Goal: Task Accomplishment & Management: Manage account settings

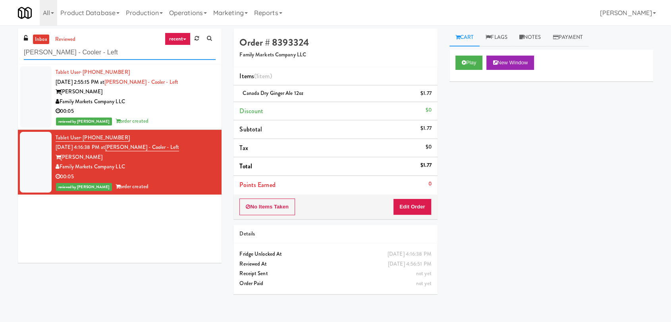
paste input "The Mo - Fridge"
drag, startPoint x: 97, startPoint y: 46, endPoint x: 0, endPoint y: 42, distance: 97.4
click at [0, 42] on div "inbox reviewed recent all unclear take inventory issue suspicious failed recent…" at bounding box center [335, 174] width 671 height 290
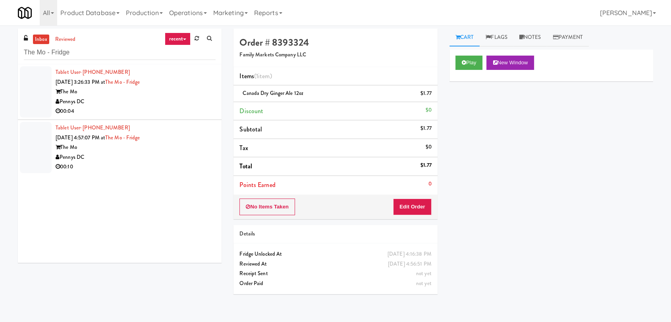
click at [154, 117] on li "Tablet User · (661) 992-1153 [DATE] 3:26:33 PM at [GEOGRAPHIC_DATA] The Mo Penn…" at bounding box center [120, 92] width 204 height 56
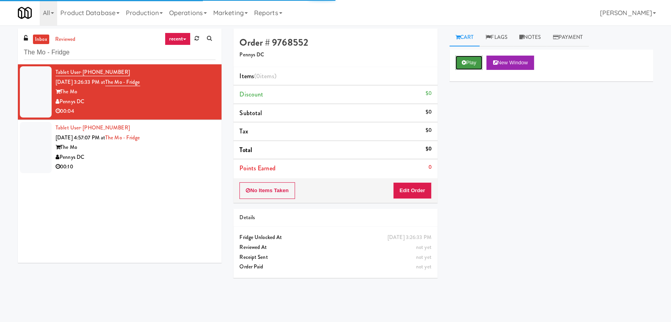
click at [480, 65] on button "Play" at bounding box center [468, 63] width 27 height 14
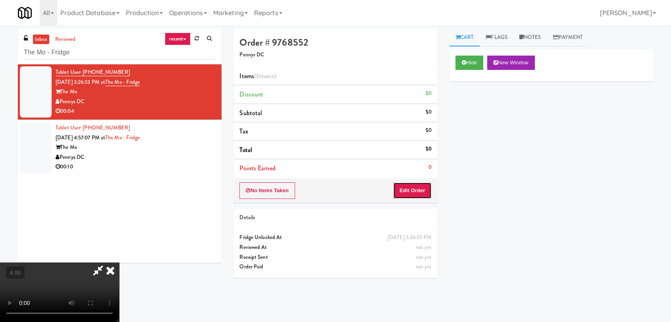
click at [409, 191] on button "Edit Order" at bounding box center [412, 190] width 39 height 17
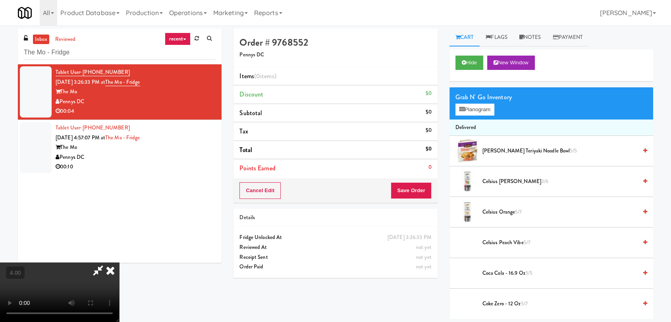
scroll to position [121, 0]
click at [119, 262] on video at bounding box center [59, 292] width 119 height 60
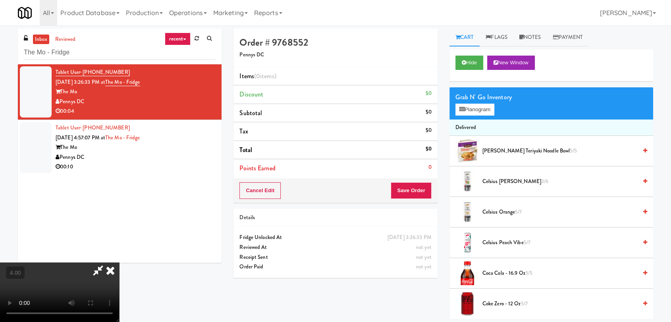
click at [119, 262] on video at bounding box center [59, 292] width 119 height 60
click at [480, 104] on button "Planogram" at bounding box center [474, 110] width 39 height 12
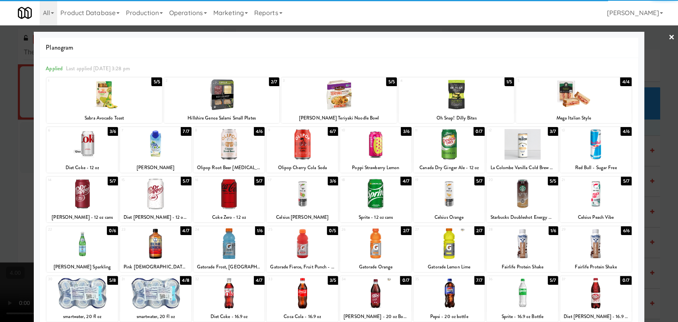
click at [73, 142] on div at bounding box center [81, 144] width 71 height 31
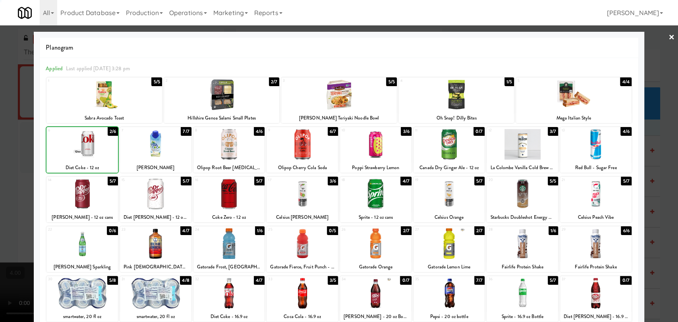
drag, startPoint x: 0, startPoint y: 105, endPoint x: 171, endPoint y: 83, distance: 172.5
click at [0, 104] on div at bounding box center [339, 161] width 678 height 322
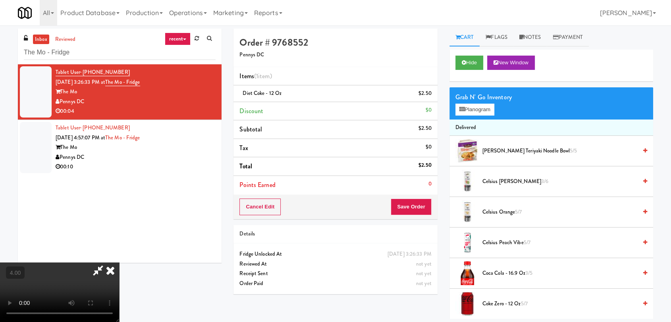
click at [119, 262] on icon at bounding box center [110, 270] width 17 height 16
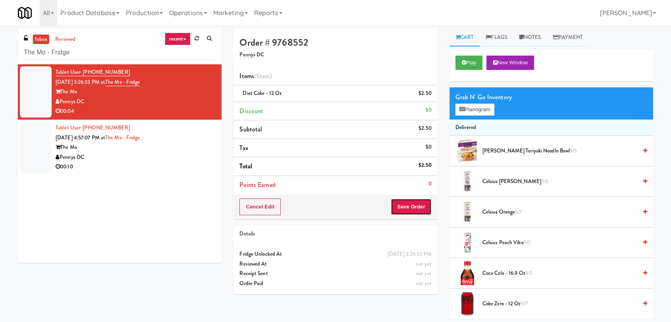
click at [406, 210] on button "Save Order" at bounding box center [411, 207] width 41 height 17
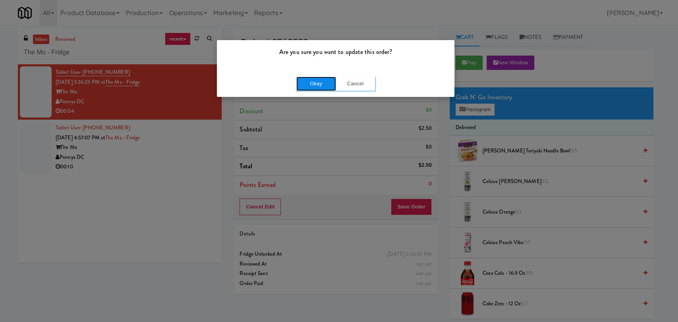
click at [306, 85] on button "Okay" at bounding box center [316, 84] width 40 height 14
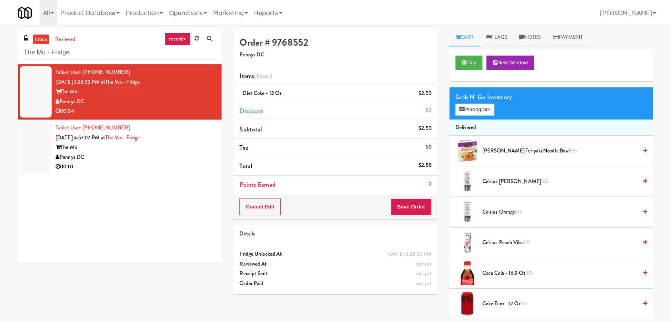
click at [144, 143] on div "The Mo" at bounding box center [136, 148] width 160 height 10
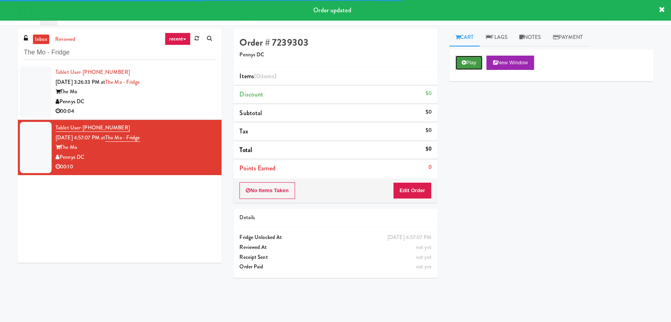
click at [476, 60] on button "Play" at bounding box center [468, 63] width 27 height 14
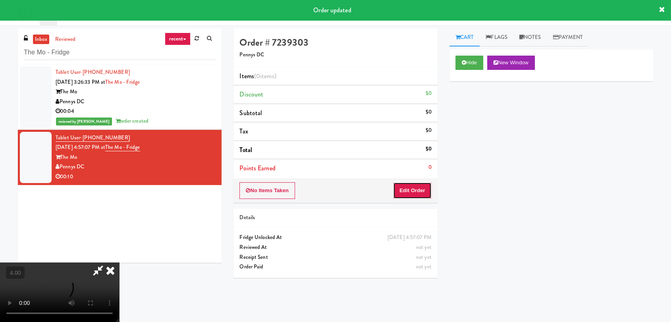
click at [419, 189] on button "Edit Order" at bounding box center [412, 190] width 39 height 17
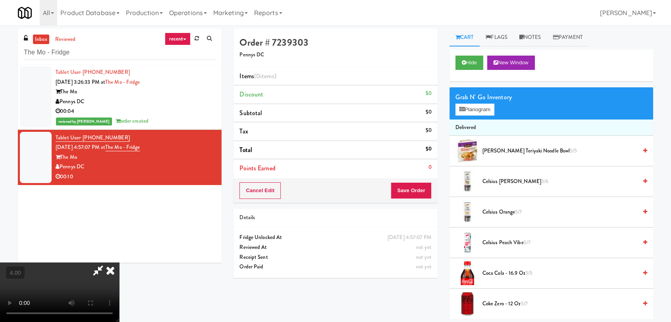
click at [119, 262] on video at bounding box center [59, 292] width 119 height 60
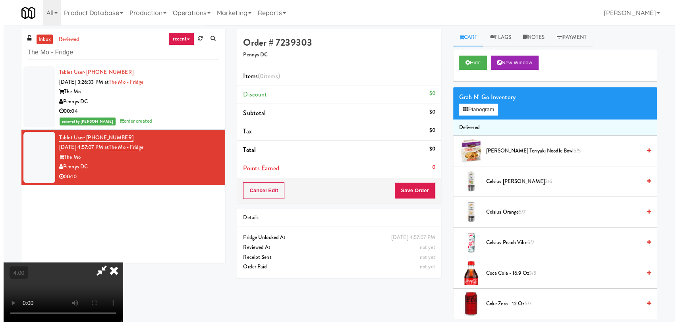
scroll to position [16, 0]
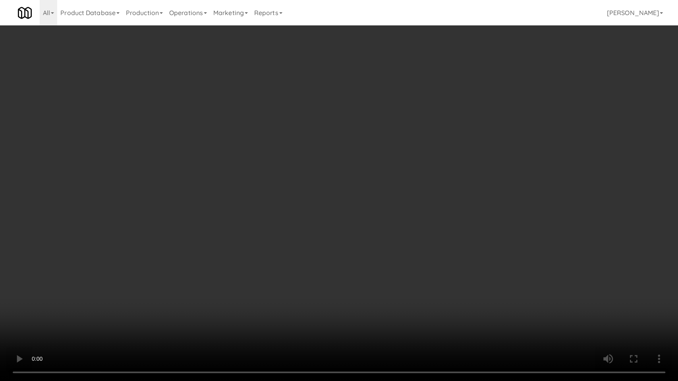
click at [233, 249] on video at bounding box center [339, 190] width 678 height 381
click at [249, 274] on video at bounding box center [339, 190] width 678 height 381
click at [239, 273] on video at bounding box center [339, 190] width 678 height 381
click at [245, 274] on video at bounding box center [339, 190] width 678 height 381
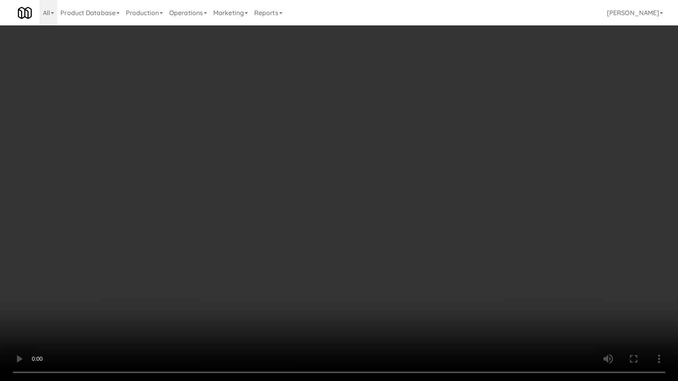
click at [245, 273] on video at bounding box center [339, 190] width 678 height 381
click at [259, 277] on video at bounding box center [339, 190] width 678 height 381
click at [203, 237] on video at bounding box center [339, 190] width 678 height 381
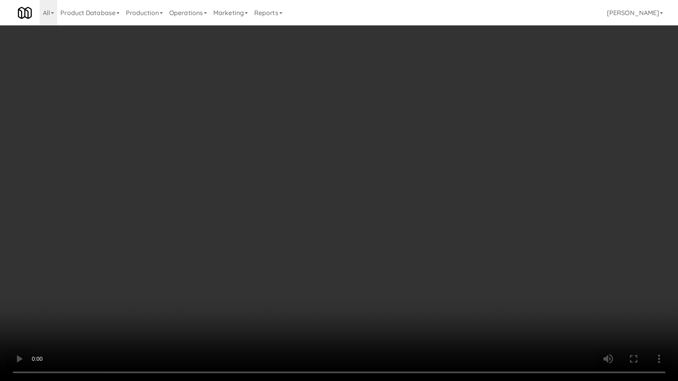
click at [227, 206] on video at bounding box center [339, 190] width 678 height 381
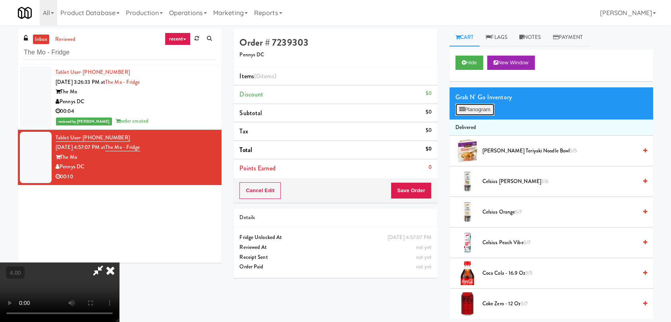
click at [474, 106] on button "Planogram" at bounding box center [474, 110] width 39 height 12
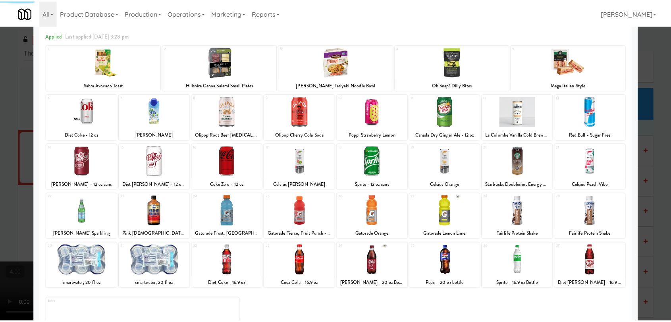
scroll to position [68, 0]
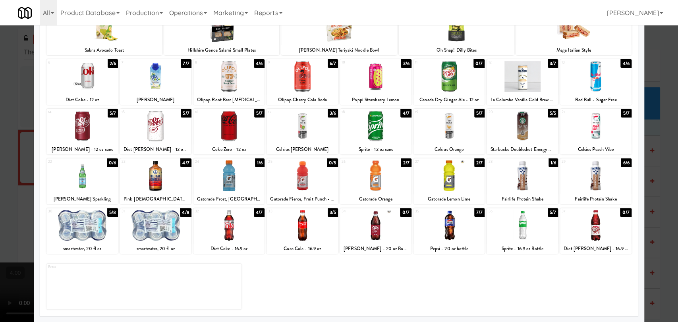
click at [303, 228] on div at bounding box center [301, 225] width 71 height 31
click at [0, 127] on div at bounding box center [339, 161] width 678 height 322
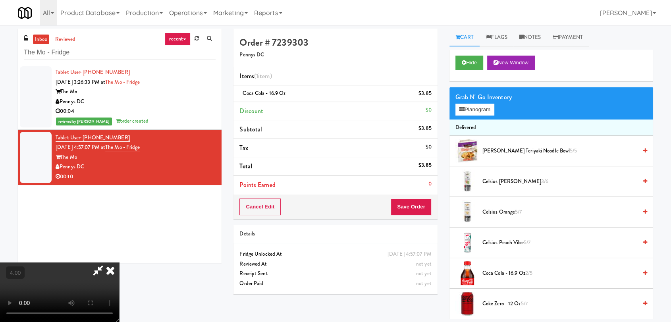
click at [119, 262] on icon at bounding box center [110, 270] width 17 height 16
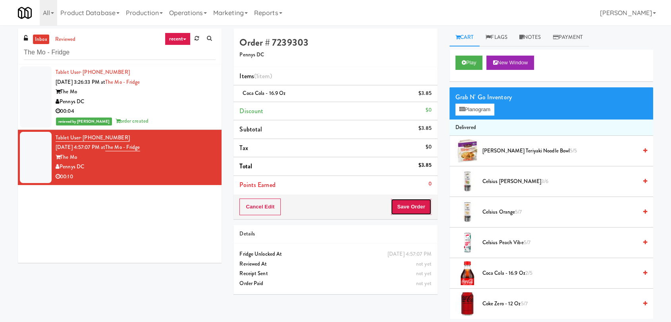
click at [419, 209] on button "Save Order" at bounding box center [411, 207] width 41 height 17
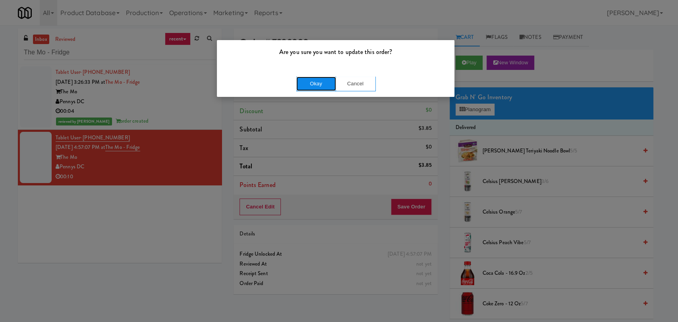
click at [320, 83] on button "Okay" at bounding box center [316, 84] width 40 height 14
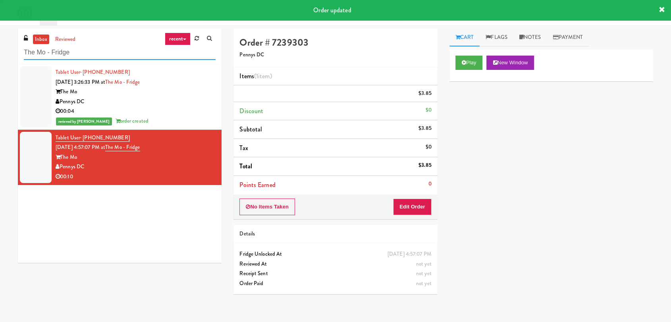
drag, startPoint x: 108, startPoint y: 47, endPoint x: 0, endPoint y: 48, distance: 108.4
click at [0, 48] on div "inbox reviewed recent all unclear take inventory issue suspicious failed recent…" at bounding box center [335, 174] width 671 height 290
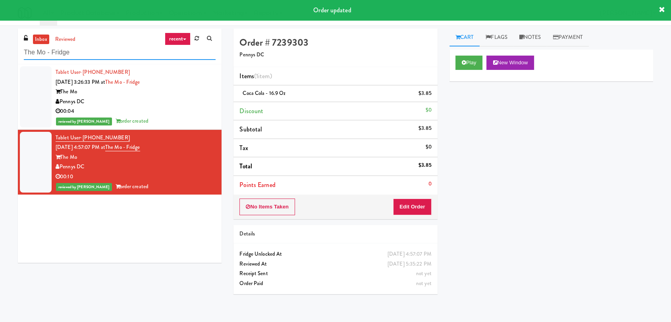
paste input "wenty2 West - Combo"
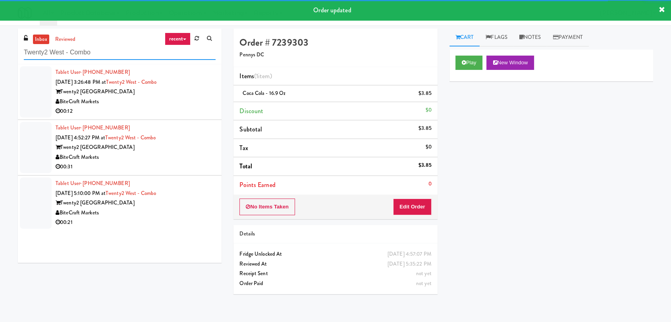
type input "Twenty2 West - Combo"
click at [189, 107] on div "00:12" at bounding box center [136, 111] width 160 height 10
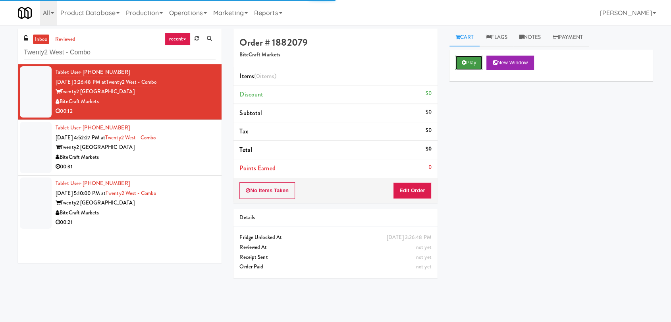
click at [472, 62] on button "Play" at bounding box center [468, 63] width 27 height 14
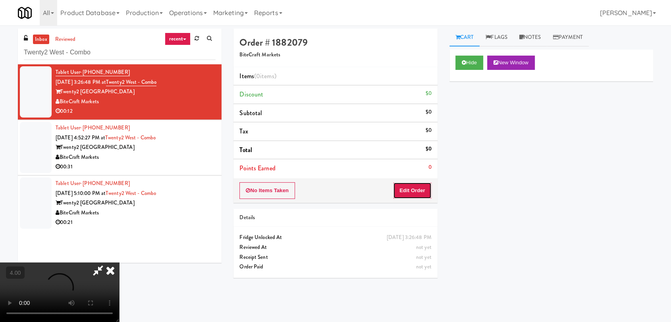
click at [410, 192] on button "Edit Order" at bounding box center [412, 190] width 39 height 17
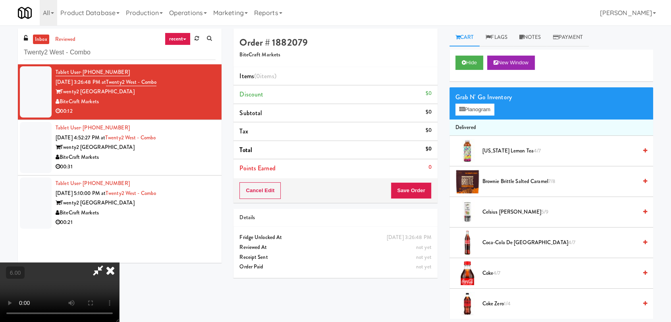
click at [119, 262] on video at bounding box center [59, 292] width 119 height 60
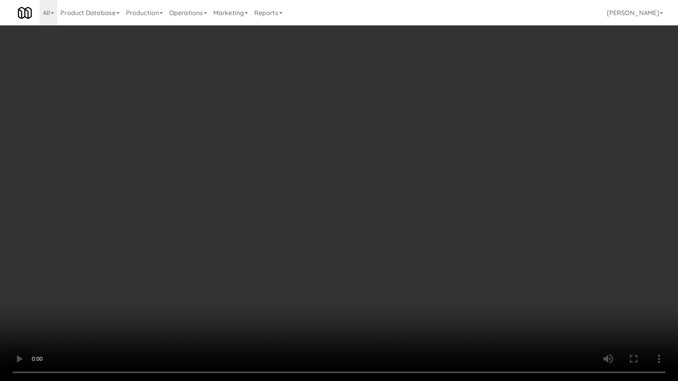
click at [257, 322] on video at bounding box center [339, 190] width 678 height 381
click at [306, 307] on video at bounding box center [339, 190] width 678 height 381
click at [235, 312] on video at bounding box center [339, 190] width 678 height 381
click at [236, 312] on video at bounding box center [339, 190] width 678 height 381
click at [189, 316] on video at bounding box center [339, 190] width 678 height 381
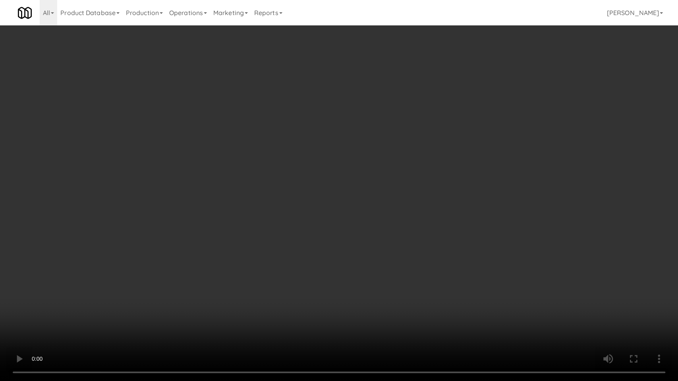
click at [189, 316] on video at bounding box center [339, 190] width 678 height 381
click at [343, 302] on video at bounding box center [339, 190] width 678 height 381
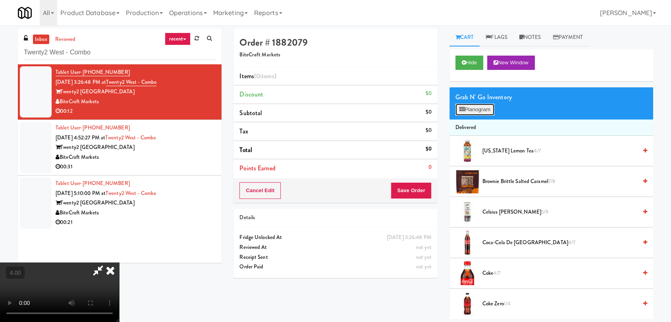
click at [480, 109] on button "Planogram" at bounding box center [474, 110] width 39 height 12
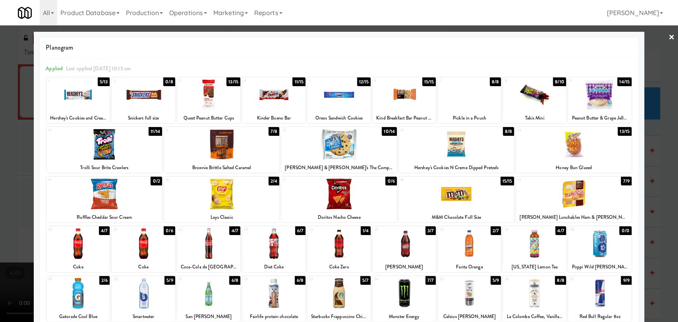
click at [542, 247] on div at bounding box center [534, 243] width 63 height 31
click at [557, 150] on div at bounding box center [573, 144] width 115 height 31
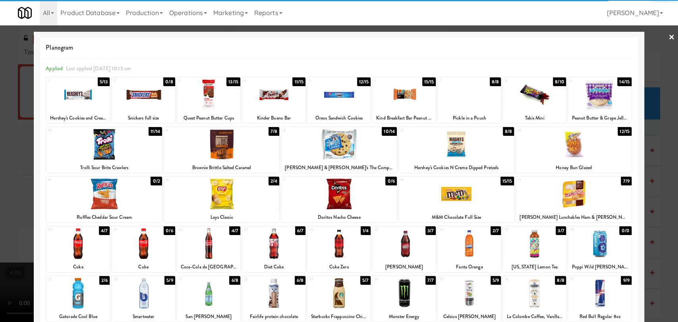
click at [125, 163] on div "Trolli Sour Brite Crawlers" at bounding box center [104, 168] width 113 height 10
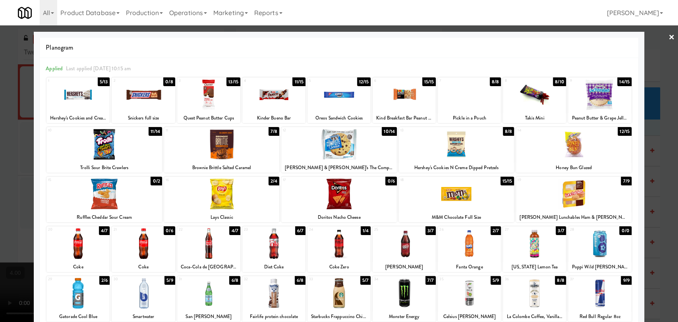
click at [0, 137] on div at bounding box center [339, 161] width 678 height 322
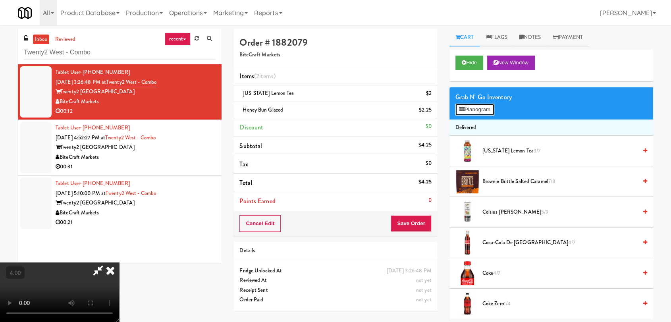
click at [465, 104] on button "Planogram" at bounding box center [474, 110] width 39 height 12
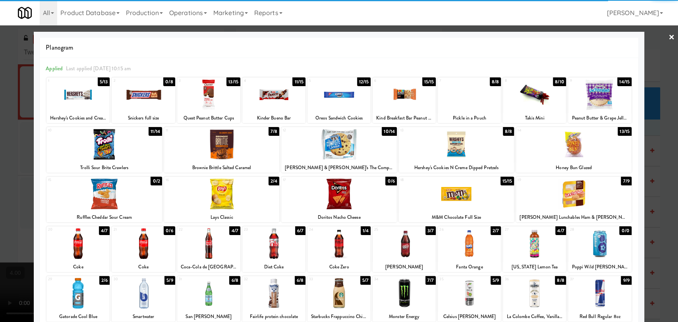
click at [111, 144] on div at bounding box center [103, 144] width 115 height 31
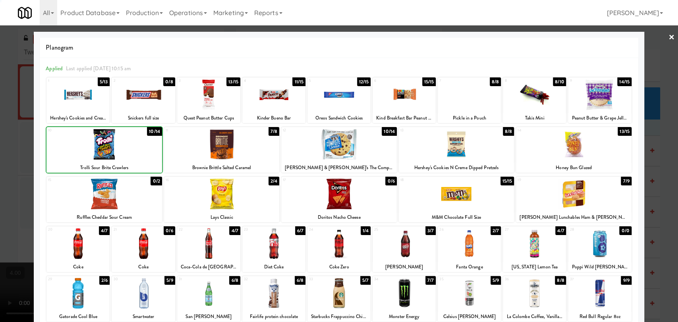
click at [0, 124] on div at bounding box center [339, 161] width 678 height 322
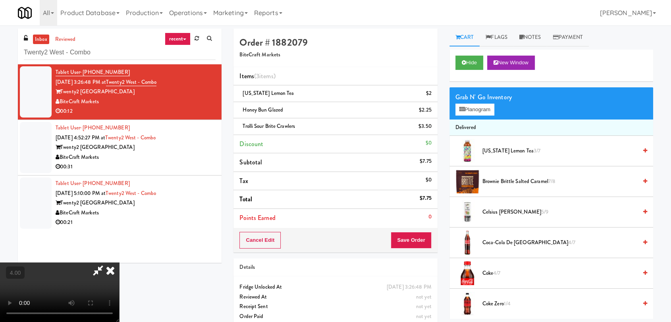
click at [119, 262] on icon at bounding box center [110, 270] width 17 height 16
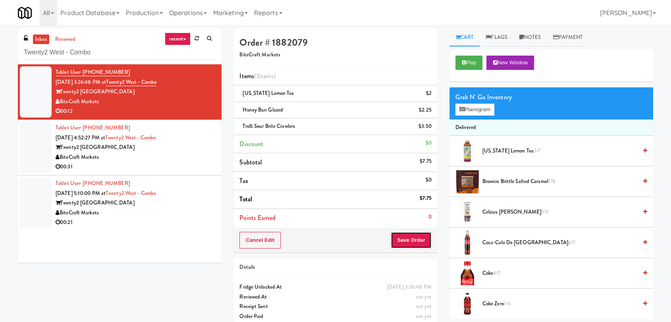
click at [415, 238] on button "Save Order" at bounding box center [411, 240] width 41 height 17
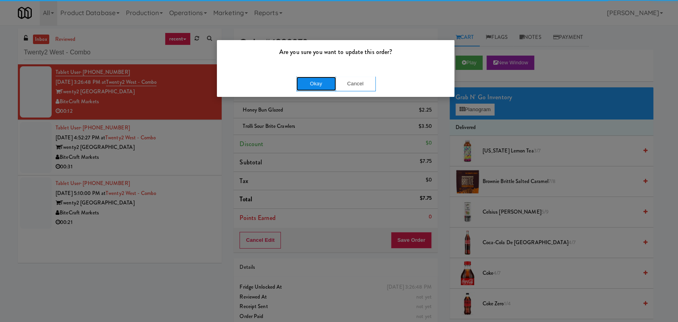
click at [314, 86] on button "Okay" at bounding box center [316, 84] width 40 height 14
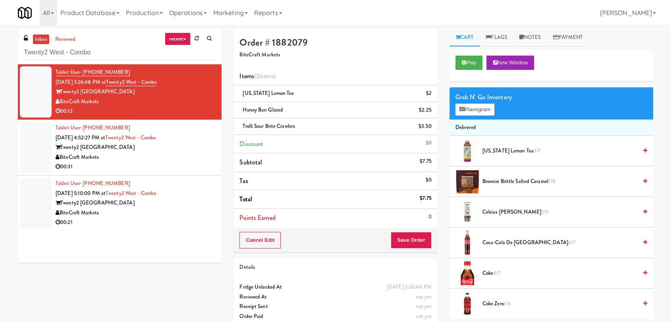
click at [210, 147] on li "Tablet User · (305) 305-7423 [DATE] 4:52:27 PM at [GEOGRAPHIC_DATA] - [GEOGRAPH…" at bounding box center [120, 148] width 204 height 56
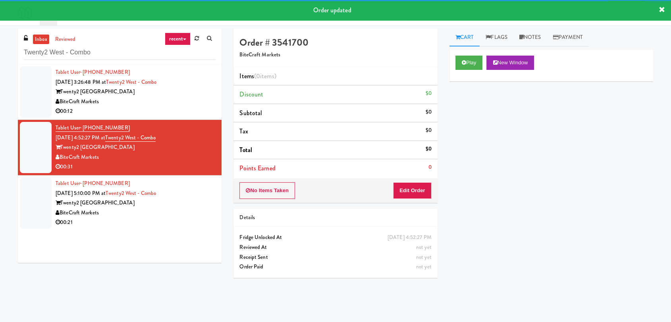
click at [454, 62] on div "Play New Window" at bounding box center [551, 66] width 204 height 32
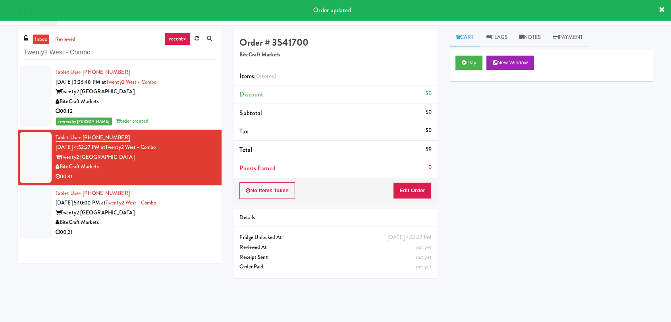
click at [463, 70] on div "Play New Window" at bounding box center [551, 66] width 204 height 32
click at [463, 67] on button "Play" at bounding box center [468, 63] width 27 height 14
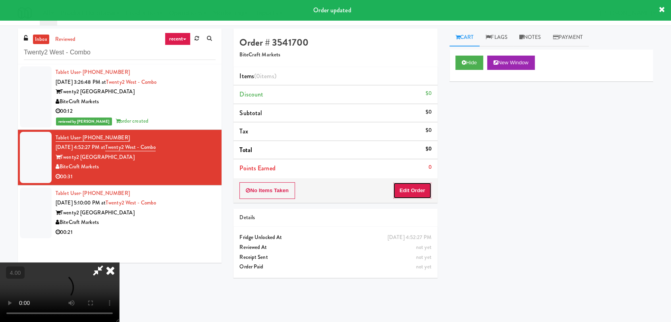
click at [415, 189] on button "Edit Order" at bounding box center [412, 190] width 39 height 17
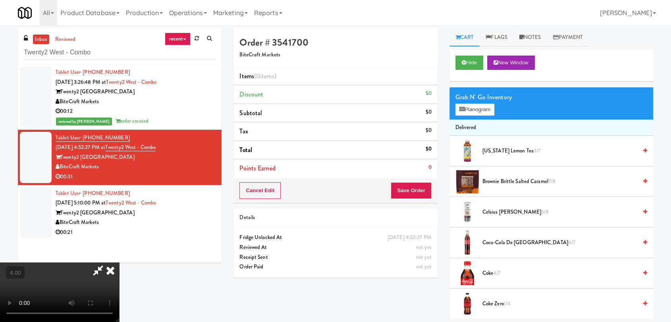
click at [119, 262] on video at bounding box center [59, 292] width 119 height 60
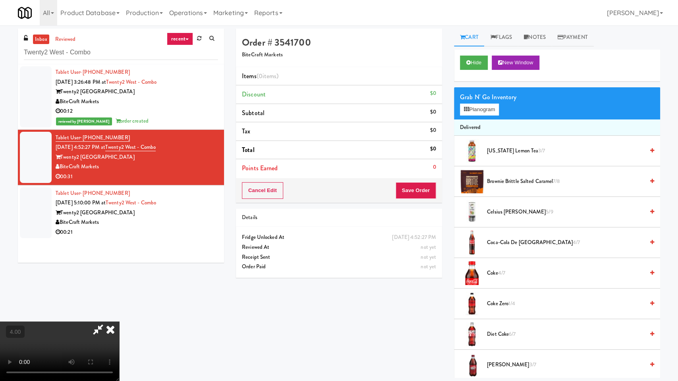
click at [119, 322] on video at bounding box center [59, 352] width 119 height 60
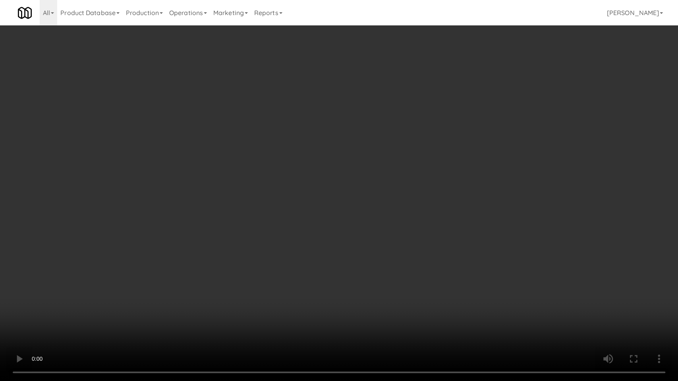
click at [149, 292] on video at bounding box center [339, 190] width 678 height 381
click at [225, 277] on video at bounding box center [339, 190] width 678 height 381
click at [230, 275] on video at bounding box center [339, 190] width 678 height 381
click at [233, 275] on video at bounding box center [339, 190] width 678 height 381
click at [250, 275] on video at bounding box center [339, 190] width 678 height 381
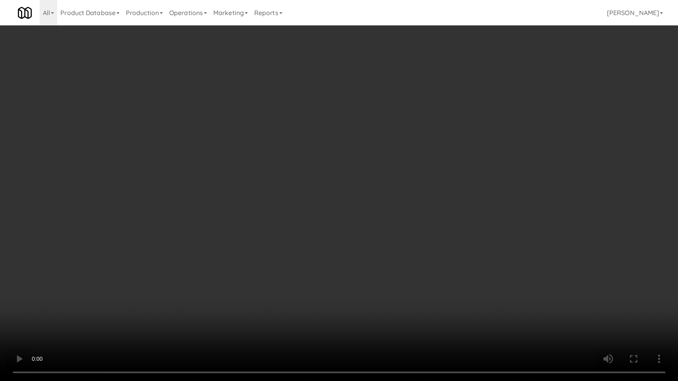
click at [259, 272] on video at bounding box center [339, 190] width 678 height 381
click at [267, 287] on video at bounding box center [339, 190] width 678 height 381
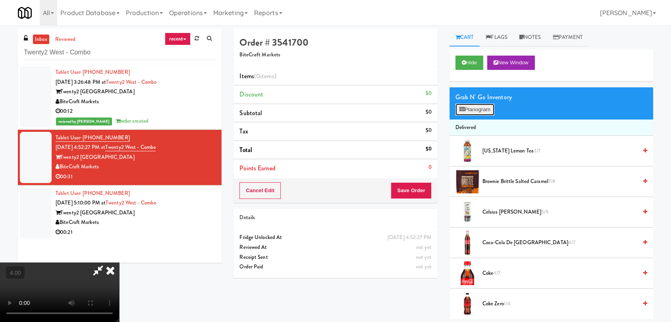
click at [465, 110] on button "Planogram" at bounding box center [474, 110] width 39 height 12
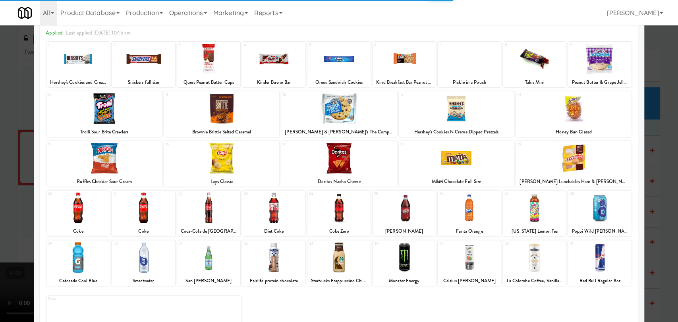
scroll to position [68, 0]
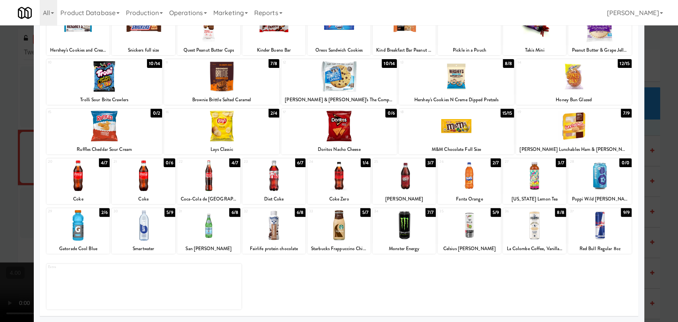
click at [469, 237] on div at bounding box center [469, 225] width 63 height 31
click at [257, 132] on div at bounding box center [221, 126] width 115 height 31
click at [0, 99] on div at bounding box center [339, 161] width 678 height 322
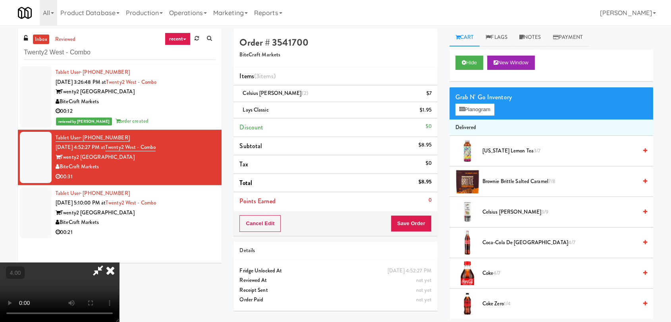
click at [119, 262] on icon at bounding box center [110, 270] width 17 height 16
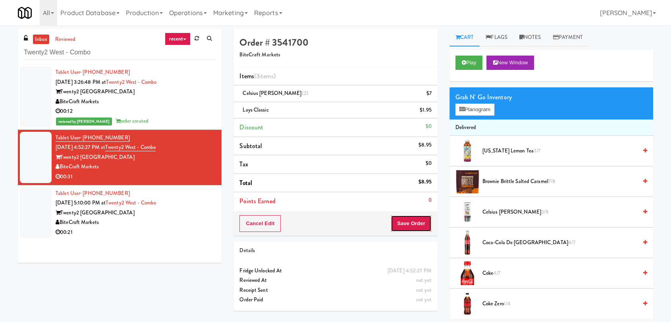
click at [418, 228] on button "Save Order" at bounding box center [411, 223] width 41 height 17
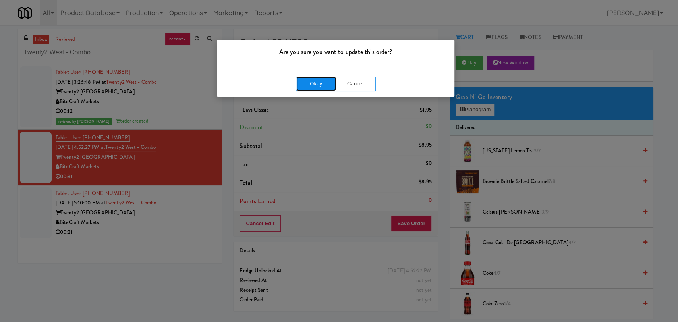
click at [328, 87] on button "Okay" at bounding box center [316, 84] width 40 height 14
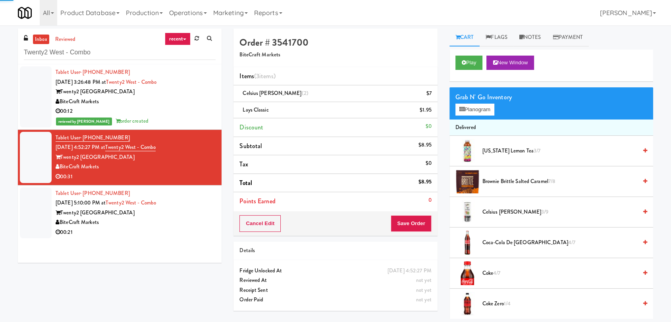
click at [193, 199] on div "Tablet User · (321) 334-4362 [DATE] 5:10:00 PM at [GEOGRAPHIC_DATA] - [GEOGRAPH…" at bounding box center [136, 213] width 160 height 49
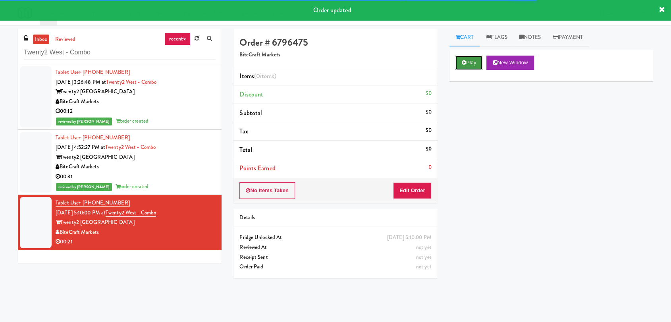
click at [468, 61] on button "Play" at bounding box center [468, 63] width 27 height 14
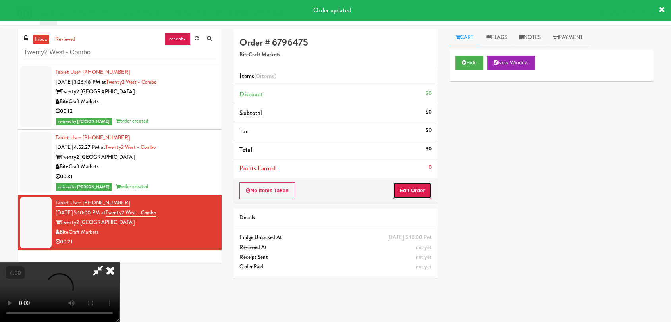
click at [409, 191] on button "Edit Order" at bounding box center [412, 190] width 39 height 17
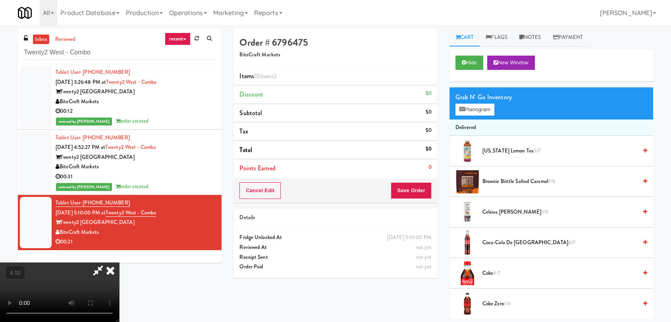
click at [119, 262] on video at bounding box center [59, 292] width 119 height 60
click at [84, 286] on video at bounding box center [59, 292] width 119 height 60
click at [84, 285] on video at bounding box center [59, 292] width 119 height 60
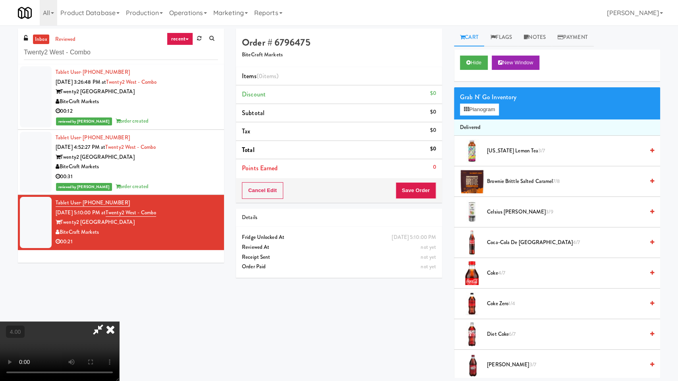
click at [119, 322] on video at bounding box center [59, 352] width 119 height 60
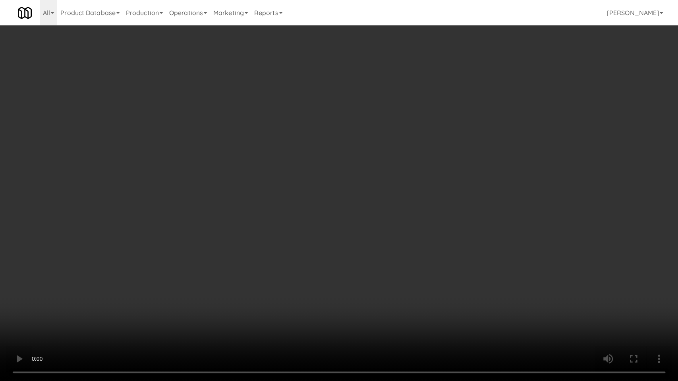
click at [233, 233] on video at bounding box center [339, 190] width 678 height 381
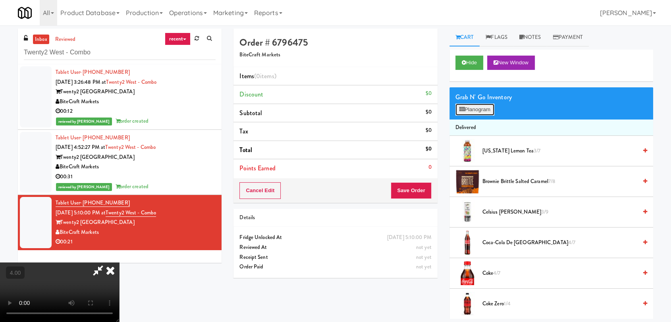
click at [471, 112] on button "Planogram" at bounding box center [474, 110] width 39 height 12
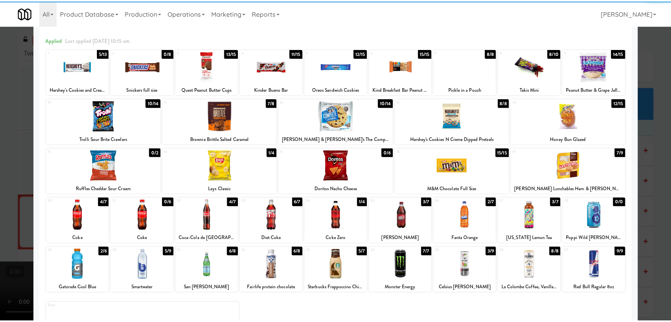
scroll to position [44, 0]
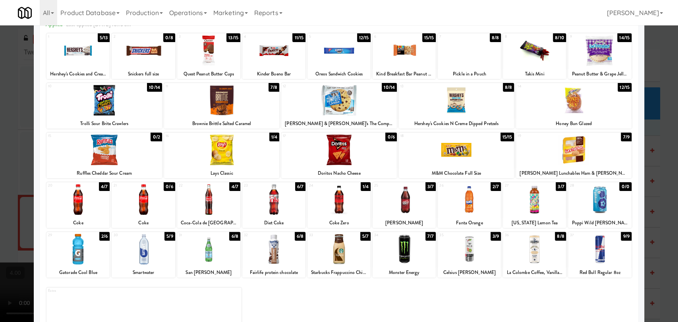
click at [97, 201] on div at bounding box center [77, 199] width 63 height 31
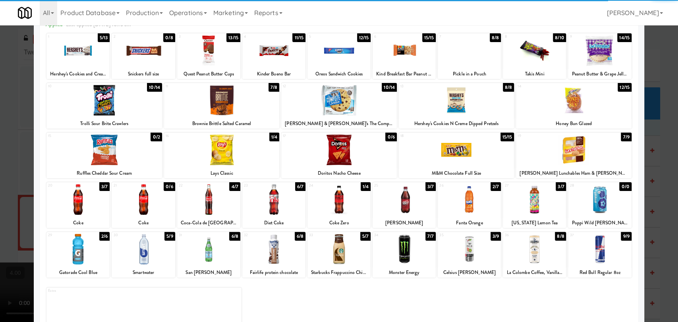
click at [145, 255] on div at bounding box center [143, 249] width 63 height 31
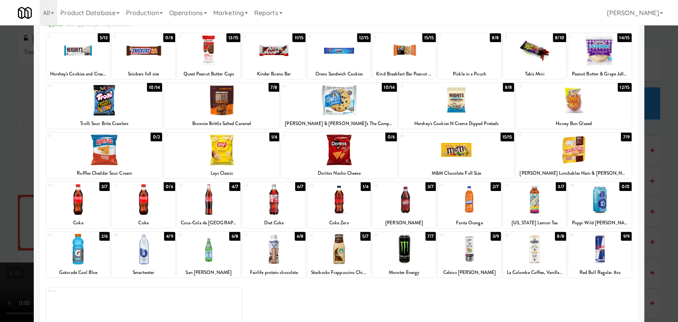
click at [486, 141] on div at bounding box center [456, 150] width 115 height 31
click at [0, 106] on div at bounding box center [339, 161] width 678 height 322
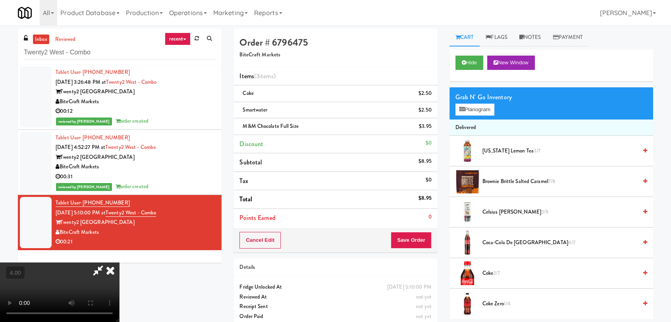
click at [119, 262] on icon at bounding box center [110, 270] width 17 height 16
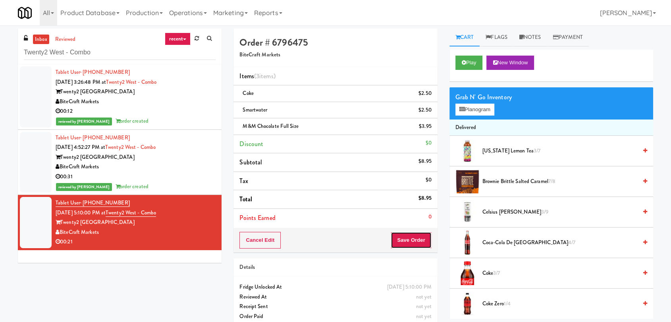
click at [412, 239] on button "Save Order" at bounding box center [411, 240] width 41 height 17
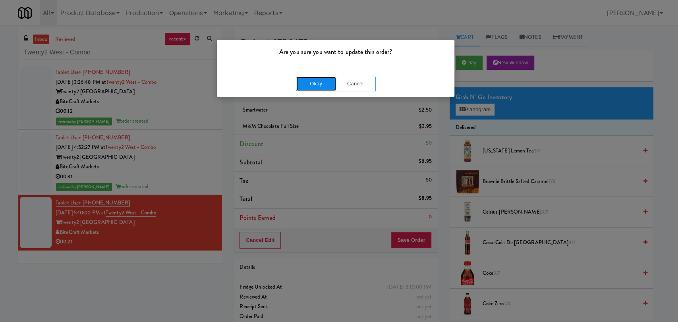
click at [314, 83] on button "Okay" at bounding box center [316, 84] width 40 height 14
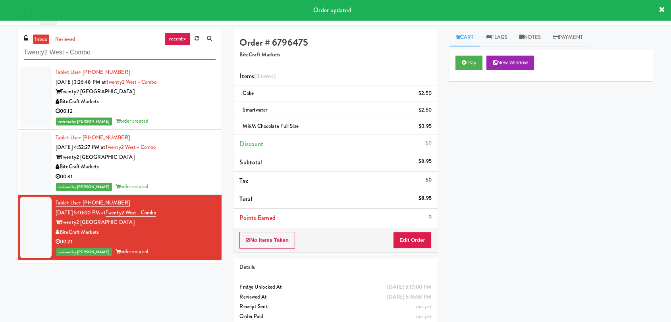
paste input "SEIU"
drag, startPoint x: 83, startPoint y: 46, endPoint x: 0, endPoint y: 45, distance: 83.4
click at [0, 45] on div "inbox reviewed recent all unclear take inventory issue suspicious failed recent…" at bounding box center [335, 181] width 671 height 305
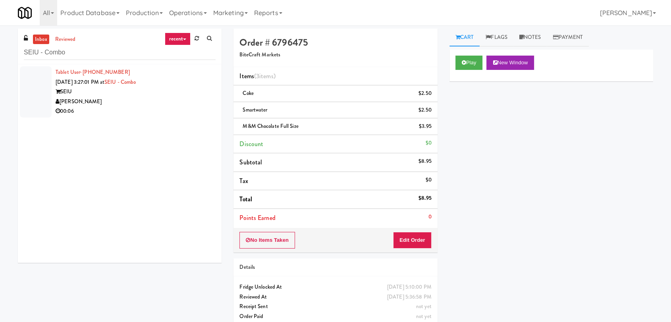
click at [199, 80] on div "Tablet User · (971) 269-6389 [DATE] 3:27:01 PM at SEIU - Combo SEIU Davey Vendi…" at bounding box center [136, 92] width 160 height 49
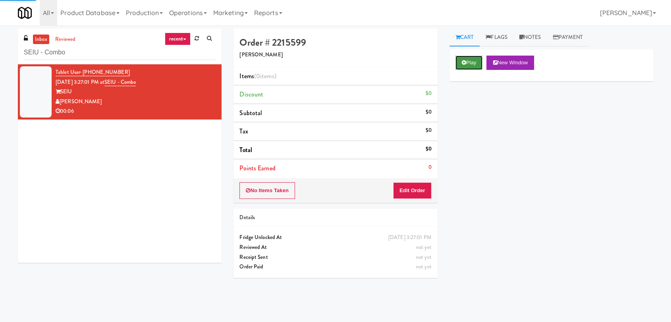
click at [479, 65] on button "Play" at bounding box center [468, 63] width 27 height 14
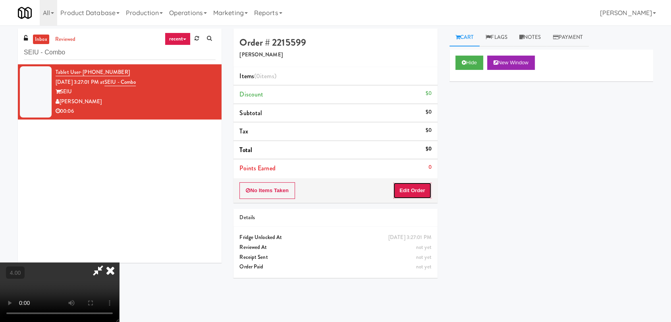
click at [409, 189] on button "Edit Order" at bounding box center [412, 190] width 39 height 17
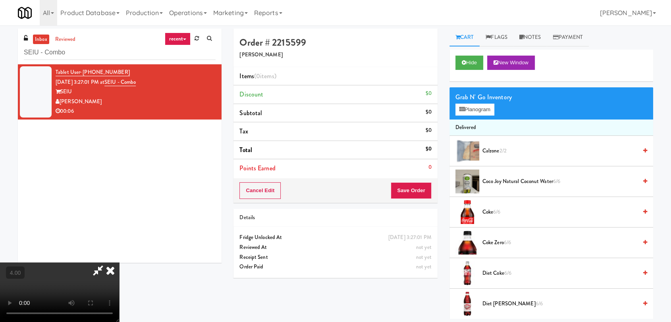
click at [119, 262] on video at bounding box center [59, 292] width 119 height 60
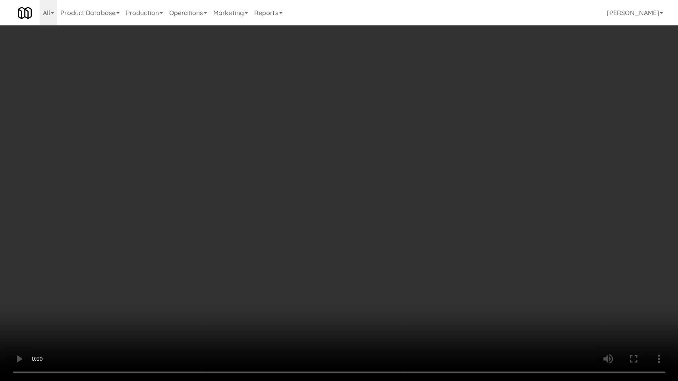
click at [260, 260] on video at bounding box center [339, 190] width 678 height 381
click at [260, 159] on video at bounding box center [339, 190] width 678 height 381
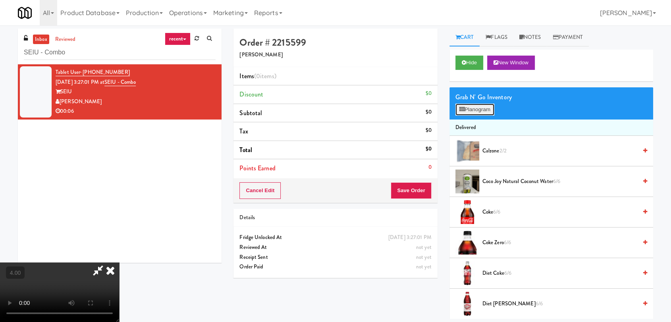
click at [492, 105] on button "Planogram" at bounding box center [474, 110] width 39 height 12
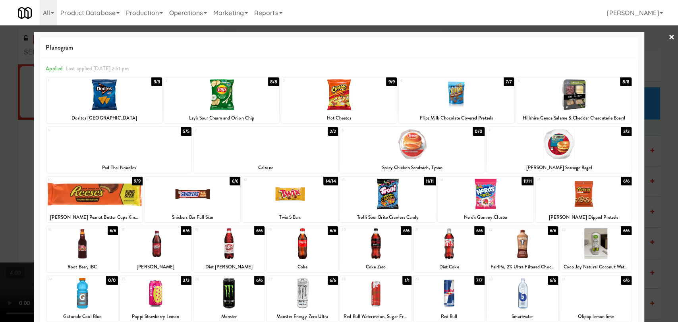
click at [355, 92] on div at bounding box center [338, 94] width 115 height 31
click at [0, 133] on div at bounding box center [339, 161] width 678 height 322
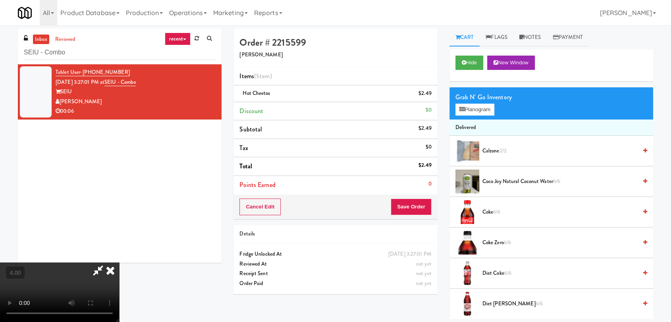
click at [119, 262] on video at bounding box center [59, 292] width 119 height 60
drag, startPoint x: 174, startPoint y: 214, endPoint x: 165, endPoint y: 251, distance: 38.3
click at [119, 262] on video at bounding box center [59, 292] width 119 height 60
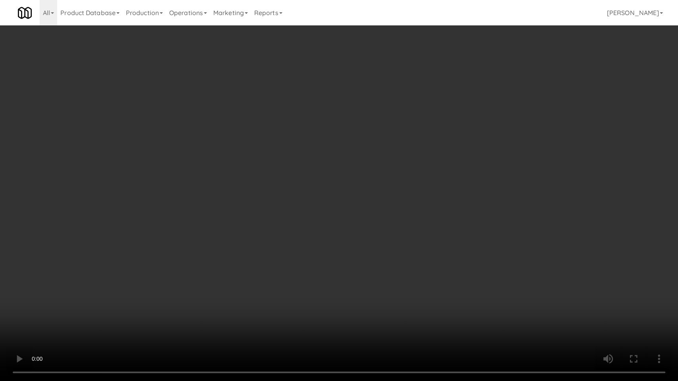
click at [158, 251] on video at bounding box center [339, 190] width 678 height 381
click at [151, 243] on video at bounding box center [339, 190] width 678 height 381
click at [124, 264] on video at bounding box center [339, 190] width 678 height 381
click at [141, 258] on video at bounding box center [339, 190] width 678 height 381
click at [145, 256] on video at bounding box center [339, 190] width 678 height 381
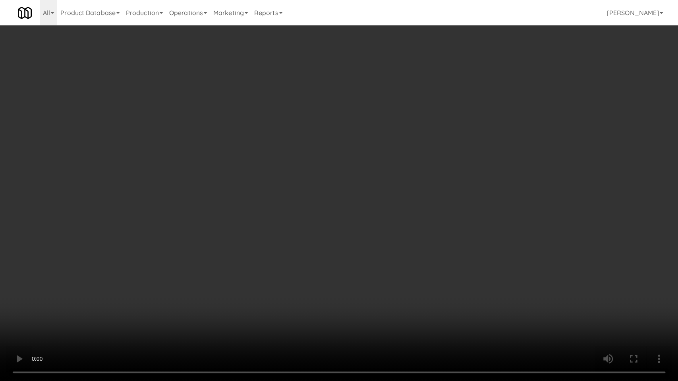
click at [160, 253] on video at bounding box center [339, 190] width 678 height 381
click at [143, 254] on video at bounding box center [339, 190] width 678 height 381
click at [140, 256] on video at bounding box center [339, 190] width 678 height 381
click at [89, 260] on video at bounding box center [339, 190] width 678 height 381
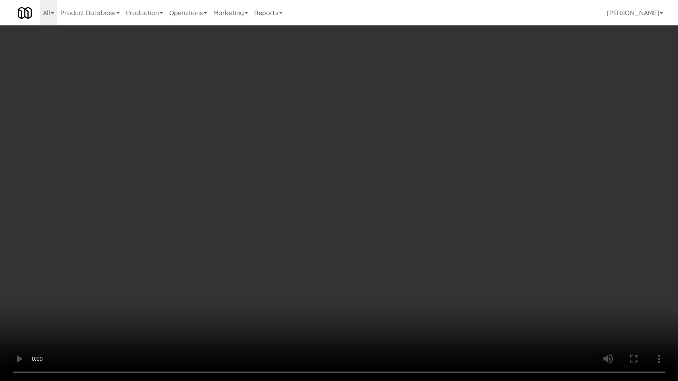
click at [96, 266] on video at bounding box center [339, 190] width 678 height 381
click at [112, 269] on video at bounding box center [339, 190] width 678 height 381
click at [128, 260] on video at bounding box center [339, 190] width 678 height 381
click at [128, 259] on video at bounding box center [339, 190] width 678 height 381
click at [127, 256] on video at bounding box center [339, 190] width 678 height 381
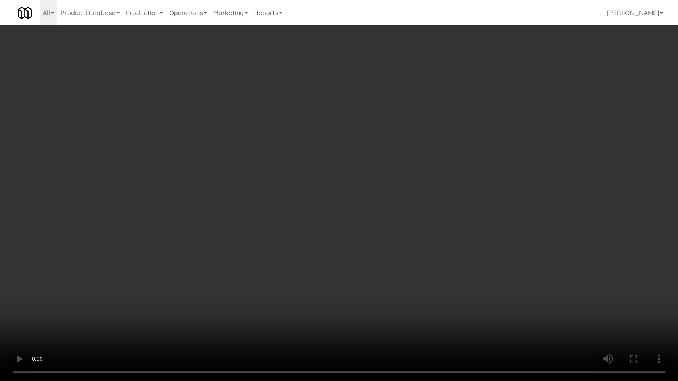
click at [127, 256] on video at bounding box center [339, 190] width 678 height 381
click at [136, 239] on video at bounding box center [339, 190] width 678 height 381
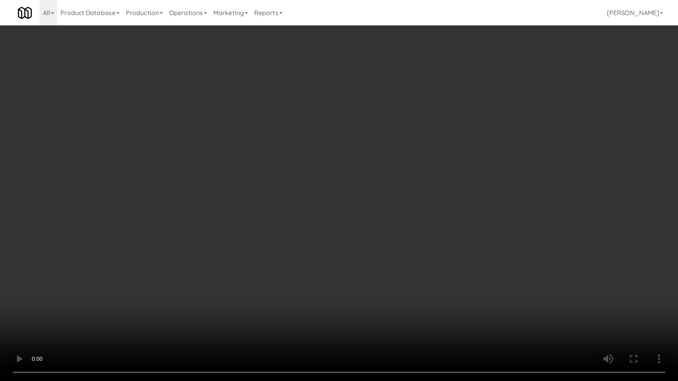
click at [136, 239] on video at bounding box center [339, 190] width 678 height 381
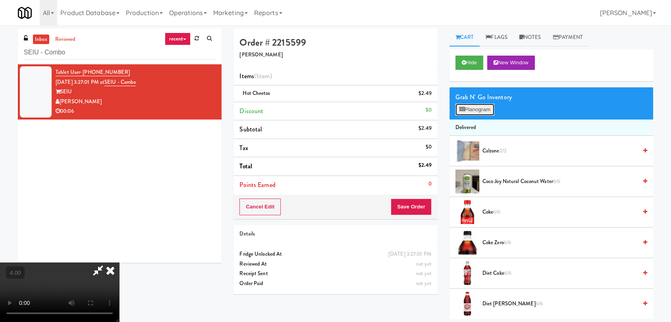
click at [461, 104] on button "Planogram" at bounding box center [474, 110] width 39 height 12
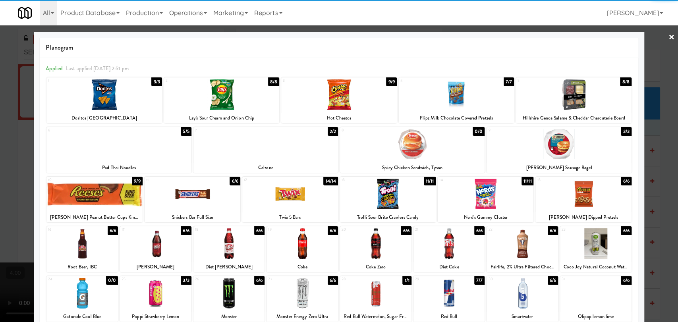
click at [578, 91] on div at bounding box center [573, 94] width 115 height 31
click at [643, 101] on div at bounding box center [339, 161] width 678 height 322
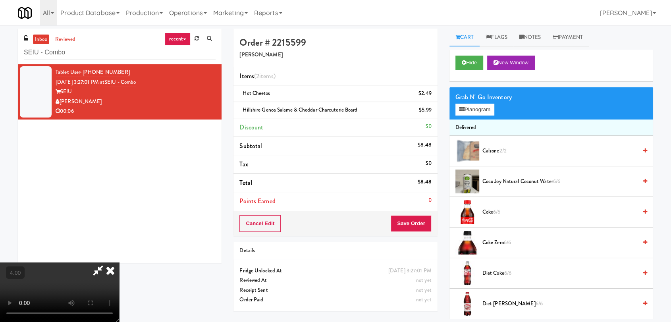
click at [119, 262] on video at bounding box center [59, 292] width 119 height 60
click at [119, 262] on icon at bounding box center [110, 270] width 17 height 16
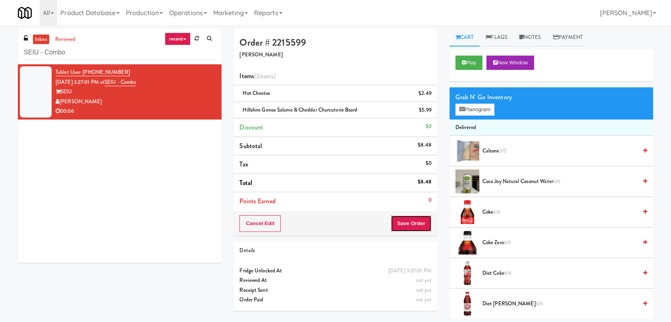
click at [421, 217] on button "Save Order" at bounding box center [411, 223] width 41 height 17
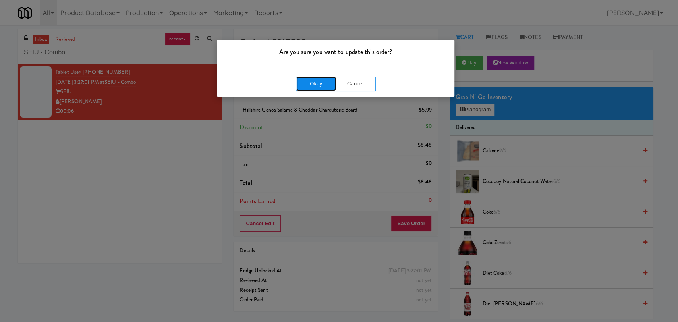
click at [325, 85] on button "Okay" at bounding box center [316, 84] width 40 height 14
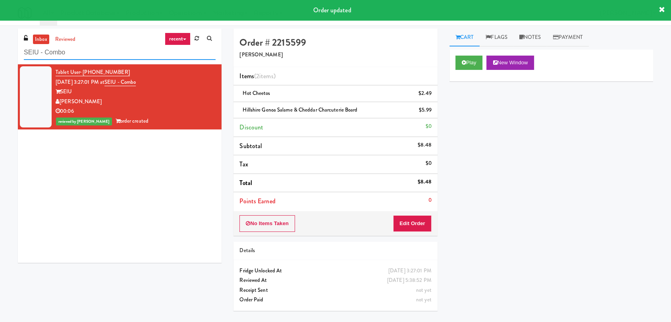
drag, startPoint x: 69, startPoint y: 50, endPoint x: 0, endPoint y: 56, distance: 68.9
click at [0, 56] on div "inbox reviewed recent all unclear take inventory issue suspicious failed recent…" at bounding box center [335, 174] width 671 height 290
paste input "tonebriar #3 Ambient"
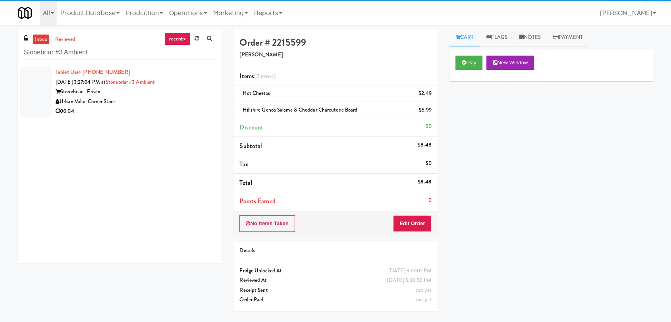
click at [199, 102] on div "Urban Value Corner Store" at bounding box center [136, 102] width 160 height 10
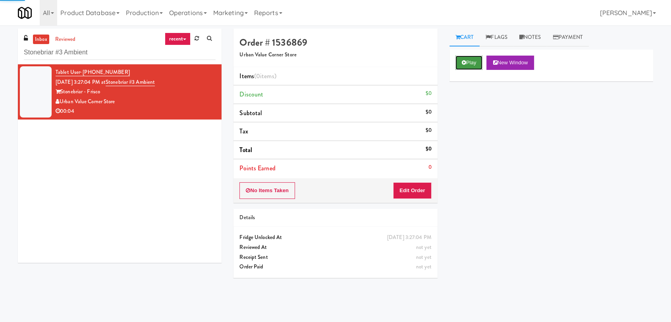
click at [464, 64] on icon at bounding box center [464, 62] width 4 height 5
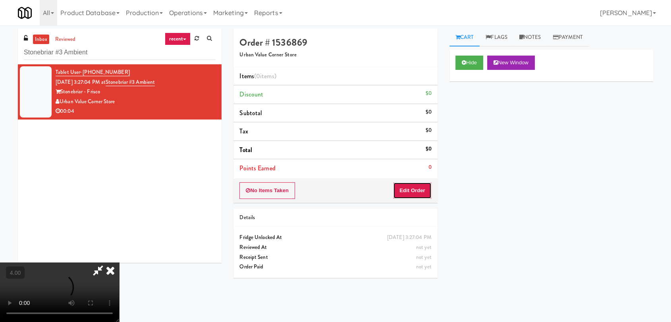
click at [414, 195] on button "Edit Order" at bounding box center [412, 190] width 39 height 17
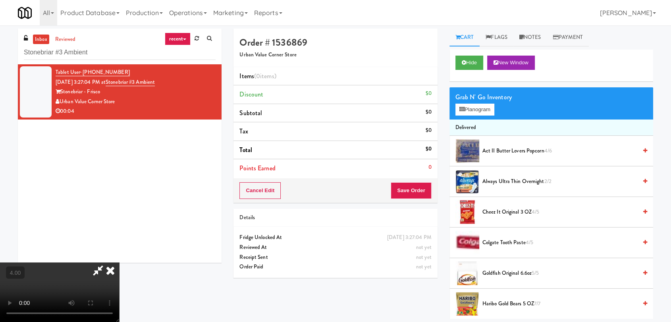
click at [86, 262] on video at bounding box center [59, 292] width 119 height 60
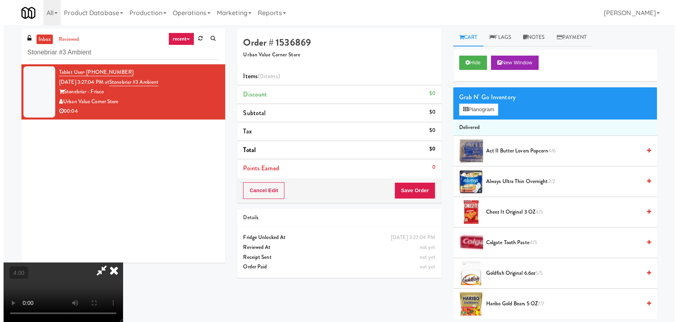
scroll to position [16, 0]
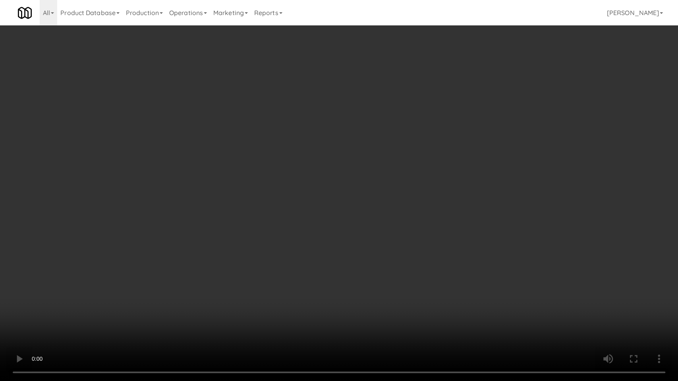
click at [123, 241] on video at bounding box center [339, 190] width 678 height 381
click at [146, 245] on video at bounding box center [339, 190] width 678 height 381
click at [171, 242] on video at bounding box center [339, 190] width 678 height 381
click at [175, 238] on video at bounding box center [339, 190] width 678 height 381
click at [180, 231] on video at bounding box center [339, 190] width 678 height 381
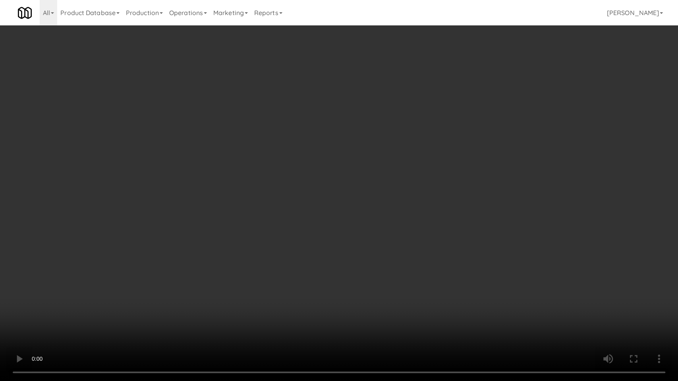
click at [181, 232] on video at bounding box center [339, 190] width 678 height 381
click at [184, 237] on video at bounding box center [339, 190] width 678 height 381
click at [187, 235] on video at bounding box center [339, 190] width 678 height 381
click at [210, 235] on video at bounding box center [339, 190] width 678 height 381
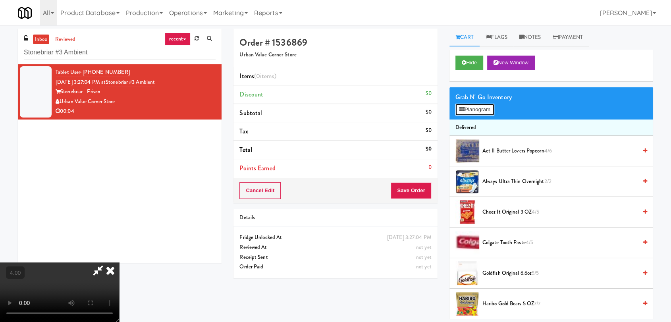
drag, startPoint x: 473, startPoint y: 107, endPoint x: 457, endPoint y: 105, distance: 16.8
click at [473, 107] on button "Planogram" at bounding box center [474, 110] width 39 height 12
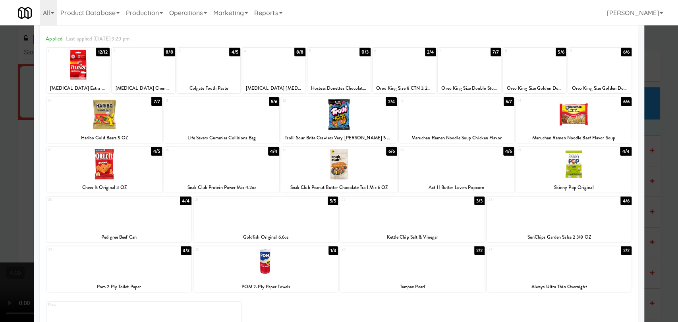
scroll to position [44, 0]
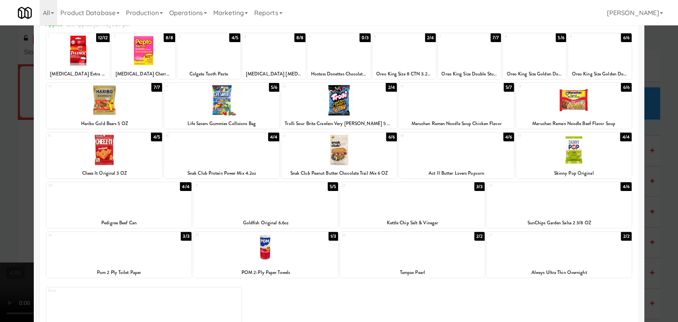
click at [212, 153] on div at bounding box center [221, 150] width 115 height 31
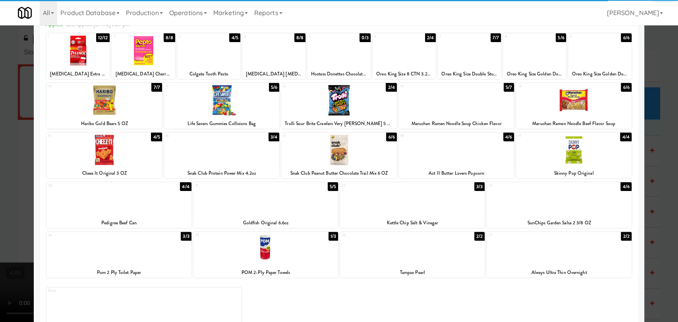
click at [0, 131] on div at bounding box center [339, 161] width 678 height 322
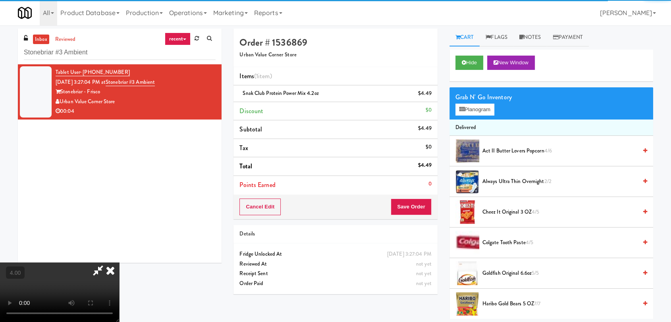
click at [119, 262] on video at bounding box center [59, 292] width 119 height 60
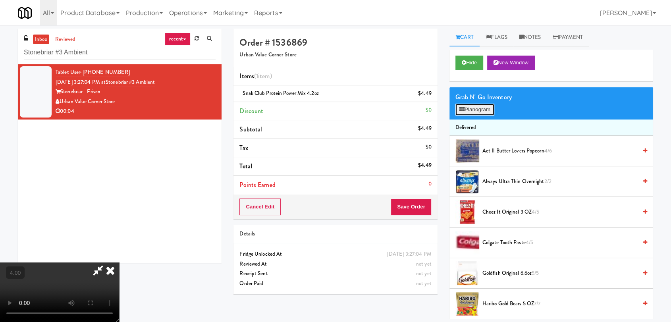
click at [471, 114] on button "Planogram" at bounding box center [474, 110] width 39 height 12
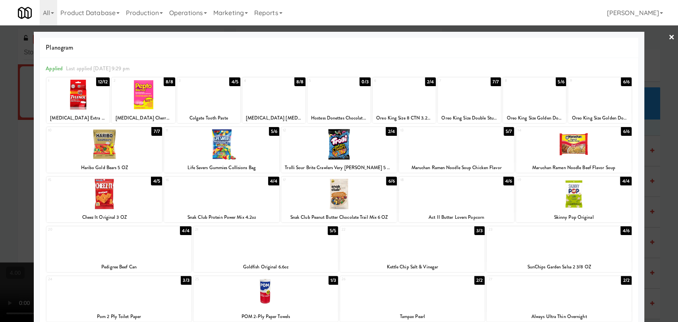
click at [17, 127] on div at bounding box center [339, 161] width 678 height 322
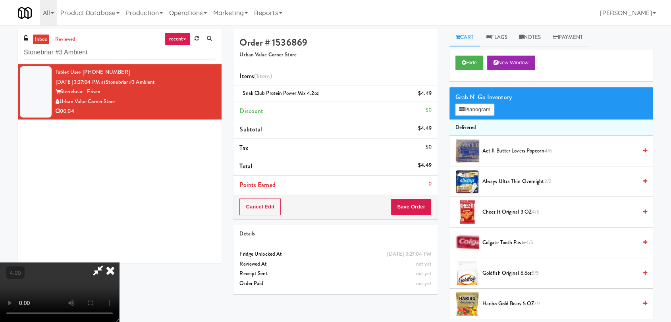
click at [119, 262] on icon at bounding box center [110, 270] width 17 height 16
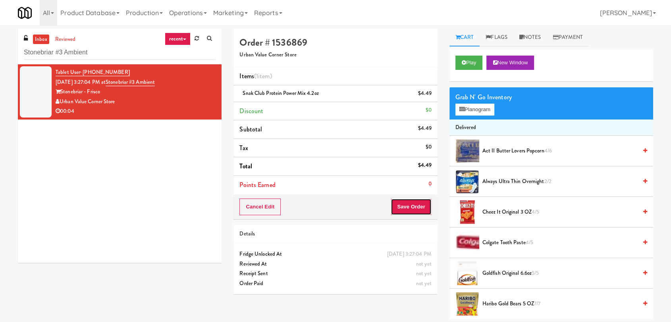
click at [409, 211] on button "Save Order" at bounding box center [411, 207] width 41 height 17
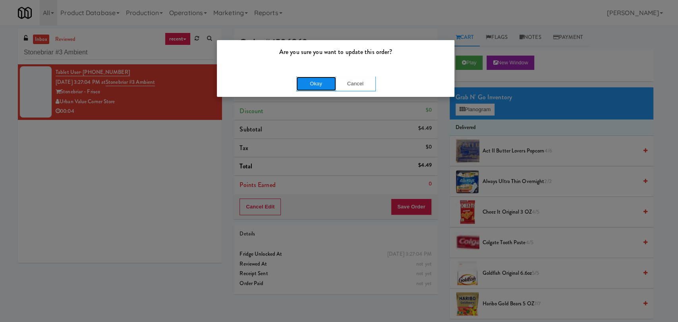
click at [316, 78] on button "Okay" at bounding box center [316, 84] width 40 height 14
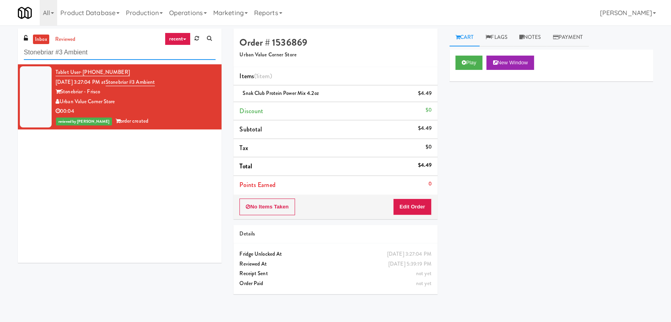
drag, startPoint x: 90, startPoint y: 53, endPoint x: 0, endPoint y: 54, distance: 90.1
click at [0, 54] on div "inbox reviewed recent all unclear take inventory issue suspicious failed recent…" at bounding box center [335, 174] width 671 height 290
paste input "The [PERSON_NAME] - Lef"
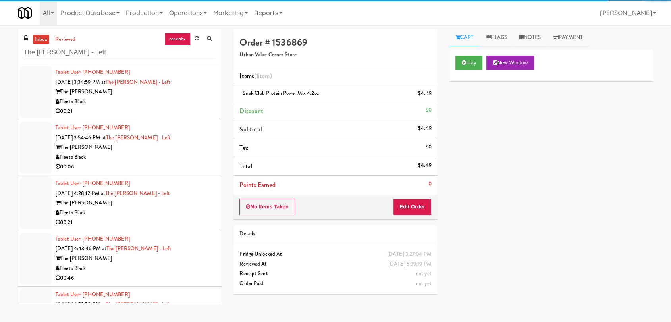
click at [180, 107] on div "00:21" at bounding box center [136, 111] width 160 height 10
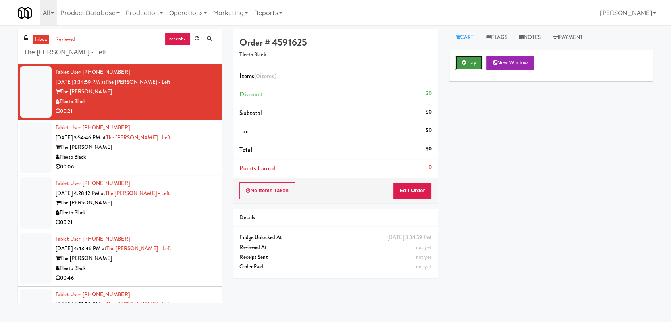
click at [476, 66] on button "Play" at bounding box center [468, 63] width 27 height 14
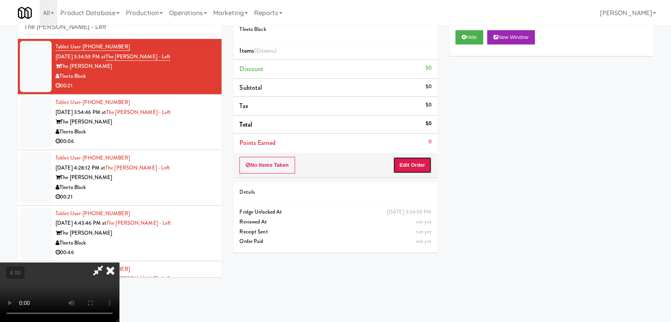
click at [413, 162] on button "Edit Order" at bounding box center [412, 165] width 39 height 17
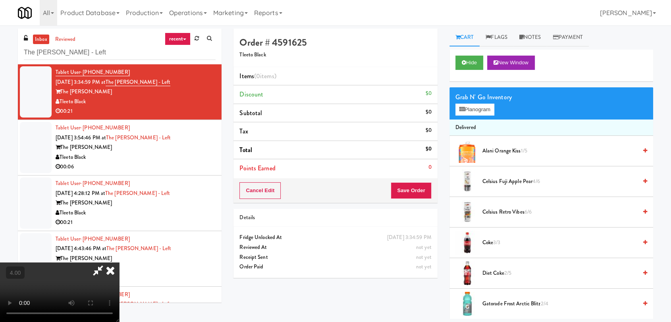
click at [119, 262] on video at bounding box center [59, 292] width 119 height 60
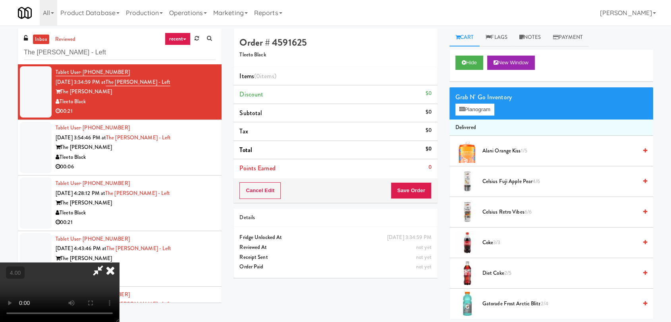
click at [119, 262] on video at bounding box center [59, 292] width 119 height 60
click at [476, 112] on button "Planogram" at bounding box center [474, 110] width 39 height 12
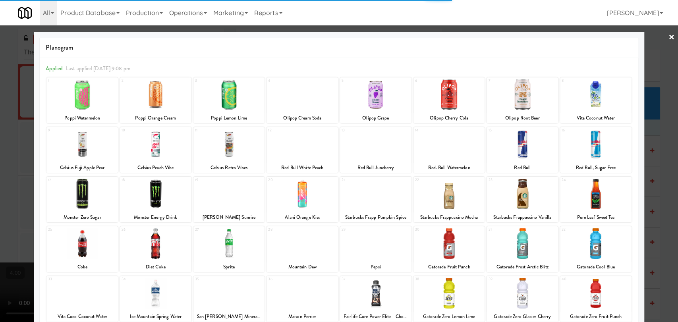
click at [87, 150] on div at bounding box center [81, 144] width 71 height 31
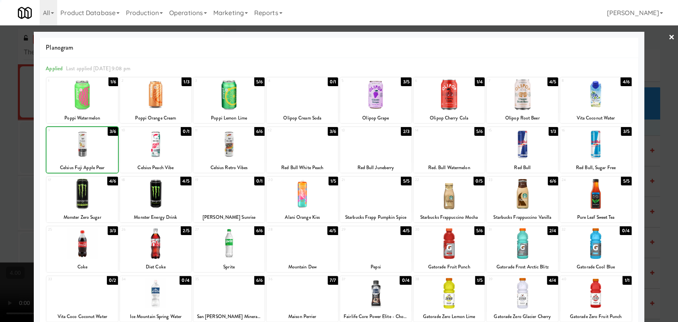
click at [31, 123] on div at bounding box center [339, 161] width 678 height 322
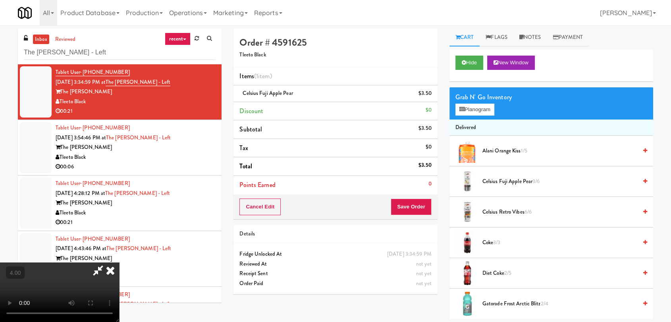
click at [119, 262] on icon at bounding box center [110, 270] width 17 height 16
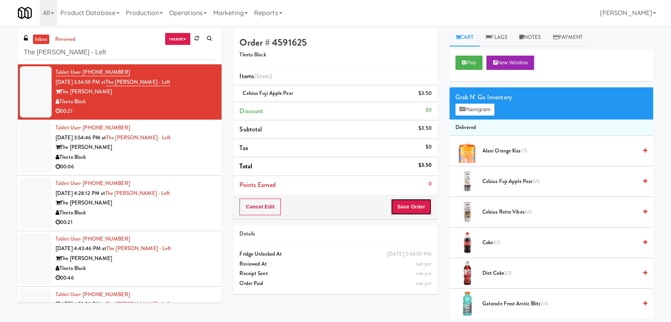
click at [409, 208] on button "Save Order" at bounding box center [411, 207] width 41 height 17
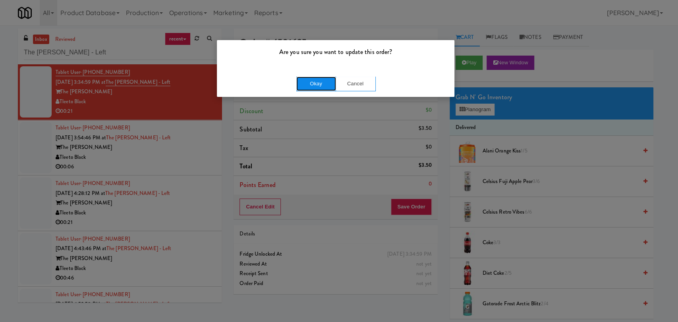
click at [314, 85] on button "Okay" at bounding box center [316, 84] width 40 height 14
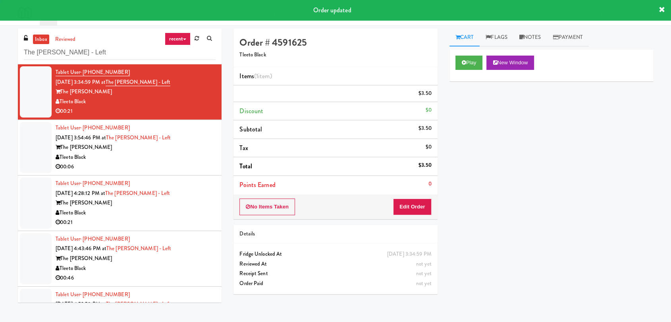
click at [208, 147] on div "The [PERSON_NAME]" at bounding box center [136, 148] width 160 height 10
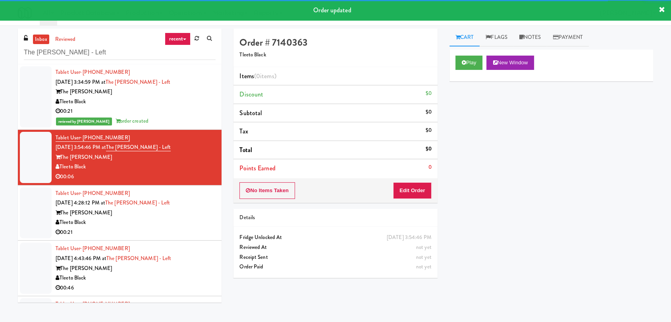
click at [473, 70] on div "Play New Window" at bounding box center [551, 66] width 204 height 32
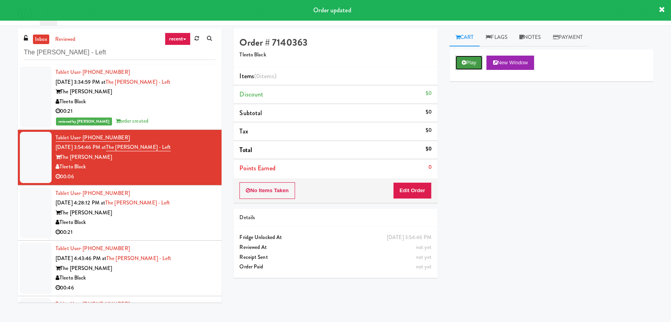
click at [472, 67] on button "Play" at bounding box center [468, 63] width 27 height 14
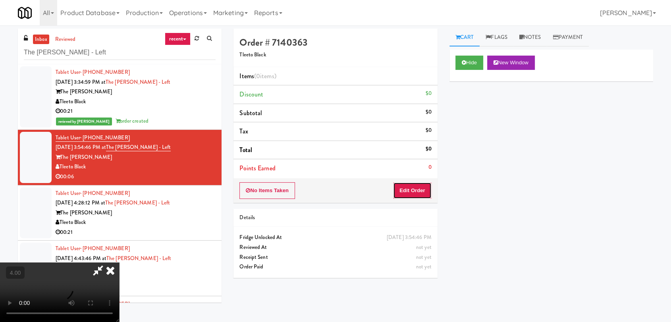
click at [400, 191] on button "Edit Order" at bounding box center [412, 190] width 39 height 17
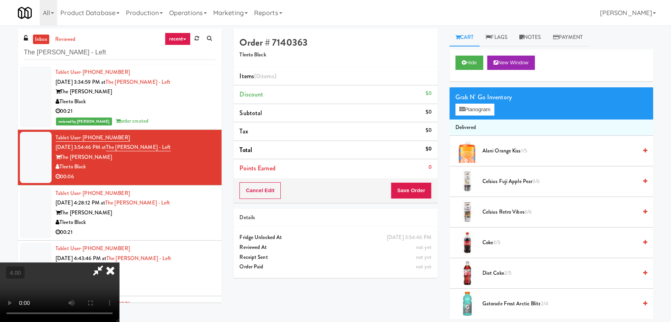
click at [119, 262] on video at bounding box center [59, 292] width 119 height 60
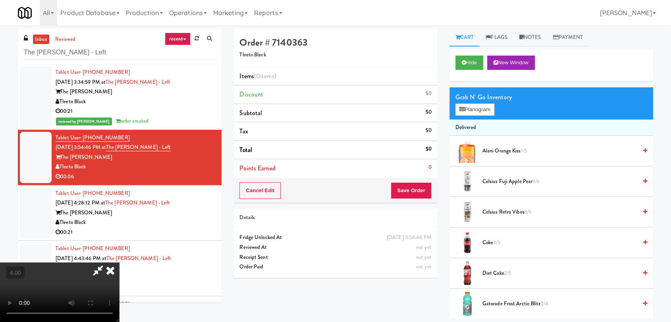
click at [119, 262] on video at bounding box center [59, 292] width 119 height 60
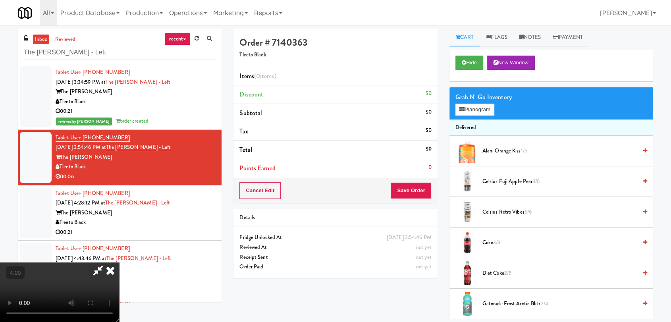
click at [119, 262] on video at bounding box center [59, 292] width 119 height 60
click at [483, 112] on button "Planogram" at bounding box center [474, 110] width 39 height 12
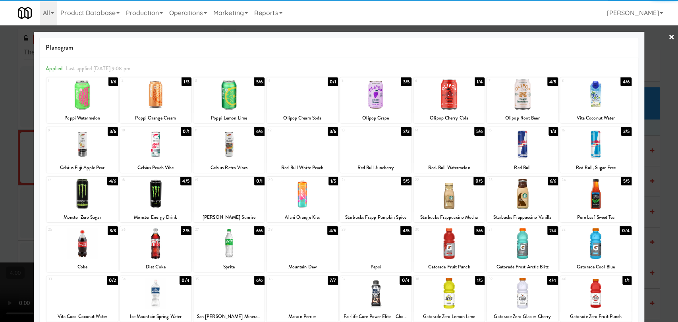
click at [299, 150] on div at bounding box center [301, 144] width 71 height 31
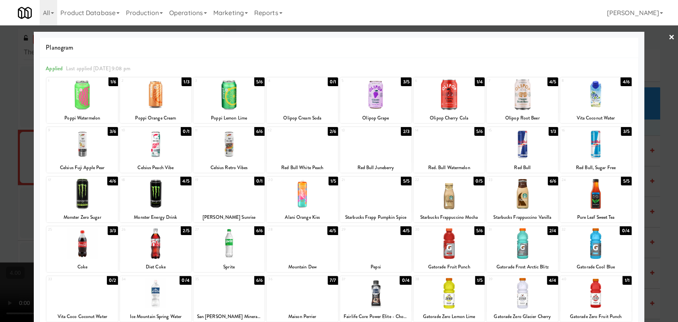
click at [0, 103] on div at bounding box center [339, 161] width 678 height 322
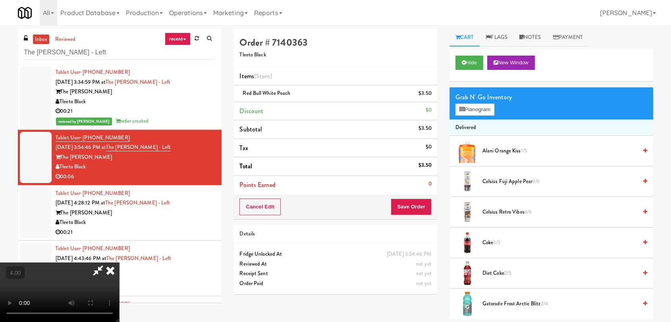
click at [119, 262] on icon at bounding box center [110, 270] width 17 height 16
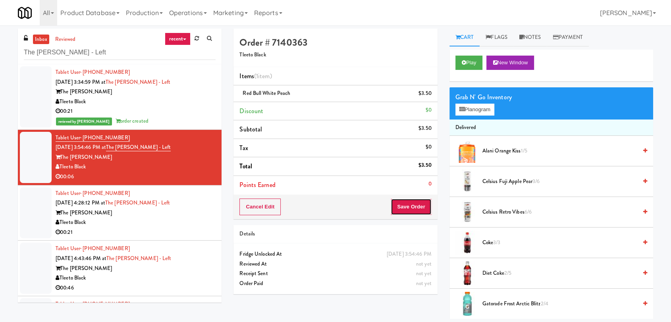
click at [419, 199] on button "Save Order" at bounding box center [411, 207] width 41 height 17
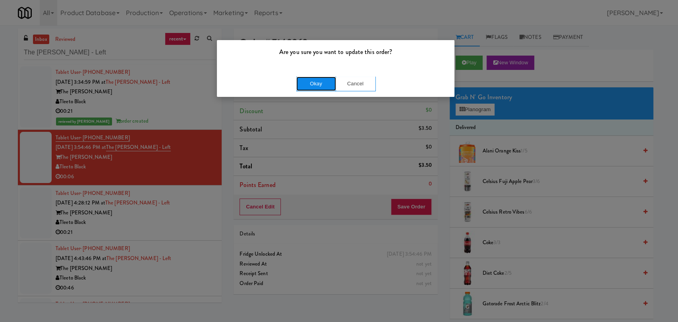
click at [305, 84] on button "Okay" at bounding box center [316, 84] width 40 height 14
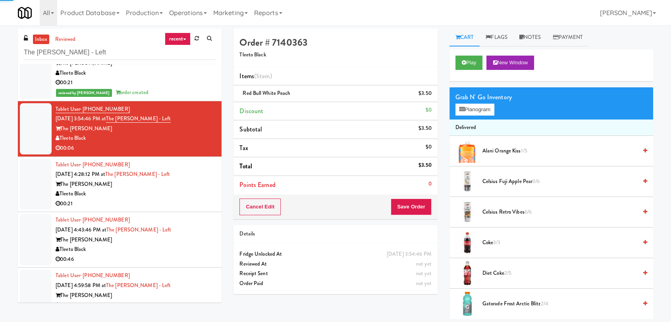
scroll to position [44, 0]
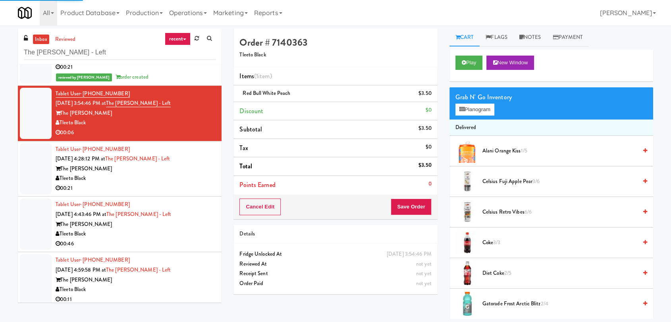
click at [188, 172] on div "The [PERSON_NAME]" at bounding box center [136, 169] width 160 height 10
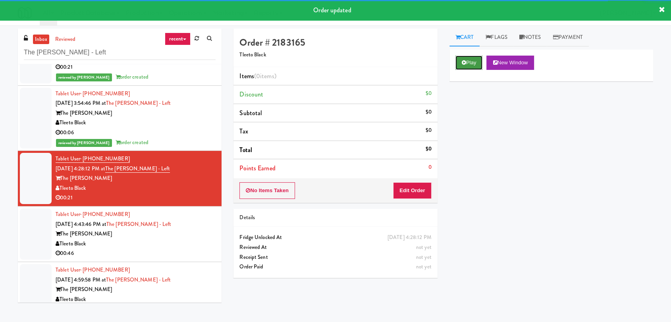
click at [473, 61] on button "Play" at bounding box center [468, 63] width 27 height 14
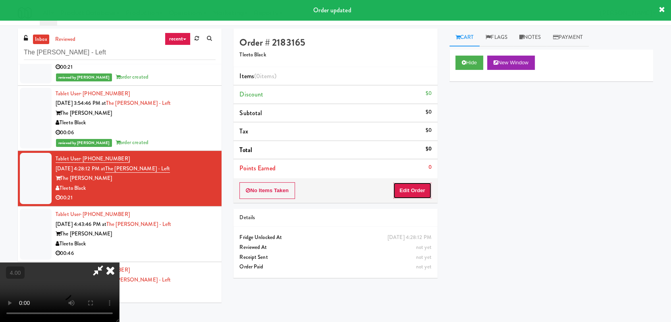
drag, startPoint x: 413, startPoint y: 188, endPoint x: 397, endPoint y: 169, distance: 24.8
click at [415, 188] on button "Edit Order" at bounding box center [412, 190] width 39 height 17
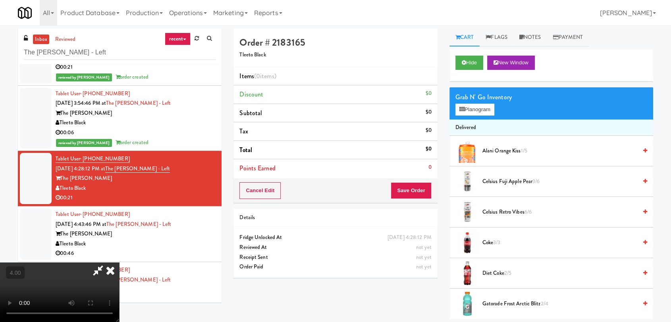
click at [119, 262] on video at bounding box center [59, 292] width 119 height 60
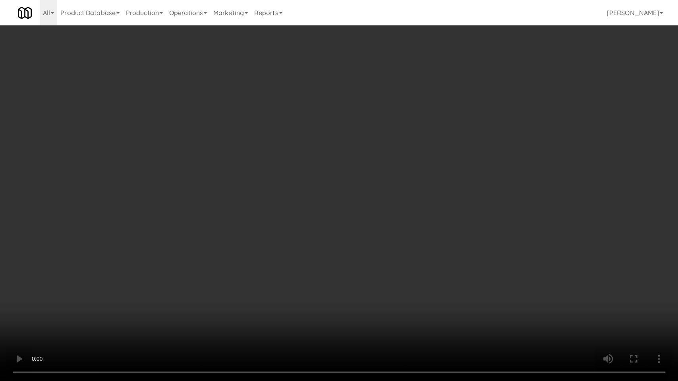
click at [205, 238] on video at bounding box center [339, 190] width 678 height 381
click at [232, 209] on video at bounding box center [339, 190] width 678 height 381
click at [241, 201] on video at bounding box center [339, 190] width 678 height 381
click at [276, 192] on video at bounding box center [339, 190] width 678 height 381
click at [319, 185] on video at bounding box center [339, 190] width 678 height 381
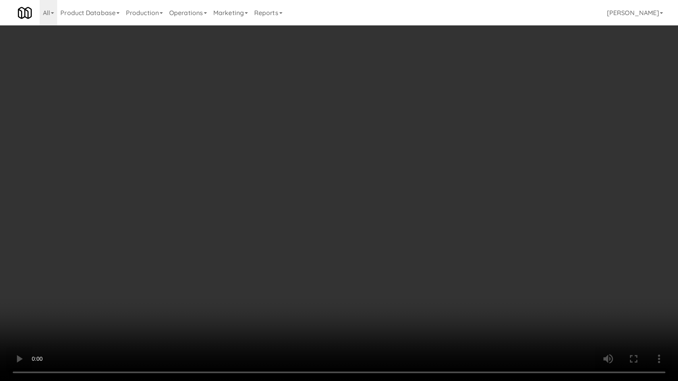
click at [314, 214] on video at bounding box center [339, 190] width 678 height 381
click at [256, 221] on video at bounding box center [339, 190] width 678 height 381
click at [307, 230] on video at bounding box center [339, 190] width 678 height 381
click at [314, 232] on video at bounding box center [339, 190] width 678 height 381
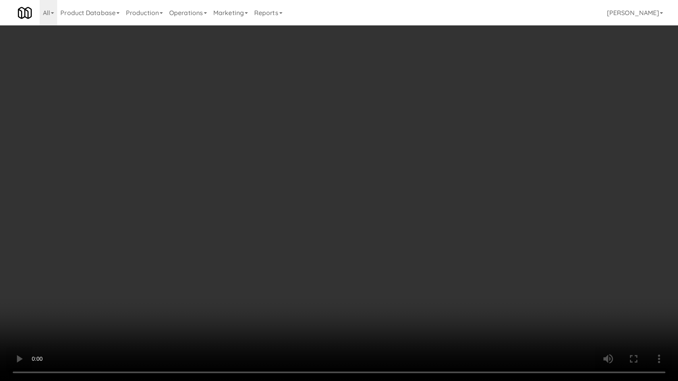
click at [359, 220] on video at bounding box center [339, 190] width 678 height 381
click at [373, 221] on video at bounding box center [339, 190] width 678 height 381
click at [376, 220] on video at bounding box center [339, 190] width 678 height 381
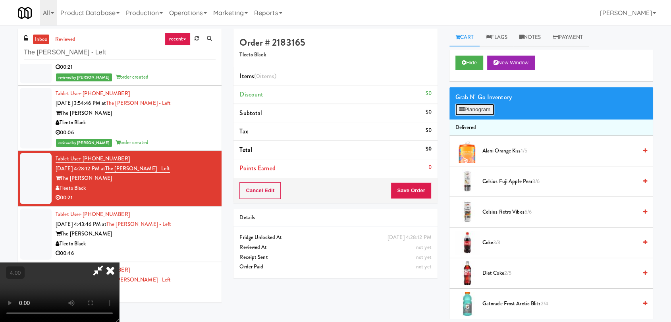
click at [468, 111] on button "Planogram" at bounding box center [474, 110] width 39 height 12
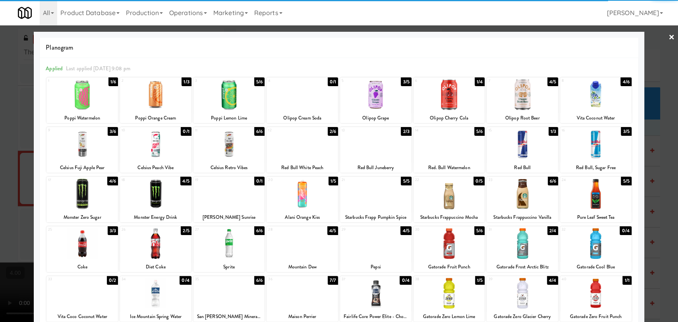
click at [451, 102] on div at bounding box center [448, 94] width 71 height 31
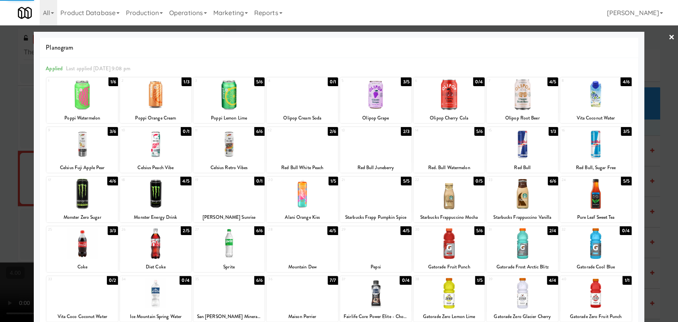
click at [226, 97] on div at bounding box center [228, 94] width 71 height 31
click at [523, 292] on div at bounding box center [521, 293] width 71 height 31
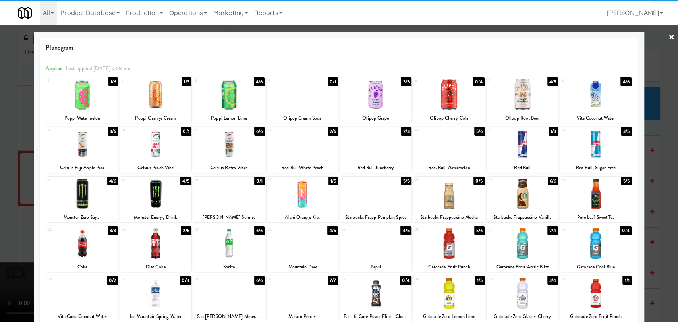
click at [0, 104] on div at bounding box center [339, 161] width 678 height 322
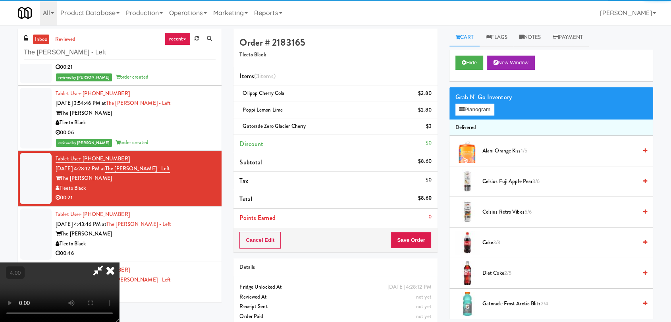
click at [119, 262] on video at bounding box center [59, 292] width 119 height 60
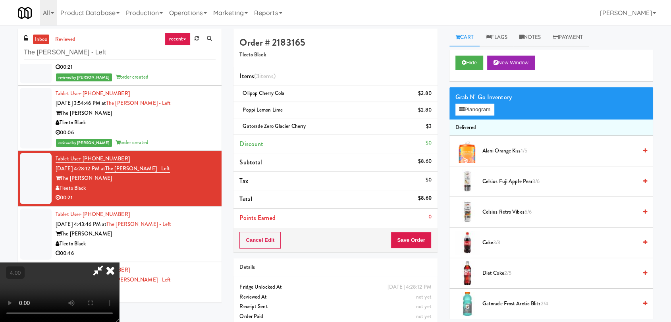
click at [119, 262] on icon at bounding box center [110, 270] width 17 height 16
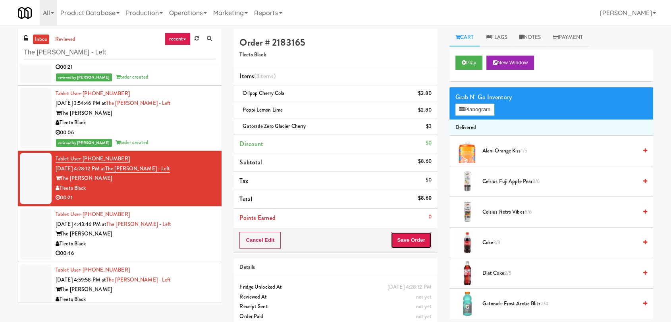
click at [410, 238] on button "Save Order" at bounding box center [411, 240] width 41 height 17
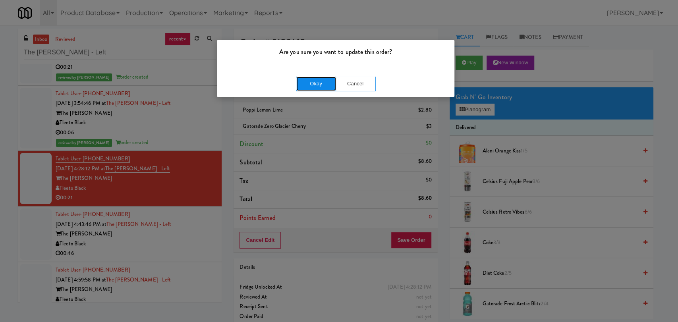
click at [316, 86] on button "Okay" at bounding box center [316, 84] width 40 height 14
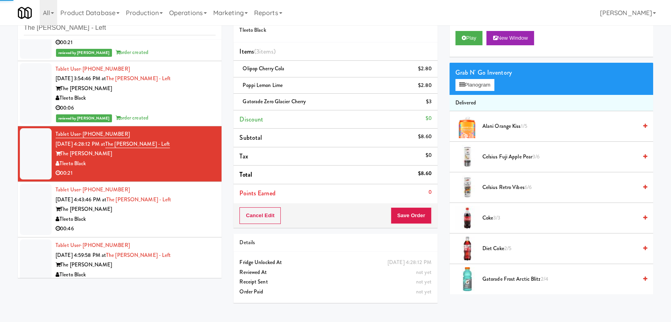
scroll to position [25, 0]
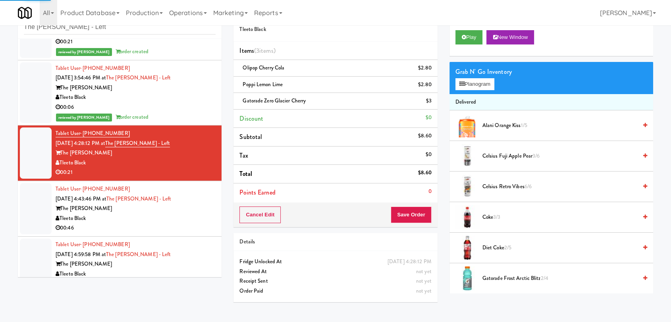
click at [180, 212] on div "The [PERSON_NAME]" at bounding box center [136, 209] width 160 height 10
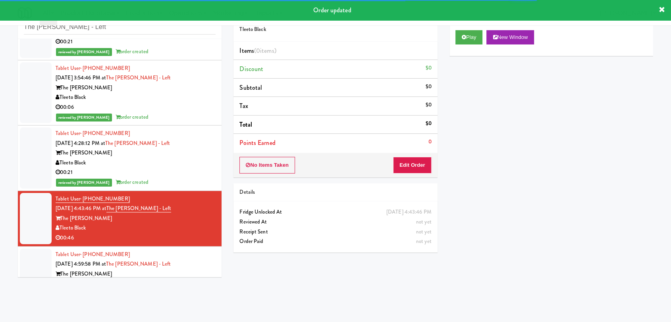
click at [452, 42] on div "Play New Window" at bounding box center [551, 40] width 204 height 32
click at [470, 38] on button "Play" at bounding box center [468, 37] width 27 height 14
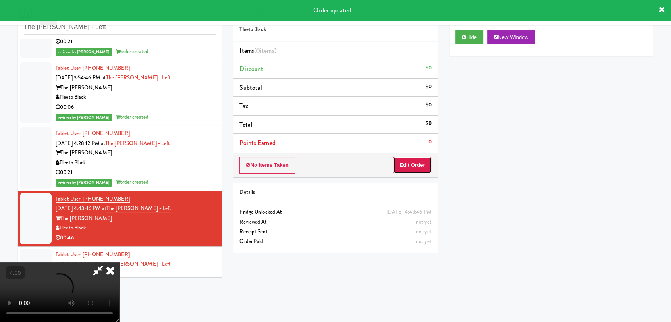
click at [426, 167] on button "Edit Order" at bounding box center [412, 165] width 39 height 17
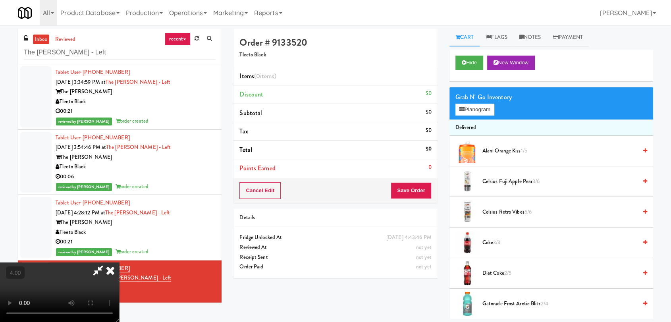
click at [119, 262] on video at bounding box center [59, 292] width 119 height 60
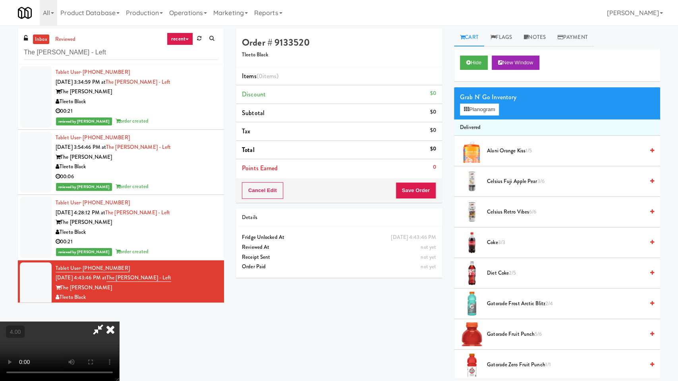
click at [119, 322] on video at bounding box center [59, 352] width 119 height 60
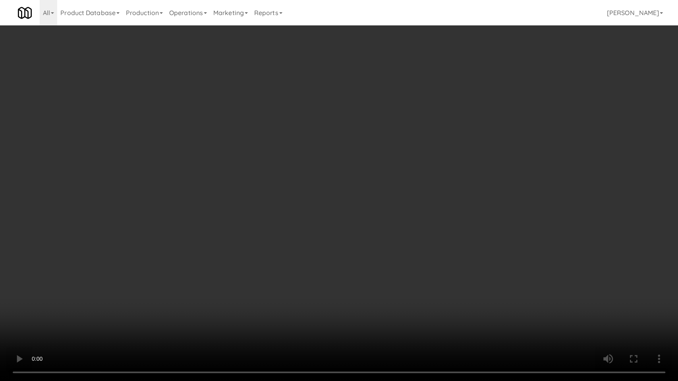
click at [254, 260] on video at bounding box center [339, 190] width 678 height 381
click at [299, 255] on video at bounding box center [339, 190] width 678 height 381
click at [308, 252] on video at bounding box center [339, 190] width 678 height 381
click at [292, 257] on video at bounding box center [339, 190] width 678 height 381
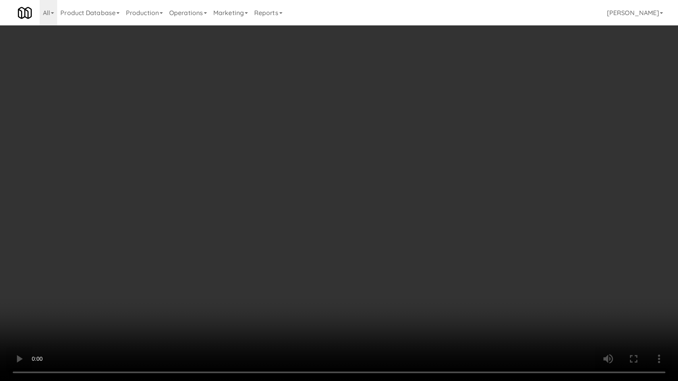
click at [304, 260] on video at bounding box center [339, 190] width 678 height 381
click at [311, 260] on video at bounding box center [339, 190] width 678 height 381
click at [354, 259] on video at bounding box center [339, 190] width 678 height 381
click at [356, 260] on video at bounding box center [339, 190] width 678 height 381
click at [331, 272] on video at bounding box center [339, 190] width 678 height 381
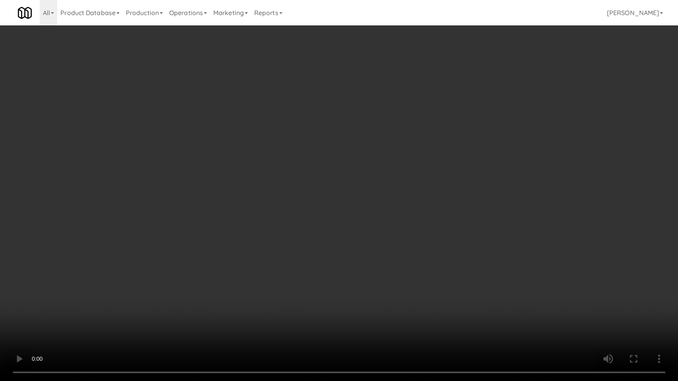
click at [332, 272] on video at bounding box center [339, 190] width 678 height 381
click at [339, 273] on video at bounding box center [339, 190] width 678 height 381
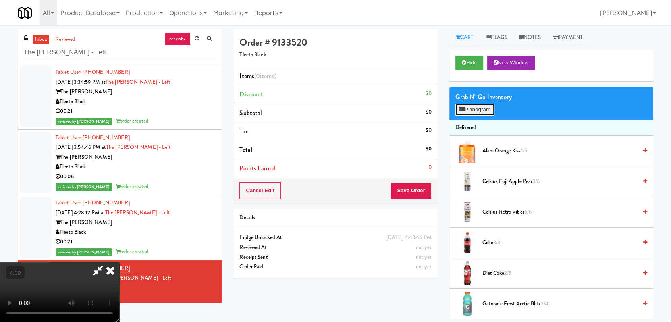
click at [477, 109] on button "Planogram" at bounding box center [474, 110] width 39 height 12
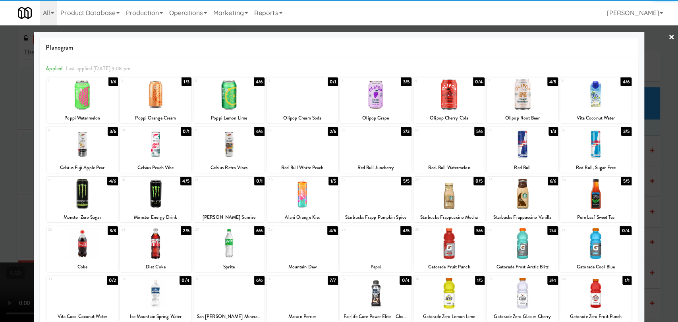
click at [513, 152] on div at bounding box center [521, 144] width 71 height 31
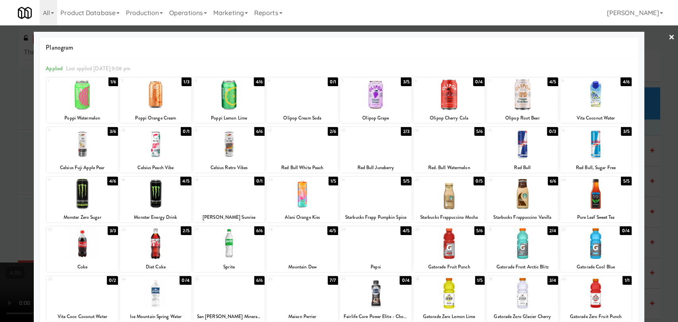
click at [388, 158] on div at bounding box center [375, 144] width 71 height 31
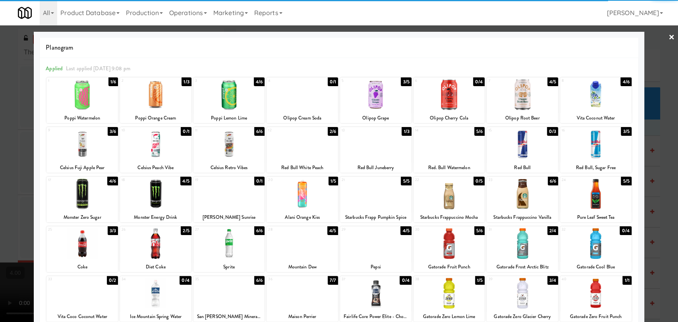
click at [274, 150] on div at bounding box center [301, 144] width 71 height 31
click at [0, 115] on div at bounding box center [339, 161] width 678 height 322
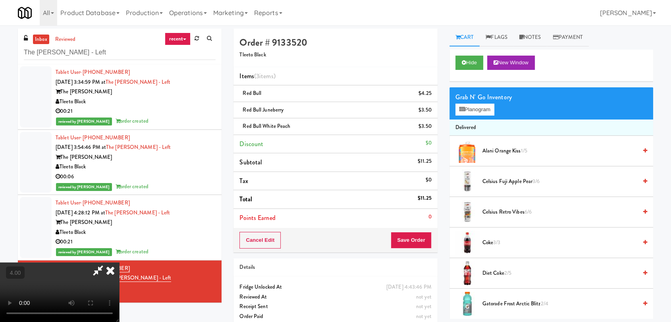
click at [119, 262] on icon at bounding box center [110, 270] width 17 height 16
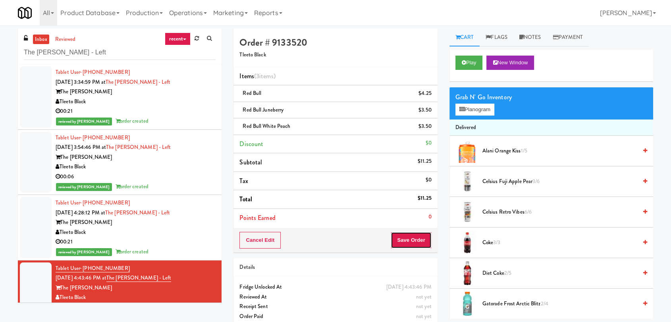
click at [409, 235] on button "Save Order" at bounding box center [411, 240] width 41 height 17
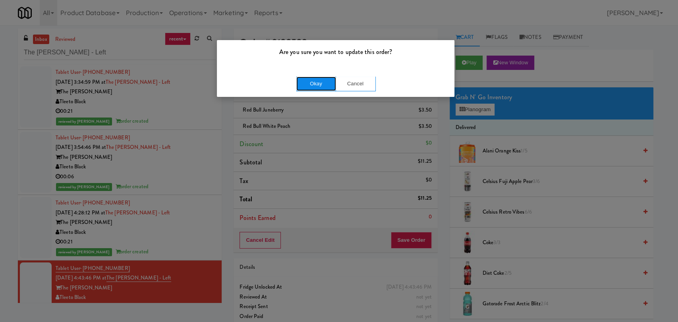
click at [315, 86] on button "Okay" at bounding box center [316, 84] width 40 height 14
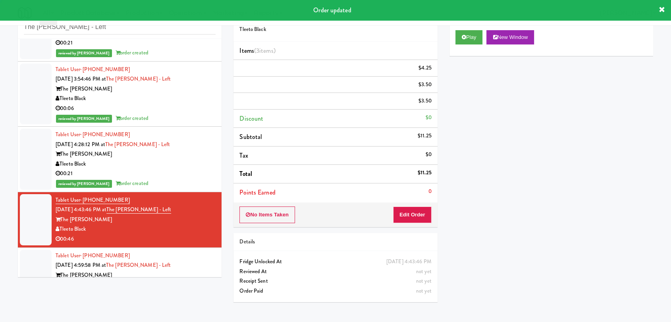
scroll to position [68, 0]
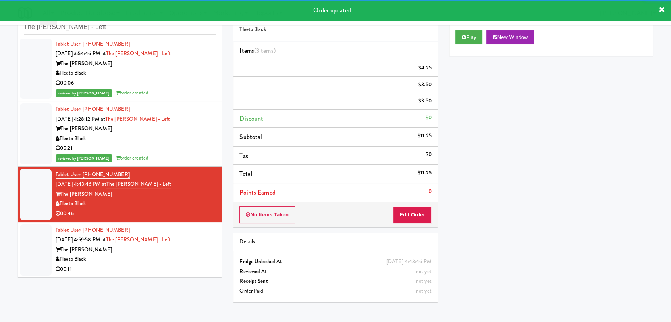
click at [182, 254] on div "Tablet User · (480) 450-1139 [DATE] 4:59:58 PM at The [PERSON_NAME] - Left The …" at bounding box center [136, 250] width 160 height 49
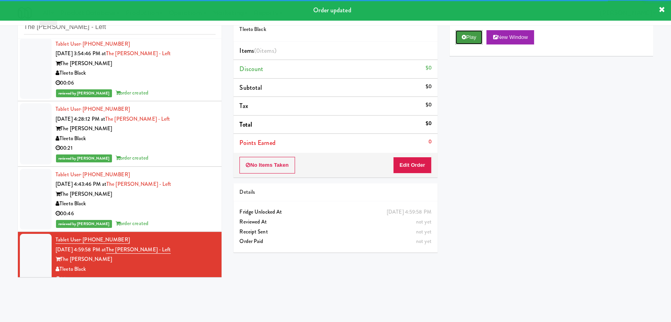
click at [473, 39] on button "Play" at bounding box center [468, 37] width 27 height 14
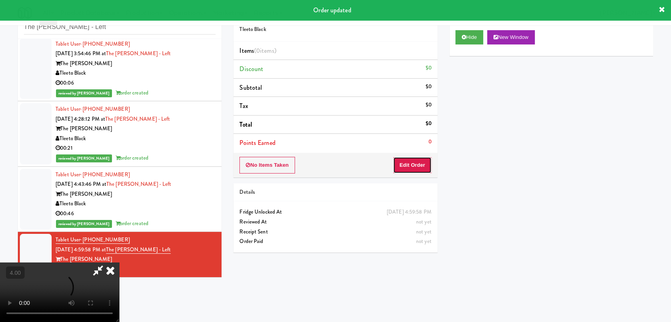
click at [429, 166] on button "Edit Order" at bounding box center [412, 165] width 39 height 17
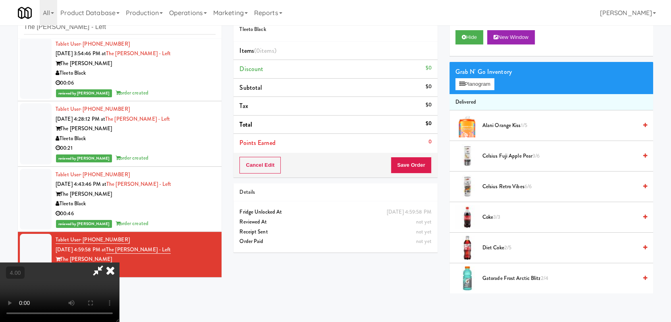
scroll to position [121, 0]
click at [119, 262] on video at bounding box center [59, 292] width 119 height 60
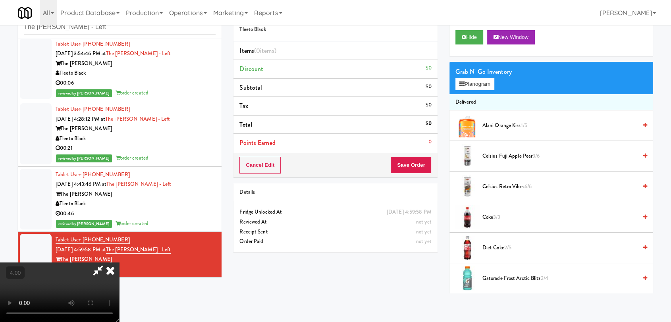
click at [119, 262] on video at bounding box center [59, 292] width 119 height 60
click at [83, 262] on video at bounding box center [59, 292] width 119 height 60
click at [105, 262] on video at bounding box center [59, 292] width 119 height 60
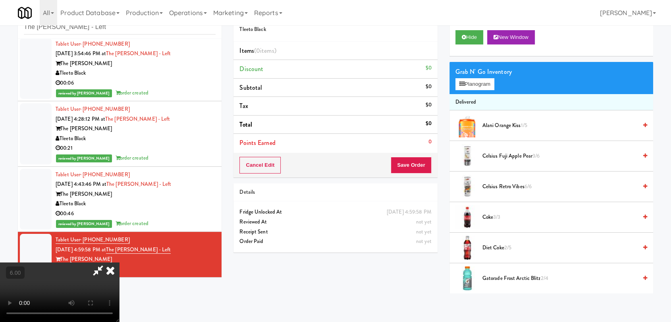
click at [105, 262] on video at bounding box center [59, 292] width 119 height 60
click at [119, 262] on video at bounding box center [59, 292] width 119 height 60
click at [477, 33] on button "Hide" at bounding box center [469, 37] width 28 height 14
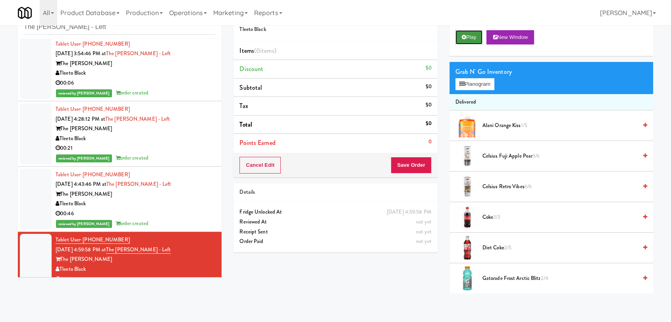
click at [477, 33] on button "Play" at bounding box center [468, 37] width 27 height 14
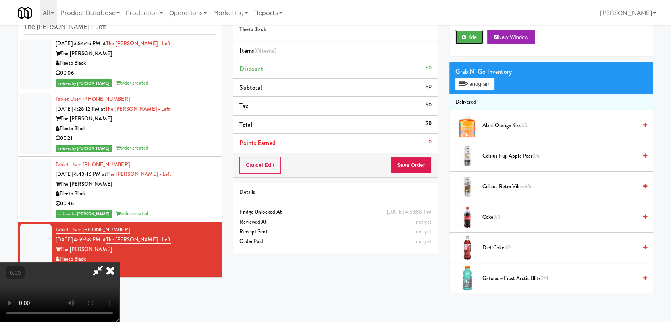
scroll to position [0, 0]
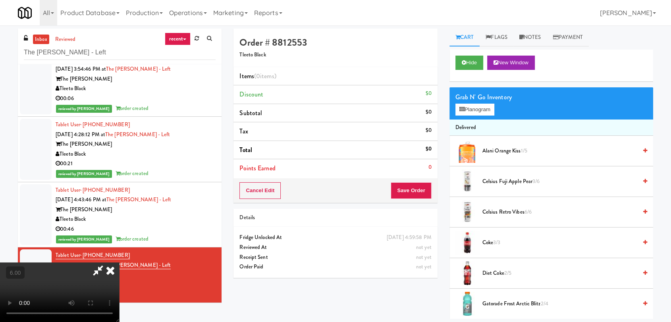
click at [119, 262] on video at bounding box center [59, 292] width 119 height 60
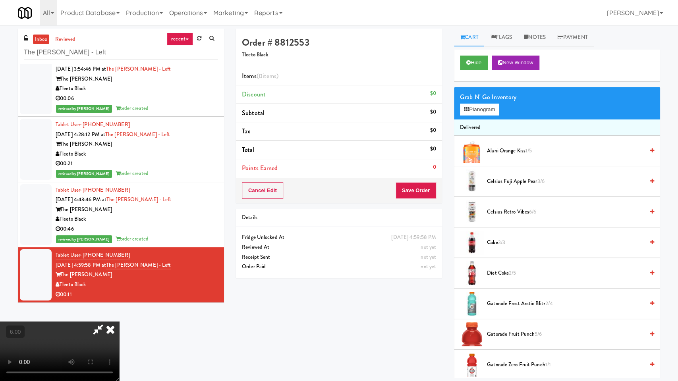
click at [119, 322] on video at bounding box center [59, 352] width 119 height 60
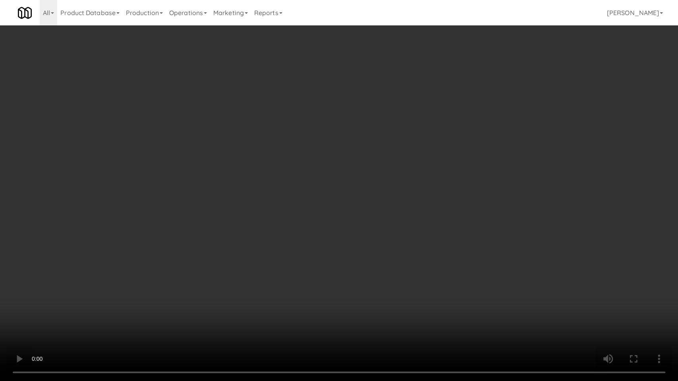
click at [161, 259] on video at bounding box center [339, 190] width 678 height 381
click at [165, 255] on video at bounding box center [339, 190] width 678 height 381
click at [168, 250] on video at bounding box center [339, 190] width 678 height 381
click at [174, 244] on video at bounding box center [339, 190] width 678 height 381
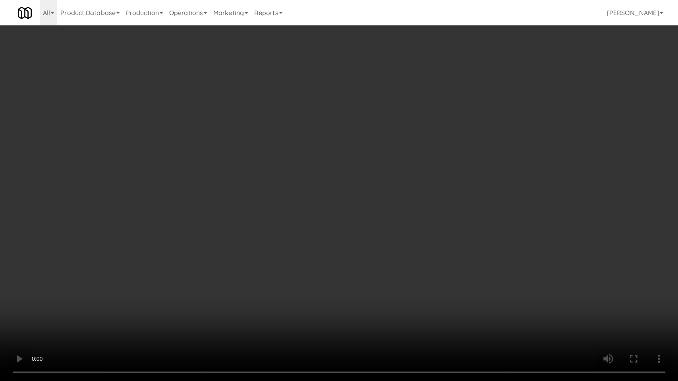
click at [183, 244] on video at bounding box center [339, 190] width 678 height 381
click at [200, 261] on video at bounding box center [339, 190] width 678 height 381
click at [200, 252] on video at bounding box center [339, 190] width 678 height 381
click at [199, 253] on video at bounding box center [339, 190] width 678 height 381
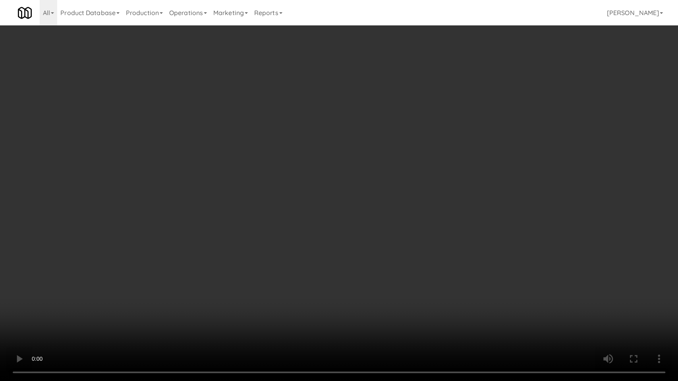
click at [200, 244] on video at bounding box center [339, 190] width 678 height 381
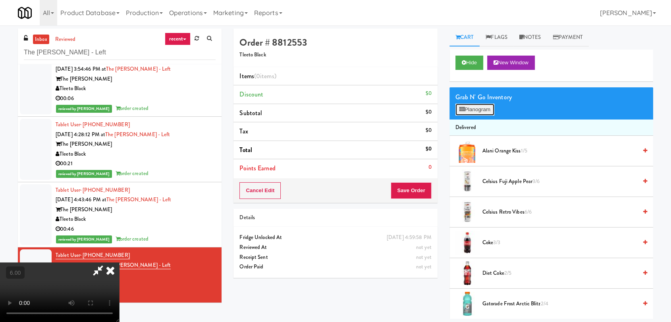
click at [475, 108] on button "Planogram" at bounding box center [474, 110] width 39 height 12
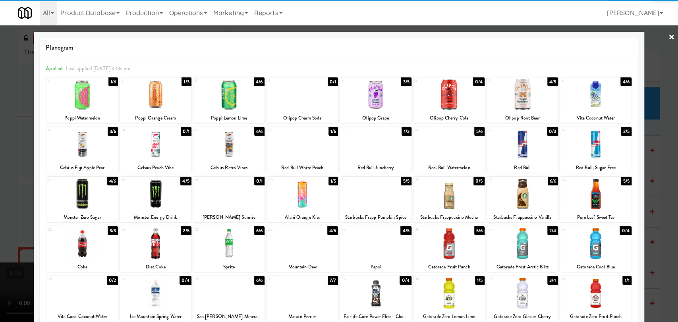
click at [107, 143] on div at bounding box center [81, 144] width 71 height 31
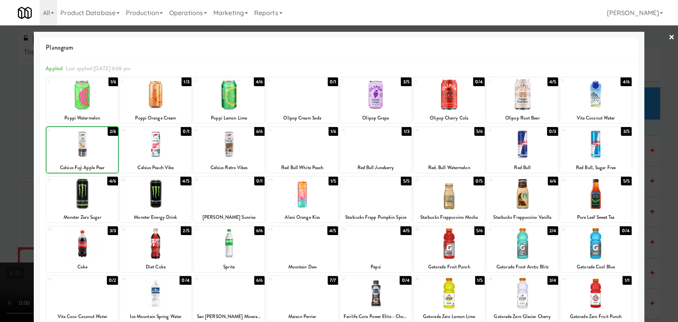
click at [0, 84] on div at bounding box center [339, 161] width 678 height 322
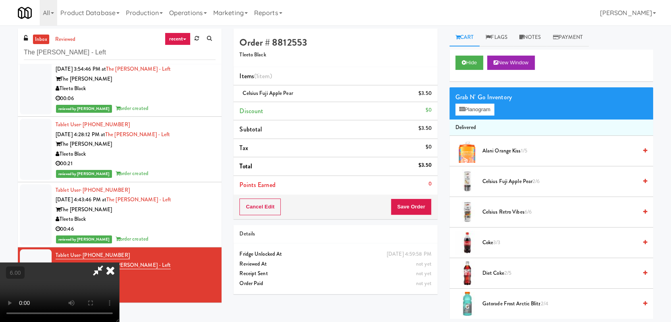
click at [119, 262] on icon at bounding box center [110, 270] width 17 height 16
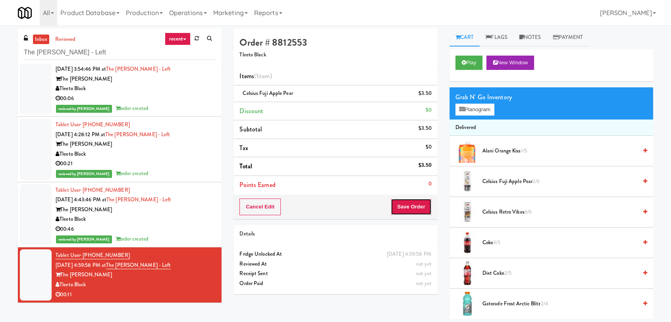
click at [413, 209] on button "Save Order" at bounding box center [411, 207] width 41 height 17
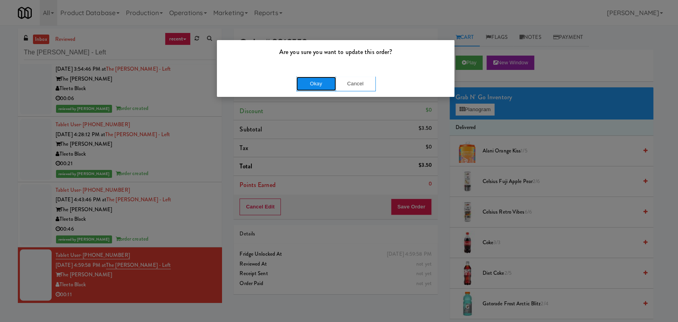
click at [311, 79] on button "Okay" at bounding box center [316, 84] width 40 height 14
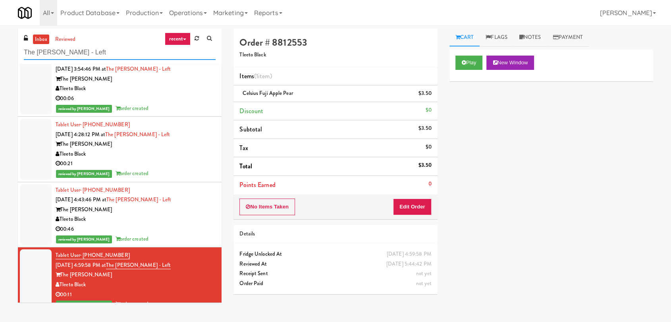
drag, startPoint x: 114, startPoint y: 49, endPoint x: 0, endPoint y: 54, distance: 114.4
click at [0, 54] on div "inbox reviewed recent all unclear take inventory issue suspicious failed recent…" at bounding box center [335, 174] width 671 height 290
paste input "Eight80 - Main Cooler Righ"
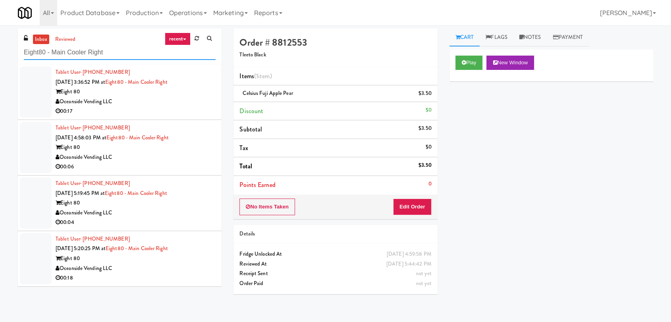
type input "Eight80 - Main Cooler Right"
click at [181, 91] on div "Eight 80" at bounding box center [136, 92] width 160 height 10
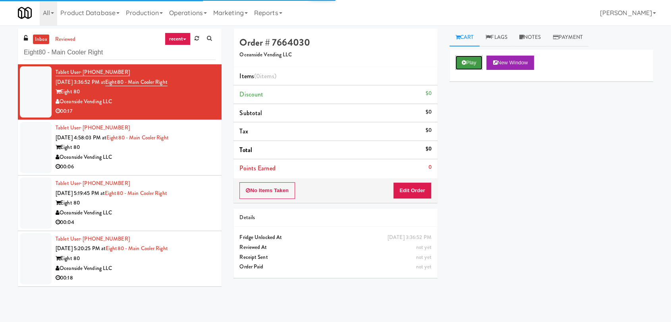
click at [461, 65] on button "Play" at bounding box center [468, 63] width 27 height 14
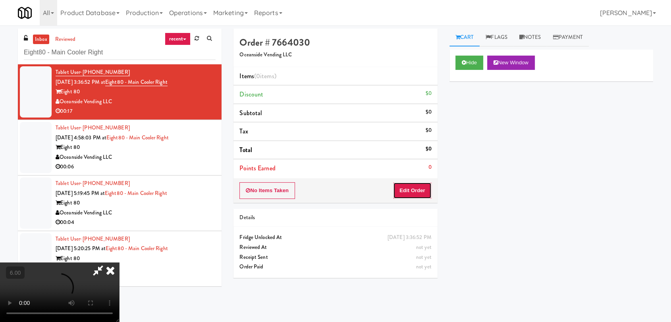
click at [431, 188] on button "Edit Order" at bounding box center [412, 190] width 39 height 17
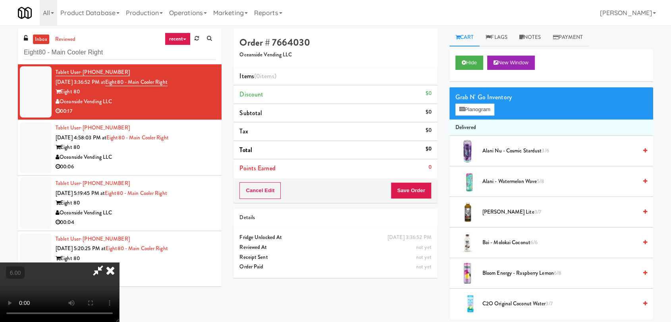
click at [119, 262] on video at bounding box center [59, 292] width 119 height 60
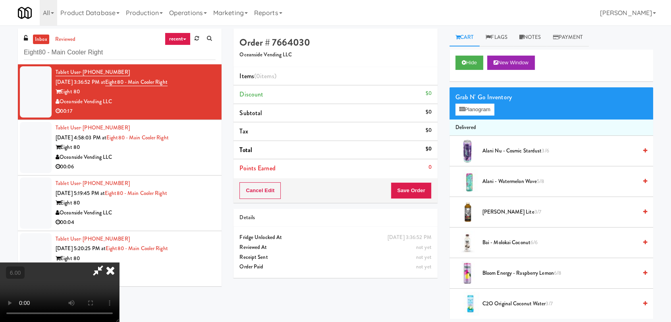
click at [119, 262] on video at bounding box center [59, 292] width 119 height 60
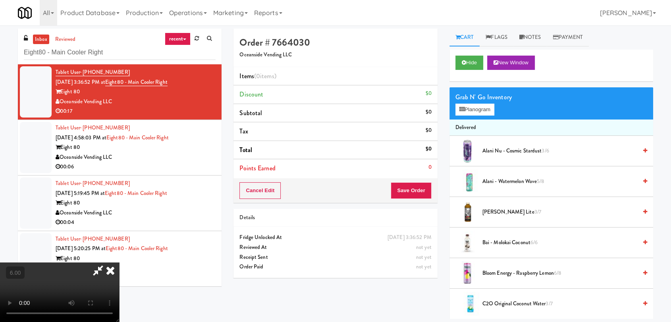
click at [119, 262] on video at bounding box center [59, 292] width 119 height 60
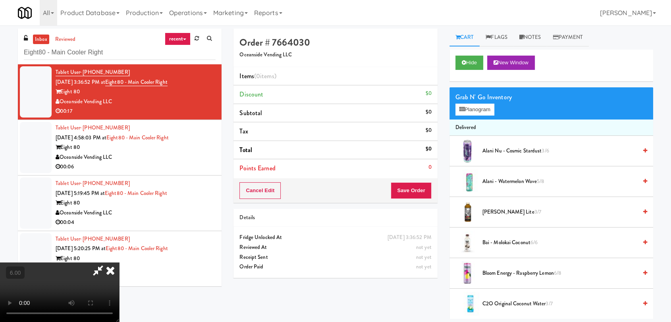
click at [119, 262] on video at bounding box center [59, 292] width 119 height 60
click at [462, 109] on icon at bounding box center [461, 109] width 5 height 5
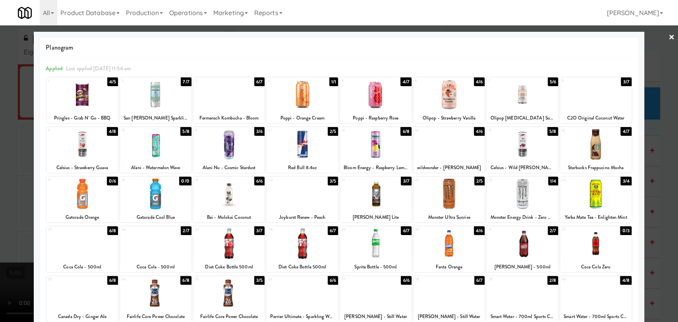
click at [0, 187] on div at bounding box center [339, 161] width 678 height 322
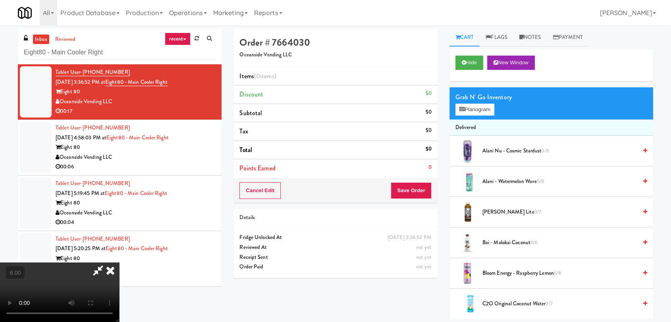
scroll to position [33, 0]
click at [111, 262] on video at bounding box center [59, 292] width 119 height 60
click at [119, 262] on video at bounding box center [59, 292] width 119 height 60
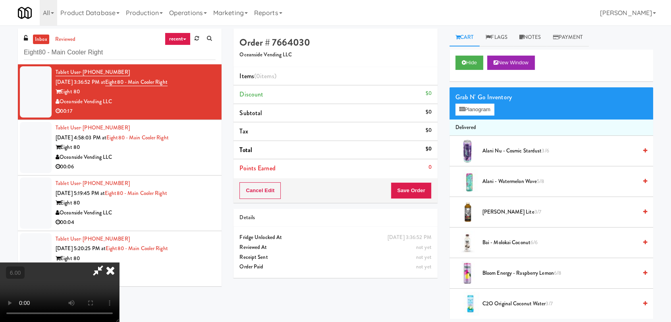
click at [119, 262] on video at bounding box center [59, 292] width 119 height 60
click at [461, 111] on icon at bounding box center [461, 109] width 5 height 5
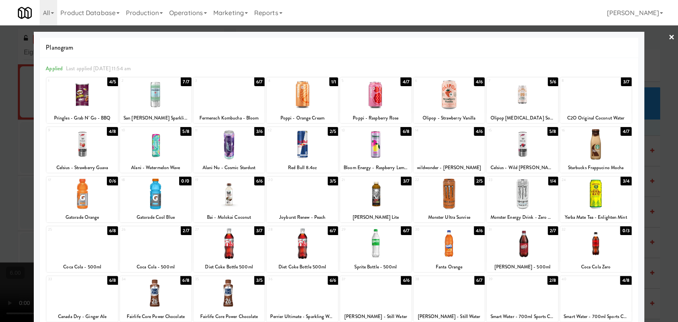
click at [297, 150] on div at bounding box center [301, 144] width 71 height 31
click at [24, 144] on div at bounding box center [339, 161] width 678 height 322
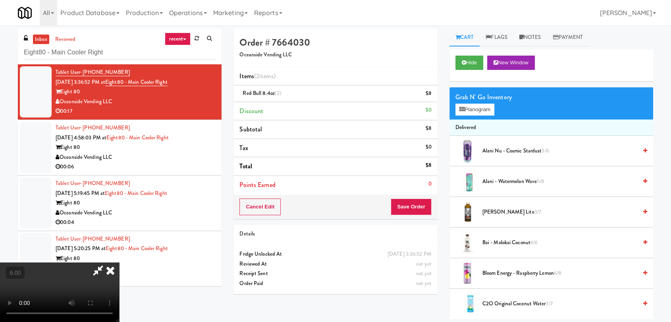
click at [119, 262] on video at bounding box center [59, 292] width 119 height 60
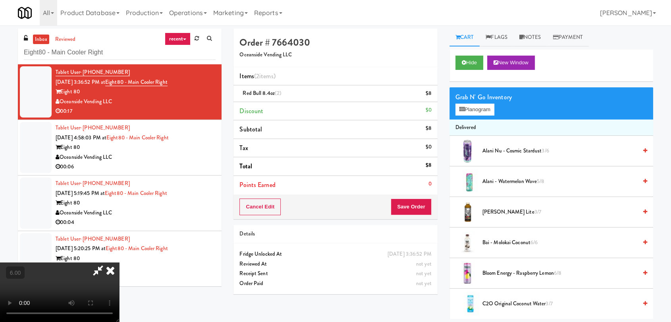
click at [119, 262] on video at bounding box center [59, 292] width 119 height 60
click at [474, 116] on div "Grab N' Go Inventory Planogram" at bounding box center [551, 103] width 204 height 32
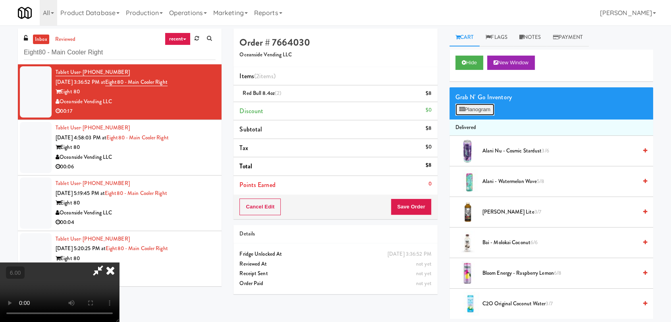
click at [469, 111] on button "Planogram" at bounding box center [474, 110] width 39 height 12
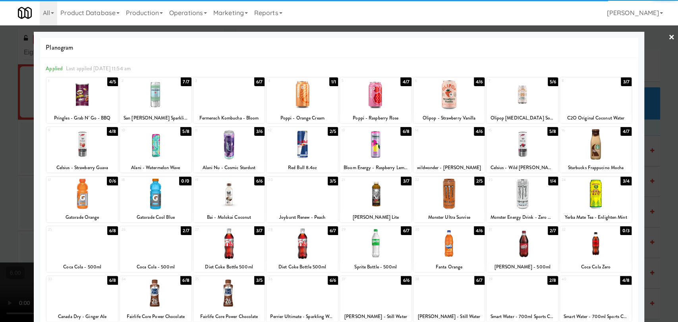
click at [374, 197] on div at bounding box center [375, 194] width 71 height 31
click at [0, 145] on div at bounding box center [339, 161] width 678 height 322
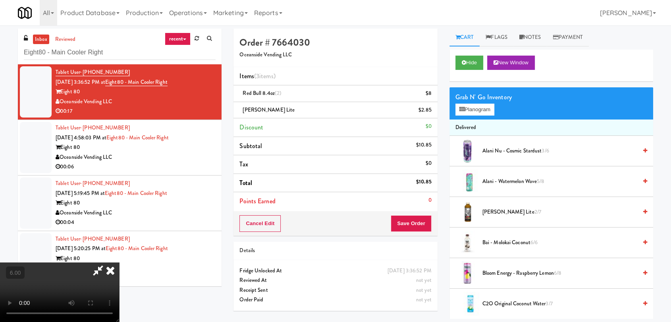
click at [119, 262] on video at bounding box center [59, 292] width 119 height 60
click at [119, 262] on icon at bounding box center [110, 270] width 17 height 16
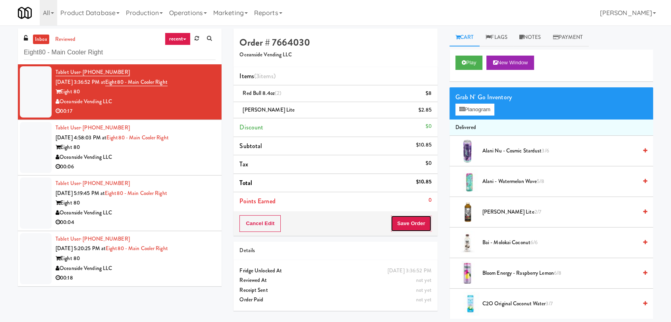
click at [417, 223] on button "Save Order" at bounding box center [411, 223] width 41 height 17
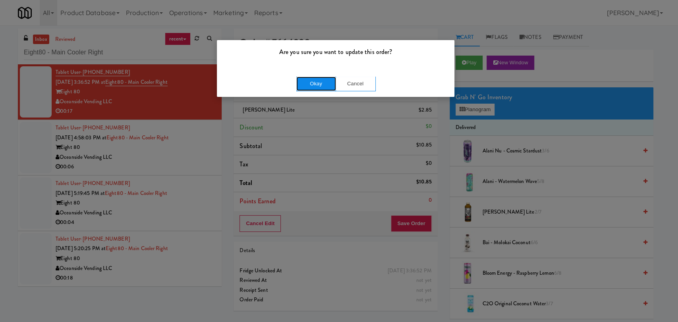
click at [312, 80] on button "Okay" at bounding box center [316, 84] width 40 height 14
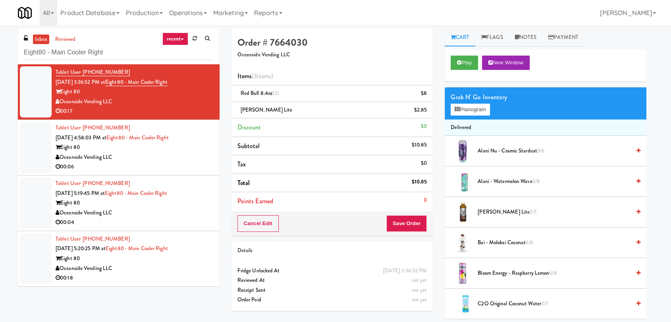
click at [205, 150] on div "Eight 80" at bounding box center [135, 148] width 158 height 10
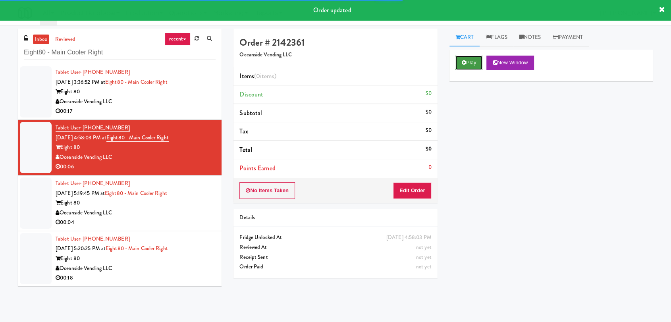
click at [476, 64] on button "Play" at bounding box center [468, 63] width 27 height 14
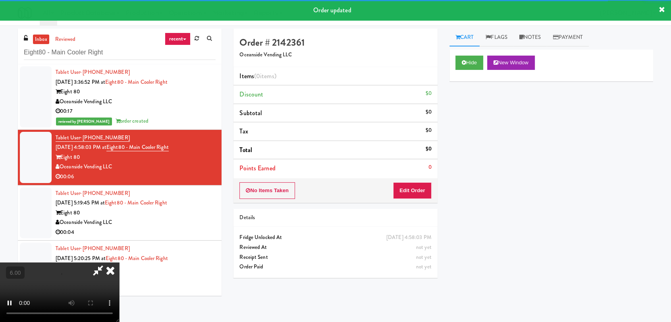
click at [422, 182] on div "Order # 2142361 Oceanside Vending LLC Items (0 items ) Discount $0 Subtotal $0 …" at bounding box center [335, 116] width 204 height 174
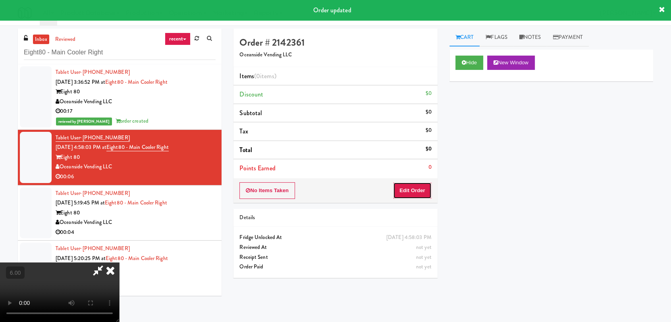
click at [422, 187] on button "Edit Order" at bounding box center [412, 190] width 39 height 17
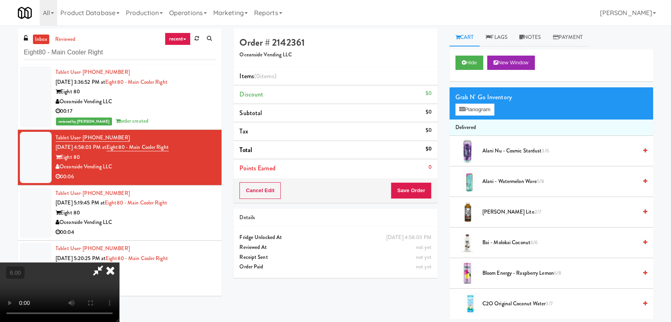
scroll to position [121, 0]
click at [119, 262] on video at bounding box center [59, 292] width 119 height 60
click at [111, 262] on video at bounding box center [59, 292] width 119 height 60
click at [119, 262] on video at bounding box center [59, 292] width 119 height 60
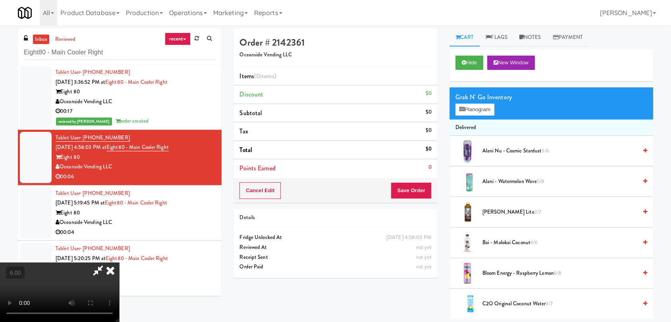
click at [119, 262] on video at bounding box center [59, 292] width 119 height 60
click at [470, 109] on button "Planogram" at bounding box center [474, 110] width 39 height 12
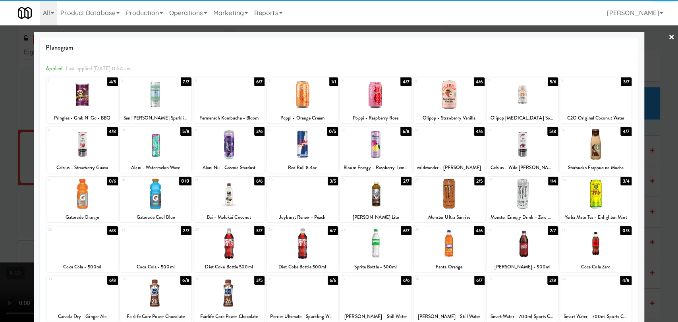
click at [593, 105] on div at bounding box center [595, 94] width 71 height 31
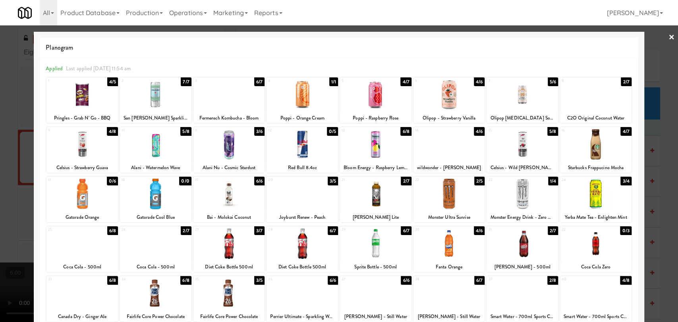
click at [645, 116] on div at bounding box center [339, 161] width 678 height 322
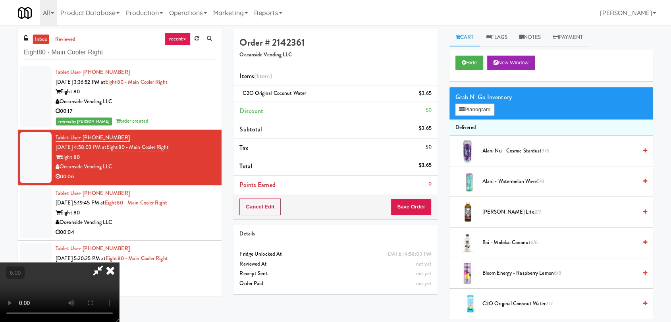
click at [119, 262] on icon at bounding box center [110, 270] width 17 height 16
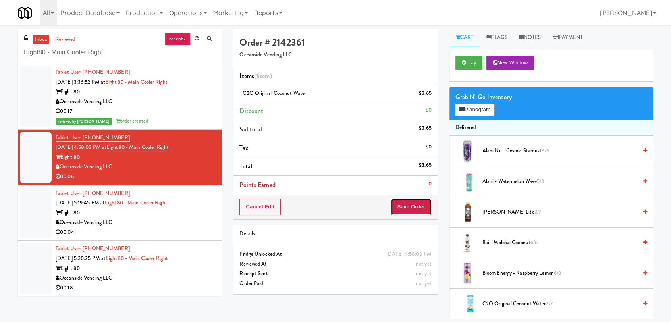
click at [417, 206] on button "Save Order" at bounding box center [411, 207] width 41 height 17
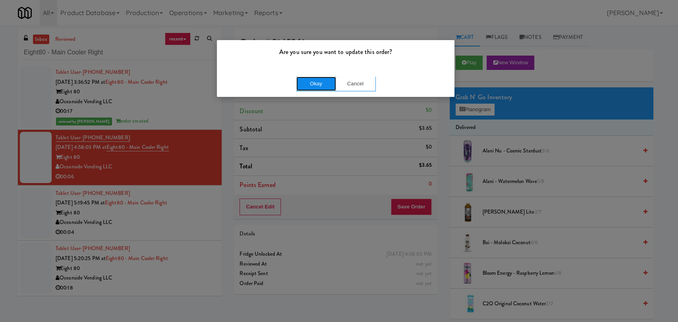
click at [315, 83] on button "Okay" at bounding box center [316, 84] width 40 height 14
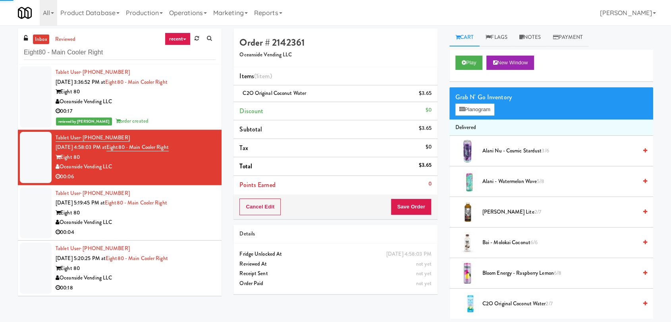
click at [205, 199] on div "Tablet User · (714) 624-7350 [DATE] 5:19:45 PM at Eight80 - Main Cooler Right E…" at bounding box center [136, 213] width 160 height 49
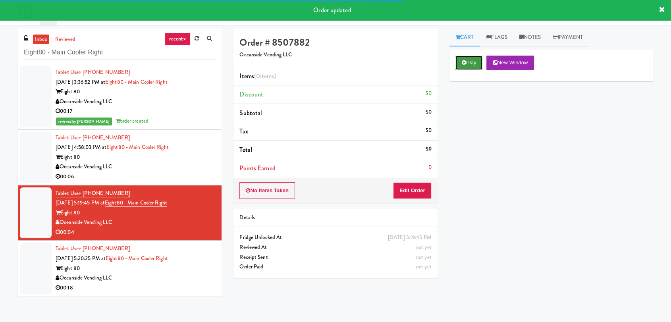
click at [473, 68] on button "Play" at bounding box center [468, 63] width 27 height 14
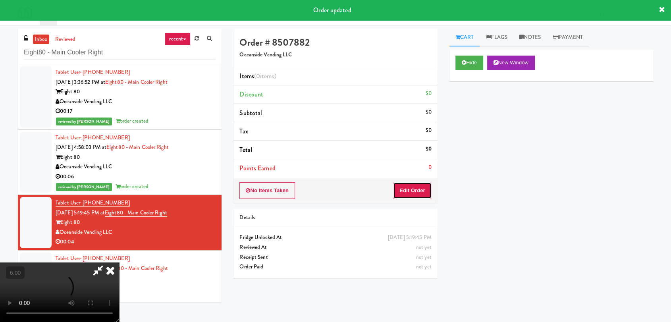
click at [419, 193] on button "Edit Order" at bounding box center [412, 190] width 39 height 17
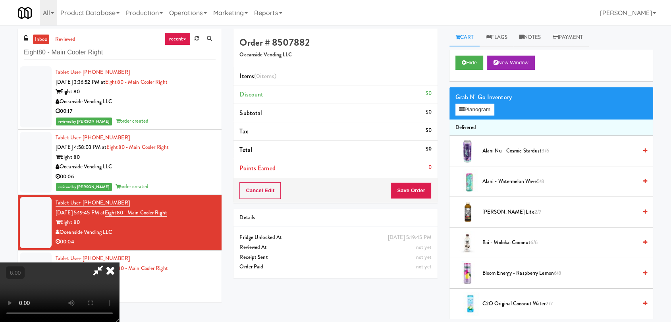
click at [119, 262] on video at bounding box center [59, 292] width 119 height 60
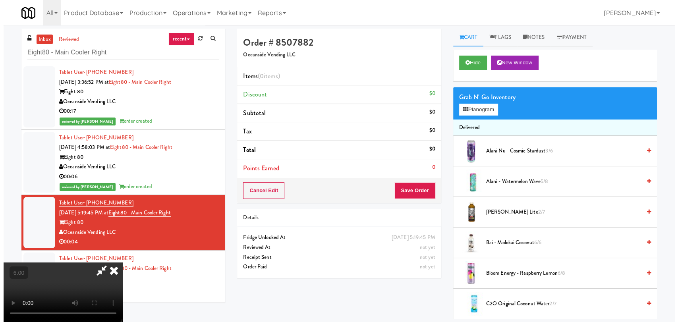
scroll to position [121, 0]
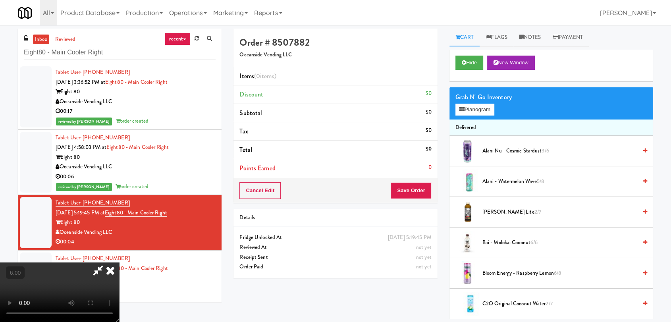
click at [119, 262] on video at bounding box center [59, 292] width 119 height 60
click at [470, 108] on button "Planogram" at bounding box center [474, 110] width 39 height 12
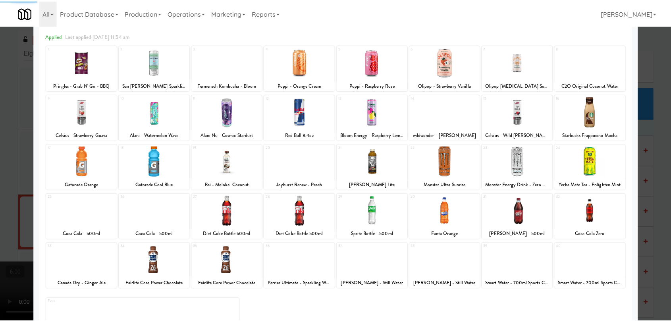
scroll to position [68, 0]
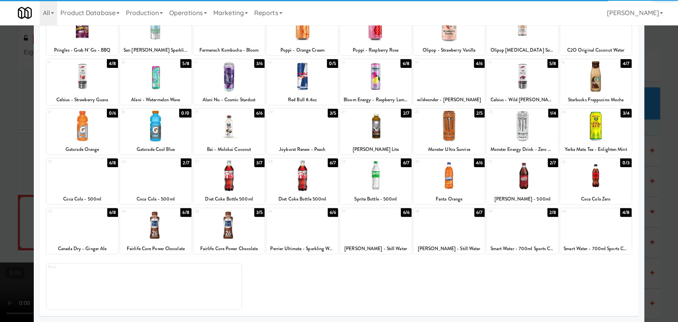
click at [524, 181] on div at bounding box center [521, 175] width 71 height 31
click at [650, 172] on div at bounding box center [339, 161] width 678 height 322
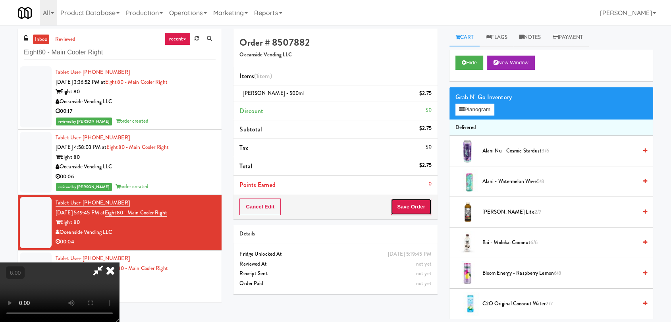
click at [422, 205] on button "Save Order" at bounding box center [411, 207] width 41 height 17
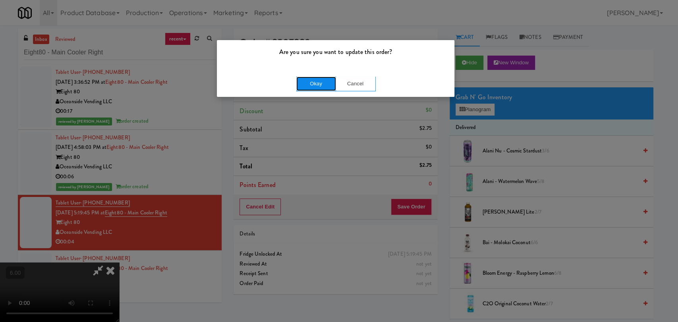
click at [320, 83] on button "Okay" at bounding box center [316, 84] width 40 height 14
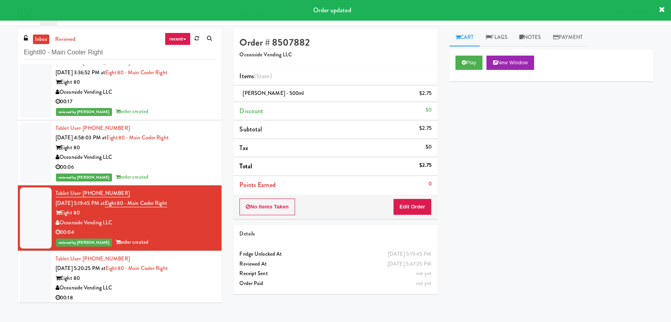
scroll to position [13, 0]
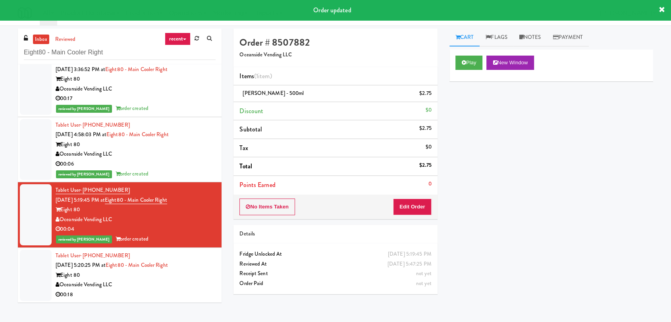
click at [195, 258] on div "Tablet User · (949) 566-1685 [DATE] 5:20:25 PM at Eight80 - Main Cooler Right E…" at bounding box center [136, 275] width 160 height 49
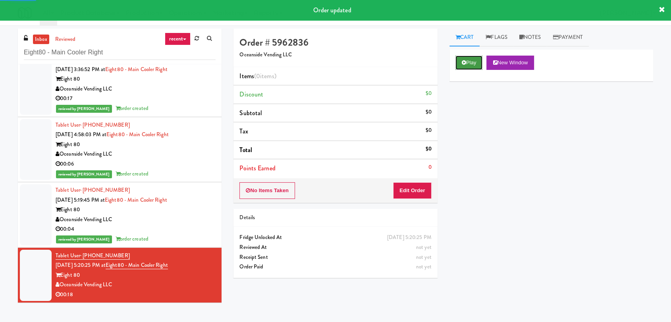
click at [472, 62] on button "Play" at bounding box center [468, 63] width 27 height 14
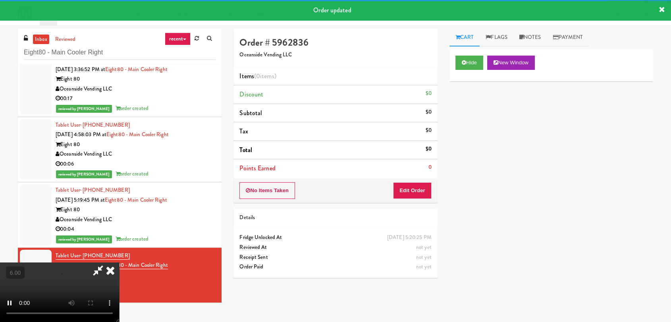
click at [432, 191] on div "No Items Taken Edit Order" at bounding box center [335, 190] width 204 height 25
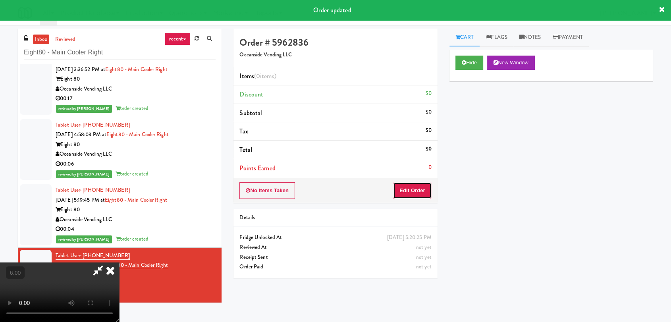
click at [407, 188] on button "Edit Order" at bounding box center [412, 190] width 39 height 17
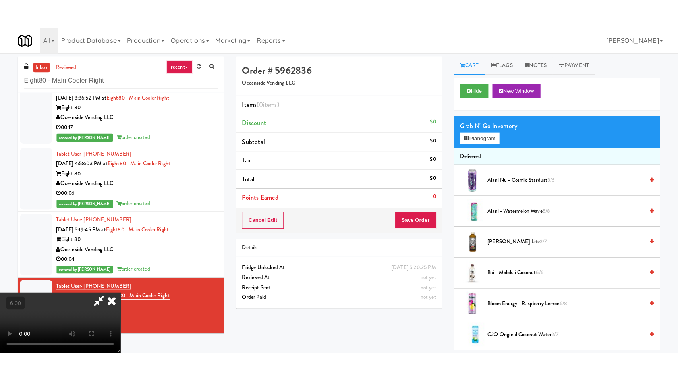
scroll to position [121, 0]
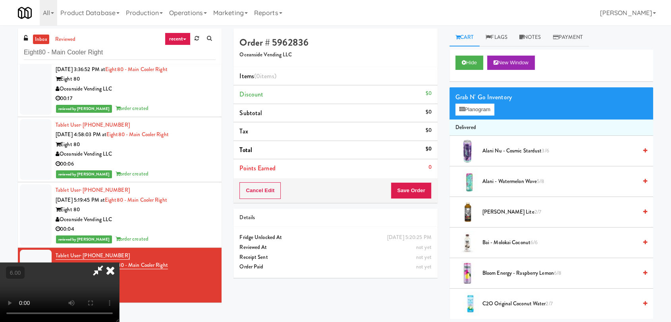
click at [119, 264] on video at bounding box center [59, 292] width 119 height 60
click at [119, 262] on video at bounding box center [59, 292] width 119 height 60
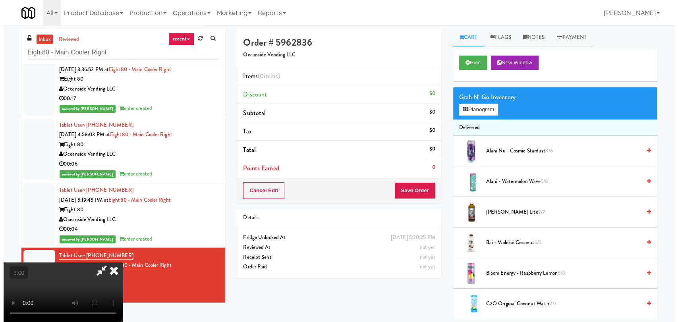
scroll to position [16, 0]
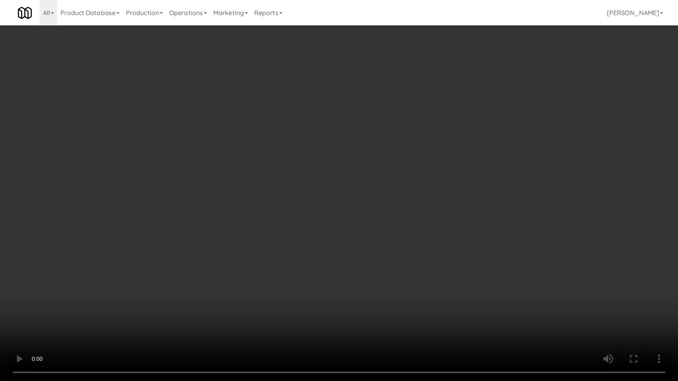
click at [199, 266] on video at bounding box center [339, 190] width 678 height 381
click at [197, 290] on video at bounding box center [339, 190] width 678 height 381
click at [197, 289] on video at bounding box center [339, 190] width 678 height 381
click at [216, 283] on video at bounding box center [339, 190] width 678 height 381
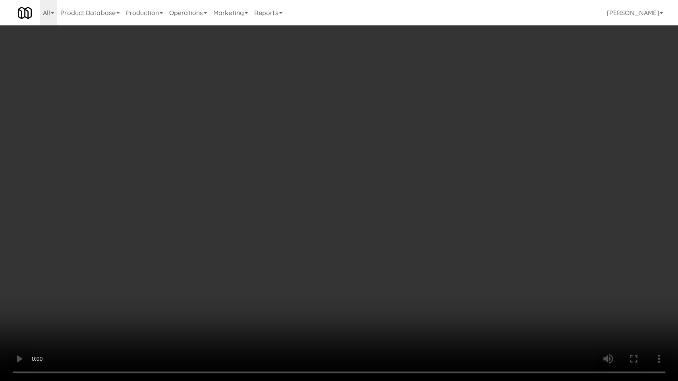
click at [226, 280] on video at bounding box center [339, 190] width 678 height 381
click at [225, 282] on video at bounding box center [339, 190] width 678 height 381
click at [177, 291] on video at bounding box center [339, 190] width 678 height 381
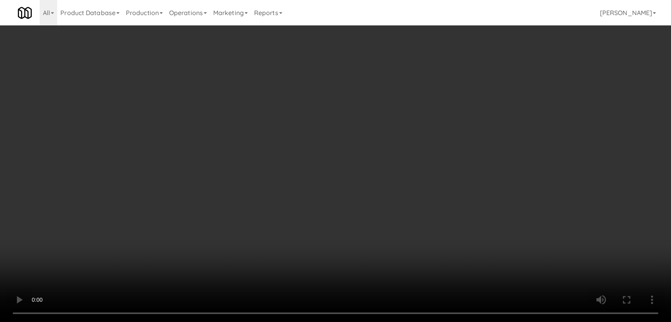
click at [91, 292] on video at bounding box center [335, 161] width 671 height 322
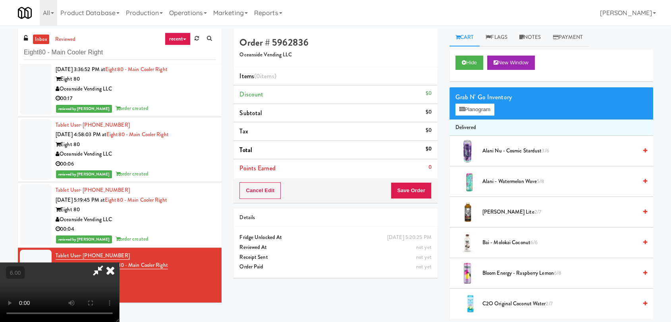
click at [91, 292] on video at bounding box center [59, 292] width 119 height 60
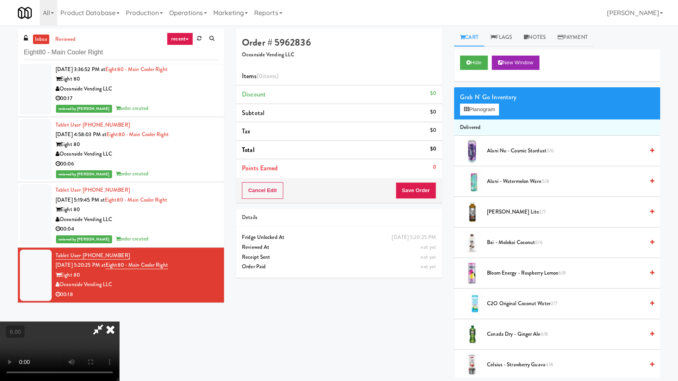
click at [119, 322] on video at bounding box center [59, 352] width 119 height 60
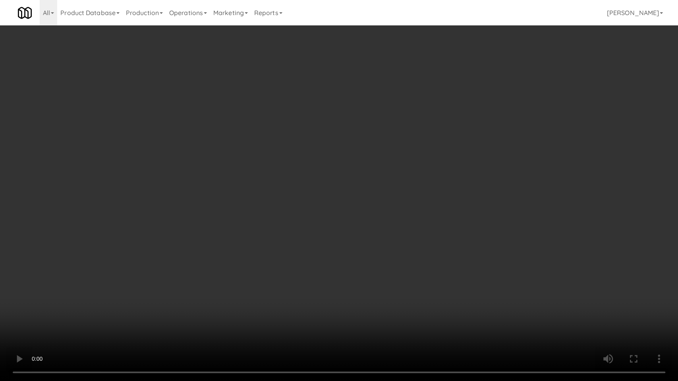
click at [371, 295] on video at bounding box center [339, 190] width 678 height 381
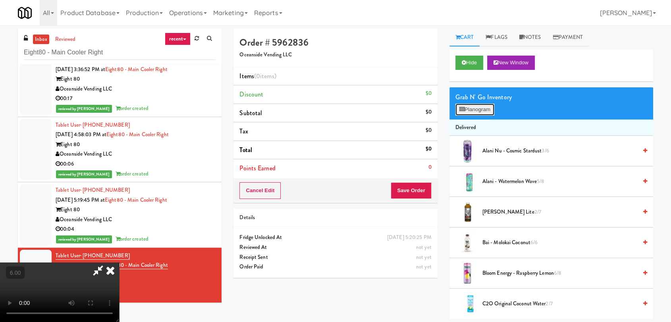
click at [477, 106] on button "Planogram" at bounding box center [474, 110] width 39 height 12
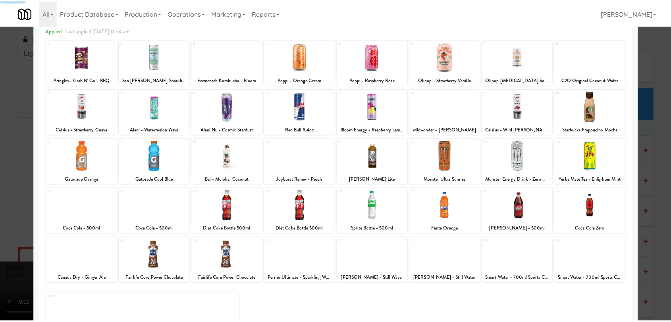
scroll to position [68, 0]
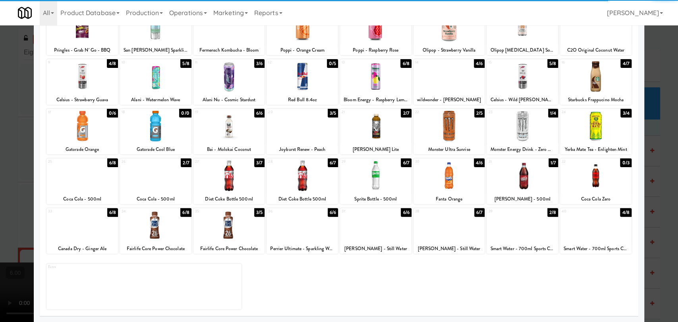
click at [442, 198] on div "Fanta Orange" at bounding box center [449, 199] width 69 height 10
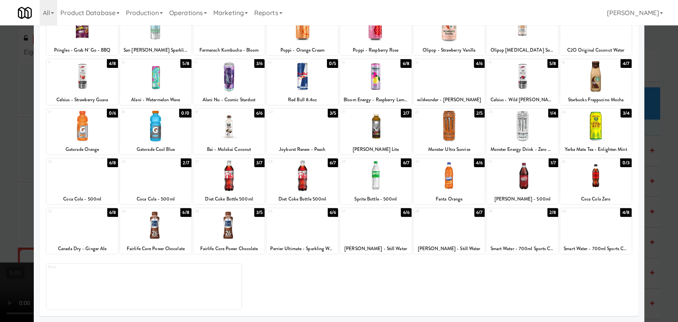
click at [434, 185] on div at bounding box center [448, 175] width 71 height 31
click at [0, 148] on div at bounding box center [339, 161] width 678 height 322
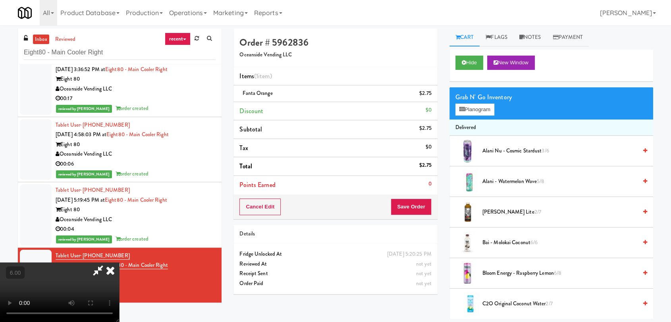
click at [107, 262] on icon at bounding box center [98, 270] width 18 height 16
click at [417, 209] on button "Save Order" at bounding box center [411, 207] width 41 height 17
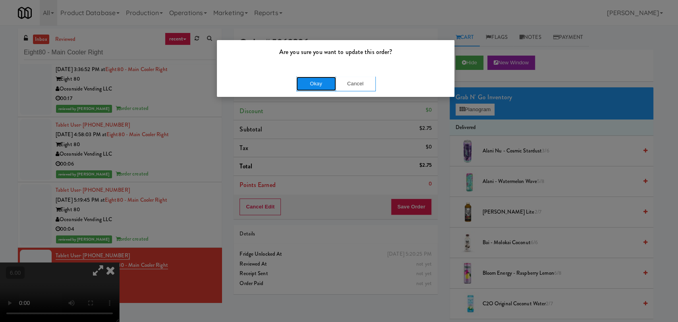
click at [324, 83] on button "Okay" at bounding box center [316, 84] width 40 height 14
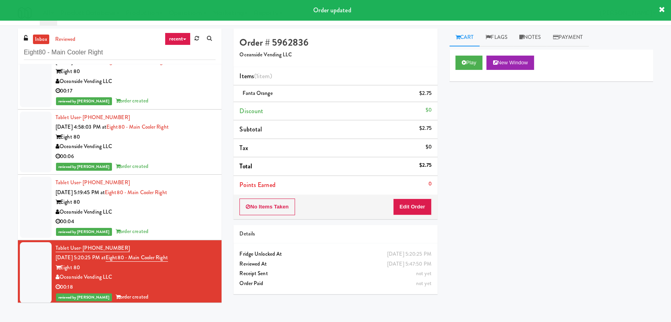
scroll to position [22, 0]
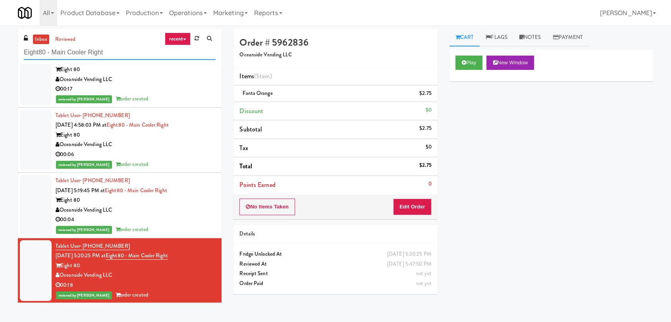
drag, startPoint x: 111, startPoint y: 56, endPoint x: 5, endPoint y: 48, distance: 106.3
click at [5, 48] on div "inbox reviewed recent all unclear take inventory issue suspicious failed recent…" at bounding box center [335, 174] width 671 height 290
paste input "[PERSON_NAME] - Pantry -"
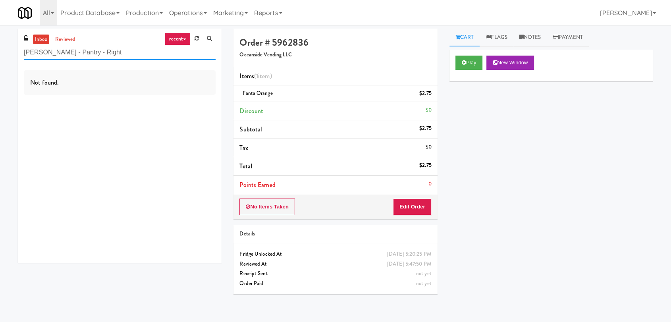
scroll to position [0, 0]
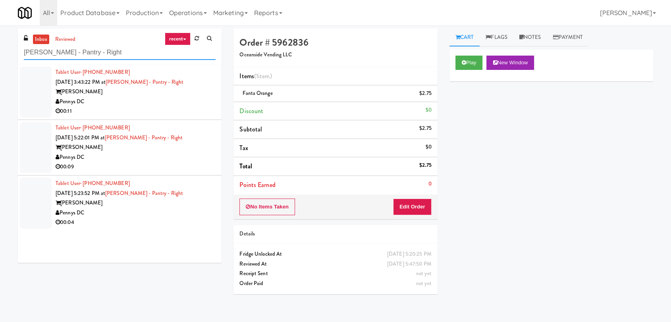
type input "[PERSON_NAME] - Pantry - Right"
drag, startPoint x: 181, startPoint y: 98, endPoint x: 339, endPoint y: 98, distance: 158.8
click at [181, 99] on div "Pennys DC" at bounding box center [136, 102] width 160 height 10
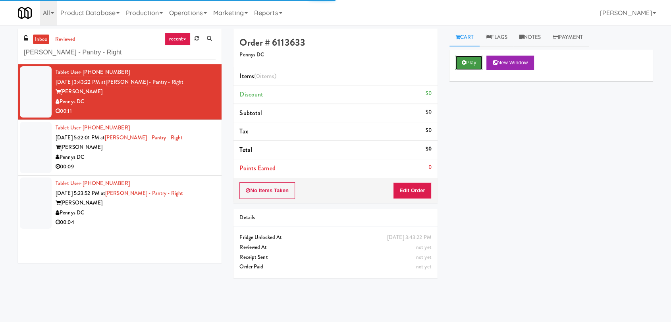
click at [467, 64] on button "Play" at bounding box center [468, 63] width 27 height 14
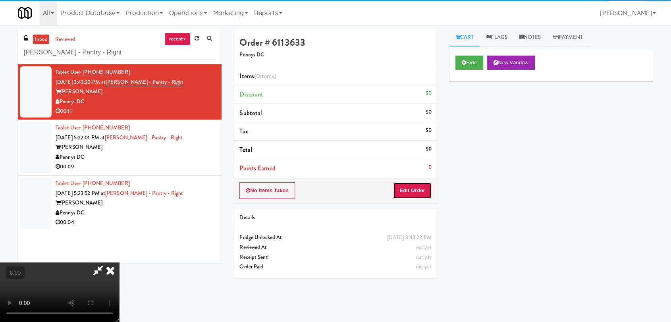
click at [422, 191] on button "Edit Order" at bounding box center [412, 190] width 39 height 17
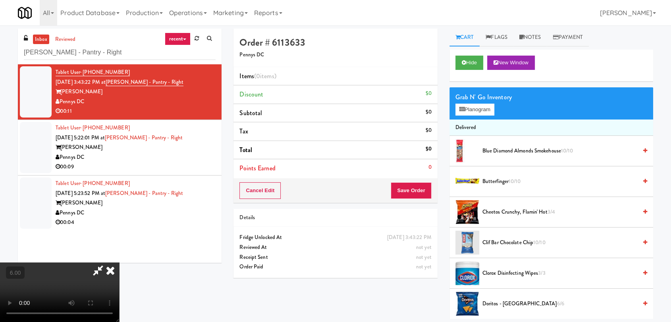
click at [119, 262] on video at bounding box center [59, 292] width 119 height 60
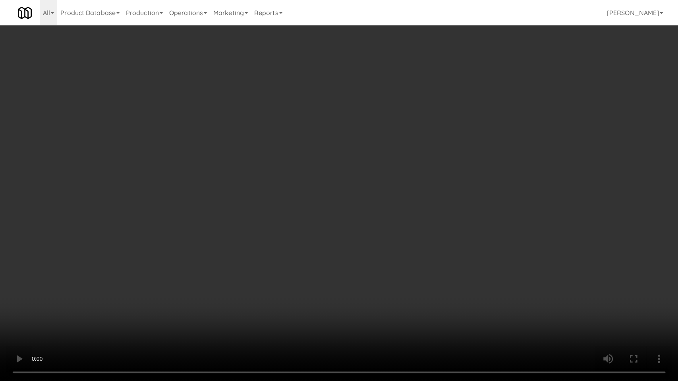
click at [177, 294] on video at bounding box center [339, 190] width 678 height 381
click at [174, 262] on video at bounding box center [339, 190] width 678 height 381
click at [206, 272] on video at bounding box center [339, 190] width 678 height 381
click at [207, 271] on video at bounding box center [339, 190] width 678 height 381
click at [222, 322] on video at bounding box center [339, 190] width 678 height 381
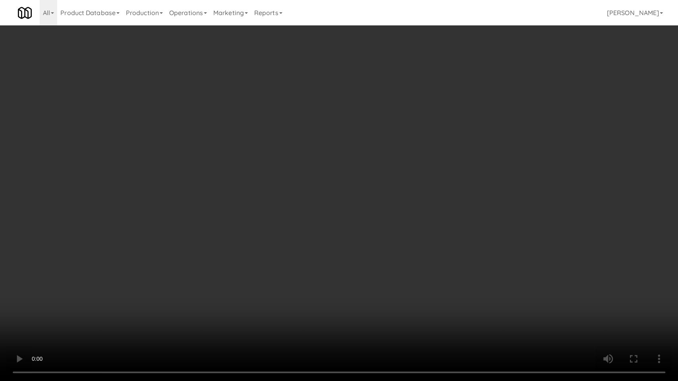
click at [182, 275] on video at bounding box center [339, 190] width 678 height 381
click at [218, 258] on video at bounding box center [339, 190] width 678 height 381
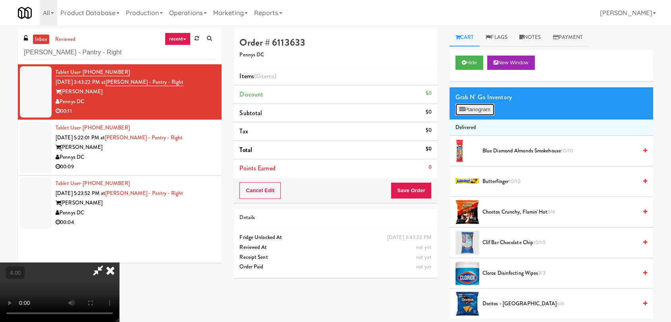
click at [489, 109] on button "Planogram" at bounding box center [474, 110] width 39 height 12
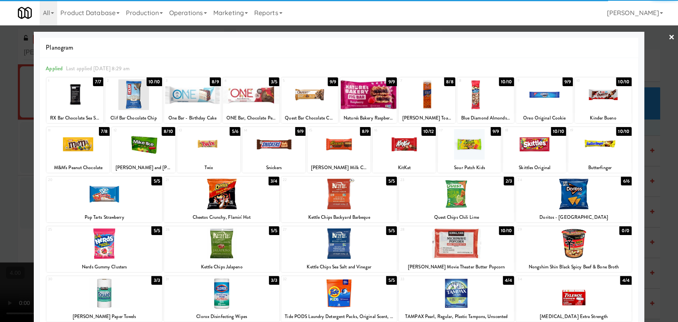
click at [340, 249] on div at bounding box center [338, 243] width 115 height 31
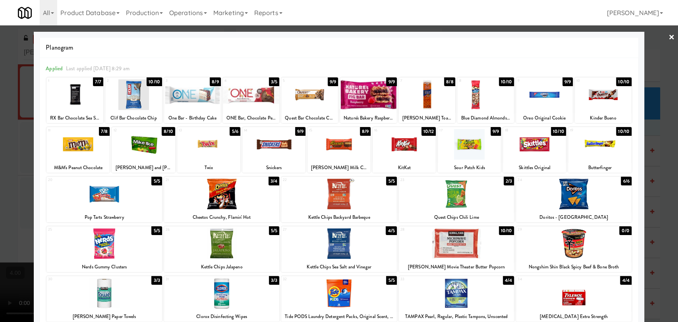
click at [210, 85] on div "8/9" at bounding box center [215, 81] width 11 height 9
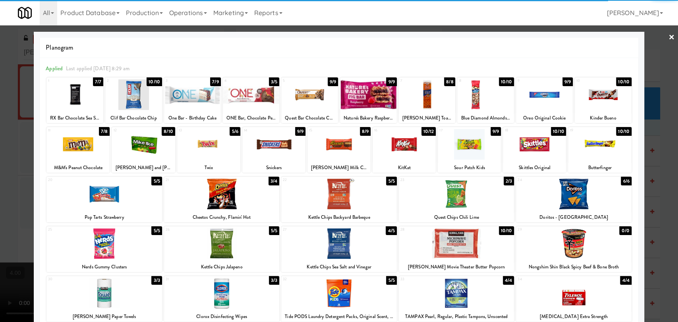
click at [26, 68] on div at bounding box center [339, 161] width 678 height 322
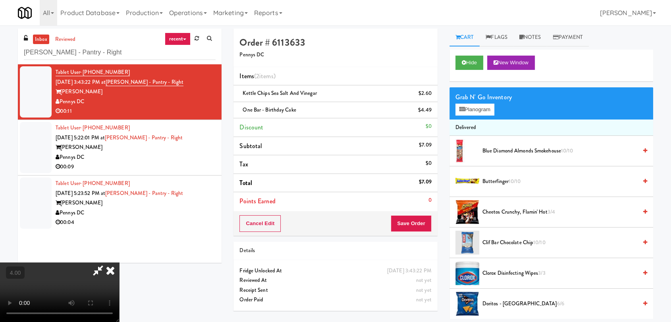
click at [119, 262] on video at bounding box center [59, 292] width 119 height 60
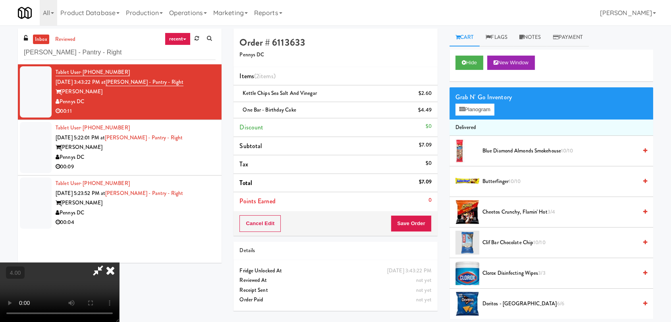
click at [119, 262] on video at bounding box center [59, 292] width 119 height 60
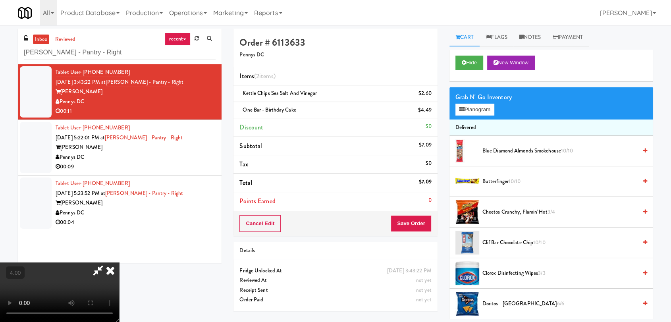
scroll to position [0, 0]
click at [119, 262] on icon at bounding box center [110, 270] width 17 height 16
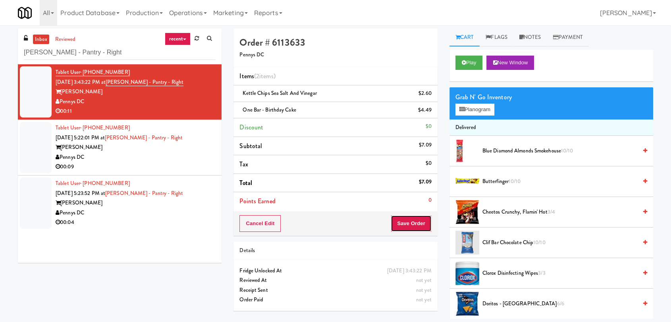
click at [410, 226] on button "Save Order" at bounding box center [411, 223] width 41 height 17
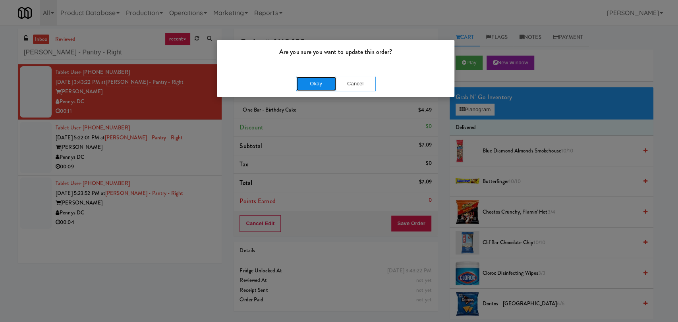
click at [317, 78] on button "Okay" at bounding box center [316, 84] width 40 height 14
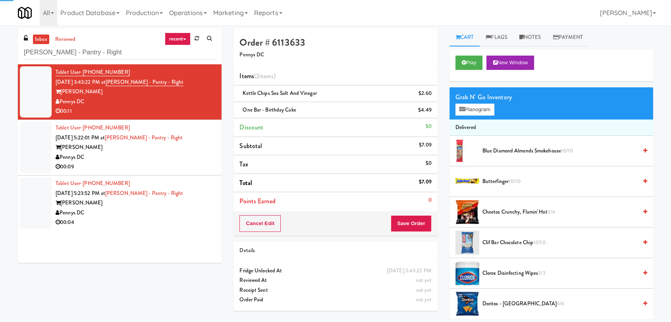
click at [199, 139] on div "Tablet User · (410) 707-3827 [DATE] 5:22:01 PM at [PERSON_NAME][GEOGRAPHIC_DATA…" at bounding box center [136, 147] width 160 height 49
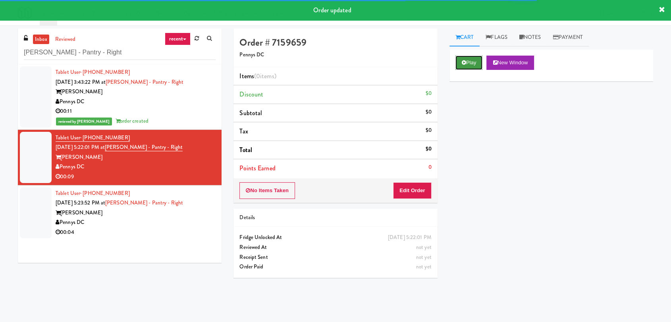
click at [465, 61] on icon at bounding box center [464, 62] width 4 height 5
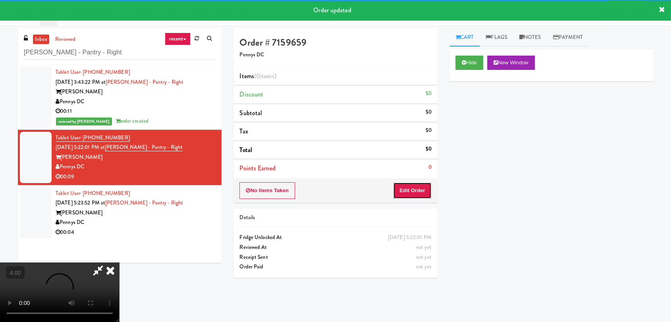
click at [425, 188] on button "Edit Order" at bounding box center [412, 190] width 39 height 17
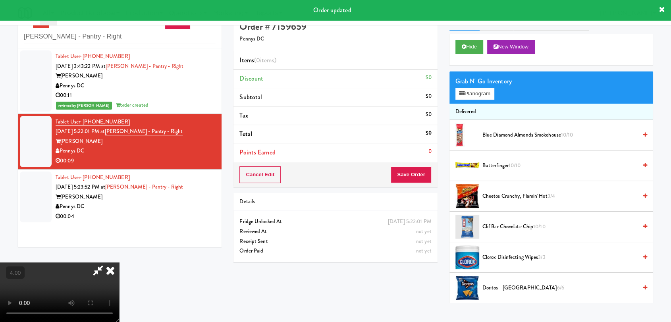
scroll to position [25, 0]
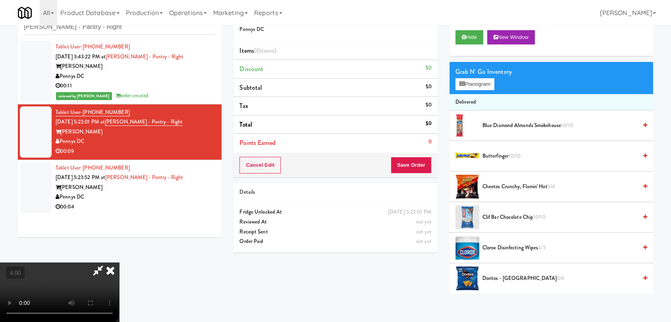
click at [108, 269] on video at bounding box center [59, 292] width 119 height 60
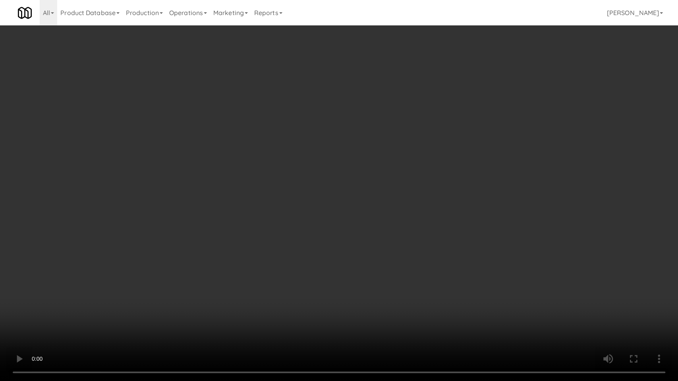
click at [108, 299] on video at bounding box center [339, 190] width 678 height 381
click at [106, 292] on video at bounding box center [339, 190] width 678 height 381
click at [168, 270] on video at bounding box center [339, 190] width 678 height 381
drag, startPoint x: 168, startPoint y: 270, endPoint x: 244, endPoint y: 194, distance: 108.4
click at [168, 270] on video at bounding box center [339, 190] width 678 height 381
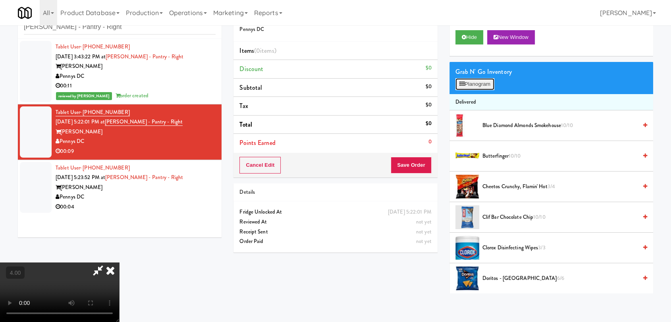
click at [477, 88] on button "Planogram" at bounding box center [474, 84] width 39 height 12
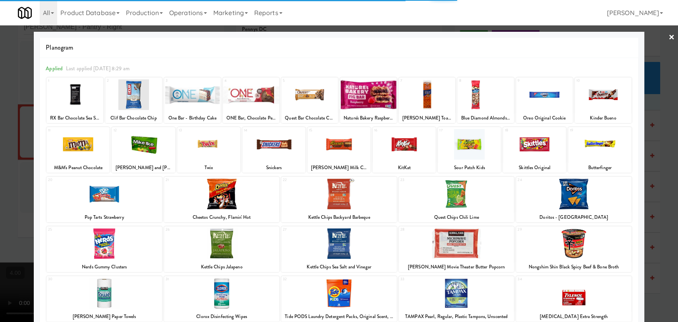
click at [80, 101] on div at bounding box center [74, 94] width 57 height 31
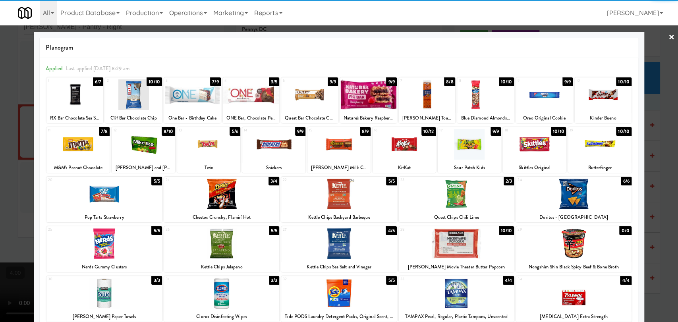
click at [84, 92] on div at bounding box center [74, 94] width 57 height 31
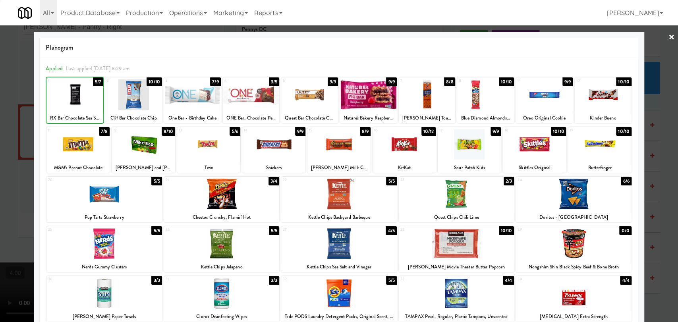
click at [0, 86] on div at bounding box center [339, 161] width 678 height 322
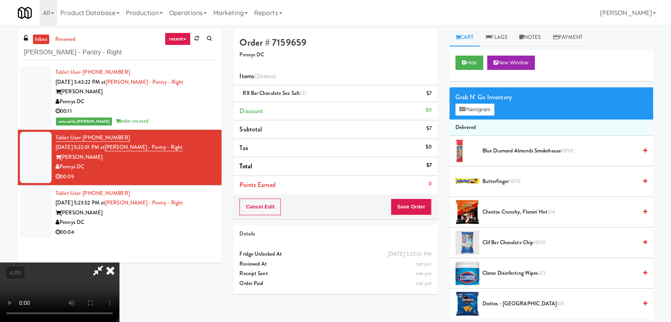
click at [119, 262] on icon at bounding box center [110, 270] width 17 height 16
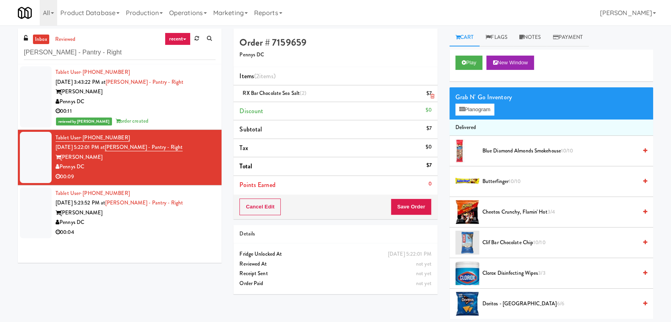
click at [432, 94] on icon at bounding box center [432, 96] width 4 height 5
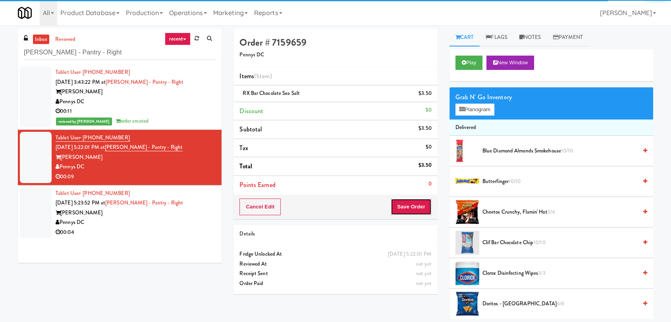
click at [409, 206] on button "Save Order" at bounding box center [411, 207] width 41 height 17
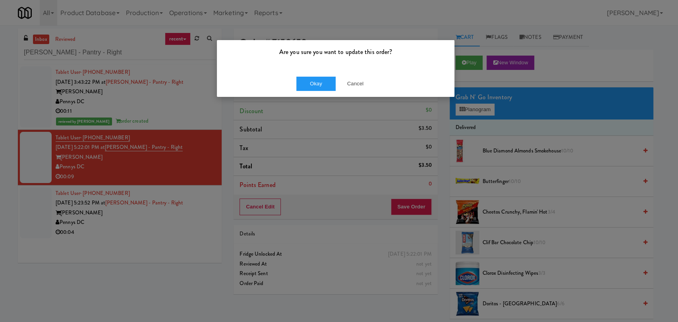
click at [302, 74] on div "Okay Cancel" at bounding box center [335, 83] width 237 height 27
click at [307, 83] on button "Okay" at bounding box center [316, 84] width 40 height 14
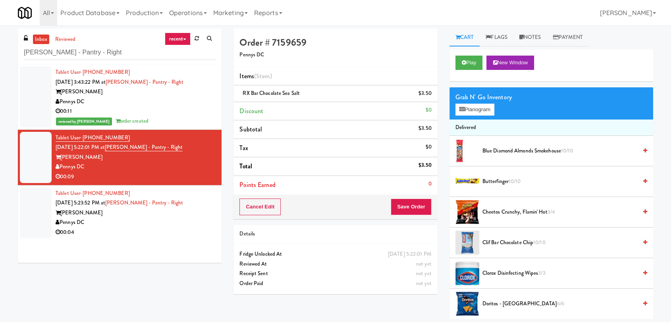
click at [183, 214] on div "[PERSON_NAME]" at bounding box center [136, 213] width 160 height 10
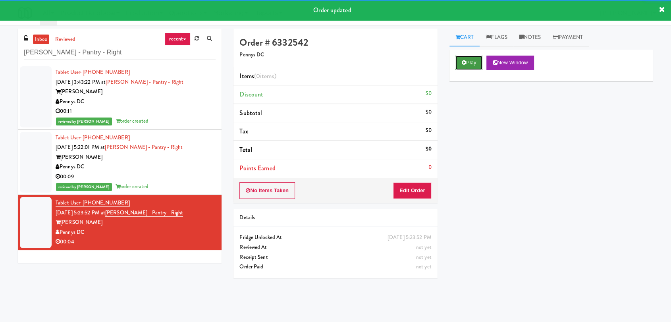
click at [474, 68] on button "Play" at bounding box center [468, 63] width 27 height 14
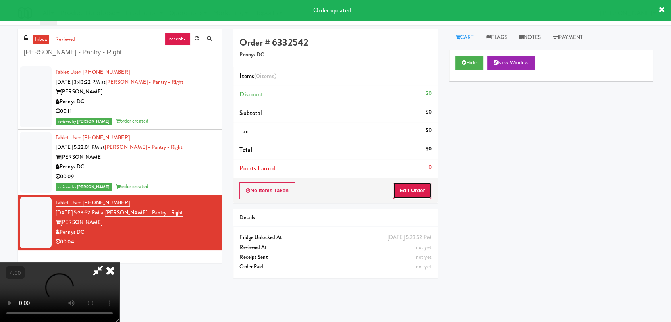
click at [405, 187] on button "Edit Order" at bounding box center [412, 190] width 39 height 17
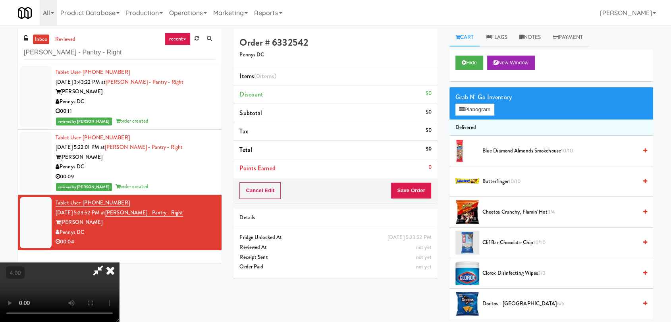
click at [119, 262] on video at bounding box center [59, 292] width 119 height 60
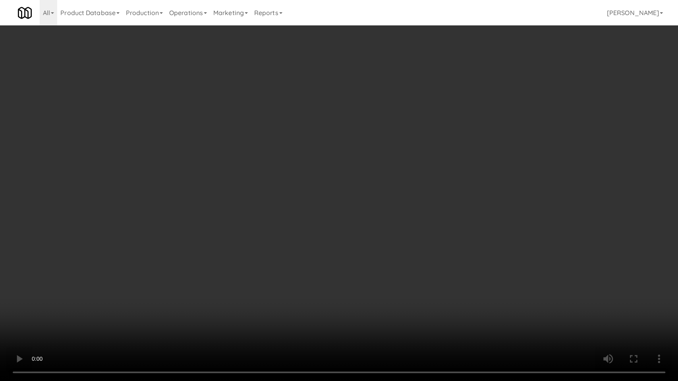
click at [225, 243] on video at bounding box center [339, 190] width 678 height 381
click at [185, 267] on video at bounding box center [339, 190] width 678 height 381
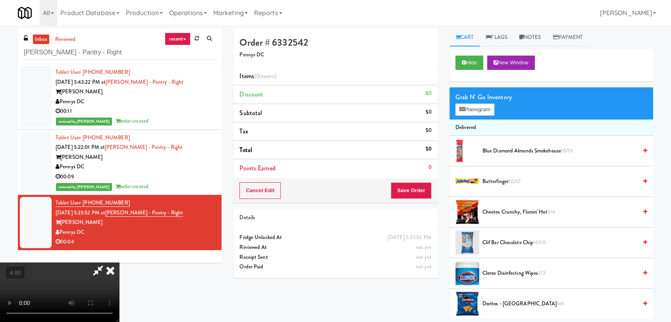
click at [509, 150] on span "Blue Diamond Almonds Smokehouse 10/10" at bounding box center [559, 151] width 155 height 10
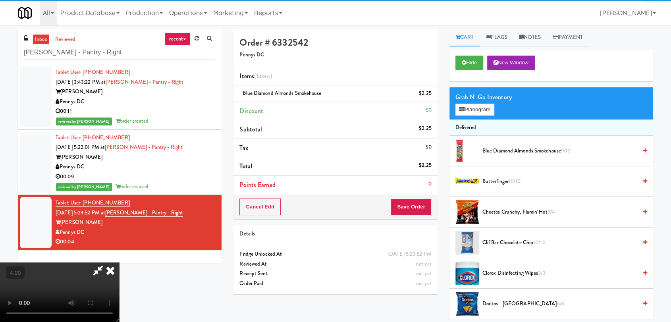
scroll to position [0, 0]
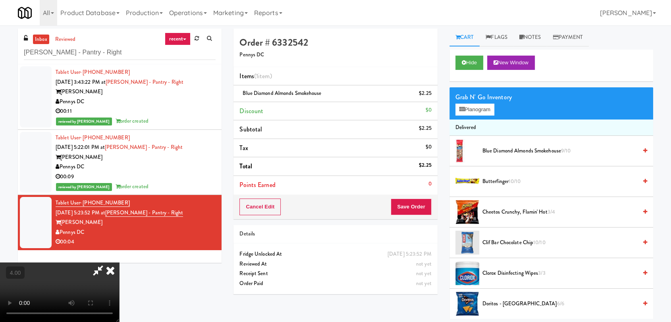
click at [119, 262] on icon at bounding box center [110, 270] width 17 height 16
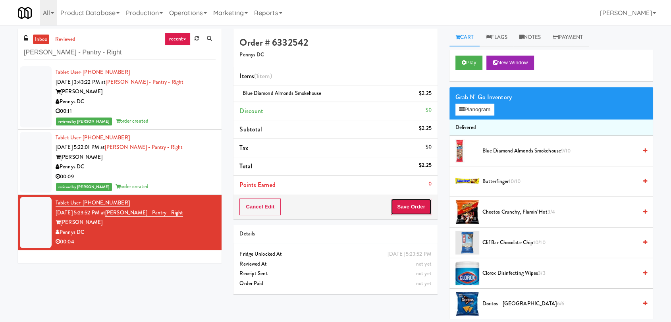
click at [414, 204] on button "Save Order" at bounding box center [411, 207] width 41 height 17
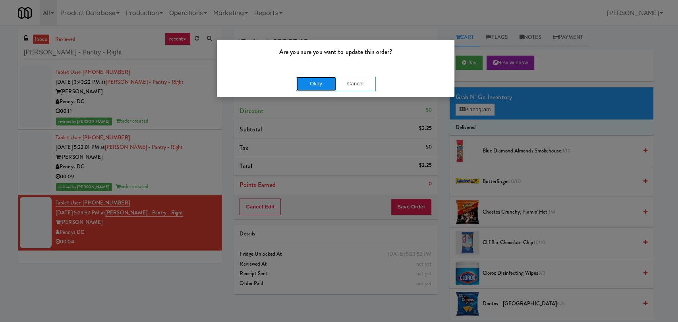
click at [326, 82] on button "Okay" at bounding box center [316, 84] width 40 height 14
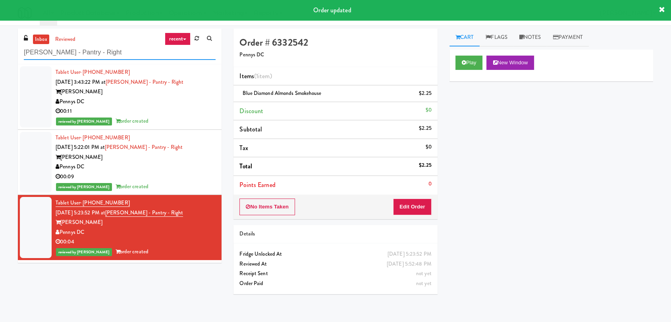
drag, startPoint x: 90, startPoint y: 52, endPoint x: 0, endPoint y: 56, distance: 89.8
click at [0, 56] on div "inbox reviewed recent all unclear take inventory issue suspicious failed recent…" at bounding box center [335, 174] width 671 height 290
paste input "[PERSON_NAME][GEOGRAPHIC_DATA] - Main Floor - [GEOGRAPHIC_DATA]"
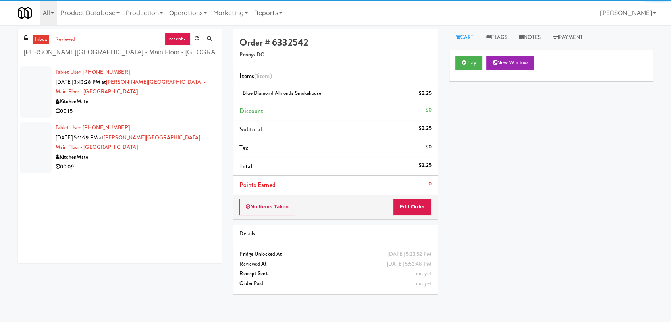
drag, startPoint x: 165, startPoint y: 101, endPoint x: 160, endPoint y: 102, distance: 5.8
click at [171, 108] on div "00:15" at bounding box center [136, 111] width 160 height 10
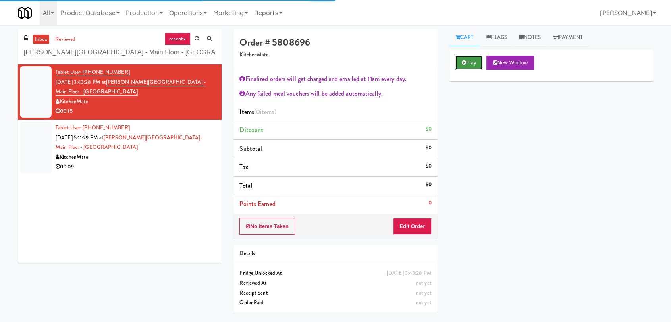
click at [478, 68] on button "Play" at bounding box center [468, 63] width 27 height 14
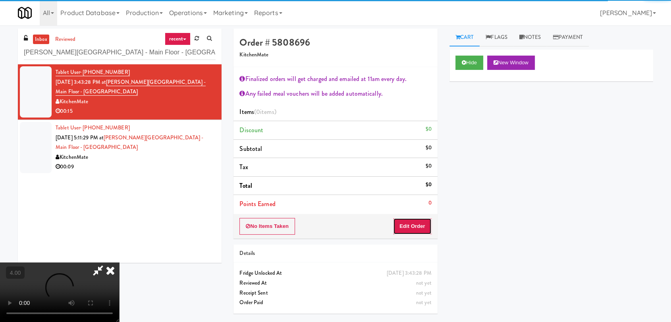
click at [424, 226] on button "Edit Order" at bounding box center [412, 226] width 39 height 17
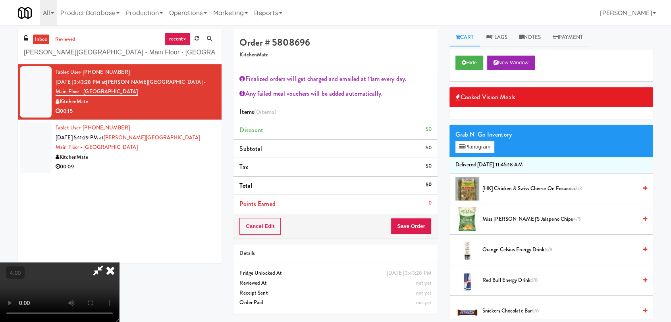
click at [119, 262] on video at bounding box center [59, 292] width 119 height 60
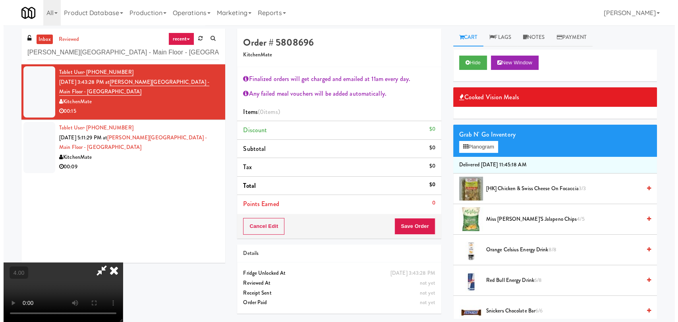
scroll to position [16, 0]
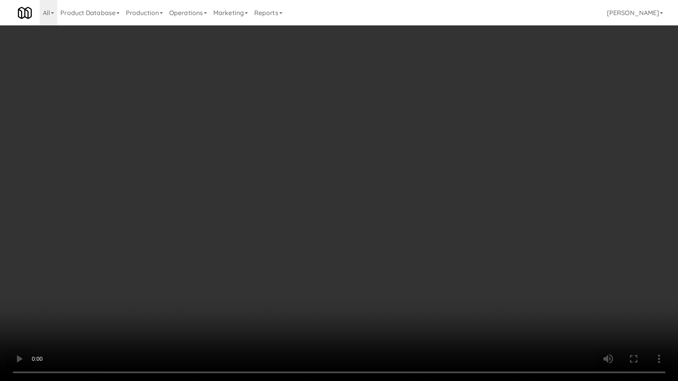
click at [365, 234] on video at bounding box center [339, 190] width 678 height 381
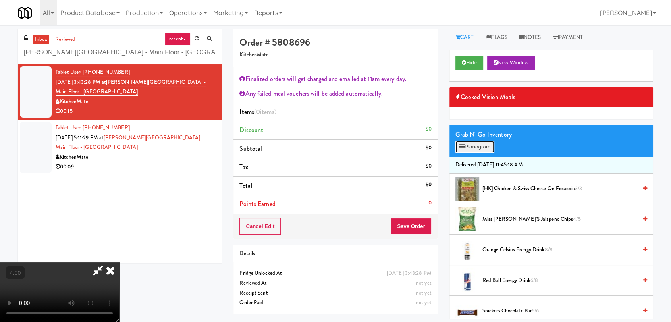
click at [486, 149] on button "Planogram" at bounding box center [474, 147] width 39 height 12
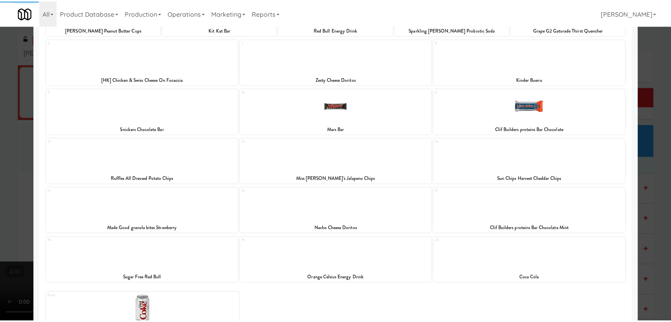
scroll to position [118, 0]
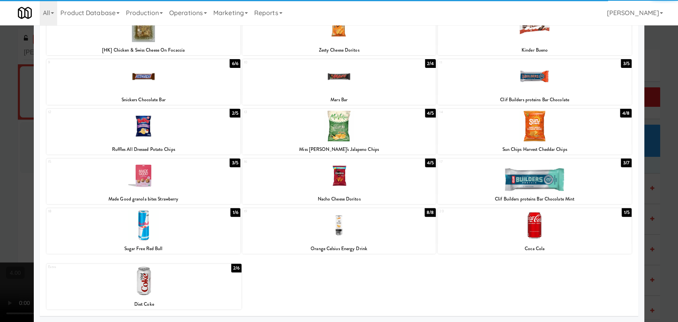
click at [554, 124] on div at bounding box center [534, 126] width 193 height 31
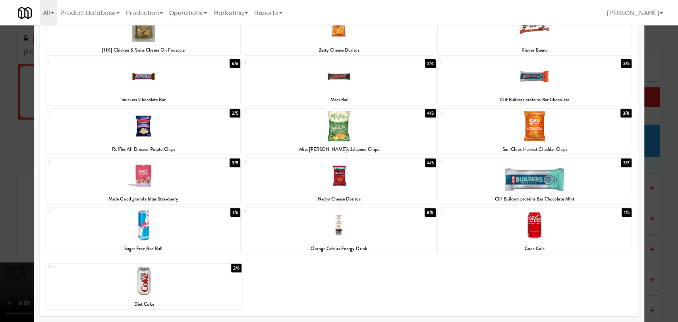
click at [653, 148] on div at bounding box center [339, 161] width 678 height 322
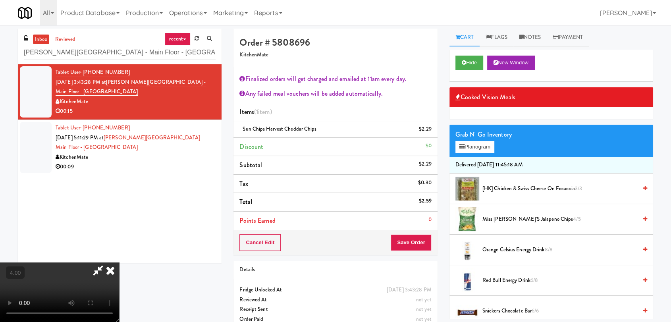
click at [119, 262] on icon at bounding box center [110, 270] width 17 height 16
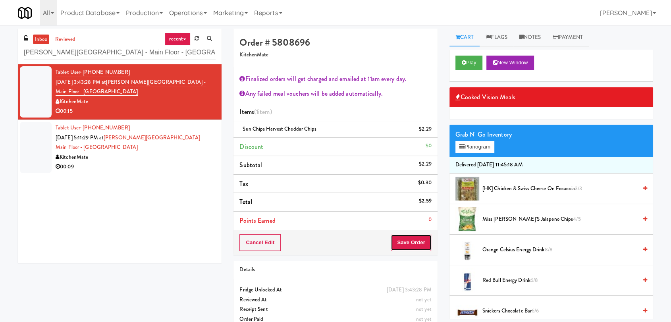
click at [419, 245] on button "Save Order" at bounding box center [411, 242] width 41 height 17
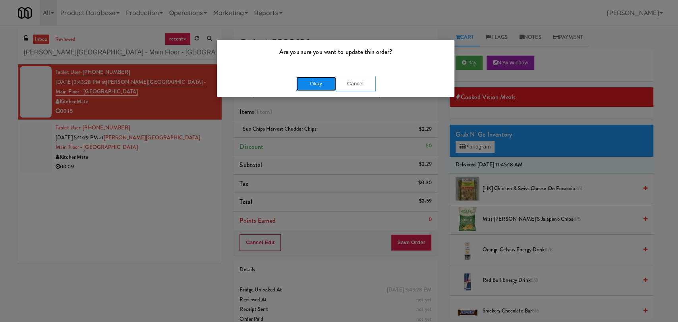
click at [311, 85] on button "Okay" at bounding box center [316, 84] width 40 height 14
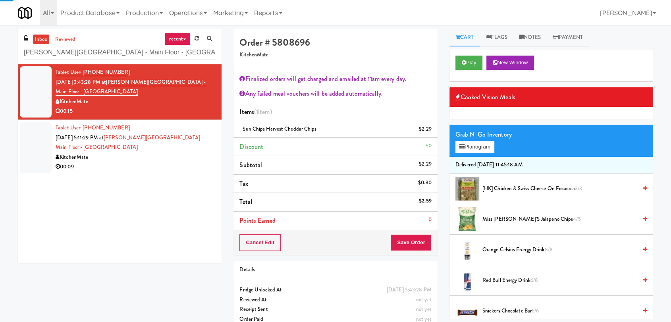
click at [207, 155] on div "KitchenMate" at bounding box center [136, 157] width 160 height 10
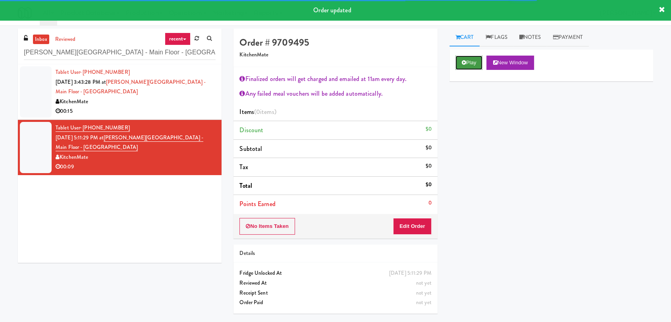
click at [465, 62] on icon at bounding box center [464, 62] width 4 height 5
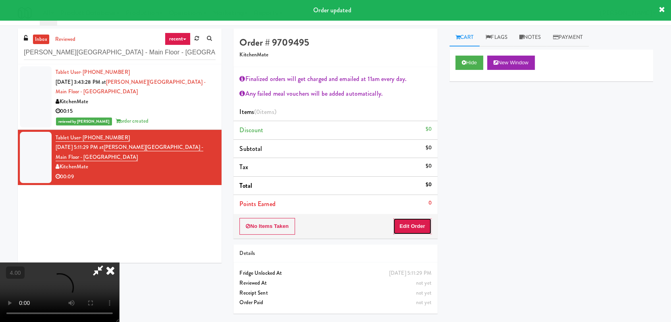
click at [414, 226] on button "Edit Order" at bounding box center [412, 226] width 39 height 17
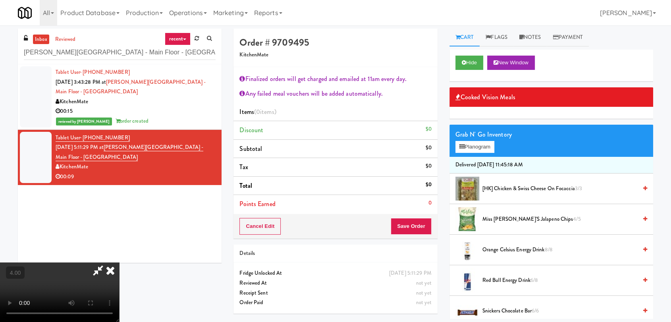
click at [119, 262] on video at bounding box center [59, 292] width 119 height 60
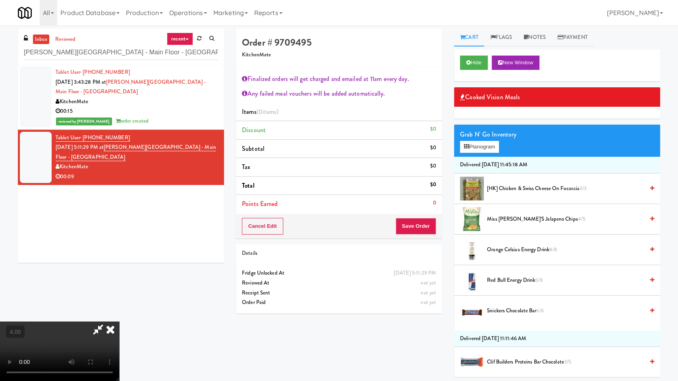
click at [119, 322] on video at bounding box center [59, 352] width 119 height 60
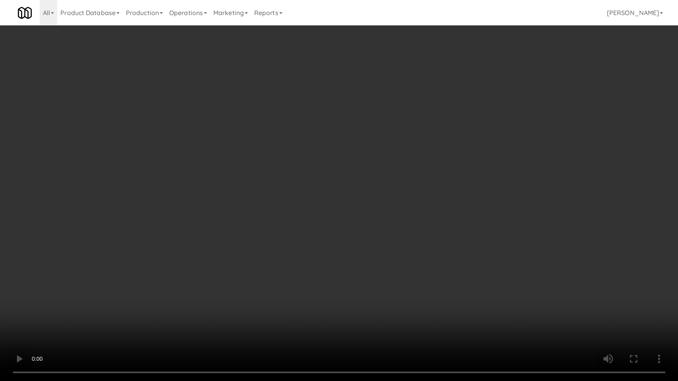
click at [393, 183] on video at bounding box center [339, 190] width 678 height 381
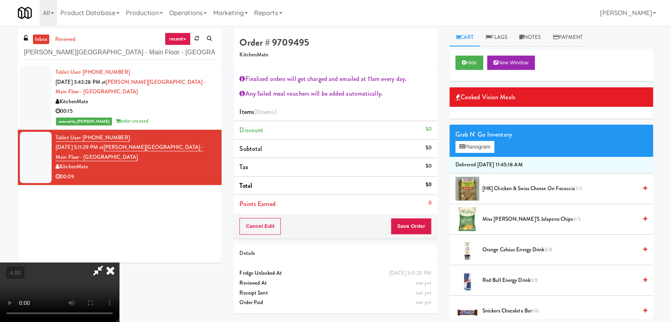
click at [545, 276] on span "Red Bull Energy Drink 6/8" at bounding box center [559, 281] width 155 height 10
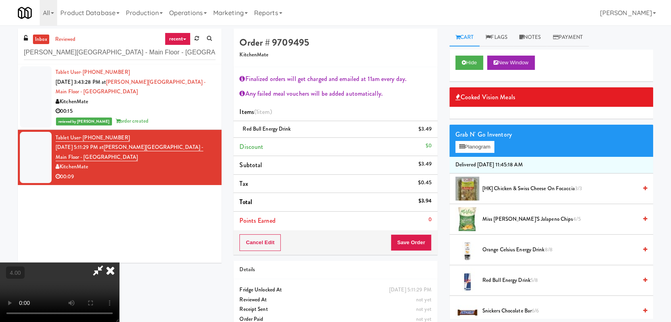
click at [119, 262] on icon at bounding box center [110, 270] width 17 height 16
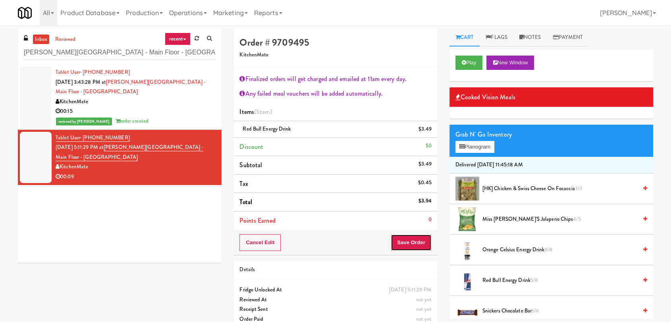
click at [410, 242] on button "Save Order" at bounding box center [411, 242] width 41 height 17
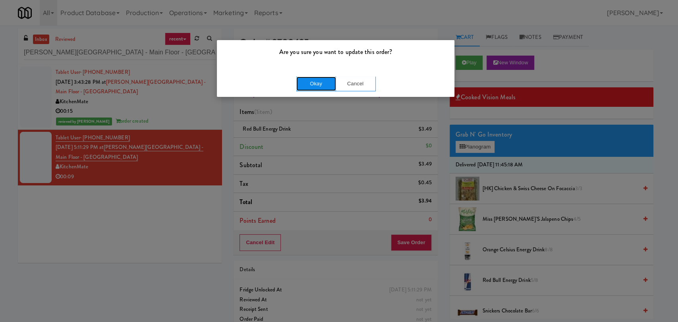
click at [318, 81] on button "Okay" at bounding box center [316, 84] width 40 height 14
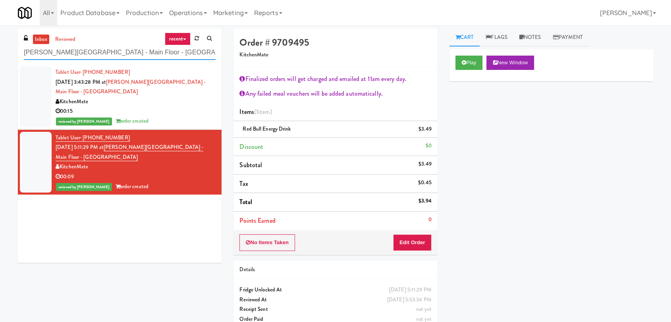
paste input "Superior - Warehouse"
drag, startPoint x: 191, startPoint y: 56, endPoint x: 0, endPoint y: 62, distance: 190.7
click at [0, 62] on div "inbox reviewed recent all unclear take inventory issue suspicious failed recent…" at bounding box center [335, 182] width 671 height 307
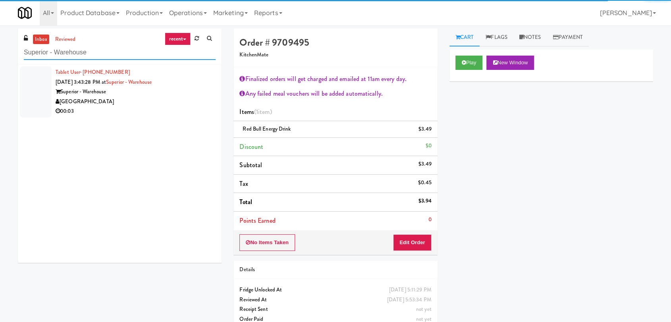
type input "Superior - Warehouse"
click at [168, 106] on div "00:03" at bounding box center [136, 111] width 160 height 10
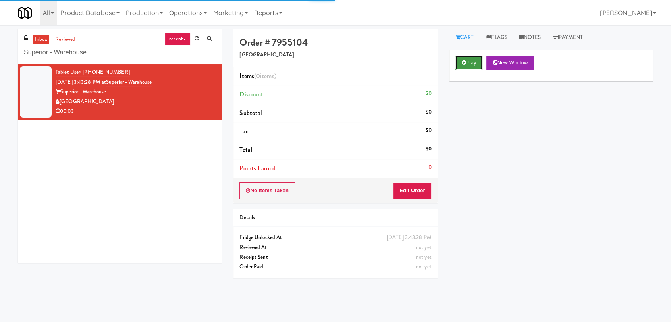
click at [467, 61] on button "Play" at bounding box center [468, 63] width 27 height 14
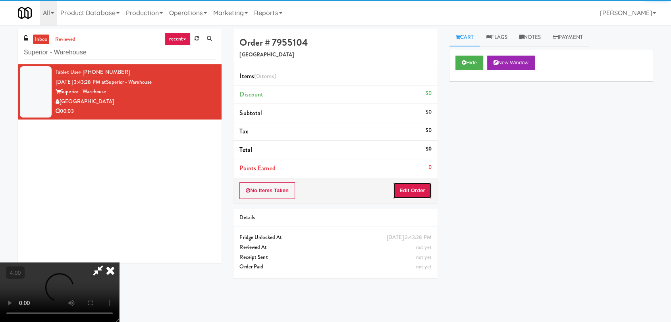
click at [417, 185] on button "Edit Order" at bounding box center [412, 190] width 39 height 17
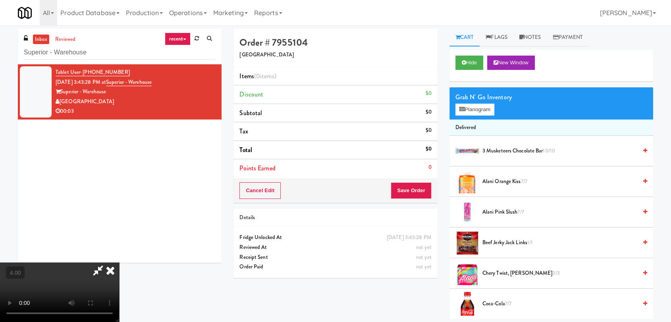
drag, startPoint x: 162, startPoint y: 140, endPoint x: 162, endPoint y: 179, distance: 39.3
click at [119, 262] on video at bounding box center [59, 292] width 119 height 60
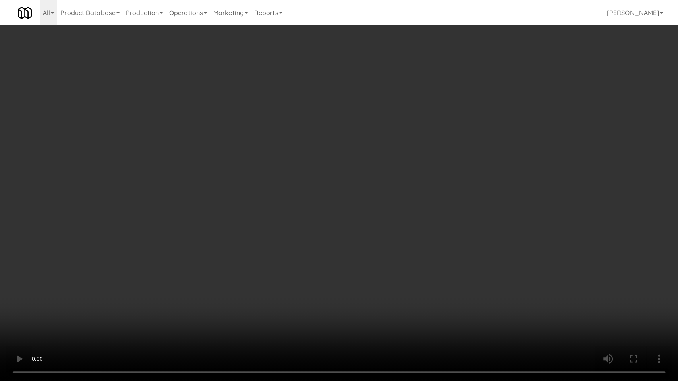
click at [110, 318] on video at bounding box center [339, 190] width 678 height 381
click at [246, 272] on video at bounding box center [339, 190] width 678 height 381
click at [256, 256] on video at bounding box center [339, 190] width 678 height 381
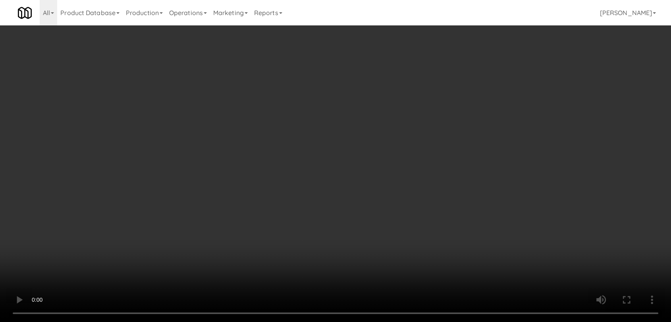
click at [256, 217] on video at bounding box center [335, 161] width 671 height 322
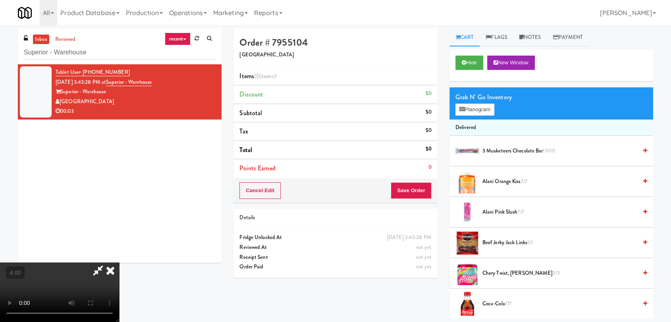
click at [119, 262] on icon at bounding box center [110, 270] width 17 height 16
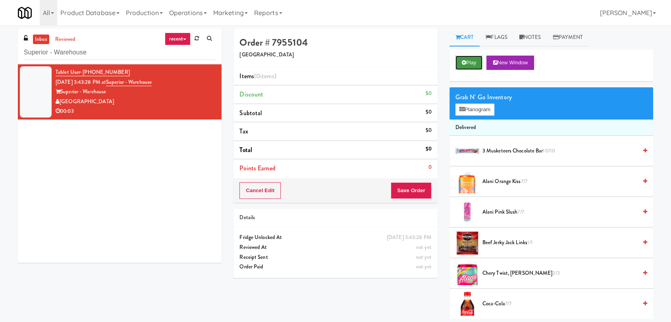
click at [476, 64] on button "Play" at bounding box center [468, 63] width 27 height 14
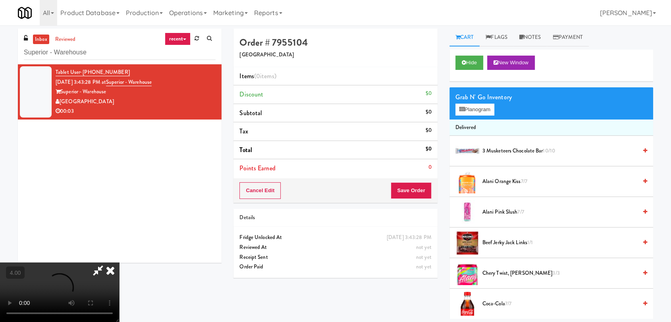
click at [119, 262] on video at bounding box center [59, 292] width 119 height 60
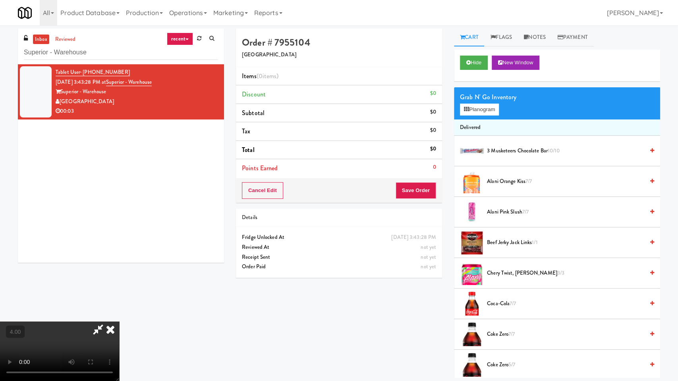
click at [119, 322] on video at bounding box center [59, 352] width 119 height 60
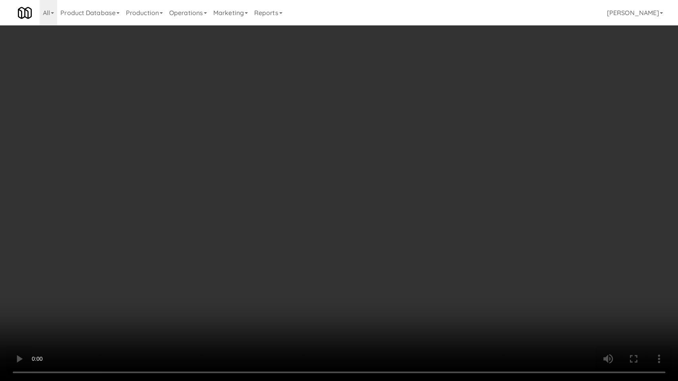
click at [183, 289] on video at bounding box center [339, 190] width 678 height 381
click at [198, 255] on video at bounding box center [339, 190] width 678 height 381
click at [198, 248] on video at bounding box center [339, 190] width 678 height 381
click at [276, 245] on video at bounding box center [339, 190] width 678 height 381
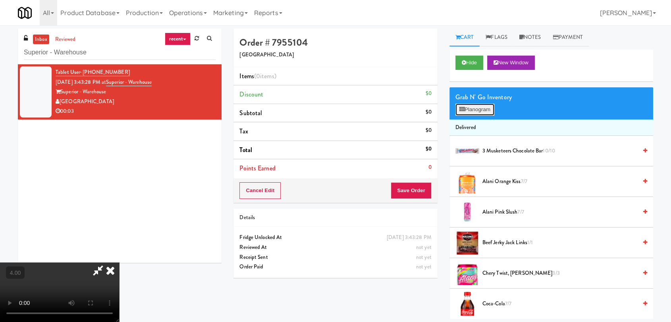
click at [469, 109] on button "Planogram" at bounding box center [474, 110] width 39 height 12
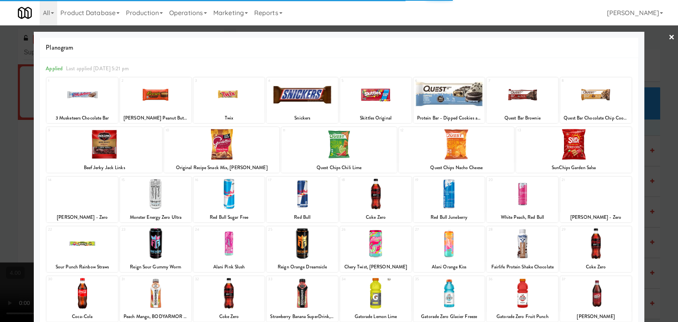
click at [230, 147] on div at bounding box center [221, 144] width 115 height 31
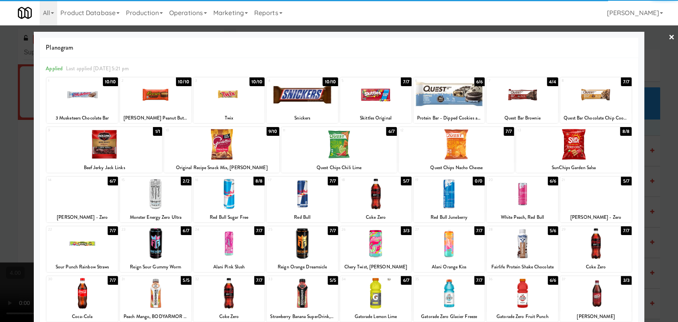
click at [0, 116] on div at bounding box center [339, 161] width 678 height 322
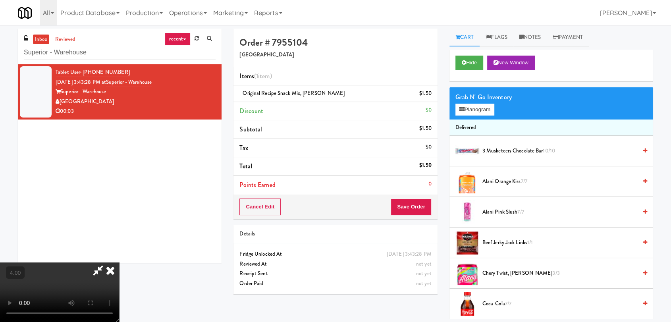
click at [119, 262] on icon at bounding box center [110, 270] width 17 height 16
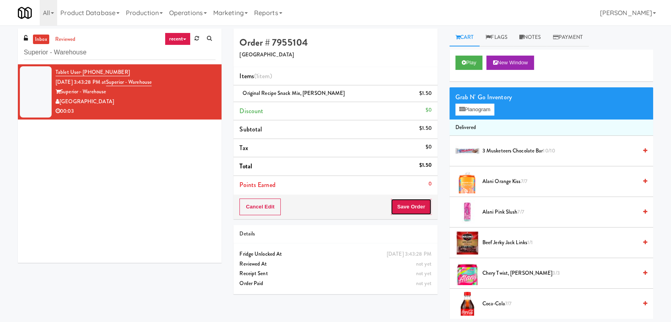
click at [407, 210] on button "Save Order" at bounding box center [411, 207] width 41 height 17
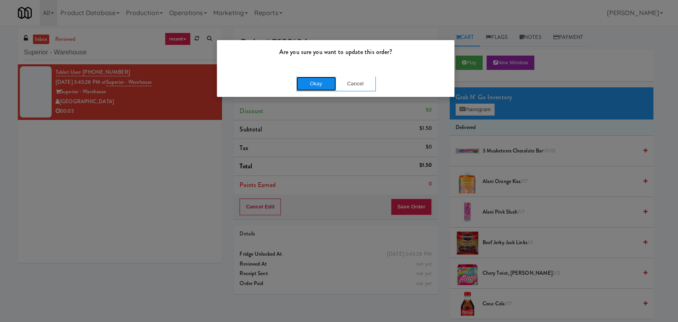
click at [333, 83] on button "Okay" at bounding box center [316, 84] width 40 height 14
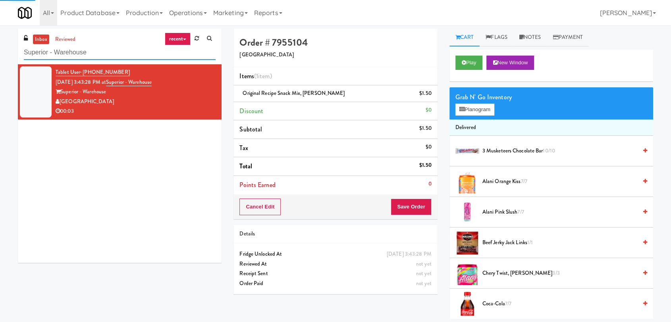
drag, startPoint x: 108, startPoint y: 48, endPoint x: 0, endPoint y: 44, distance: 108.5
click at [0, 44] on div "inbox reviewed recent all unclear take inventory issue suspicious failed recent…" at bounding box center [335, 174] width 671 height 290
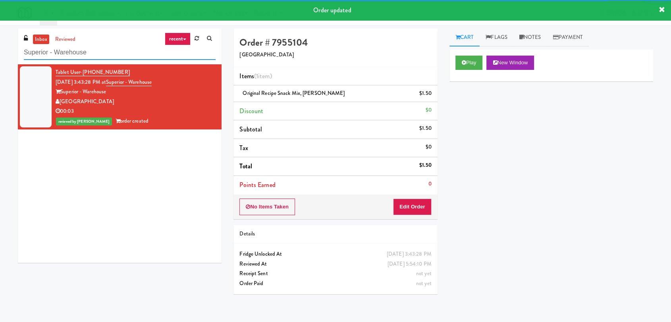
paste input "[GEOGRAPHIC_DATA] - Drink"
type input "[GEOGRAPHIC_DATA] - Drink"
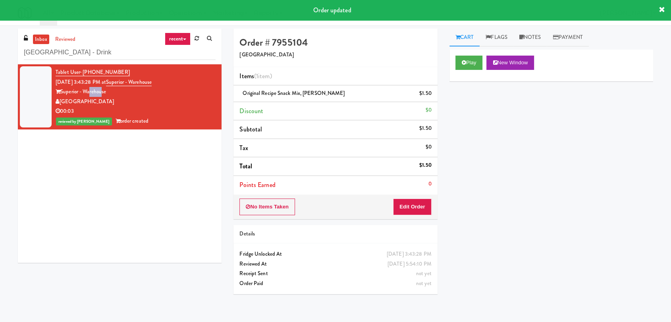
drag, startPoint x: 93, startPoint y: 95, endPoint x: 103, endPoint y: 99, distance: 11.6
click at [101, 96] on div "Superior - Warehouse" at bounding box center [136, 92] width 160 height 10
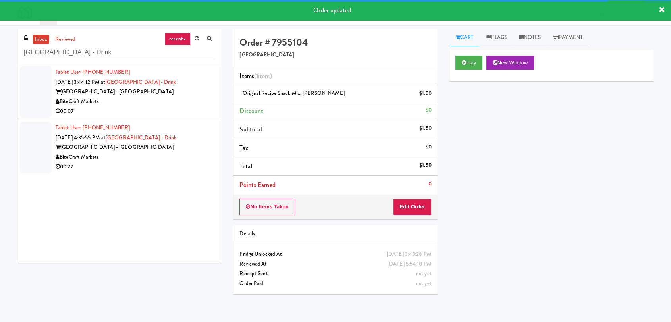
click at [185, 106] on div "00:07" at bounding box center [136, 111] width 160 height 10
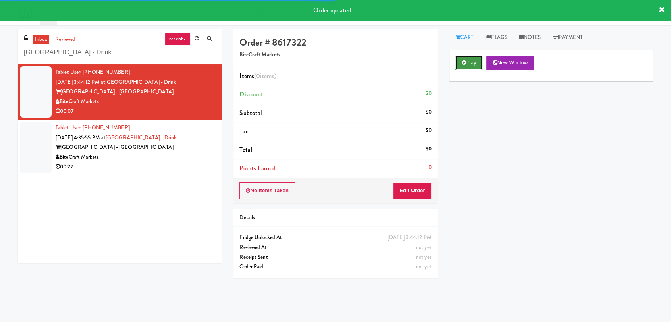
click at [467, 66] on button "Play" at bounding box center [468, 63] width 27 height 14
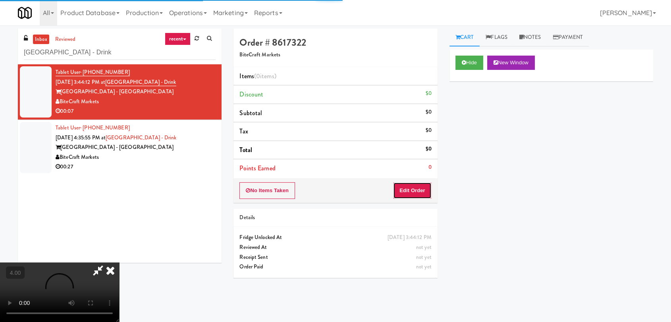
click at [407, 191] on button "Edit Order" at bounding box center [412, 190] width 39 height 17
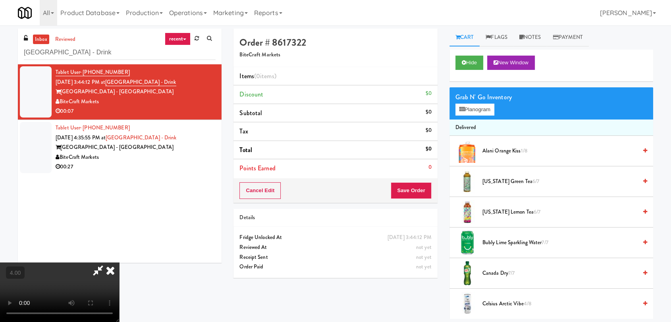
click at [119, 262] on video at bounding box center [59, 292] width 119 height 60
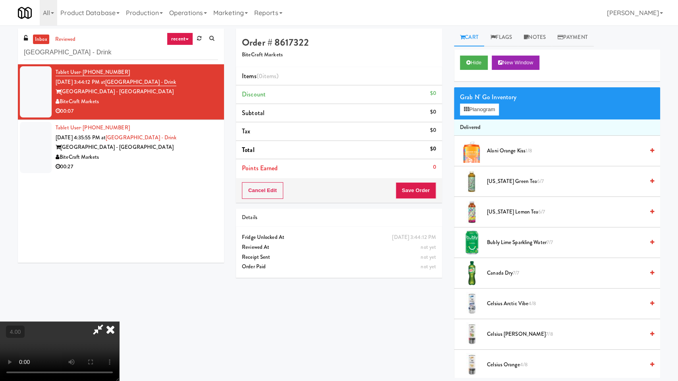
click at [119, 322] on video at bounding box center [59, 352] width 119 height 60
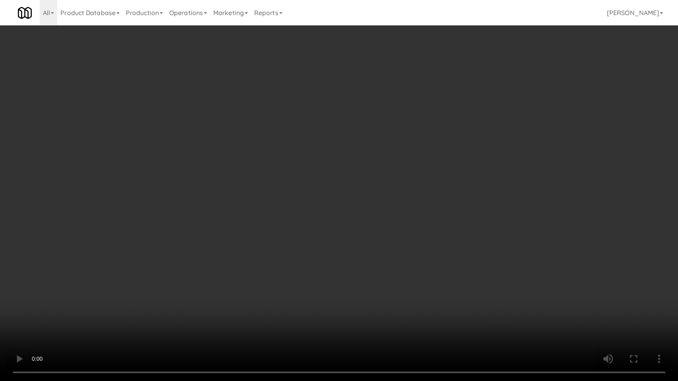
click at [440, 203] on video at bounding box center [339, 190] width 678 height 381
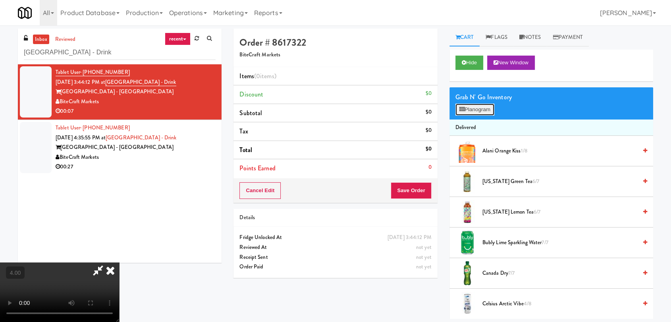
click at [483, 106] on button "Planogram" at bounding box center [474, 110] width 39 height 12
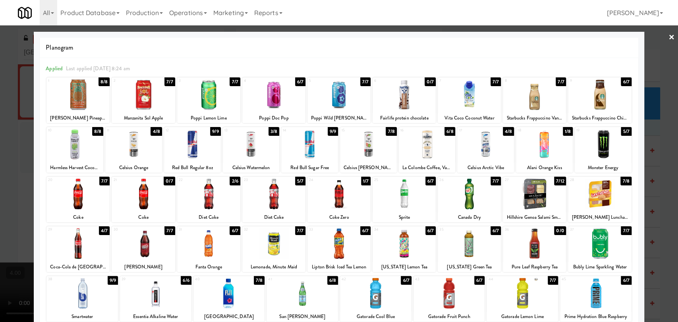
click at [530, 190] on div at bounding box center [534, 194] width 63 height 31
click at [362, 191] on div at bounding box center [338, 194] width 63 height 31
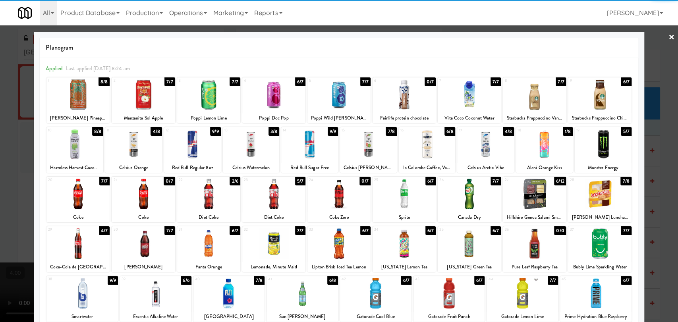
click at [0, 110] on div at bounding box center [339, 161] width 678 height 322
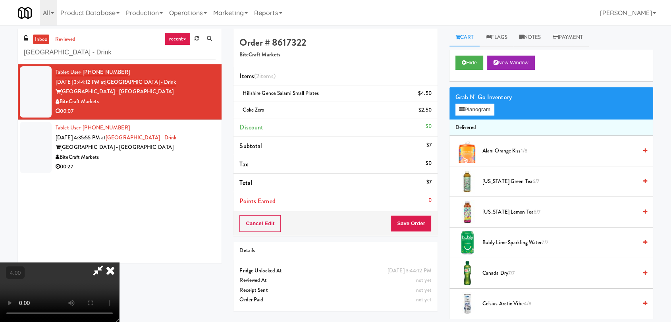
click at [119, 262] on icon at bounding box center [110, 270] width 17 height 16
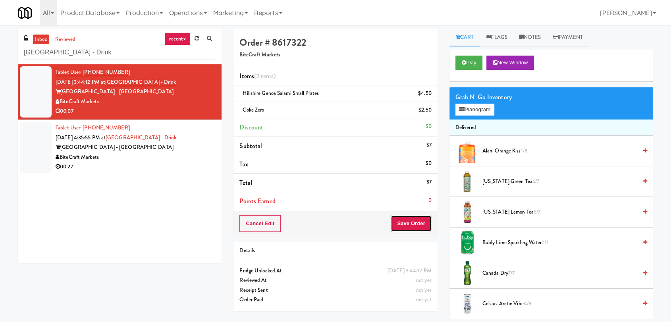
click at [401, 218] on button "Save Order" at bounding box center [411, 223] width 41 height 17
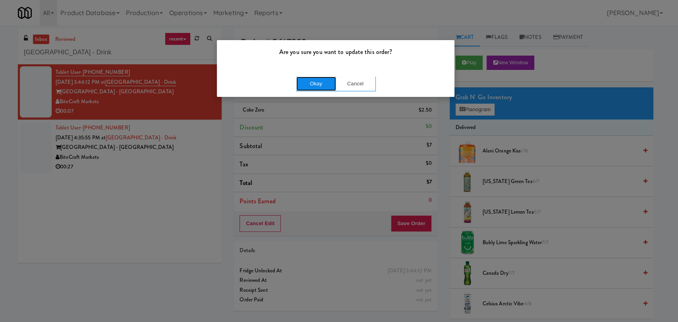
click at [312, 80] on button "Okay" at bounding box center [316, 84] width 40 height 14
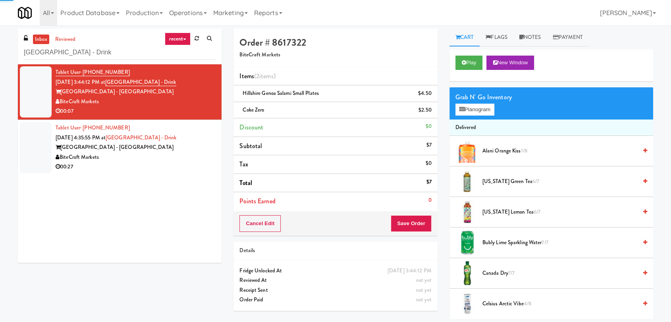
click at [191, 156] on div "BiteCraft Markets" at bounding box center [136, 157] width 160 height 10
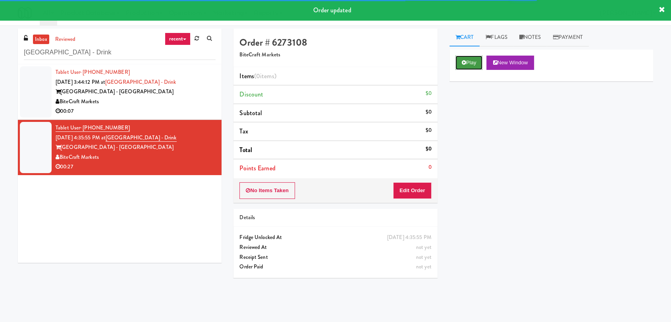
click at [471, 65] on button "Play" at bounding box center [468, 63] width 27 height 14
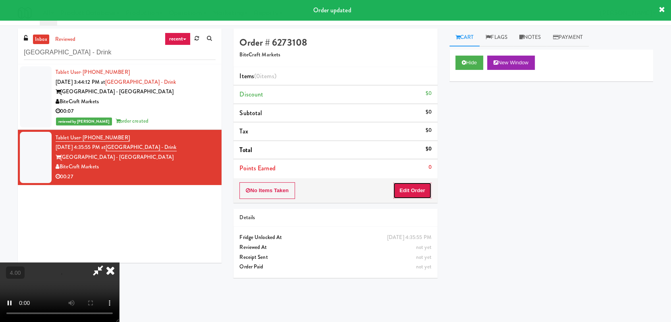
click at [416, 190] on button "Edit Order" at bounding box center [412, 190] width 39 height 17
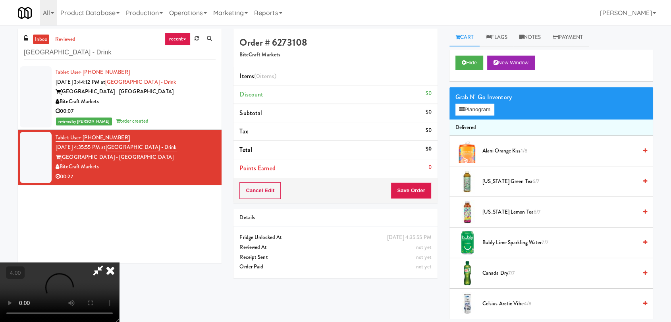
click at [119, 262] on video at bounding box center [59, 292] width 119 height 60
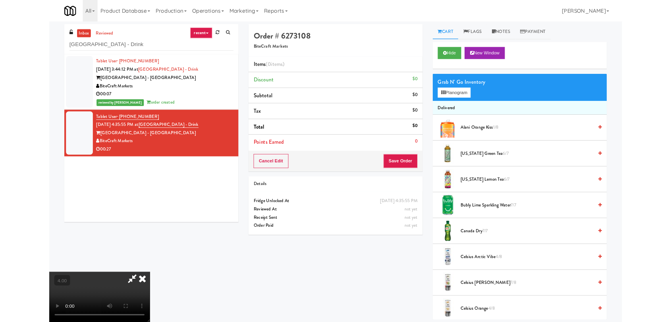
scroll to position [16, 0]
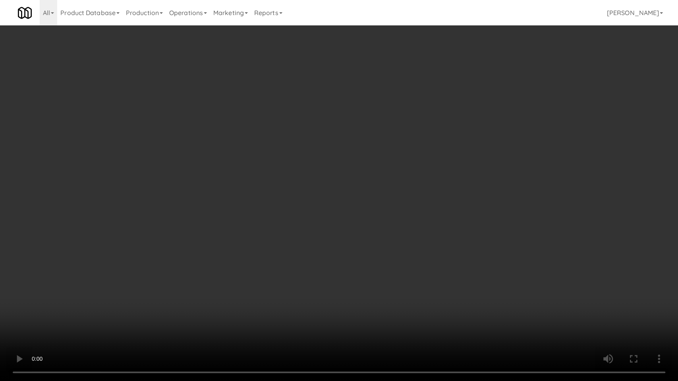
click at [268, 266] on video at bounding box center [339, 190] width 678 height 381
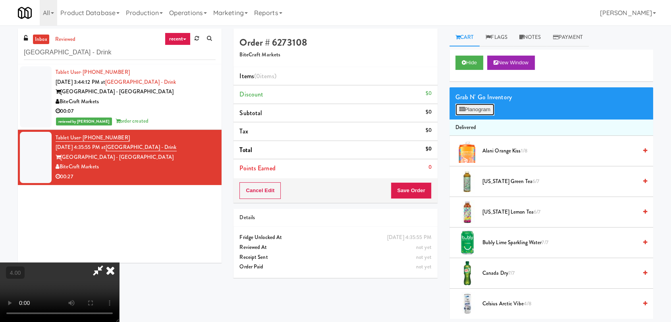
click at [467, 109] on button "Planogram" at bounding box center [474, 110] width 39 height 12
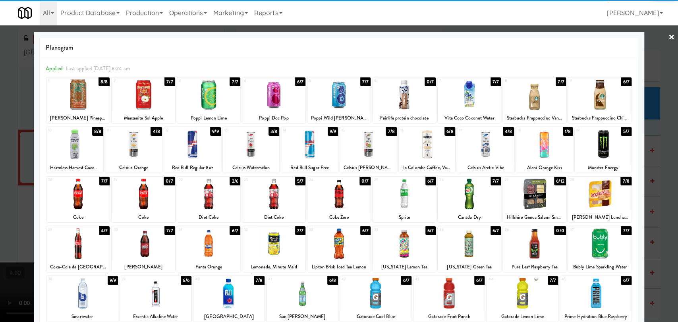
click at [278, 96] on div at bounding box center [273, 94] width 63 height 31
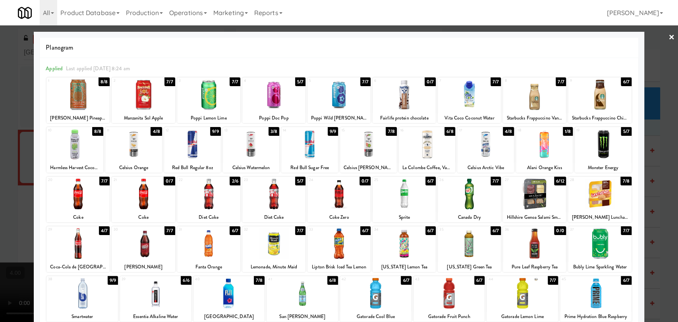
click at [69, 153] on div at bounding box center [74, 144] width 57 height 31
click at [0, 99] on div at bounding box center [339, 161] width 678 height 322
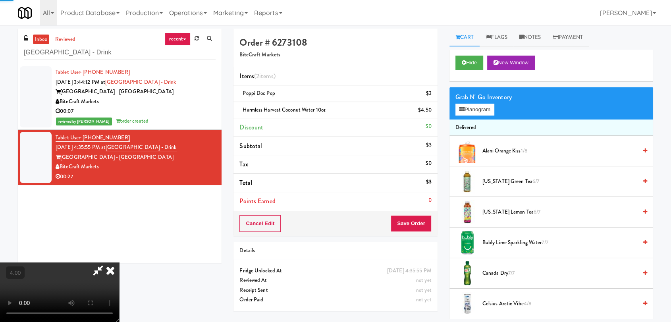
click at [119, 262] on video at bounding box center [59, 292] width 119 height 60
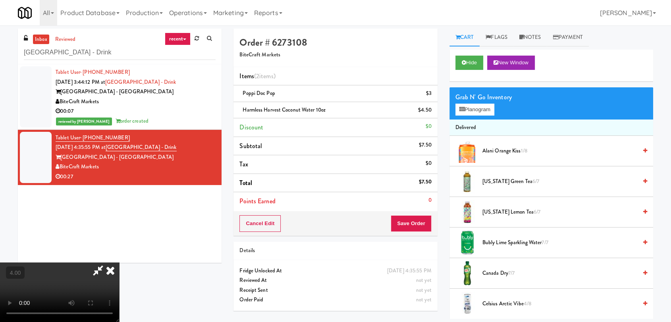
click at [119, 262] on video at bounding box center [59, 292] width 119 height 60
click at [119, 262] on icon at bounding box center [110, 270] width 17 height 16
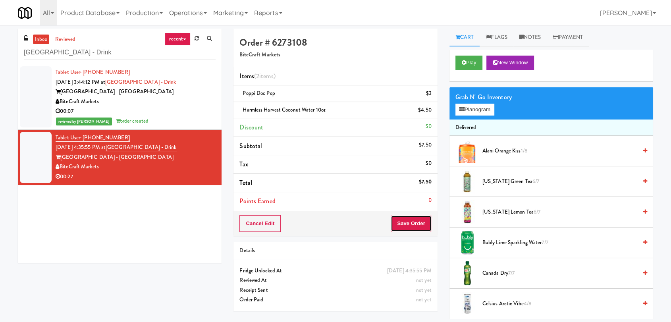
click at [409, 223] on button "Save Order" at bounding box center [411, 223] width 41 height 17
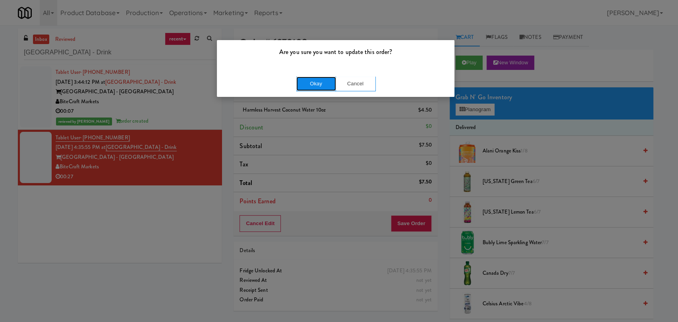
click at [313, 79] on button "Okay" at bounding box center [316, 84] width 40 height 14
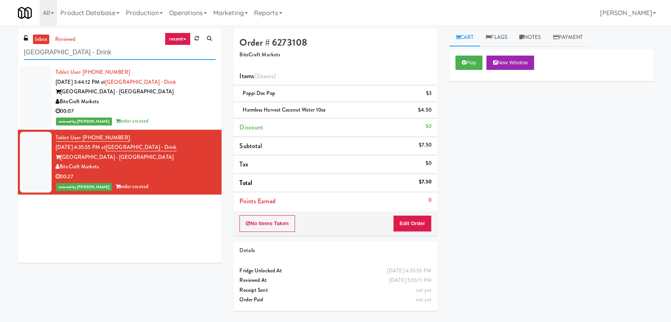
drag, startPoint x: 127, startPoint y: 52, endPoint x: 0, endPoint y: 44, distance: 127.3
click at [0, 44] on div "inbox reviewed recent all unclear take inventory issue suspicious failed recent…" at bounding box center [335, 174] width 671 height 290
paste input "Spaces [PERSON_NAME]"
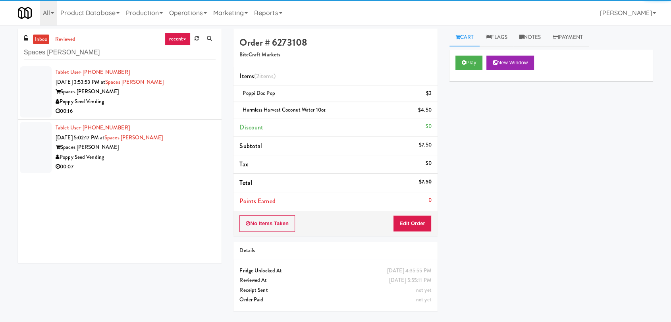
click at [177, 96] on div "Spaces [PERSON_NAME]" at bounding box center [136, 92] width 160 height 10
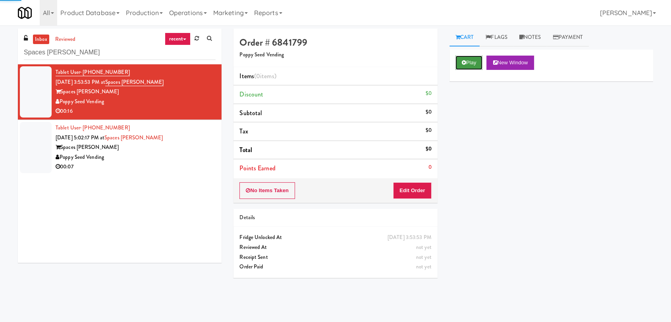
click at [469, 61] on button "Play" at bounding box center [468, 63] width 27 height 14
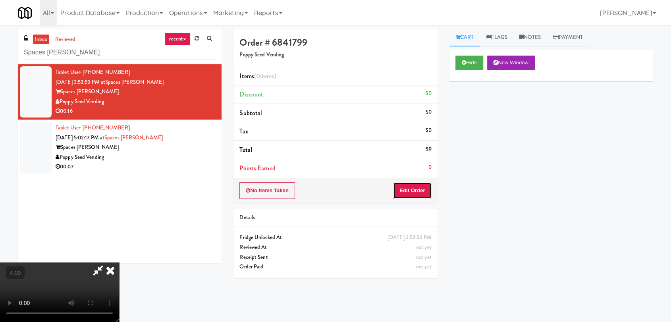
click at [410, 187] on button "Edit Order" at bounding box center [412, 190] width 39 height 17
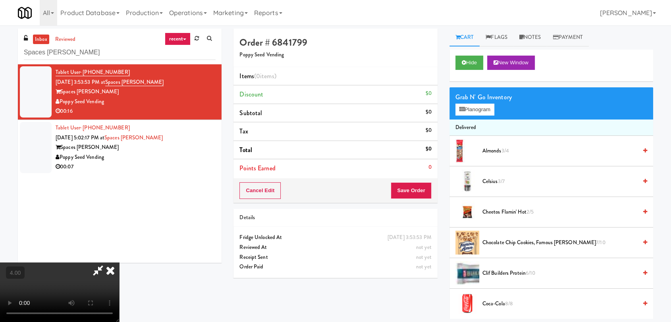
click at [119, 262] on video at bounding box center [59, 292] width 119 height 60
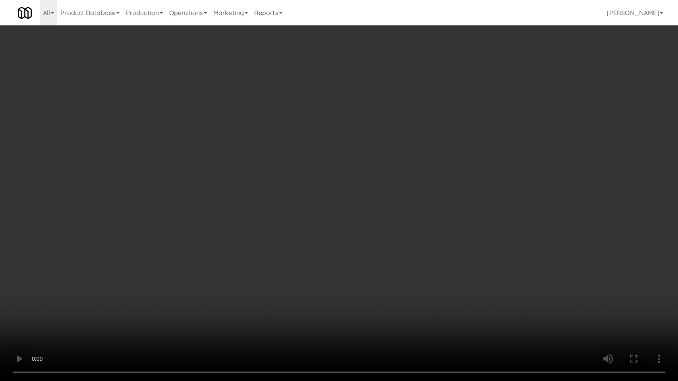
click at [211, 282] on video at bounding box center [339, 190] width 678 height 381
click at [260, 259] on video at bounding box center [339, 190] width 678 height 381
click at [273, 270] on video at bounding box center [339, 190] width 678 height 381
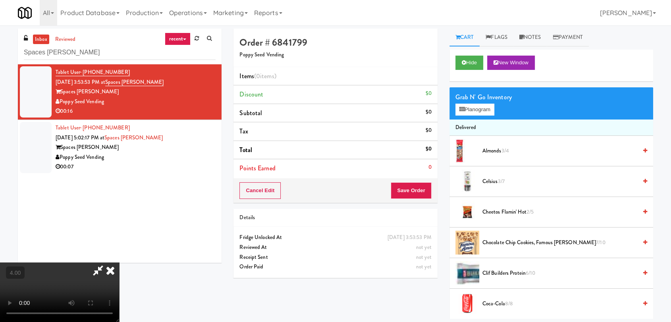
click at [119, 262] on video at bounding box center [59, 292] width 119 height 60
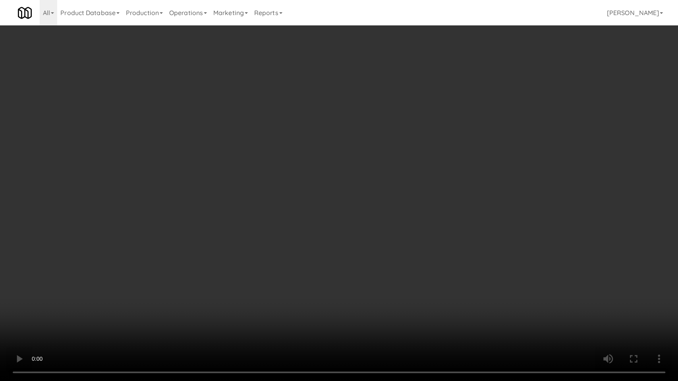
click at [305, 224] on video at bounding box center [339, 190] width 678 height 381
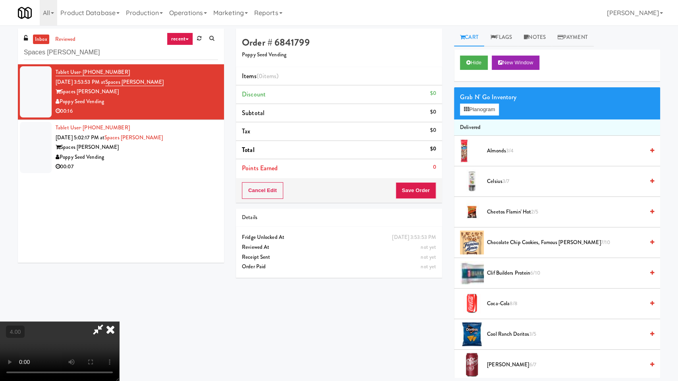
click at [119, 322] on video at bounding box center [59, 352] width 119 height 60
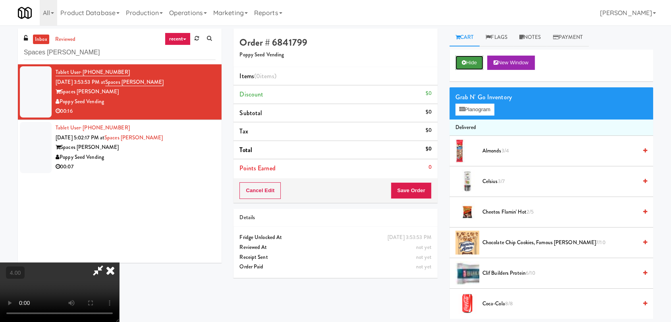
click at [468, 65] on button "Hide" at bounding box center [469, 63] width 28 height 14
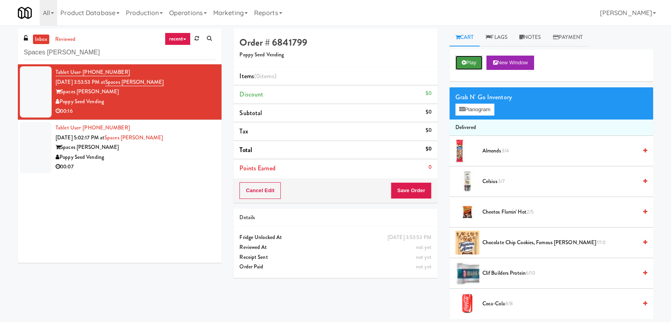
click at [468, 65] on button "Play" at bounding box center [468, 63] width 27 height 14
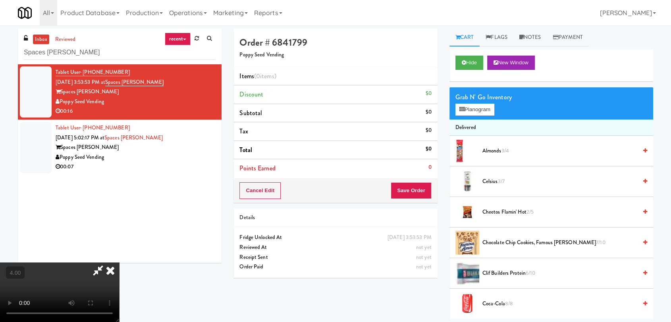
click at [119, 262] on video at bounding box center [59, 292] width 119 height 60
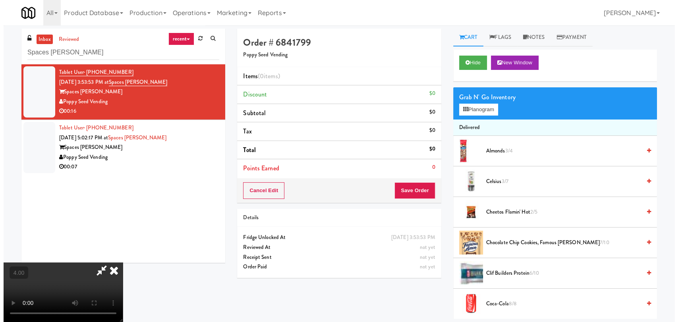
scroll to position [33, 0]
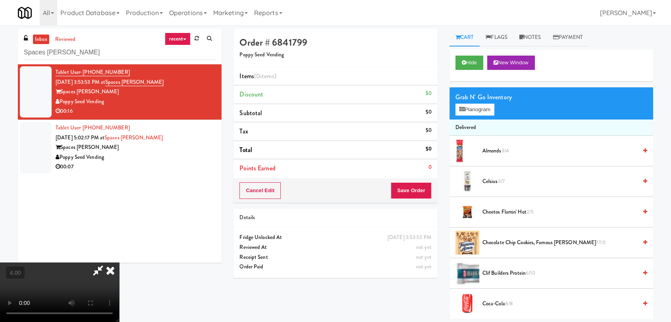
click at [119, 262] on video at bounding box center [59, 292] width 119 height 60
click at [487, 111] on button "Planogram" at bounding box center [474, 110] width 39 height 12
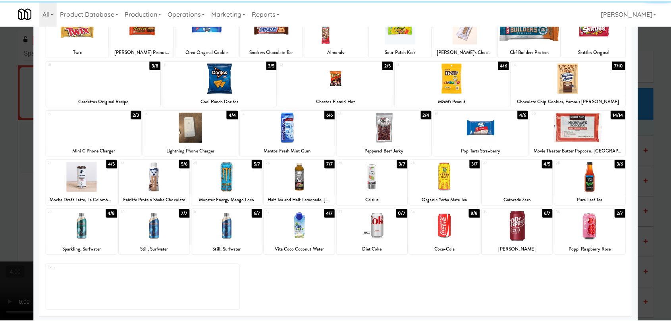
scroll to position [68, 0]
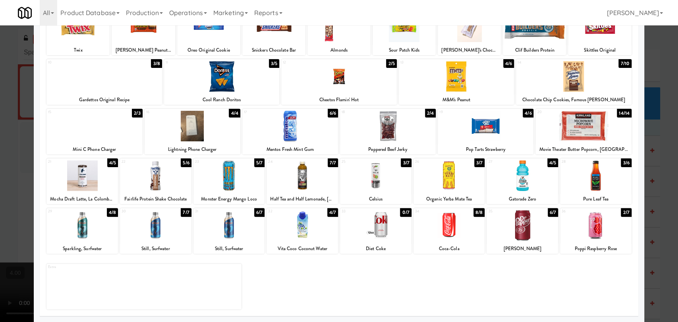
click at [86, 243] on div "29 4/8 Sparkling, [GEOGRAPHIC_DATA]" at bounding box center [81, 231] width 71 height 46
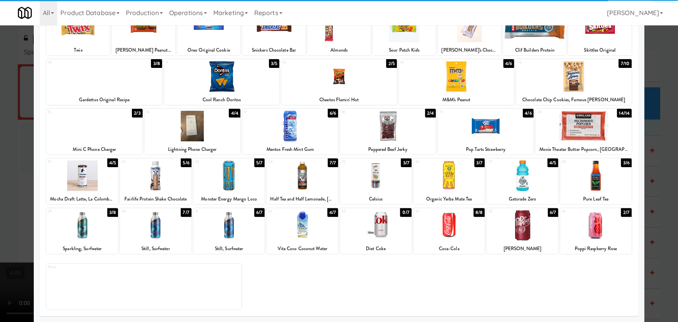
click at [1, 193] on div at bounding box center [339, 161] width 678 height 322
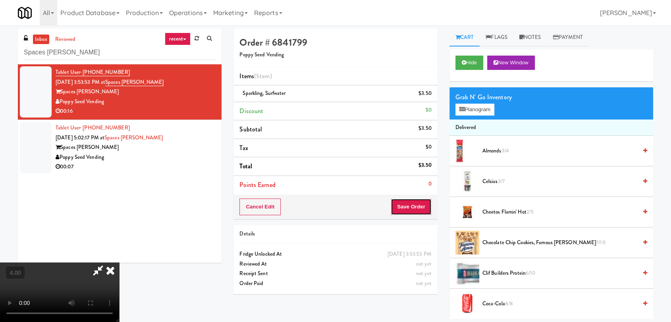
click at [427, 213] on button "Save Order" at bounding box center [411, 207] width 41 height 17
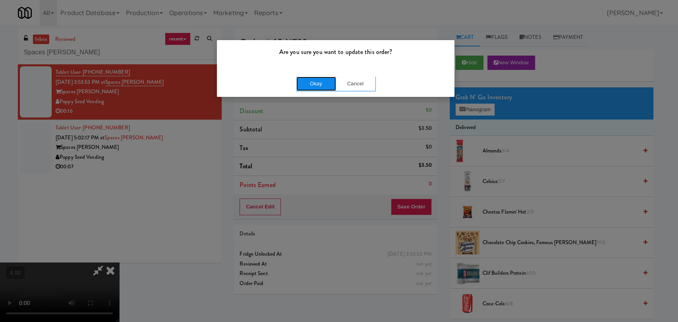
click at [322, 85] on button "Okay" at bounding box center [316, 84] width 40 height 14
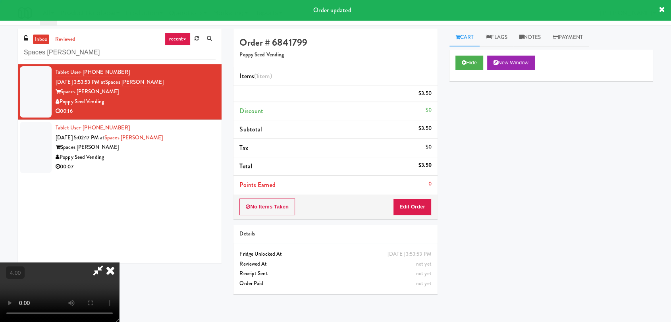
click at [393, 33] on div "Order # 6841799 Poppy Seed Vending" at bounding box center [335, 48] width 204 height 39
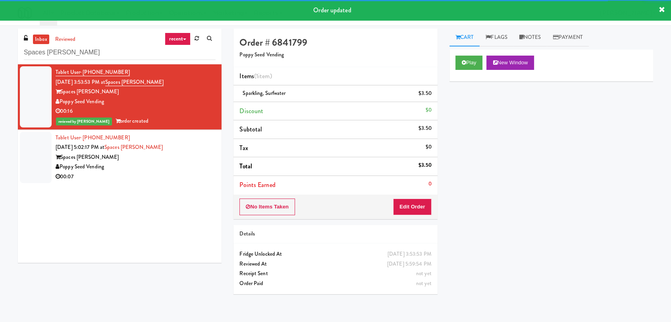
click at [197, 141] on div "Tablet User · (206) 235-6404 [DATE] 5:02:17 PM at [GEOGRAPHIC_DATA][PERSON_NAME…" at bounding box center [136, 157] width 160 height 49
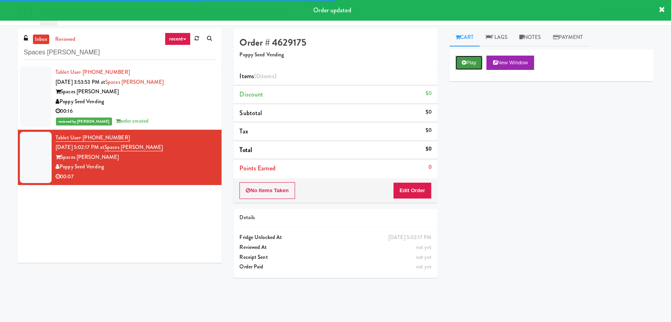
click at [459, 66] on button "Play" at bounding box center [468, 63] width 27 height 14
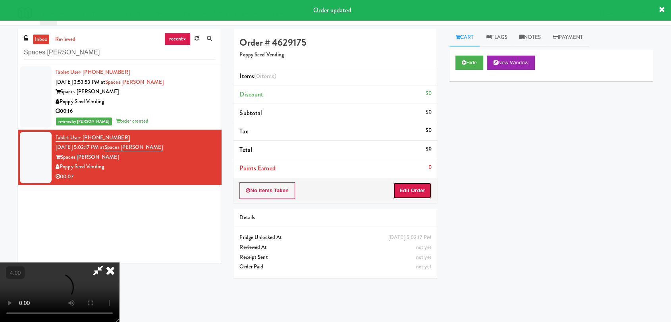
click at [419, 186] on button "Edit Order" at bounding box center [412, 190] width 39 height 17
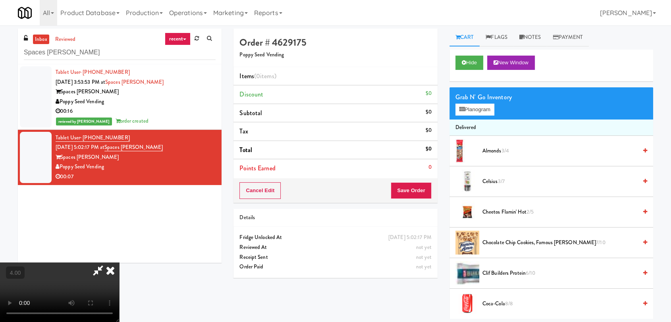
click at [119, 262] on video at bounding box center [59, 292] width 119 height 60
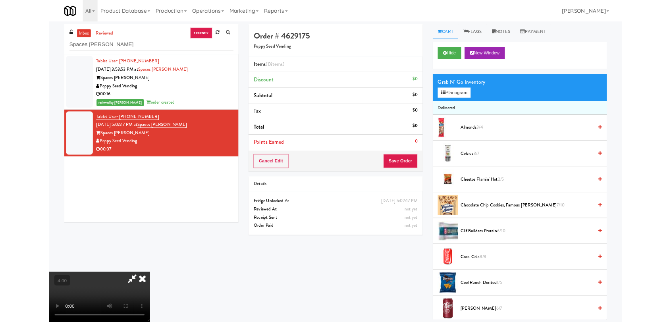
scroll to position [16, 0]
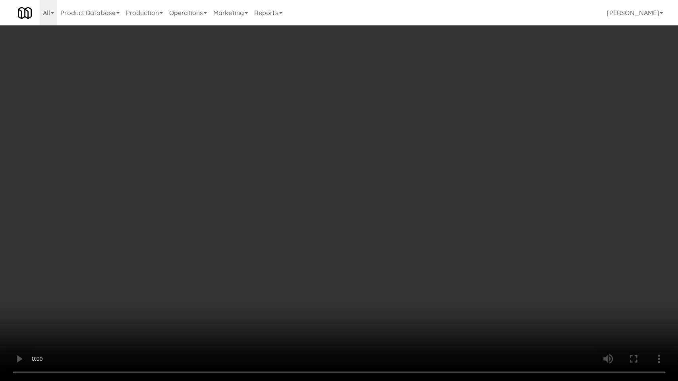
click at [143, 254] on video at bounding box center [339, 190] width 678 height 381
click at [155, 251] on video at bounding box center [339, 190] width 678 height 381
click at [156, 251] on video at bounding box center [339, 190] width 678 height 381
click at [160, 251] on video at bounding box center [339, 190] width 678 height 381
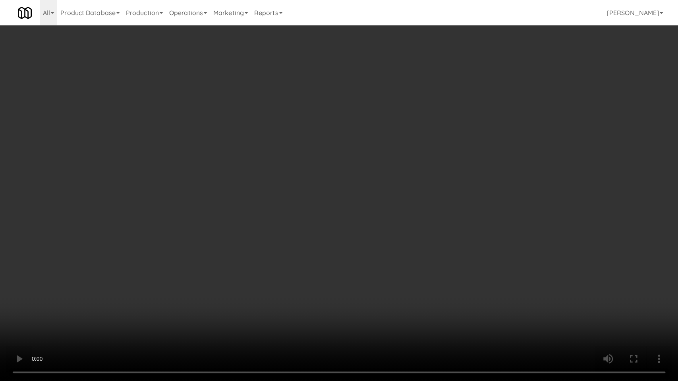
click at [165, 253] on video at bounding box center [339, 190] width 678 height 381
click at [167, 255] on video at bounding box center [339, 190] width 678 height 381
click at [171, 264] on video at bounding box center [339, 190] width 678 height 381
click at [169, 267] on video at bounding box center [339, 190] width 678 height 381
click at [172, 267] on video at bounding box center [339, 190] width 678 height 381
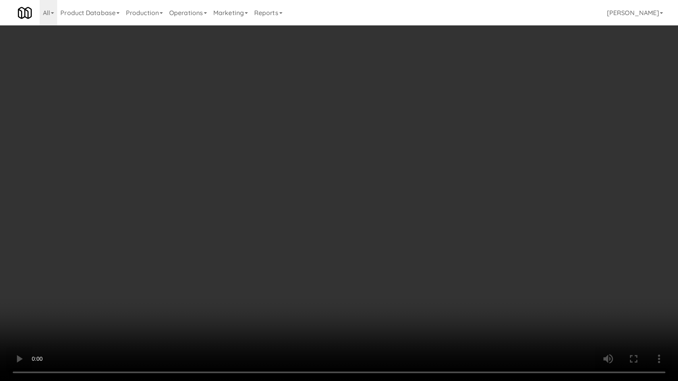
click at [172, 267] on video at bounding box center [339, 190] width 678 height 381
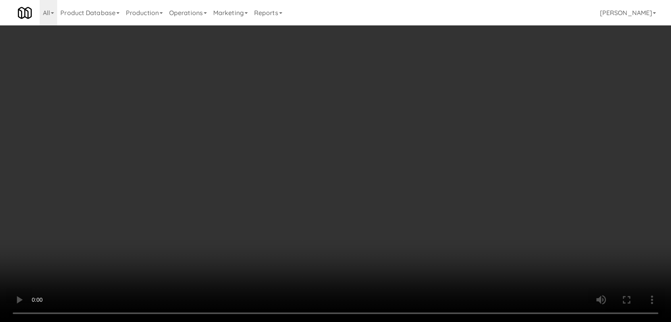
scroll to position [121, 0]
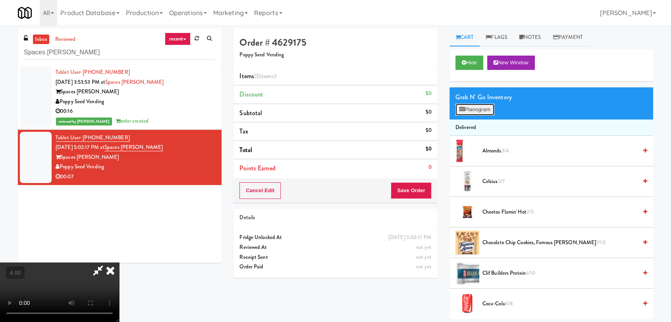
click at [469, 113] on button "Planogram" at bounding box center [474, 110] width 39 height 12
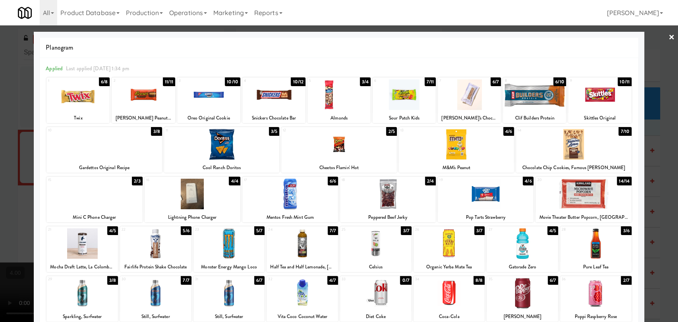
click at [7, 145] on div at bounding box center [339, 161] width 678 height 322
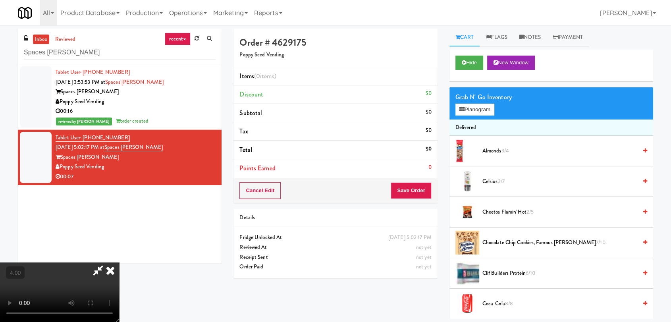
click at [119, 262] on video at bounding box center [59, 292] width 119 height 60
click at [471, 110] on button "Planogram" at bounding box center [474, 110] width 39 height 12
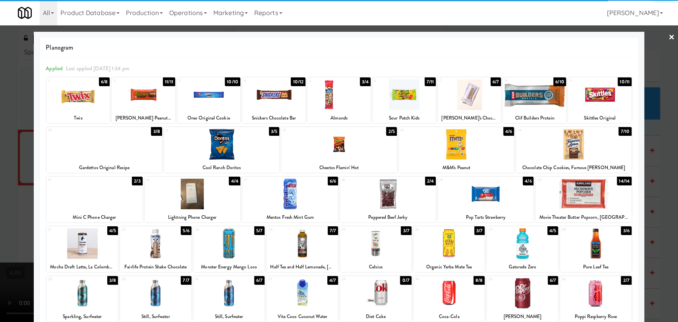
click at [116, 150] on div at bounding box center [103, 144] width 115 height 31
click at [6, 120] on div at bounding box center [339, 161] width 678 height 322
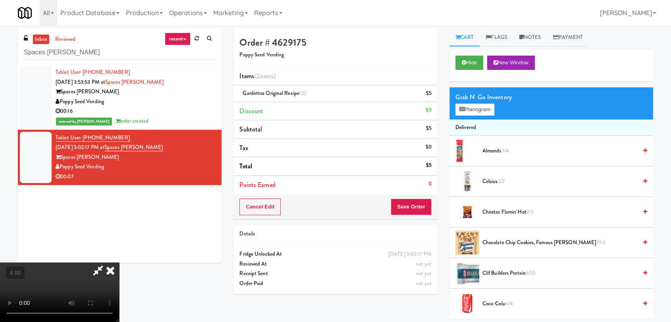
click at [119, 262] on icon at bounding box center [110, 270] width 17 height 16
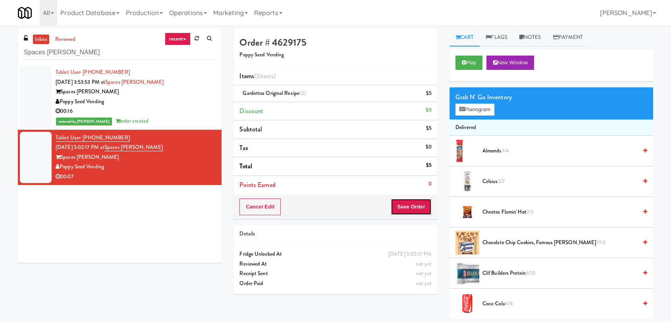
click at [413, 210] on button "Save Order" at bounding box center [411, 207] width 41 height 17
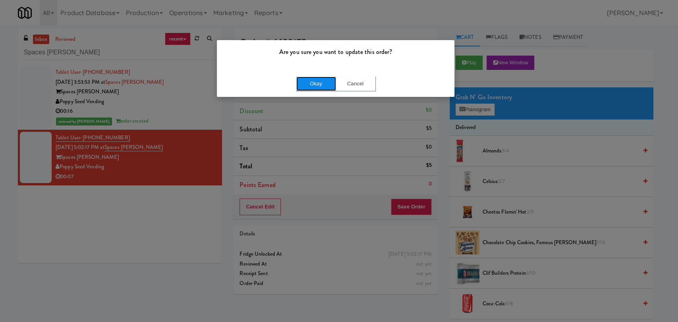
click at [320, 83] on button "Okay" at bounding box center [316, 84] width 40 height 14
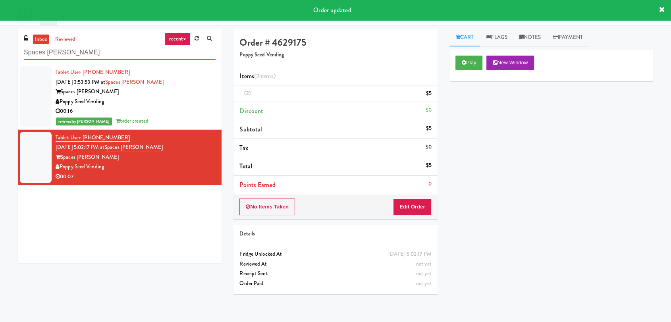
drag, startPoint x: 91, startPoint y: 55, endPoint x: 0, endPoint y: 56, distance: 90.5
click at [0, 56] on div "inbox reviewed recent all unclear take inventory issue suspicious failed recent…" at bounding box center [335, 174] width 671 height 290
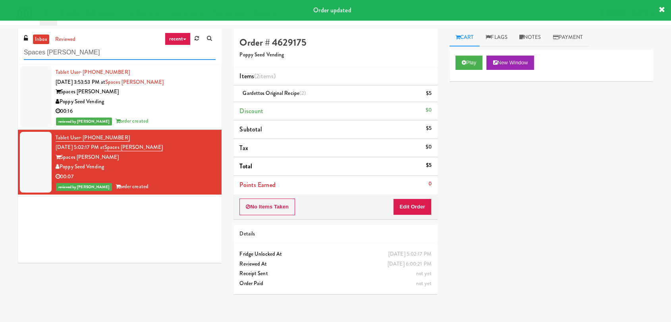
paste input "Cirrus - Cooler - Right"
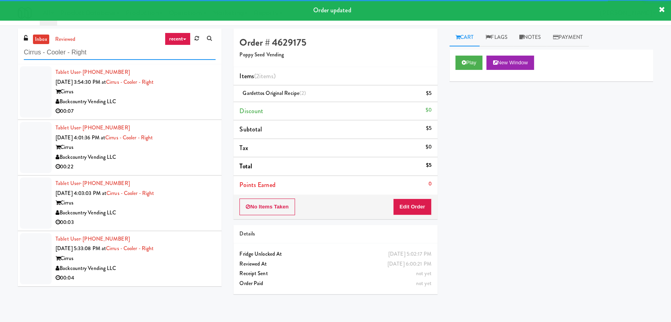
type input "Cirrus - Cooler - Right"
click at [204, 100] on div "Backcountry Vending LLC" at bounding box center [136, 102] width 160 height 10
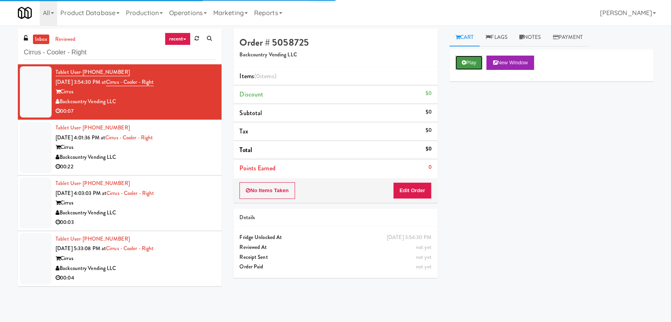
click at [476, 64] on button "Play" at bounding box center [468, 63] width 27 height 14
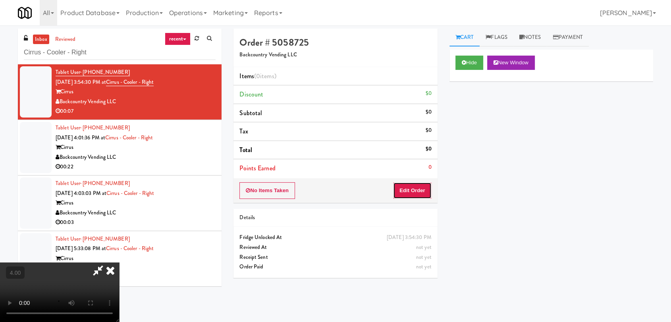
click at [420, 187] on button "Edit Order" at bounding box center [412, 190] width 39 height 17
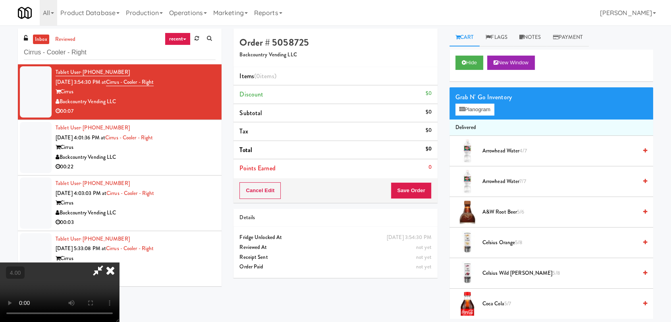
click at [119, 262] on video at bounding box center [59, 292] width 119 height 60
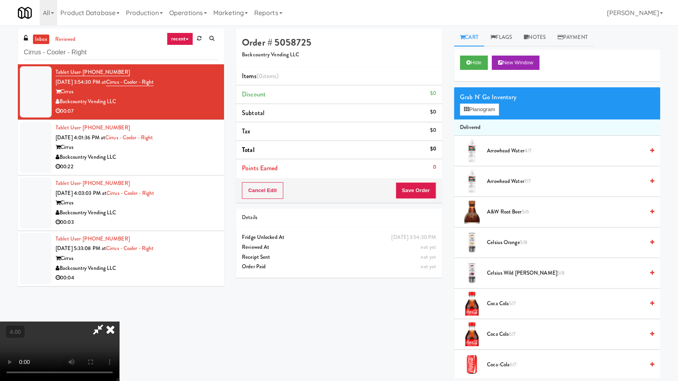
click at [119, 322] on video at bounding box center [59, 352] width 119 height 60
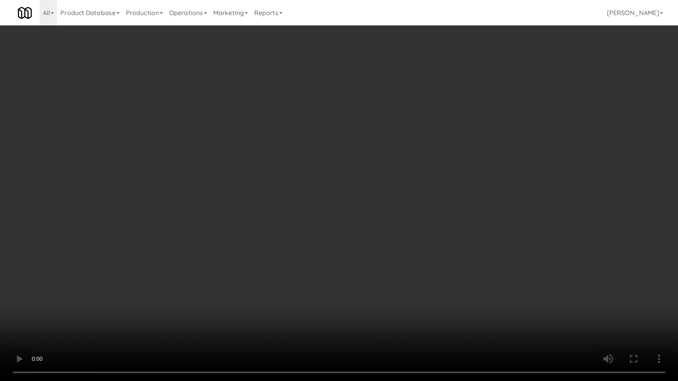
click at [211, 238] on video at bounding box center [339, 190] width 678 height 381
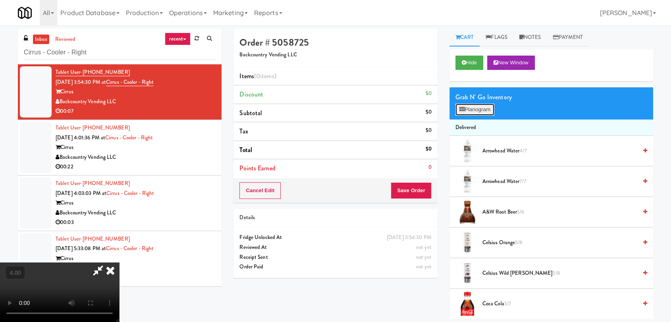
click at [461, 112] on button "Planogram" at bounding box center [474, 110] width 39 height 12
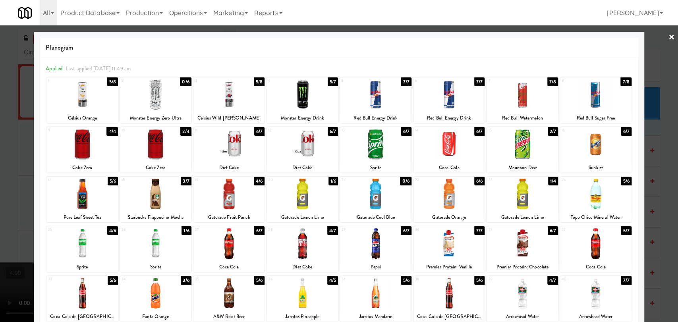
click at [256, 96] on div at bounding box center [228, 94] width 71 height 31
click at [0, 87] on div at bounding box center [339, 161] width 678 height 322
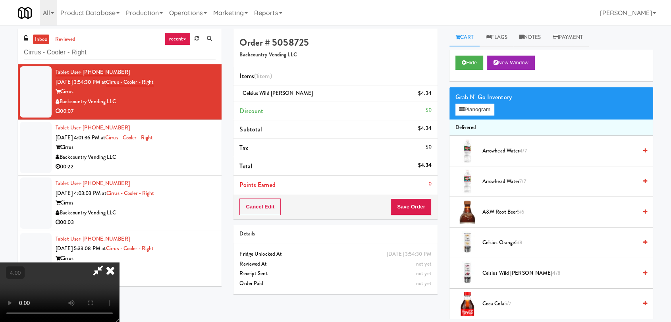
click at [119, 262] on icon at bounding box center [110, 270] width 17 height 16
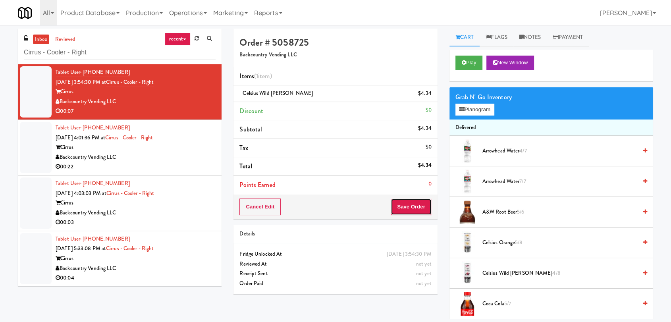
click at [407, 207] on button "Save Order" at bounding box center [411, 207] width 41 height 17
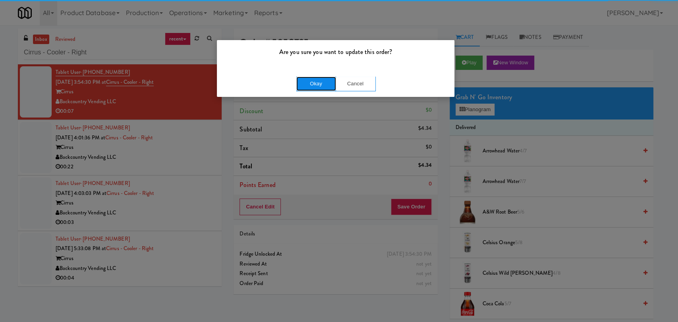
click at [317, 79] on button "Okay" at bounding box center [316, 84] width 40 height 14
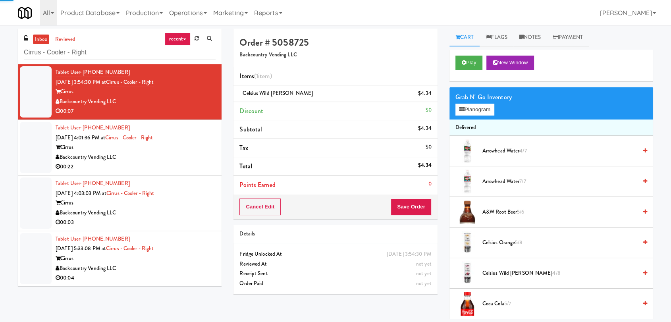
click at [212, 140] on li "Tablet User · (725) 304-1628 [DATE] 4:01:36 PM at Cirrus - Cooler - Right Cirru…" at bounding box center [120, 148] width 204 height 56
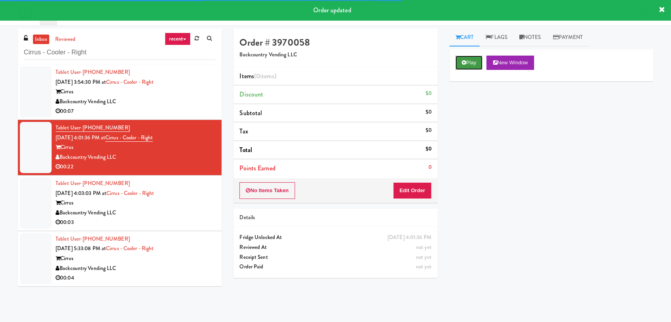
click at [467, 62] on button "Play" at bounding box center [468, 63] width 27 height 14
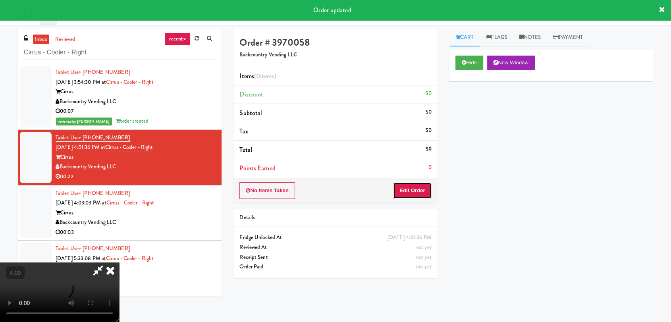
click at [405, 185] on button "Edit Order" at bounding box center [412, 190] width 39 height 17
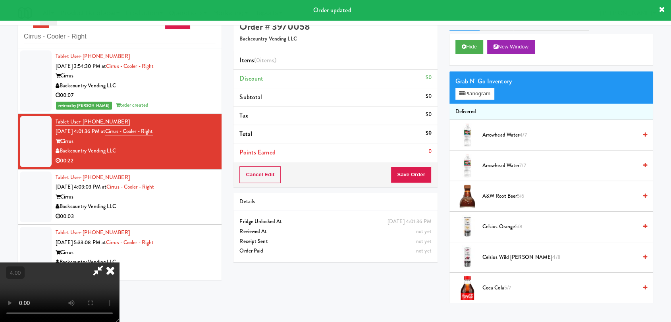
scroll to position [25, 0]
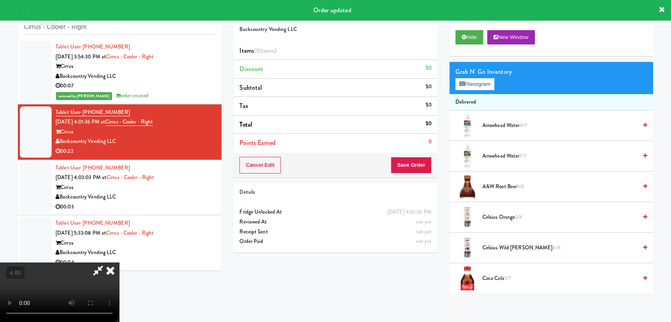
click at [113, 262] on video at bounding box center [59, 292] width 119 height 60
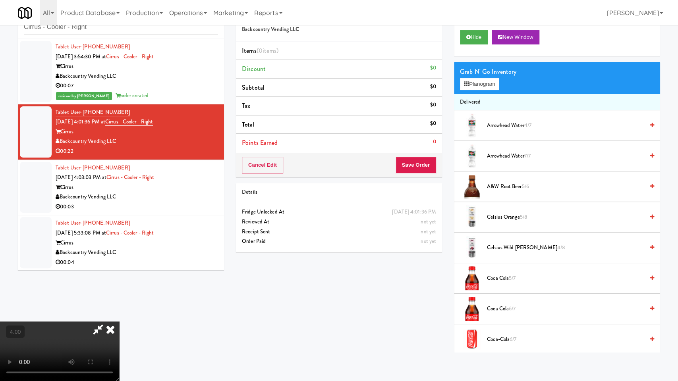
click at [119, 322] on video at bounding box center [59, 352] width 119 height 60
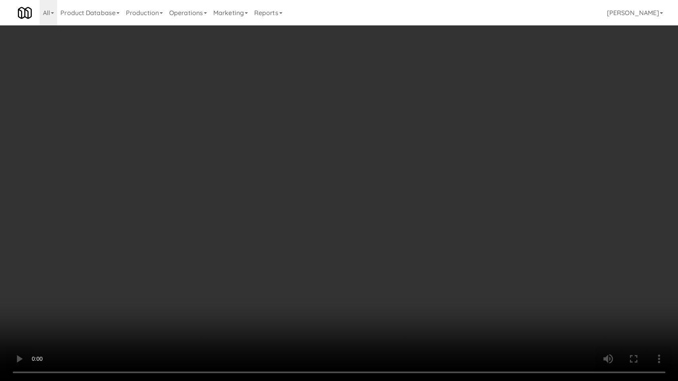
click at [154, 298] on video at bounding box center [339, 190] width 678 height 381
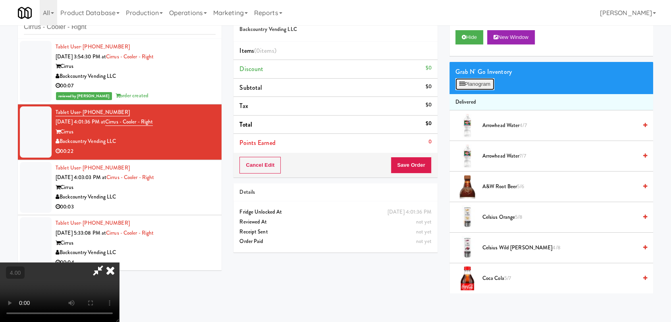
click at [461, 86] on icon at bounding box center [461, 83] width 5 height 5
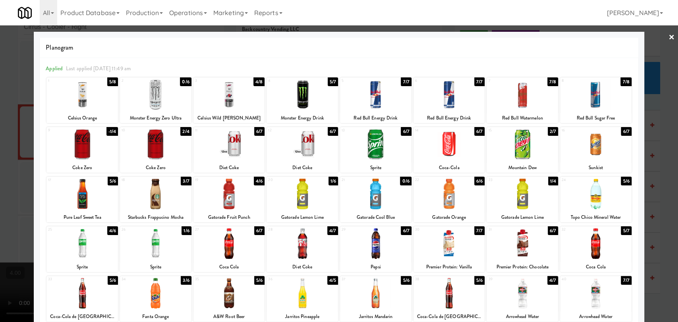
click at [237, 195] on div at bounding box center [228, 194] width 71 height 31
click at [472, 247] on div at bounding box center [448, 243] width 71 height 31
click at [0, 192] on div at bounding box center [339, 161] width 678 height 322
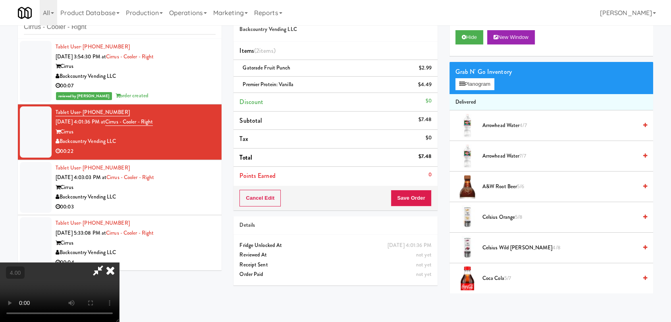
click at [119, 262] on video at bounding box center [59, 292] width 119 height 60
click at [119, 262] on icon at bounding box center [110, 270] width 17 height 16
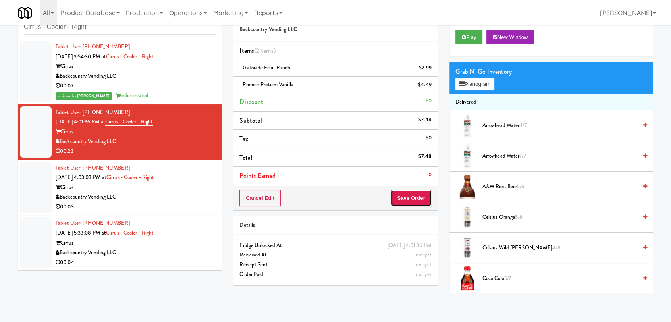
click at [401, 195] on button "Save Order" at bounding box center [411, 198] width 41 height 17
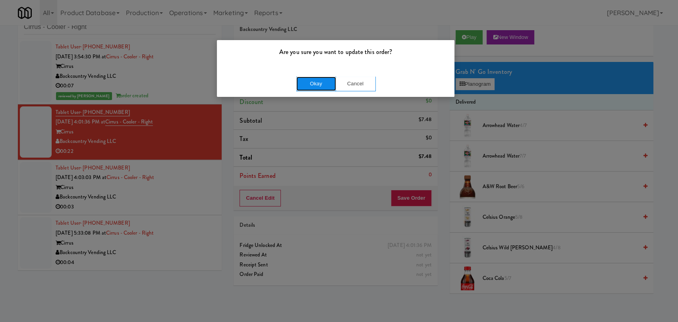
click at [305, 83] on button "Okay" at bounding box center [316, 84] width 40 height 14
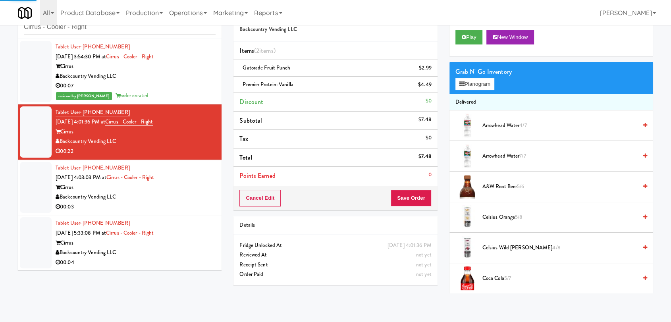
click at [203, 174] on div "Tablet User · (720) 339-7962 [DATE] 4:03:03 PM at Cirrus - Cooler - Right Cirru…" at bounding box center [136, 187] width 160 height 49
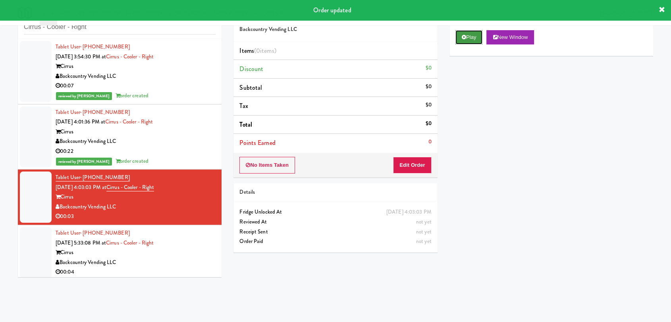
click at [467, 35] on button "Play" at bounding box center [468, 37] width 27 height 14
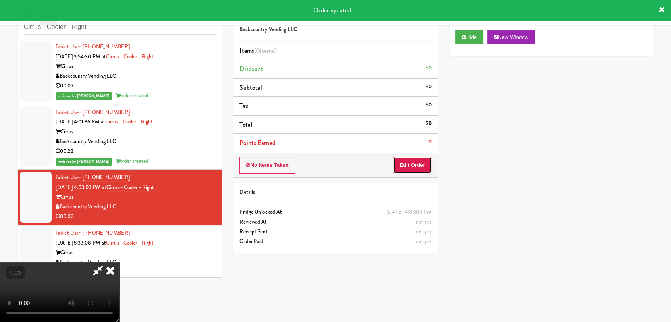
click at [424, 164] on button "Edit Order" at bounding box center [412, 165] width 39 height 17
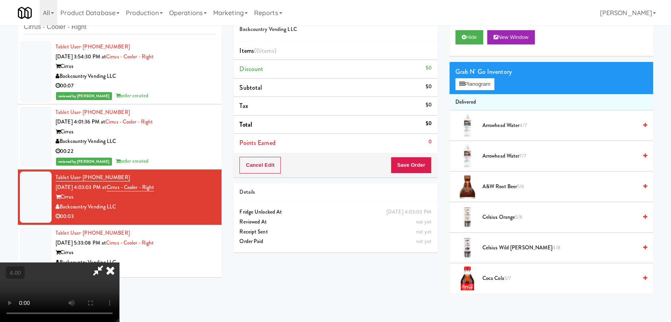
click at [119, 262] on video at bounding box center [59, 292] width 119 height 60
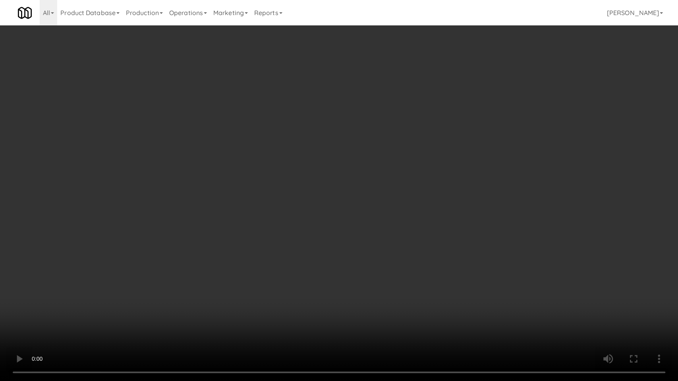
click at [192, 305] on video at bounding box center [339, 190] width 678 height 381
click at [171, 295] on video at bounding box center [339, 190] width 678 height 381
click at [341, 257] on video at bounding box center [339, 190] width 678 height 381
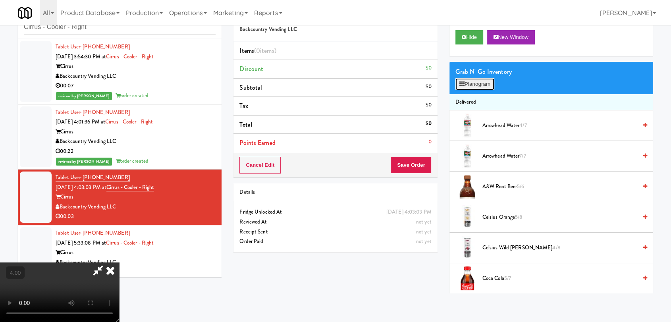
click at [484, 84] on button "Planogram" at bounding box center [474, 84] width 39 height 12
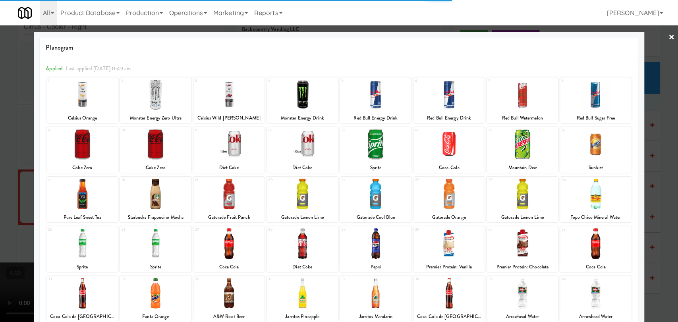
click at [314, 100] on div at bounding box center [301, 94] width 71 height 31
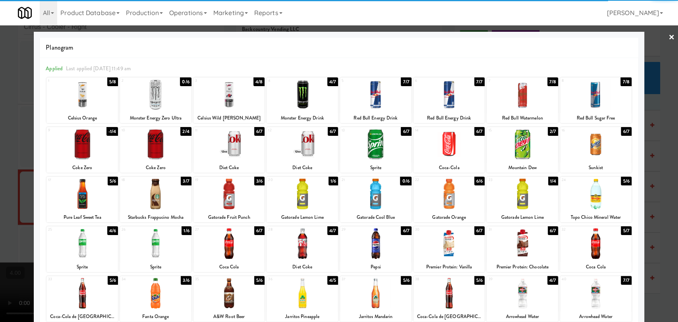
click at [314, 100] on div at bounding box center [301, 94] width 71 height 31
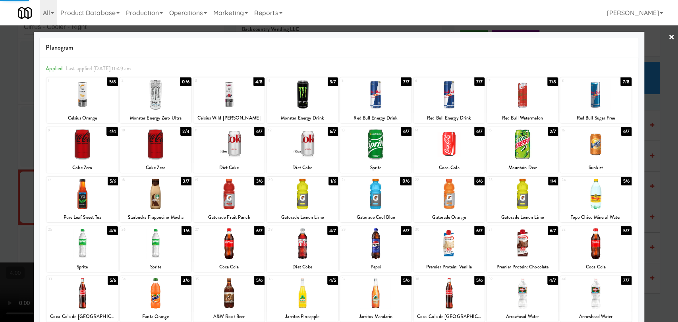
click at [0, 109] on div at bounding box center [339, 161] width 678 height 322
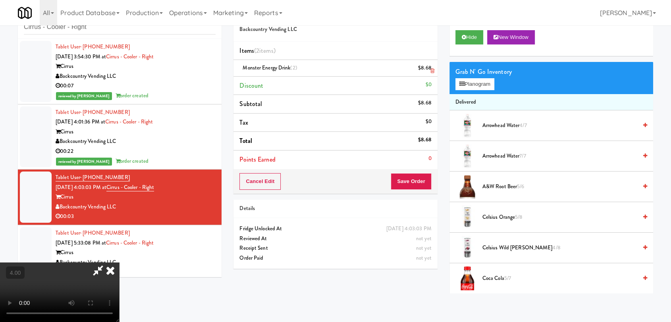
click at [428, 72] on link at bounding box center [430, 71] width 7 height 10
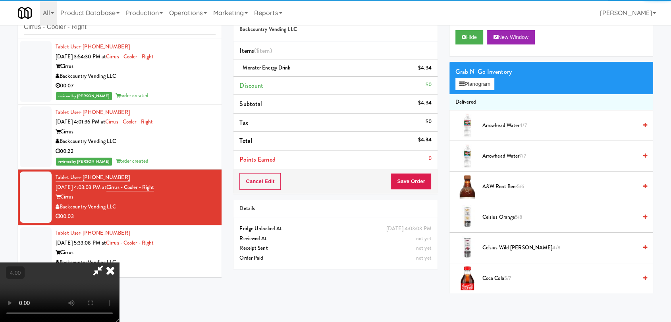
click at [119, 262] on icon at bounding box center [110, 270] width 17 height 16
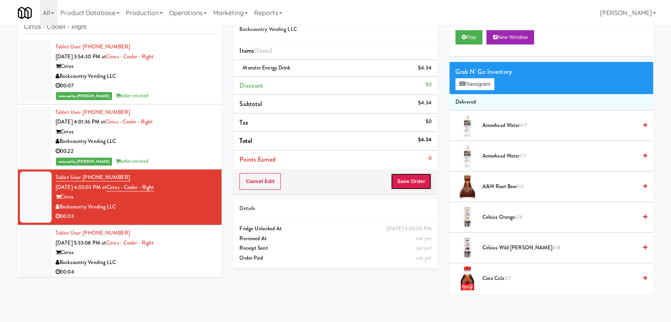
click at [411, 174] on button "Save Order" at bounding box center [411, 181] width 41 height 17
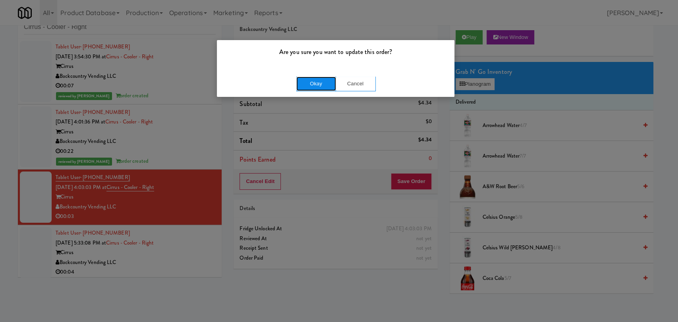
click at [329, 85] on button "Okay" at bounding box center [316, 84] width 40 height 14
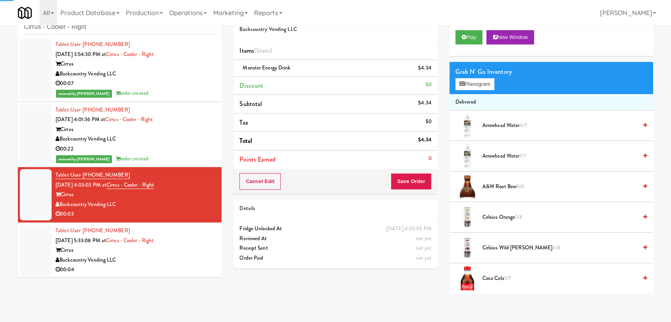
scroll to position [3, 0]
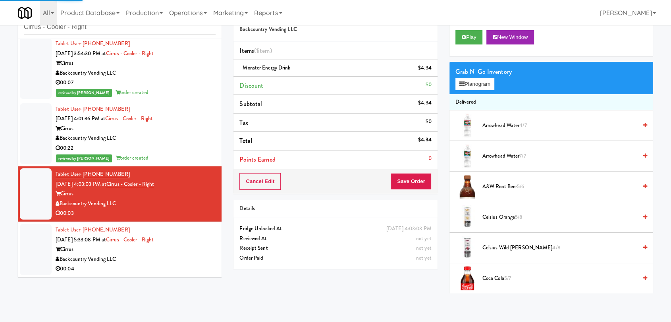
click at [197, 225] on ul "Tablet User · (850) 443-0250 [DATE] 3:54:30 PM at Cirrus - Cooler - Right Cirru…" at bounding box center [120, 156] width 204 height 241
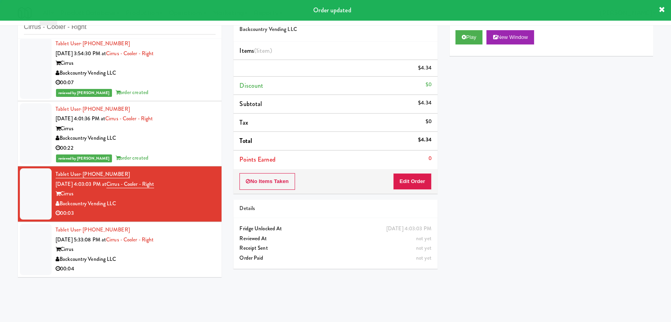
click at [194, 231] on div "Tablet User · (720) 793-0176 [DATE] 5:33:08 PM at Cirrus - Cooler - Right Cirru…" at bounding box center [136, 249] width 160 height 49
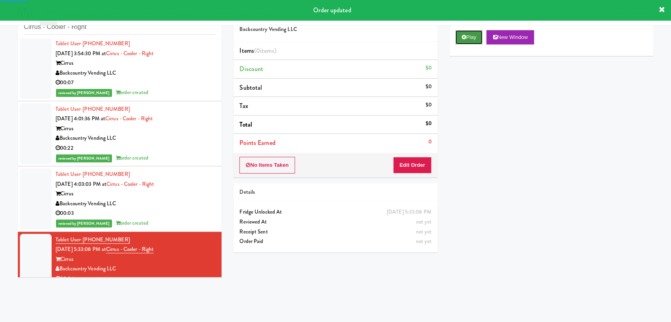
click at [462, 37] on icon at bounding box center [464, 37] width 4 height 5
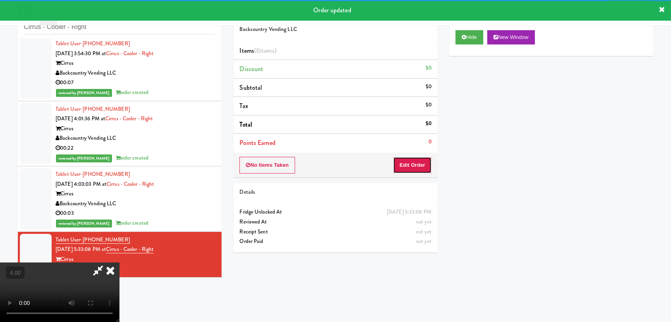
click at [419, 164] on button "Edit Order" at bounding box center [412, 165] width 39 height 17
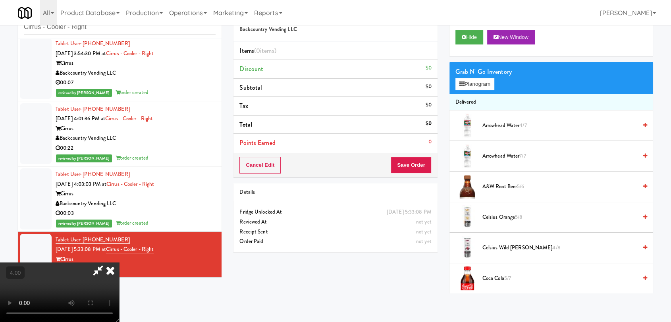
click at [119, 269] on video at bounding box center [59, 292] width 119 height 60
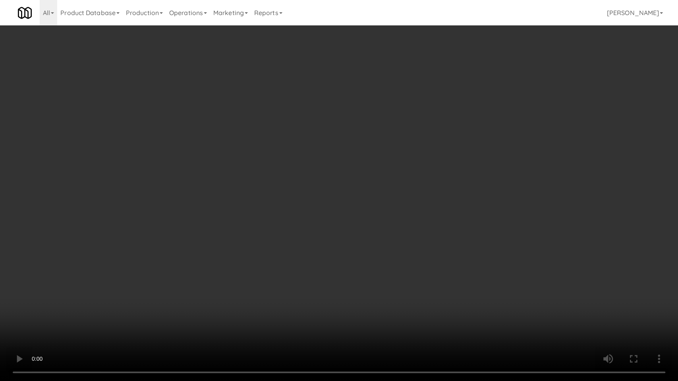
click at [79, 322] on video at bounding box center [339, 190] width 678 height 381
click at [85, 320] on video at bounding box center [339, 190] width 678 height 381
click at [250, 297] on video at bounding box center [339, 190] width 678 height 381
click at [316, 271] on video at bounding box center [339, 190] width 678 height 381
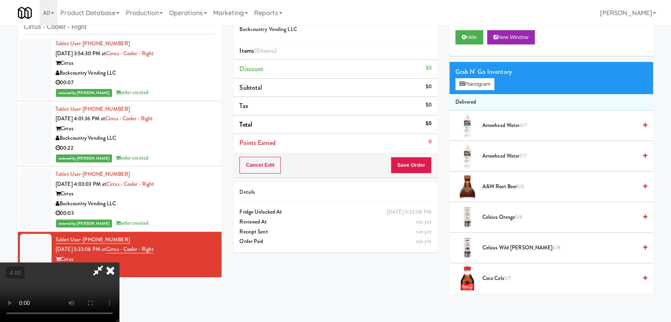
click at [119, 262] on icon at bounding box center [110, 270] width 17 height 16
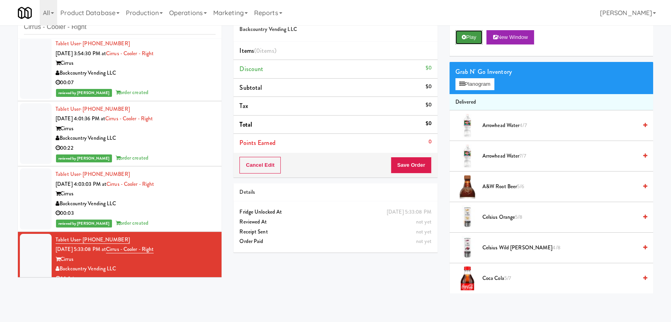
click at [478, 38] on button "Play" at bounding box center [468, 37] width 27 height 14
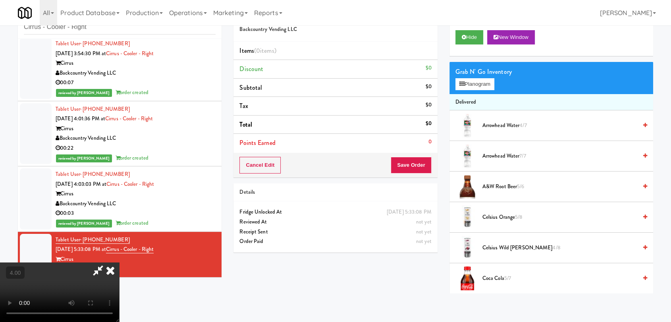
click at [105, 287] on video at bounding box center [59, 292] width 119 height 60
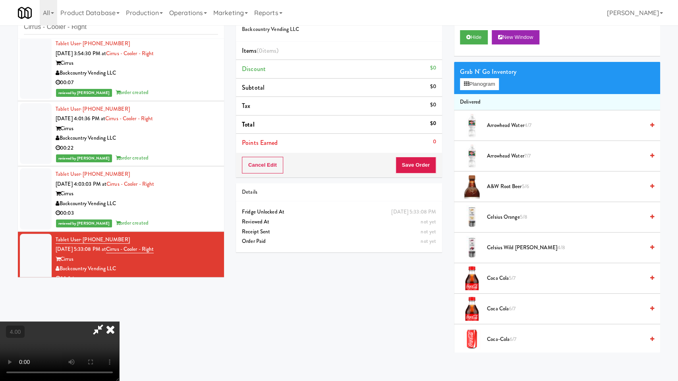
click at [114, 322] on video at bounding box center [59, 352] width 119 height 60
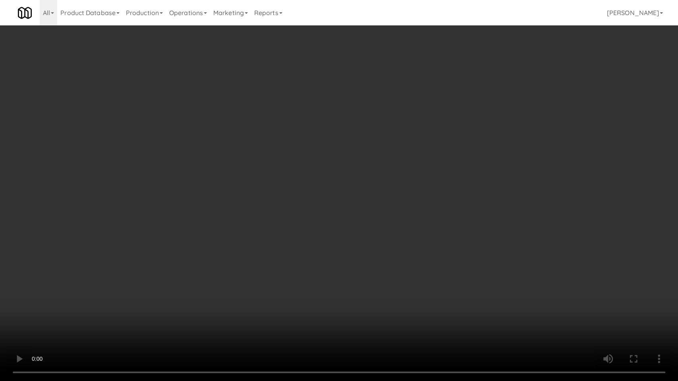
click at [114, 304] on video at bounding box center [339, 190] width 678 height 381
click at [117, 295] on video at bounding box center [339, 190] width 678 height 381
click at [152, 269] on video at bounding box center [339, 190] width 678 height 381
click at [177, 269] on video at bounding box center [339, 190] width 678 height 381
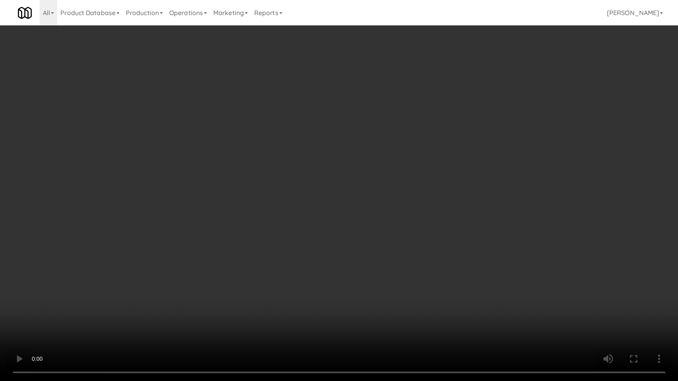
click at [210, 277] on video at bounding box center [339, 190] width 678 height 381
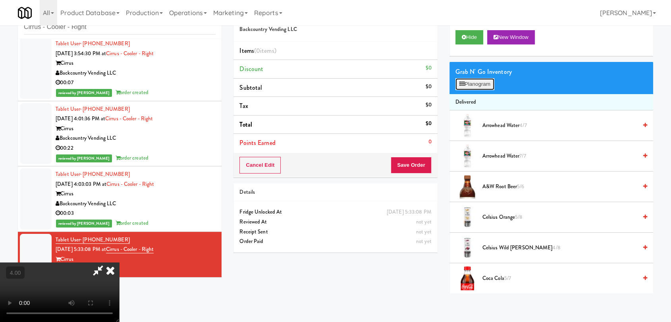
click at [468, 89] on button "Planogram" at bounding box center [474, 84] width 39 height 12
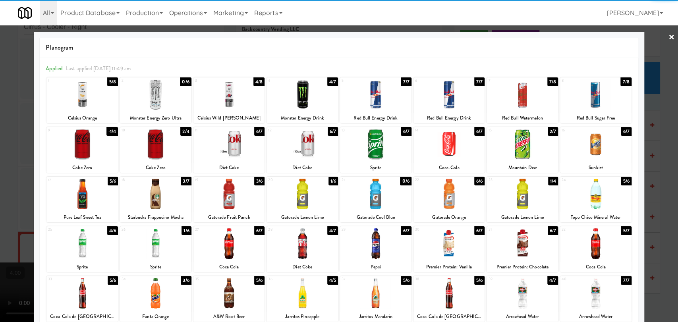
click at [99, 147] on div at bounding box center [81, 144] width 71 height 31
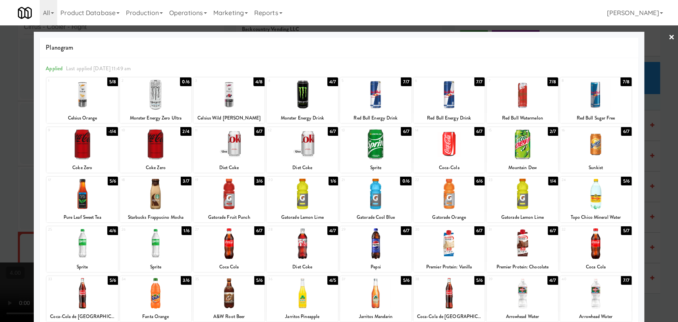
click at [2, 82] on div at bounding box center [339, 161] width 678 height 322
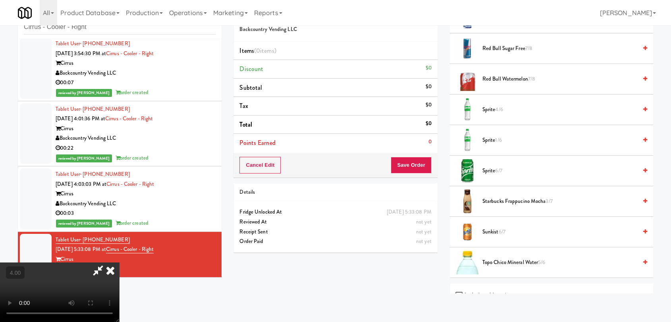
scroll to position [1039, 0]
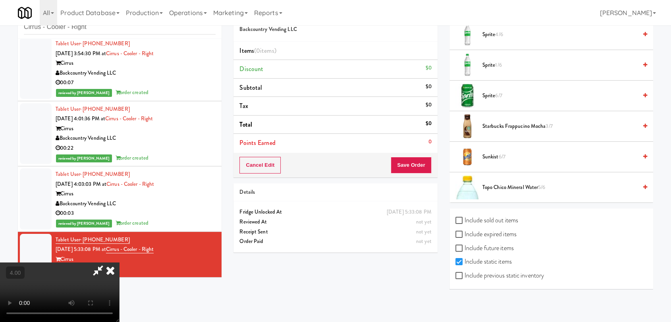
click at [498, 220] on label "Include sold out items" at bounding box center [486, 220] width 63 height 12
click at [465, 220] on input "Include sold out items" at bounding box center [459, 221] width 9 height 6
checkbox input "true"
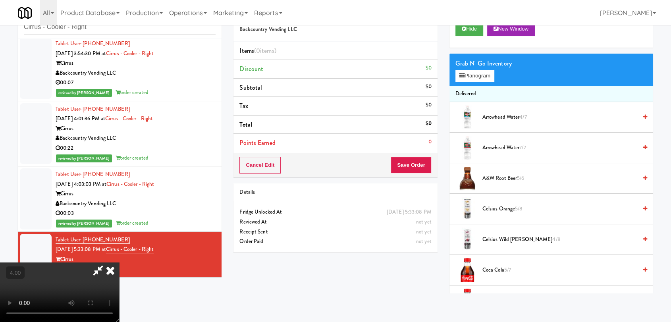
scroll to position [0, 0]
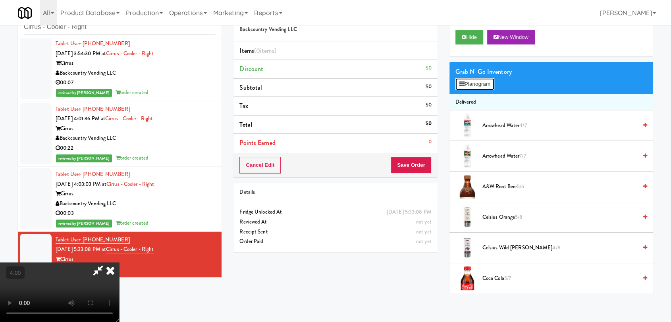
click at [481, 86] on button "Planogram" at bounding box center [474, 84] width 39 height 12
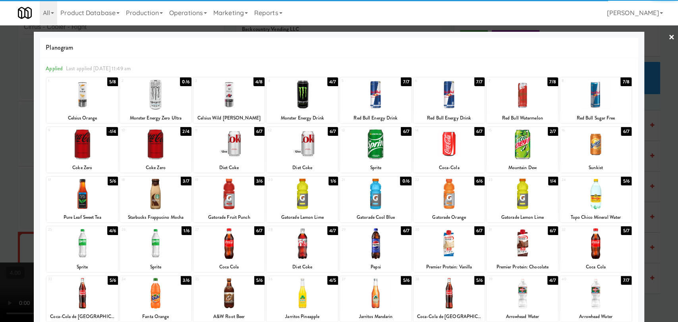
click at [95, 143] on div at bounding box center [81, 144] width 71 height 31
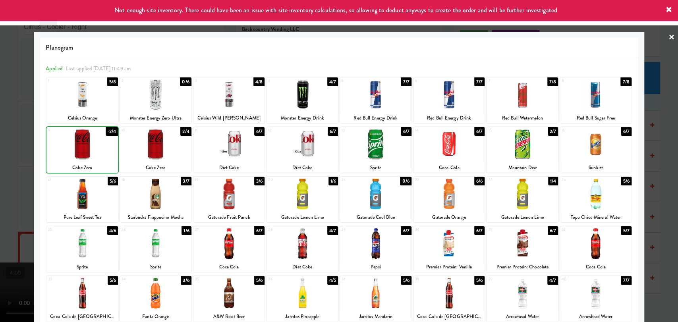
click at [0, 97] on div at bounding box center [339, 161] width 678 height 322
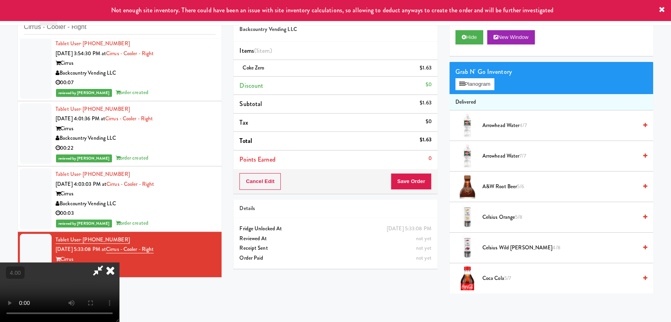
click at [119, 262] on icon at bounding box center [110, 270] width 17 height 16
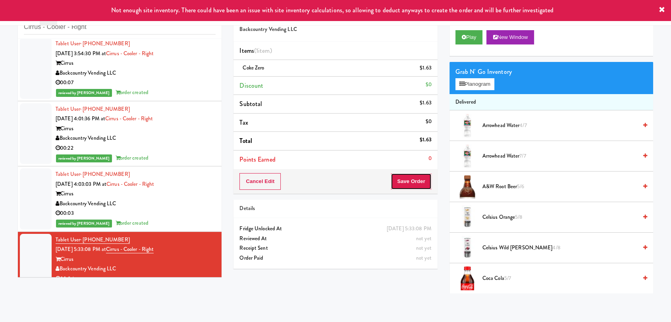
click at [419, 181] on button "Save Order" at bounding box center [411, 181] width 41 height 17
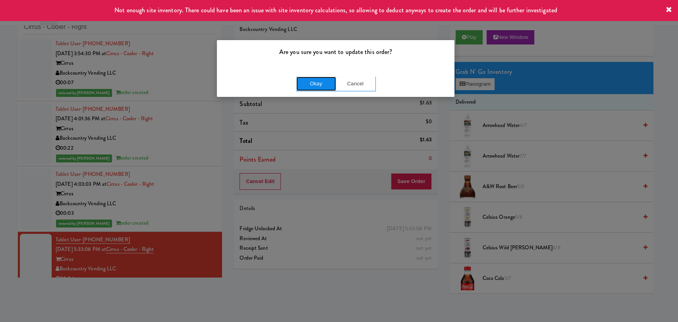
click at [318, 87] on button "Okay" at bounding box center [316, 84] width 40 height 14
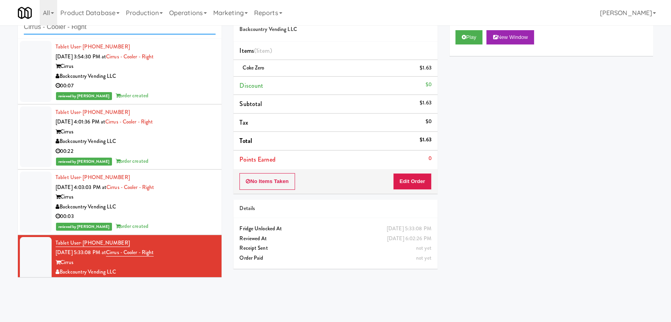
drag, startPoint x: 107, startPoint y: 30, endPoint x: 0, endPoint y: 42, distance: 107.9
click at [0, 42] on div "inbox reviewed recent all unclear take inventory issue suspicious failed recent…" at bounding box center [335, 148] width 671 height 290
paste input "First Street - Cooler - Lef"
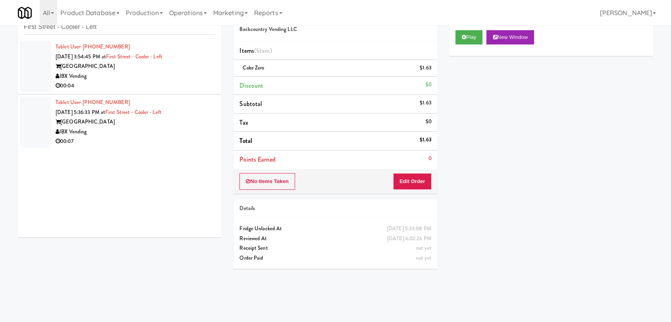
click at [120, 69] on div "[GEOGRAPHIC_DATA]" at bounding box center [136, 67] width 160 height 10
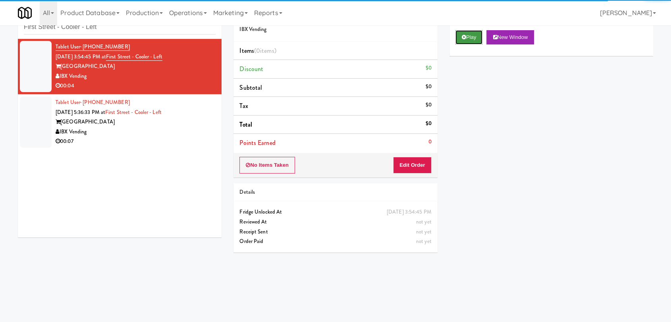
click at [462, 39] on icon at bounding box center [464, 37] width 4 height 5
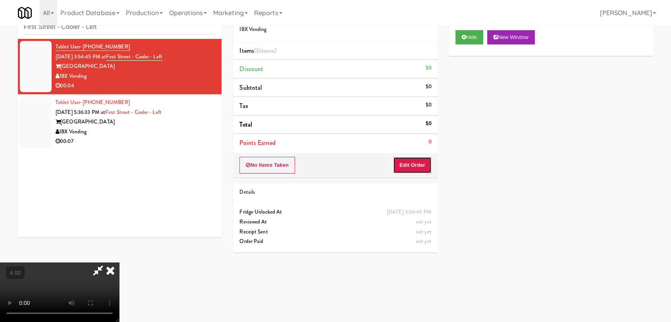
click at [423, 165] on button "Edit Order" at bounding box center [412, 165] width 39 height 17
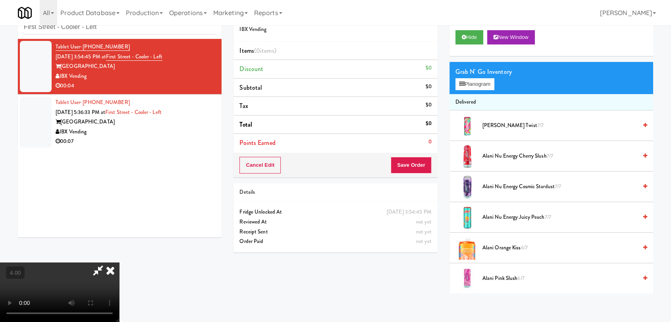
click at [119, 262] on video at bounding box center [59, 292] width 119 height 60
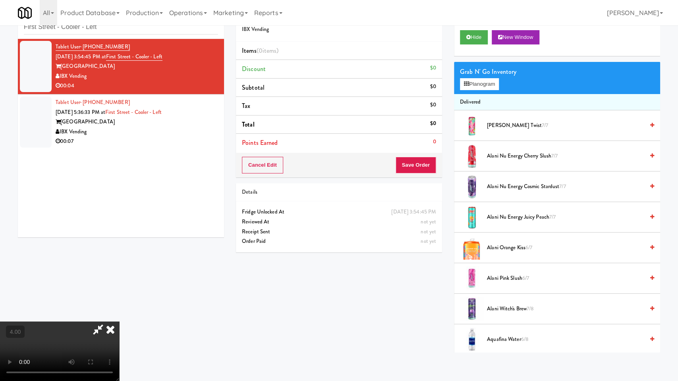
click at [119, 322] on video at bounding box center [59, 352] width 119 height 60
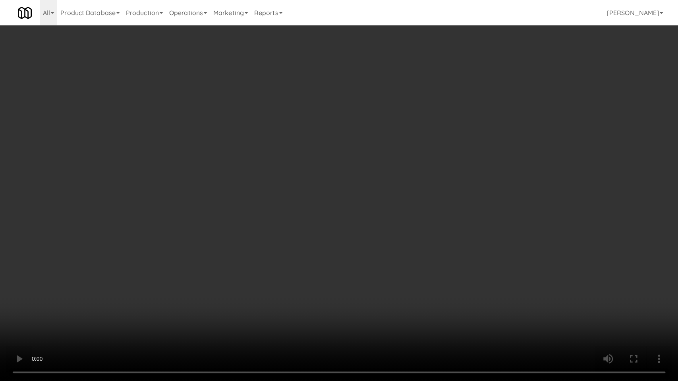
click at [204, 295] on video at bounding box center [339, 190] width 678 height 381
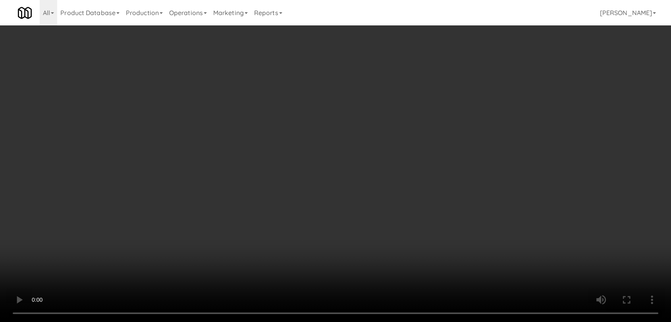
click at [213, 256] on video at bounding box center [335, 161] width 671 height 322
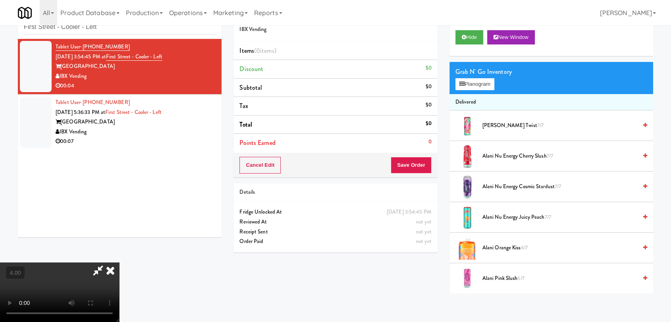
click at [119, 262] on video at bounding box center [59, 292] width 119 height 60
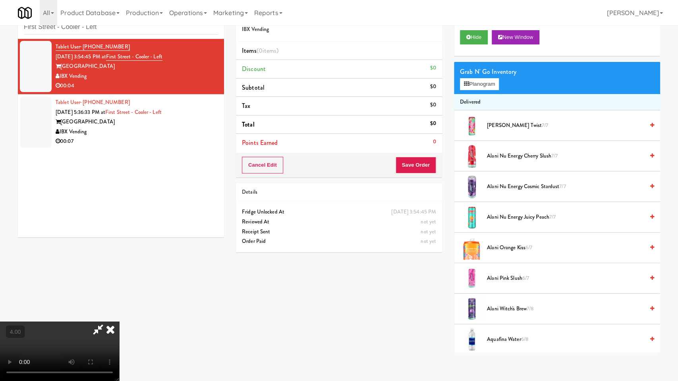
click at [119, 322] on video at bounding box center [59, 352] width 119 height 60
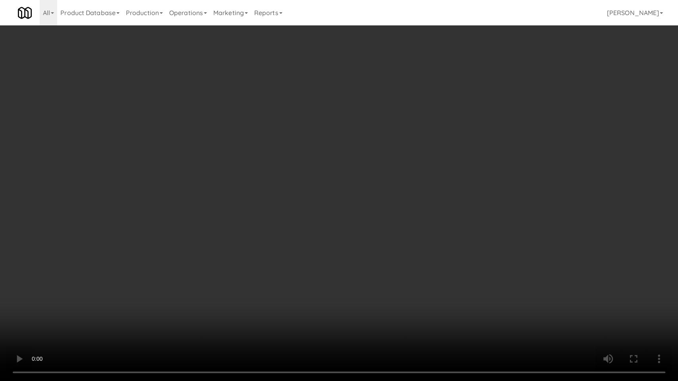
click at [290, 287] on video at bounding box center [339, 190] width 678 height 381
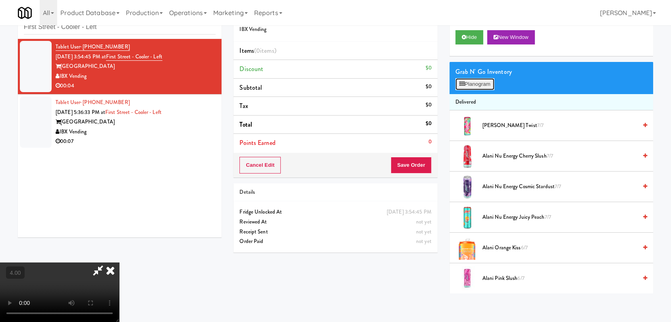
click at [483, 84] on button "Planogram" at bounding box center [474, 84] width 39 height 12
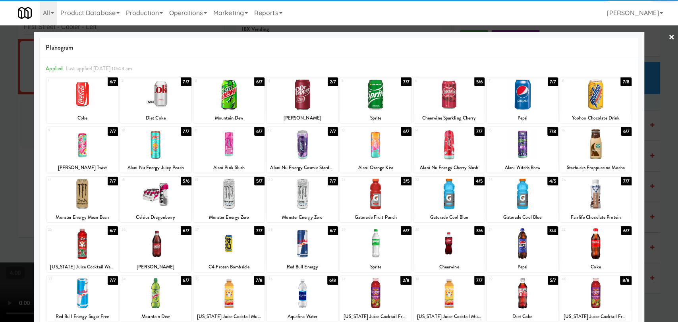
click at [534, 288] on div at bounding box center [521, 293] width 71 height 31
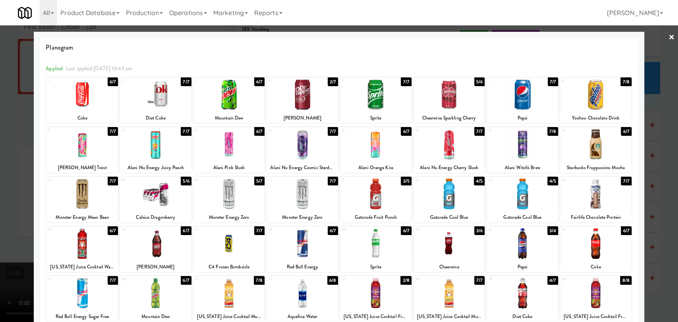
click at [663, 174] on div at bounding box center [339, 161] width 678 height 322
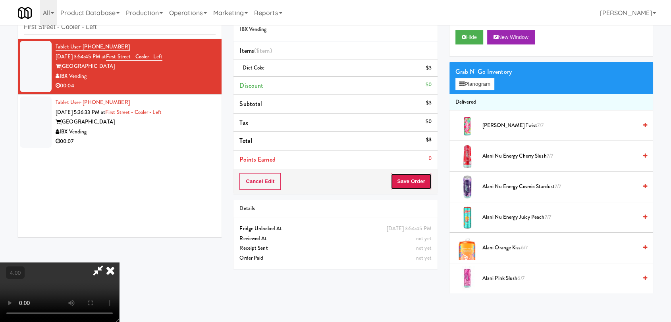
click at [420, 176] on button "Save Order" at bounding box center [411, 181] width 41 height 17
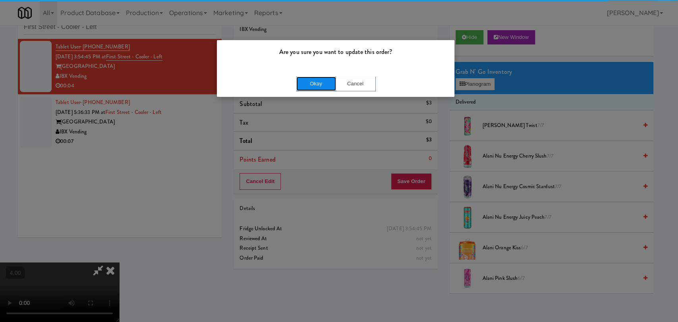
click at [321, 77] on button "Okay" at bounding box center [316, 84] width 40 height 14
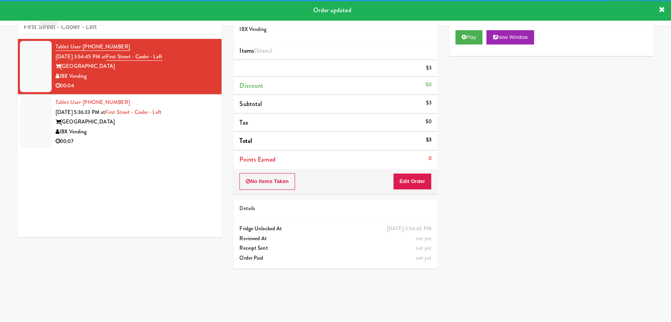
click at [197, 116] on div "Tablet User · (704) 606-2117 [DATE] 5:36:33 PM at [GEOGRAPHIC_DATA] - Cooler - …" at bounding box center [136, 122] width 160 height 49
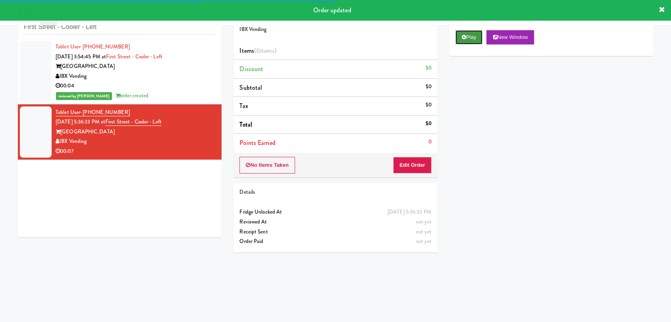
click at [478, 36] on button "Play" at bounding box center [468, 37] width 27 height 14
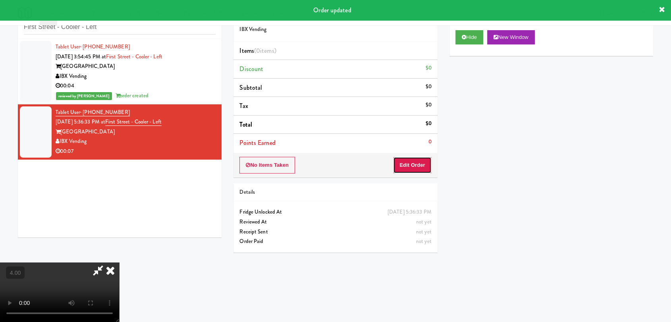
click at [404, 166] on button "Edit Order" at bounding box center [412, 165] width 39 height 17
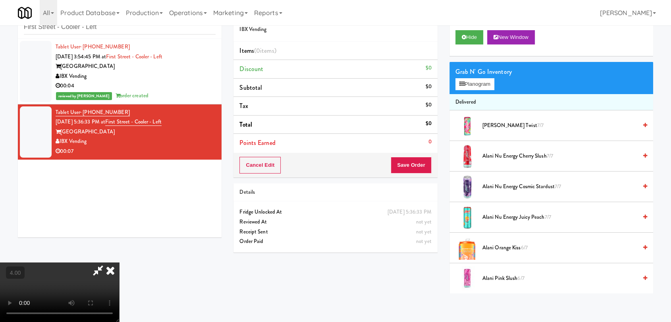
click at [119, 262] on video at bounding box center [59, 292] width 119 height 60
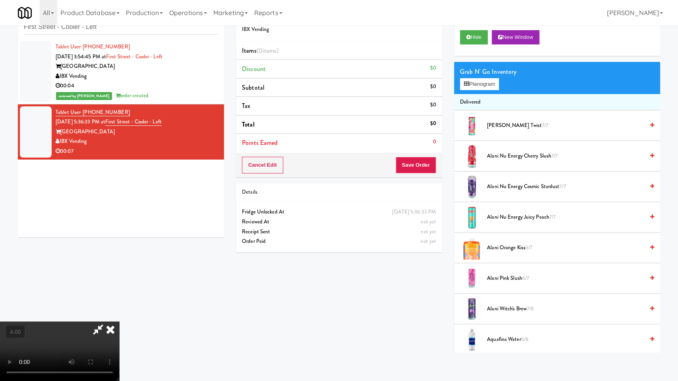
click at [119, 322] on video at bounding box center [59, 352] width 119 height 60
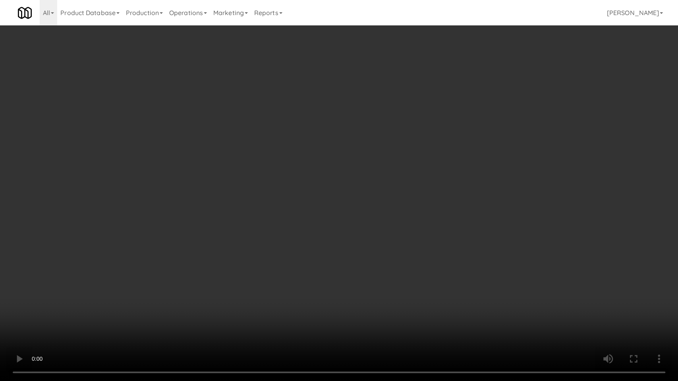
click at [219, 276] on video at bounding box center [339, 190] width 678 height 381
click at [234, 283] on video at bounding box center [339, 190] width 678 height 381
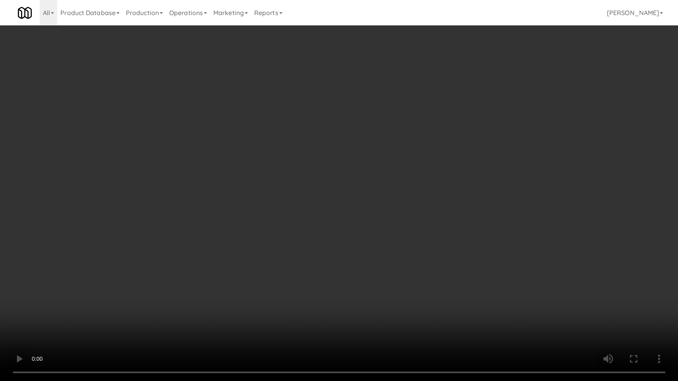
click at [258, 292] on video at bounding box center [339, 190] width 678 height 381
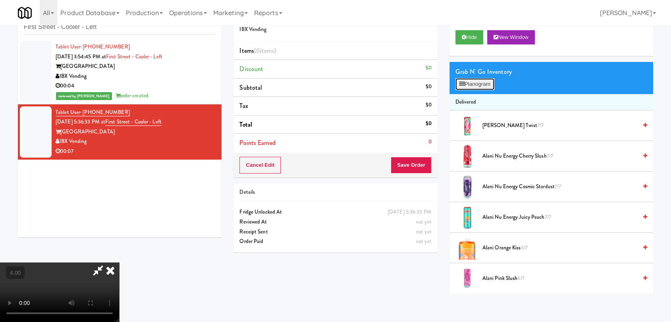
click at [489, 86] on button "Planogram" at bounding box center [474, 84] width 39 height 12
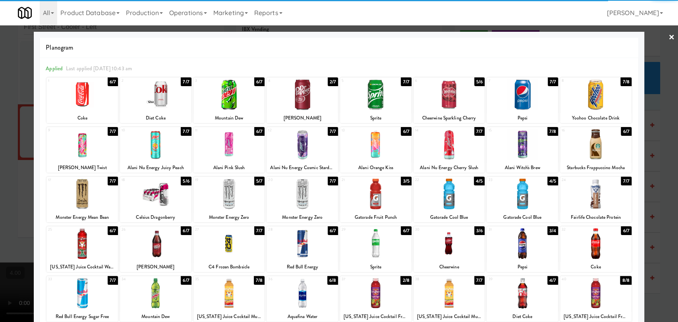
click at [239, 286] on div at bounding box center [228, 293] width 71 height 31
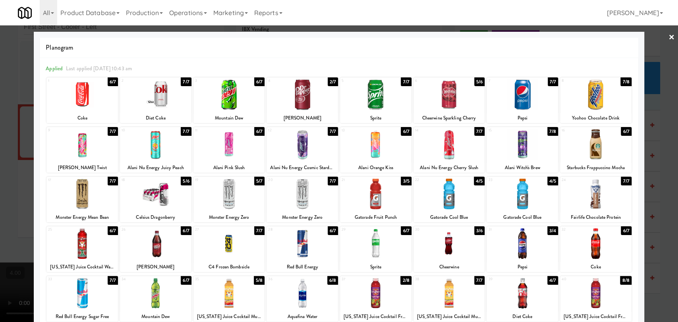
click at [12, 122] on div at bounding box center [339, 161] width 678 height 322
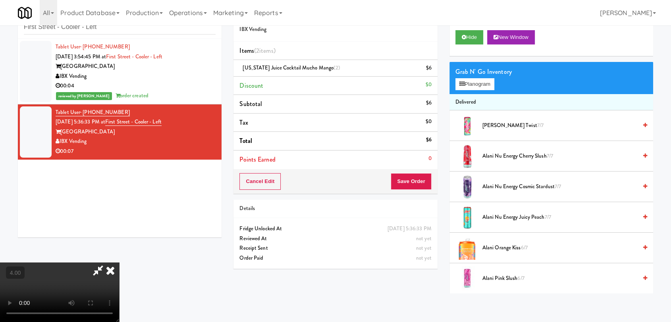
click at [119, 262] on icon at bounding box center [110, 270] width 17 height 16
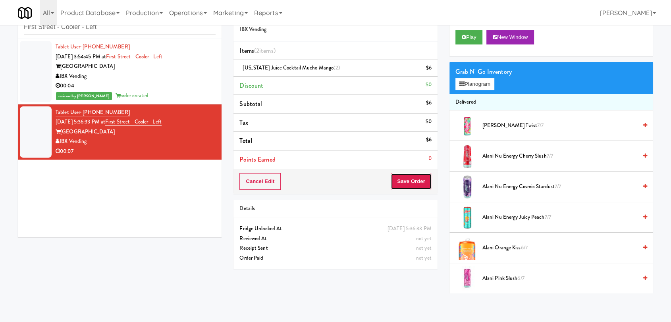
click at [414, 177] on button "Save Order" at bounding box center [411, 181] width 41 height 17
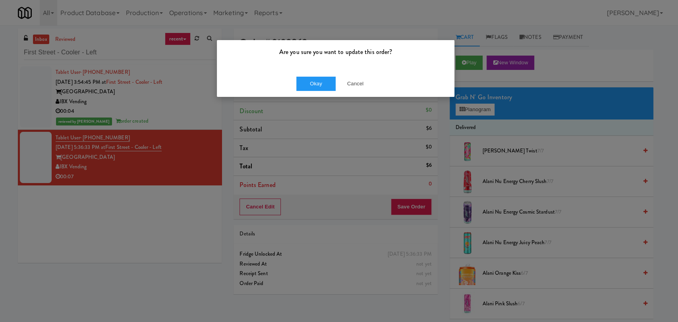
click at [315, 91] on div "Okay Cancel" at bounding box center [335, 83] width 237 height 27
click at [315, 87] on button "Okay" at bounding box center [316, 84] width 40 height 14
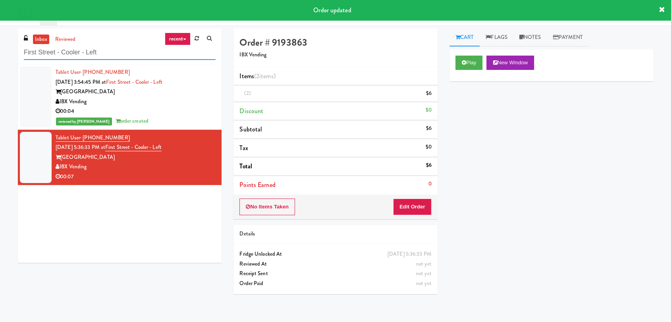
drag, startPoint x: 121, startPoint y: 57, endPoint x: 0, endPoint y: 52, distance: 120.8
click at [0, 52] on div "inbox reviewed recent all unclear take inventory issue suspicious failed recent…" at bounding box center [335, 174] width 671 height 290
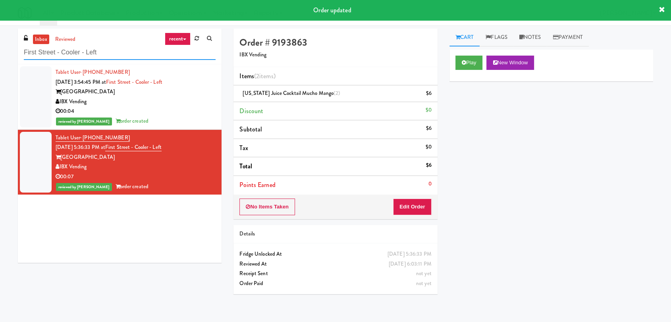
paste input "234 Cooler"
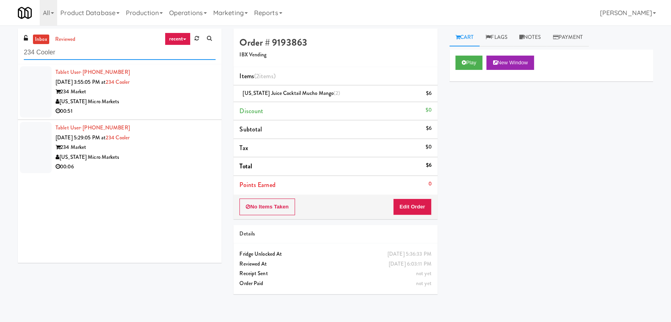
type input "234 Cooler"
click at [177, 104] on div "[US_STATE] Micro Markets" at bounding box center [136, 102] width 160 height 10
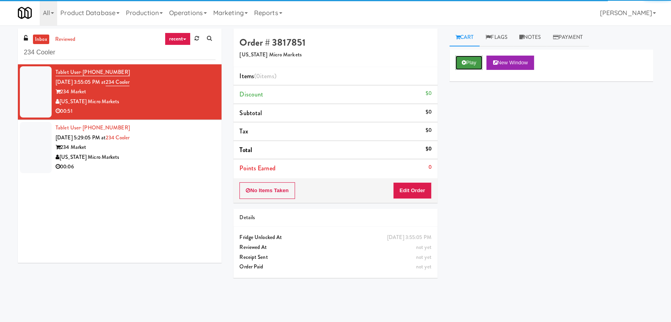
click at [483, 67] on button "Play" at bounding box center [468, 63] width 27 height 14
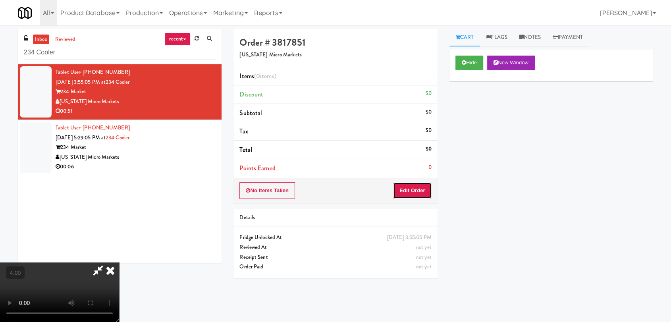
click at [419, 187] on button "Edit Order" at bounding box center [412, 190] width 39 height 17
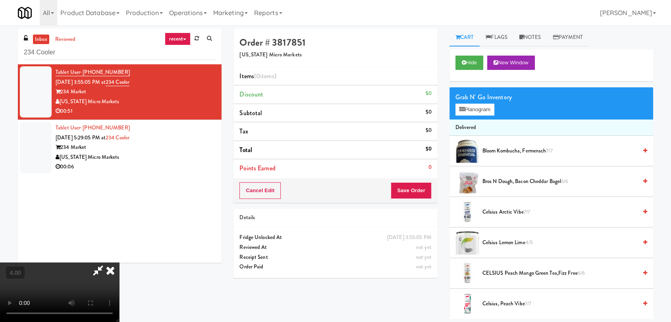
click at [119, 262] on video at bounding box center [59, 292] width 119 height 60
click
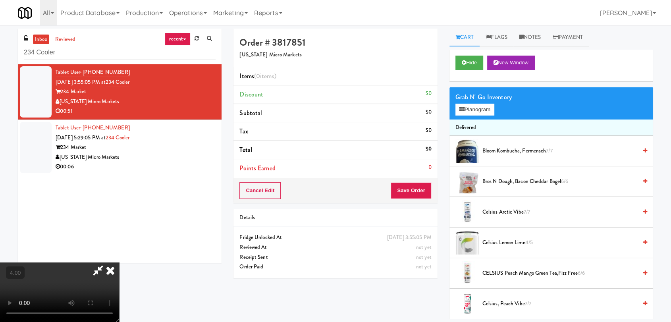
scroll to position [121, 0]
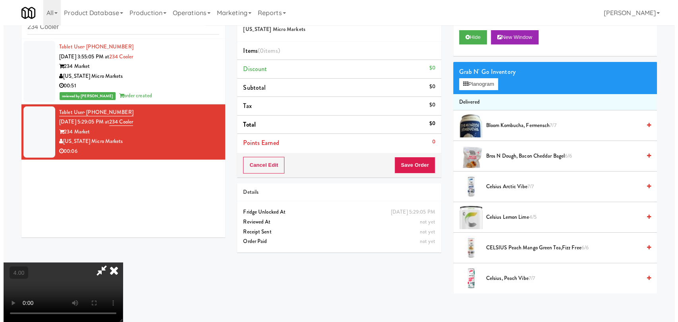
scroll to position [88, 0]
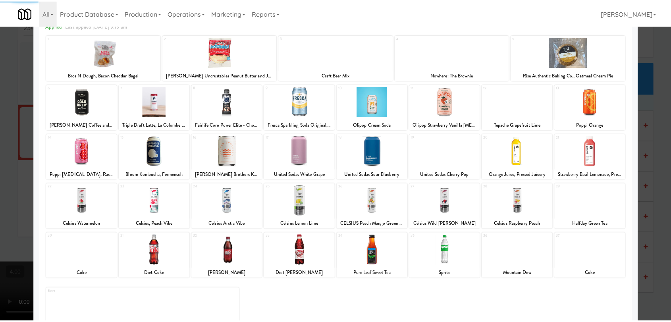
scroll to position [68, 0]
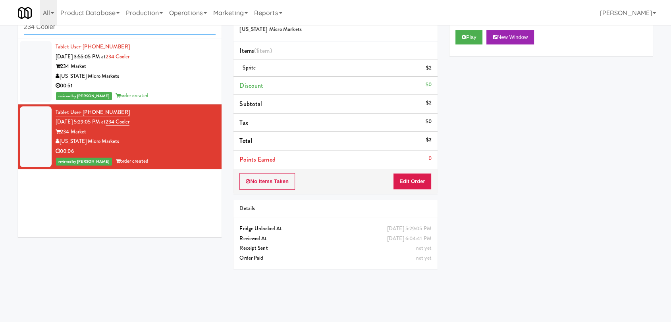
drag, startPoint x: 91, startPoint y: 28, endPoint x: 16, endPoint y: 28, distance: 75.4
click at [16, 28] on div "inbox reviewed recent all unclear take inventory issue suspicious failed recent…" at bounding box center [120, 123] width 216 height 240
paste input "(Snack & Drink) EWR 1-TB-MAIN BREAK ROOM"
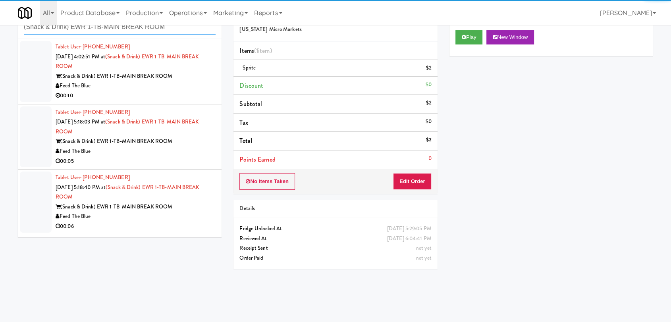
type input "(Snack & Drink) EWR 1-TB-MAIN BREAK ROOM"
click at [185, 87] on div "Feed The Blue" at bounding box center [136, 86] width 160 height 10
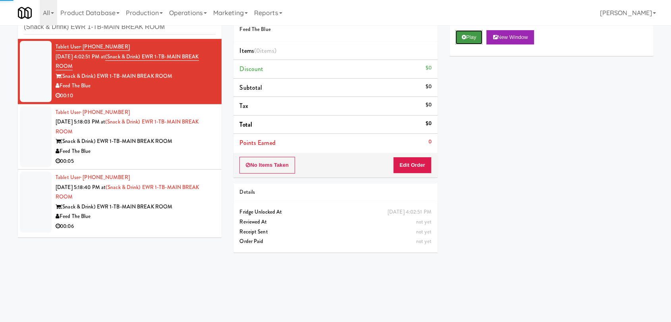
click at [471, 37] on button "Play" at bounding box center [468, 37] width 27 height 14
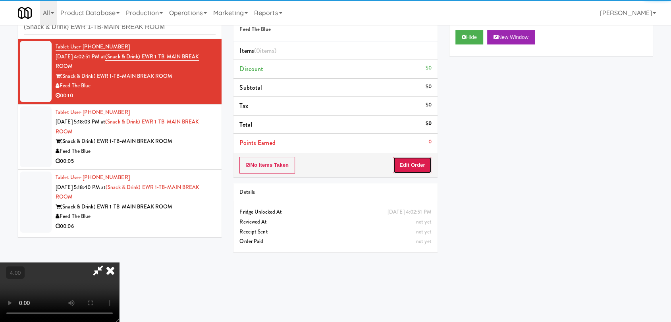
click at [408, 166] on button "Edit Order" at bounding box center [412, 165] width 39 height 17
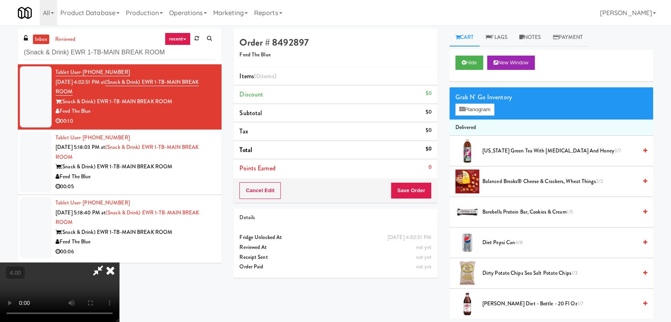
click at [119, 262] on video at bounding box center [59, 292] width 119 height 60
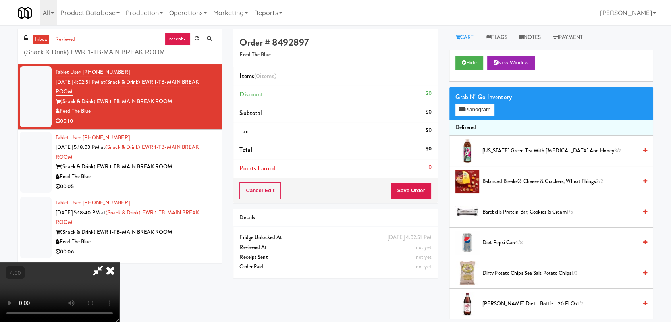
click at [119, 262] on video at bounding box center [59, 292] width 119 height 60
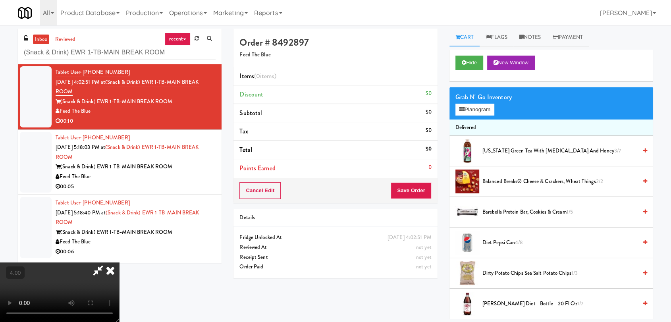
scroll to position [121, 0]
click at [119, 262] on video at bounding box center [59, 292] width 119 height 60
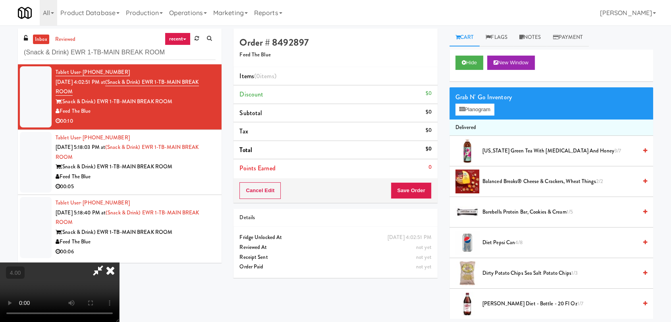
click at [119, 262] on video at bounding box center [59, 292] width 119 height 60
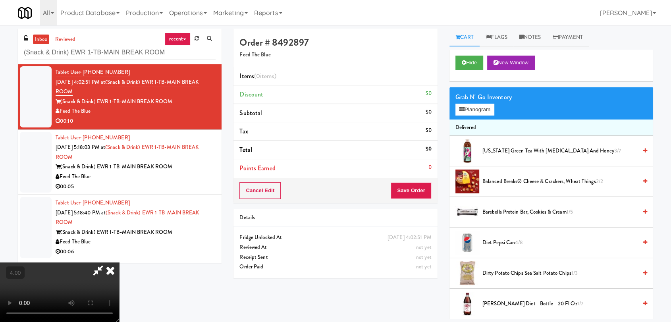
click at [119, 262] on video at bounding box center [59, 292] width 119 height 60
drag, startPoint x: 311, startPoint y: 192, endPoint x: 326, endPoint y: 184, distance: 16.5
click at [119, 262] on video at bounding box center [59, 292] width 119 height 60
click at [473, 115] on button "Planogram" at bounding box center [474, 110] width 39 height 12
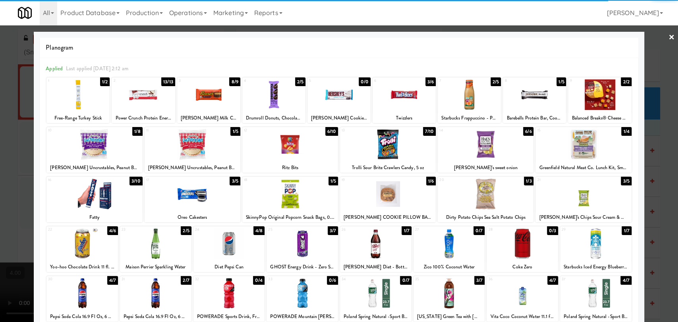
click at [526, 286] on div at bounding box center [521, 293] width 71 height 31
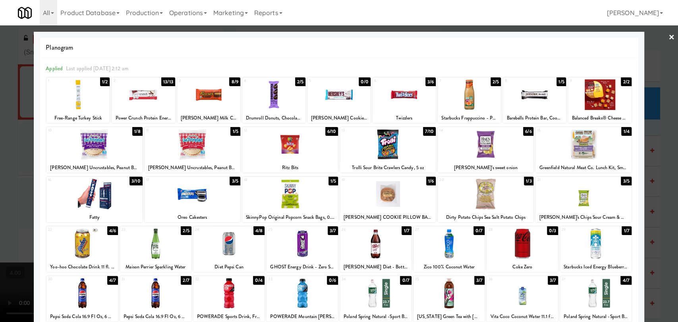
click at [0, 91] on div at bounding box center [339, 161] width 678 height 322
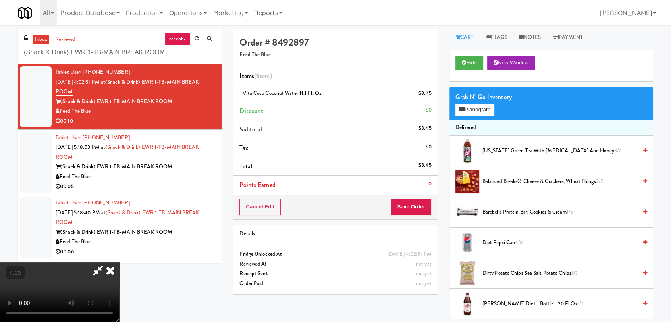
click at [119, 262] on video at bounding box center [59, 292] width 119 height 60
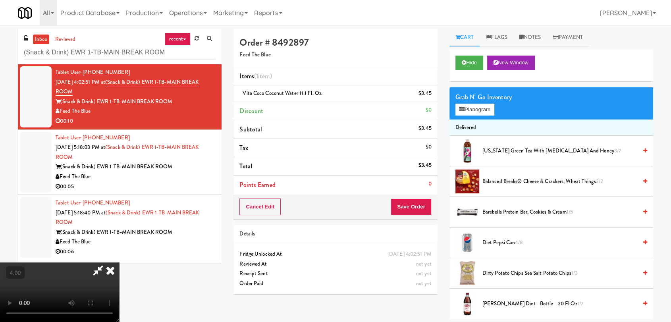
click at [119, 262] on video at bounding box center [59, 292] width 119 height 60
click at [119, 262] on icon at bounding box center [110, 270] width 17 height 16
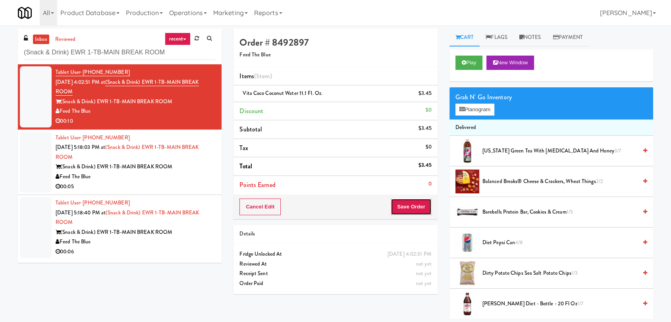
click at [409, 213] on button "Save Order" at bounding box center [411, 207] width 41 height 17
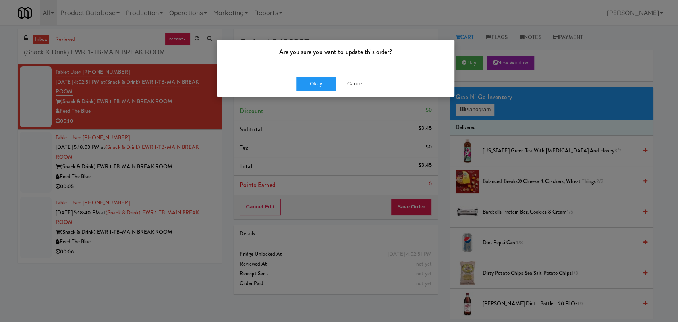
click at [309, 91] on div "Okay Cancel" at bounding box center [335, 83] width 237 height 27
click at [307, 88] on button "Okay" at bounding box center [316, 84] width 40 height 14
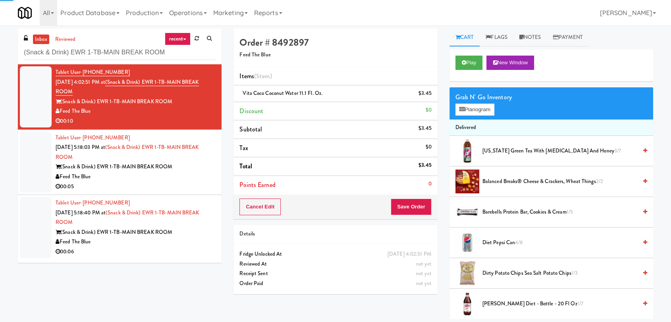
click at [211, 172] on li "Tablet User · (201) 875-7929 [DATE] 5:18:03 PM at (Snack & Drink) EWR 1-TB-MAIN…" at bounding box center [120, 163] width 204 height 66
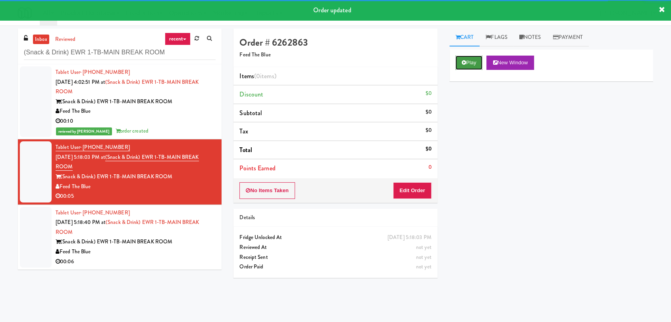
click at [468, 65] on button "Play" at bounding box center [468, 63] width 27 height 14
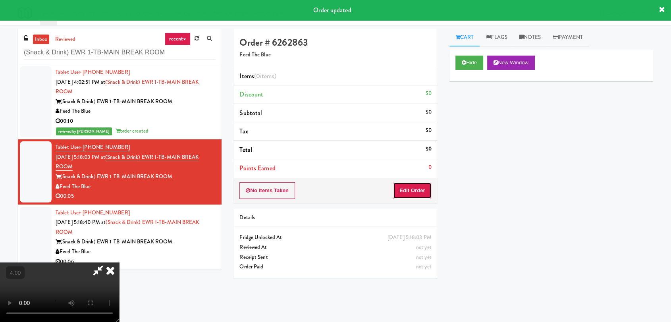
click at [414, 192] on button "Edit Order" at bounding box center [412, 190] width 39 height 17
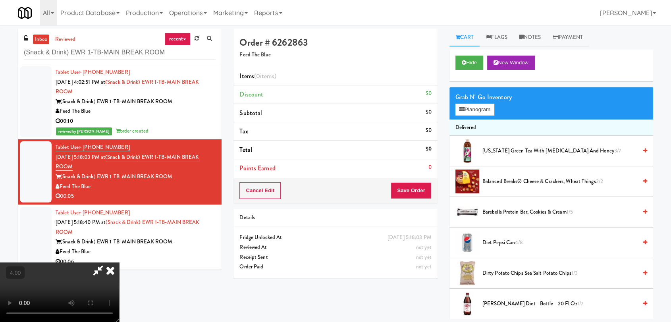
click at [119, 262] on video at bounding box center [59, 292] width 119 height 60
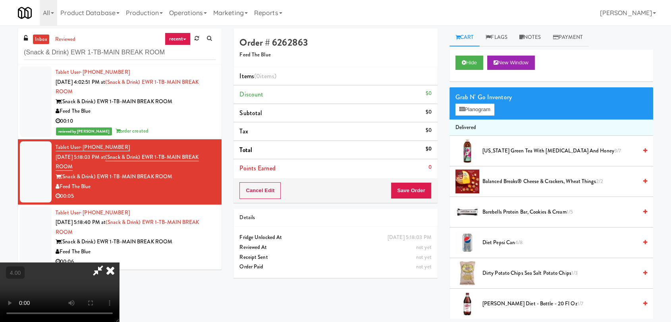
click at [119, 262] on video at bounding box center [59, 292] width 119 height 60
click at [473, 106] on button "Planogram" at bounding box center [474, 110] width 39 height 12
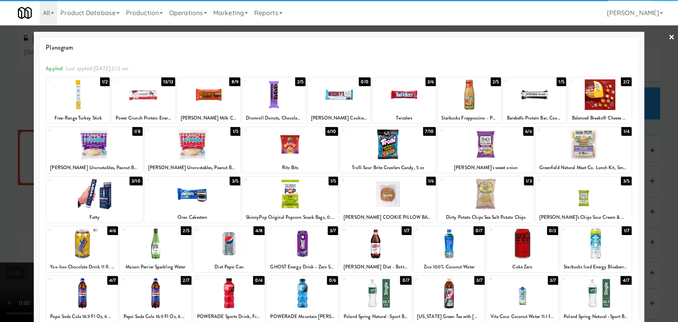
click at [266, 95] on div at bounding box center [273, 94] width 63 height 31
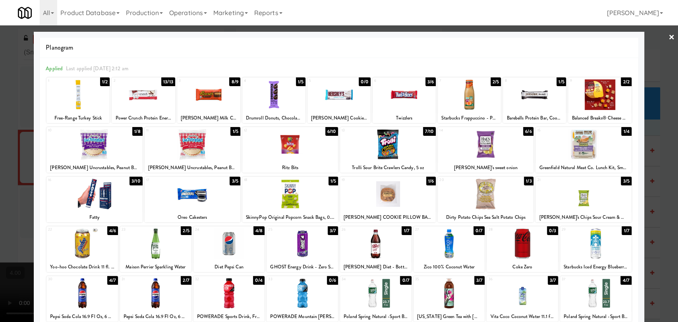
click at [0, 137] on div at bounding box center [339, 161] width 678 height 322
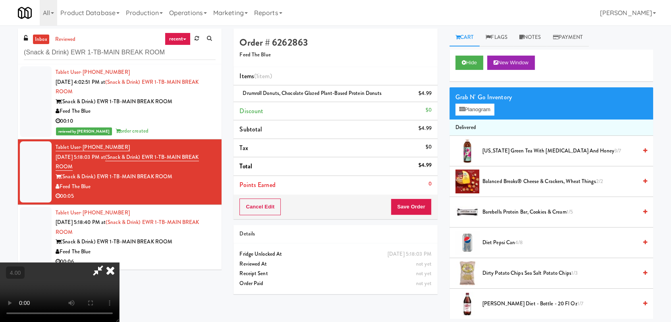
click at [119, 262] on video at bounding box center [59, 292] width 119 height 60
click at [119, 262] on icon at bounding box center [110, 270] width 17 height 16
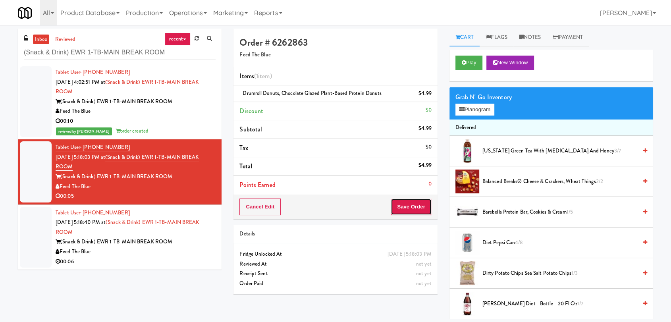
click at [402, 211] on button "Save Order" at bounding box center [411, 207] width 41 height 17
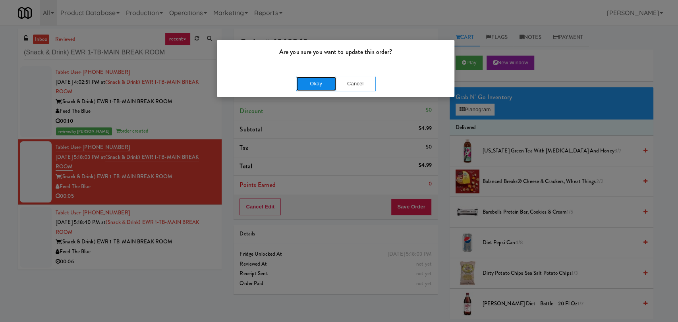
click at [312, 83] on button "Okay" at bounding box center [316, 84] width 40 height 14
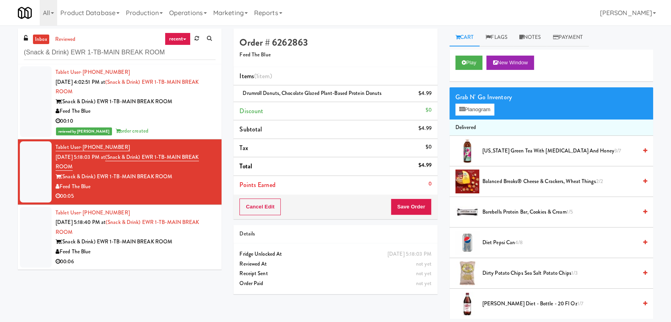
click at [198, 248] on div "Feed The Blue" at bounding box center [136, 252] width 160 height 10
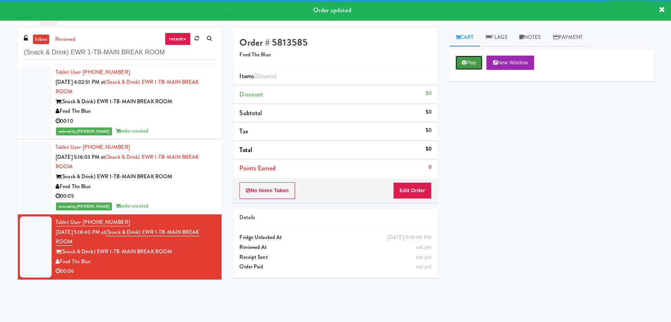
click at [472, 64] on button "Play" at bounding box center [468, 63] width 27 height 14
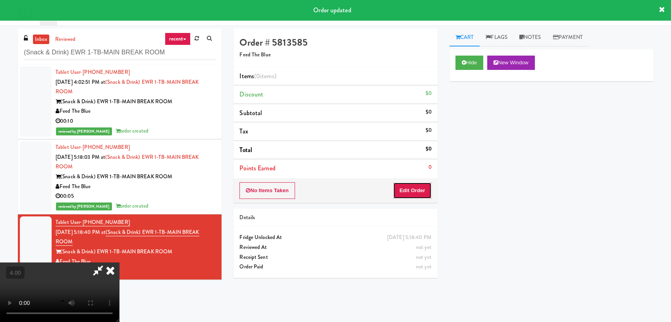
click at [422, 194] on button "Edit Order" at bounding box center [412, 190] width 39 height 17
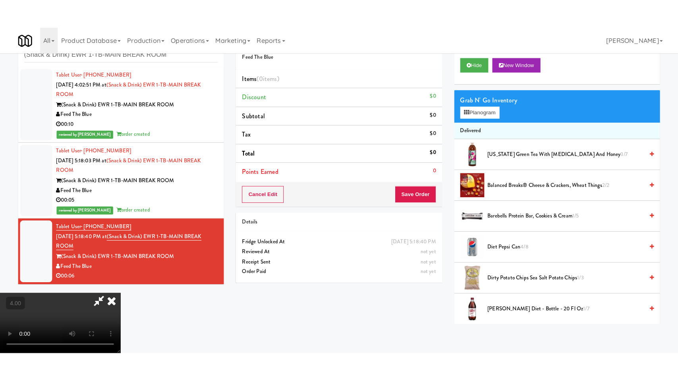
scroll to position [121, 0]
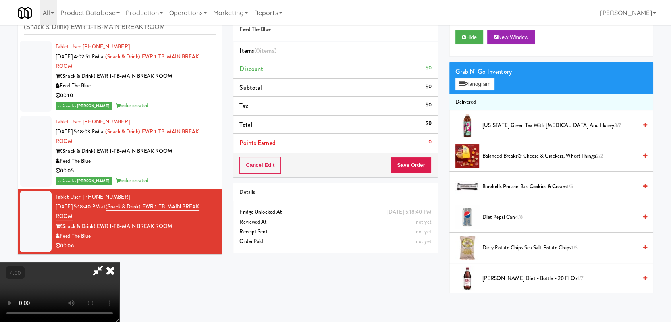
click at [119, 262] on video at bounding box center [59, 292] width 119 height 60
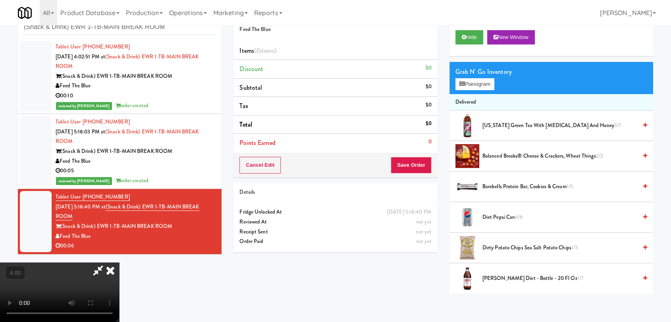
scroll to position [16, 0]
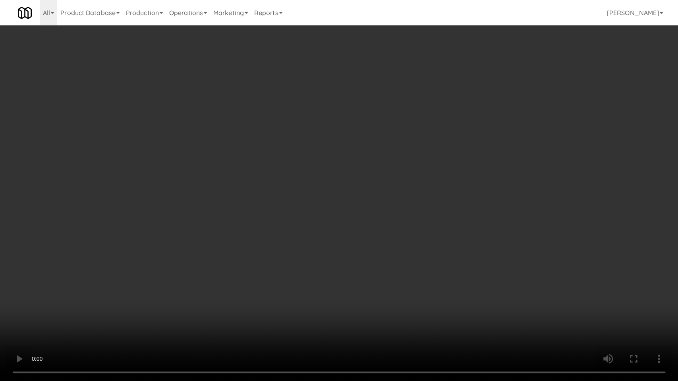
click at [145, 322] on video at bounding box center [339, 190] width 678 height 381
click at [142, 316] on video at bounding box center [339, 190] width 678 height 381
click at [156, 303] on video at bounding box center [339, 190] width 678 height 381
click at [195, 278] on video at bounding box center [339, 190] width 678 height 381
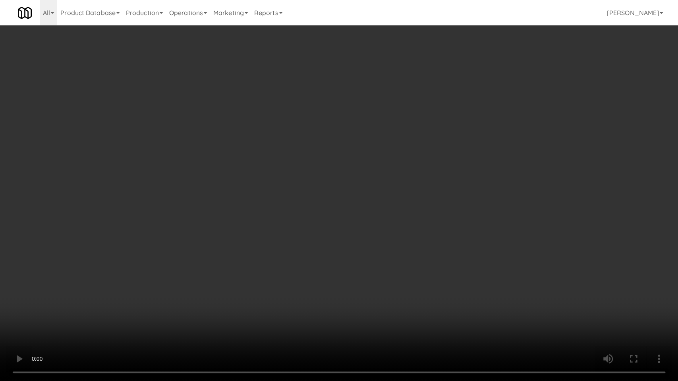
click at [195, 278] on video at bounding box center [339, 190] width 678 height 381
click at [168, 286] on video at bounding box center [339, 190] width 678 height 381
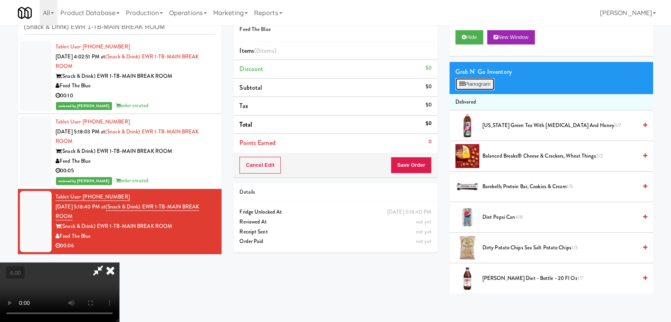
click at [468, 87] on button "Planogram" at bounding box center [474, 84] width 39 height 12
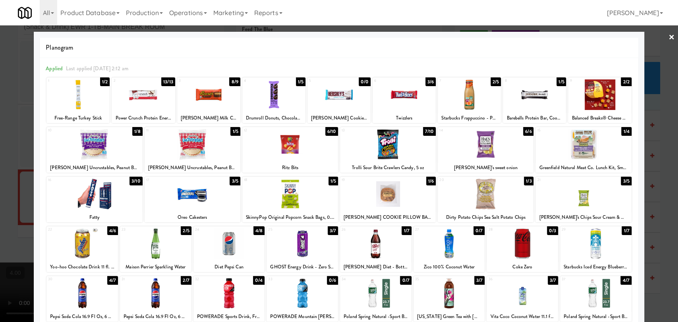
click at [248, 254] on div at bounding box center [228, 243] width 71 height 31
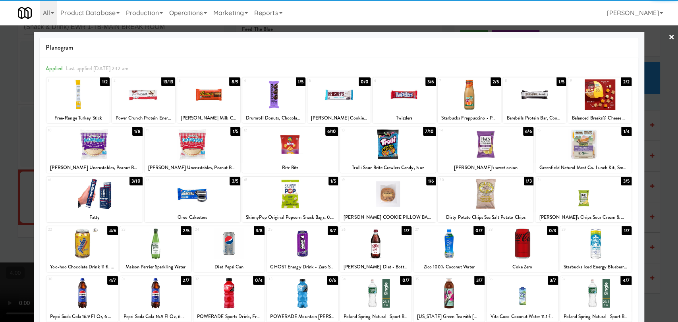
drag, startPoint x: 172, startPoint y: 191, endPoint x: 167, endPoint y: 194, distance: 5.2
click at [172, 191] on div at bounding box center [193, 194] width 96 height 31
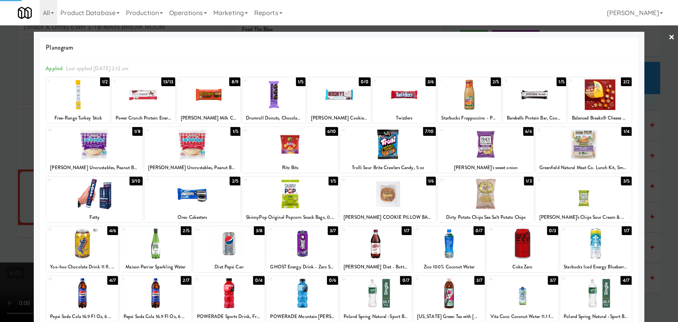
click at [0, 147] on div at bounding box center [339, 161] width 678 height 322
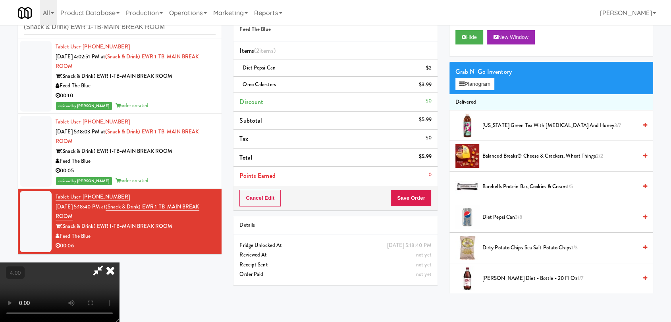
click at [119, 262] on icon at bounding box center [110, 270] width 17 height 16
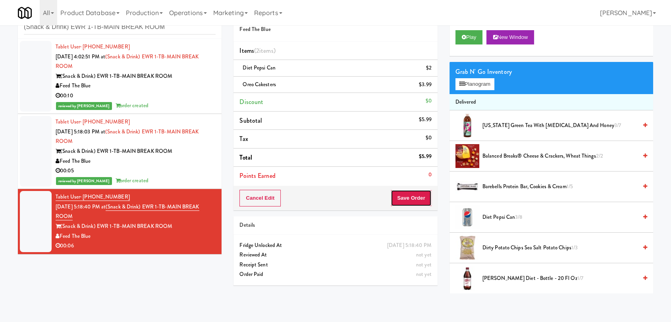
click at [417, 200] on button "Save Order" at bounding box center [411, 198] width 41 height 17
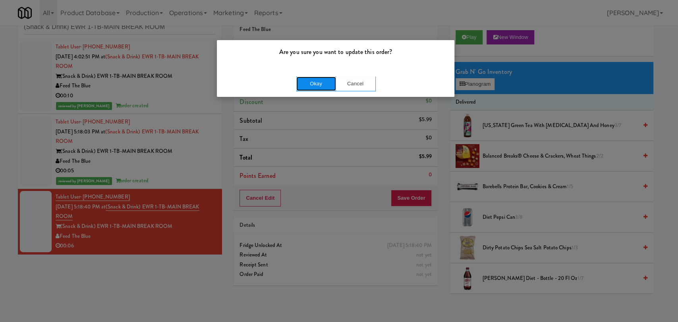
click at [319, 82] on button "Okay" at bounding box center [316, 84] width 40 height 14
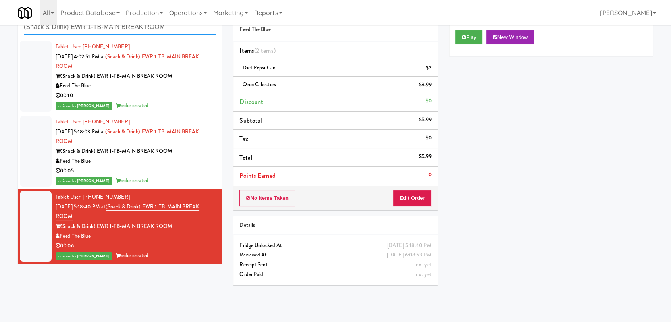
drag, startPoint x: 174, startPoint y: 31, endPoint x: 1, endPoint y: 27, distance: 172.8
click at [1, 27] on div "inbox reviewed recent all unclear take inventory issue suspicious failed recent…" at bounding box center [335, 148] width 671 height 290
paste input "Food, Snack & Drink) PWY-ROBERTET Corporate"
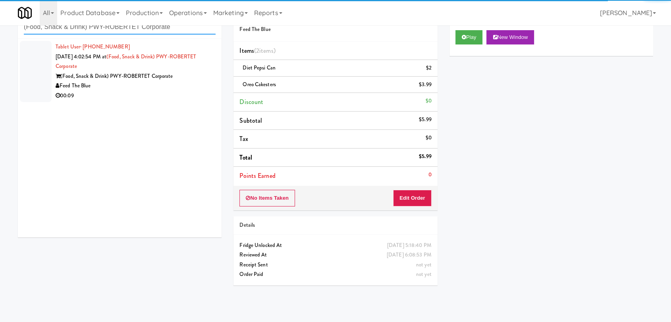
type input "(Food, Snack & Drink) PWY-ROBERTET Corporate"
click at [189, 101] on li "Tablet User · (445) 205-6748 [DATE] 4:02:54 PM at (Food, Snack & Drink) PWY-ROB…" at bounding box center [120, 71] width 204 height 65
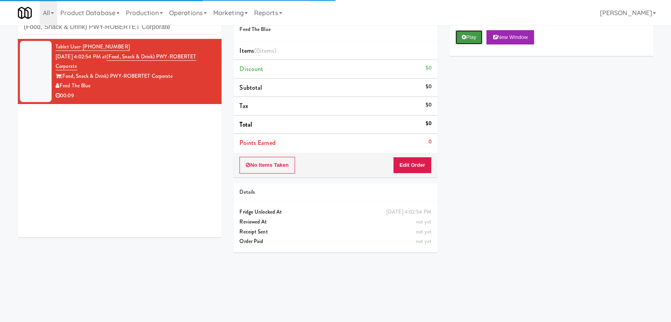
click at [463, 35] on icon at bounding box center [464, 37] width 4 height 5
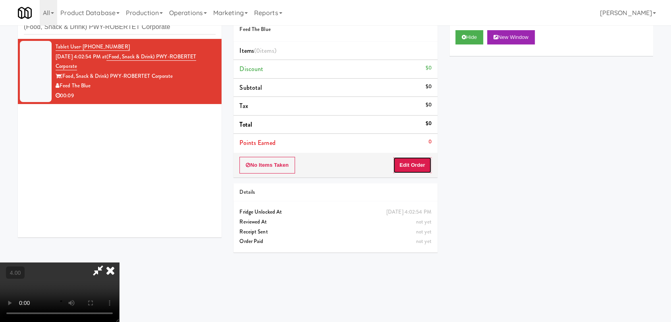
click at [406, 170] on button "Edit Order" at bounding box center [412, 165] width 39 height 17
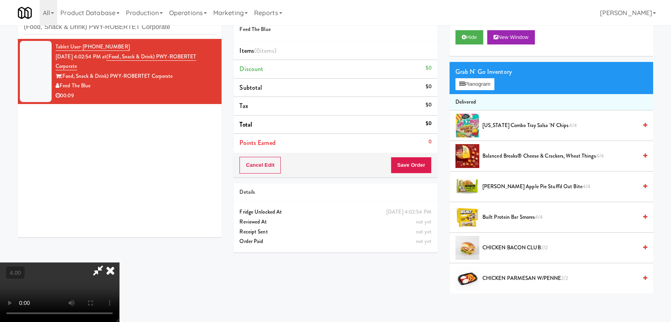
click at [119, 262] on video at bounding box center [59, 292] width 119 height 60
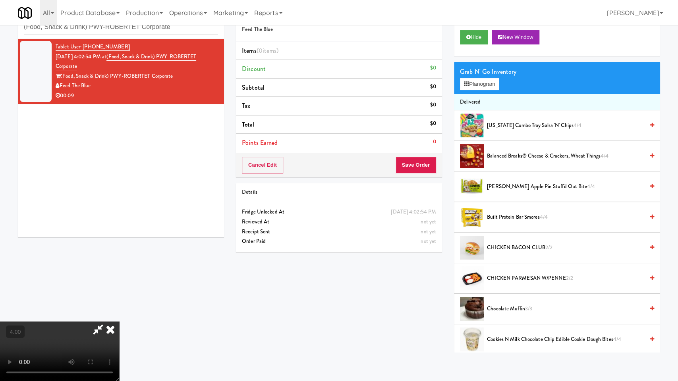
click at [119, 322] on video at bounding box center [59, 352] width 119 height 60
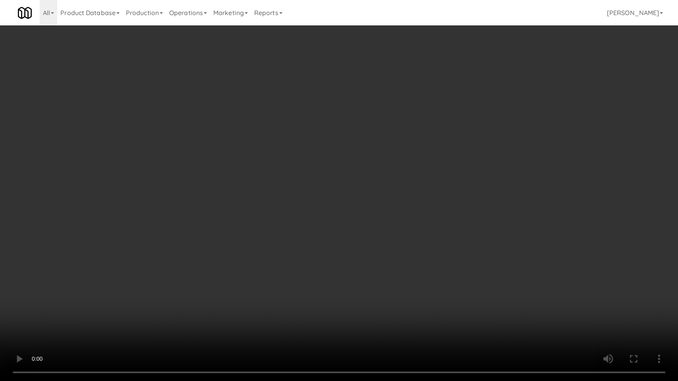
click at [249, 293] on video at bounding box center [339, 190] width 678 height 381
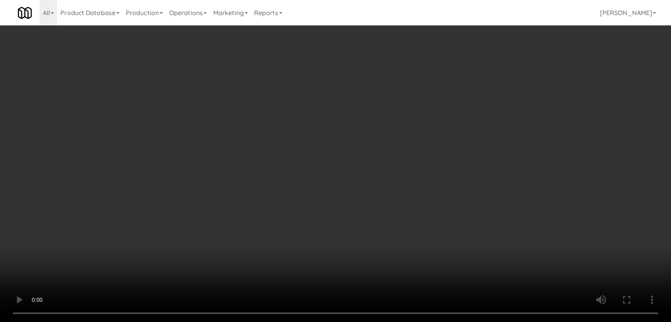
click at [480, 92] on div "Grab N' Go Inventory Planogram" at bounding box center [551, 78] width 204 height 32
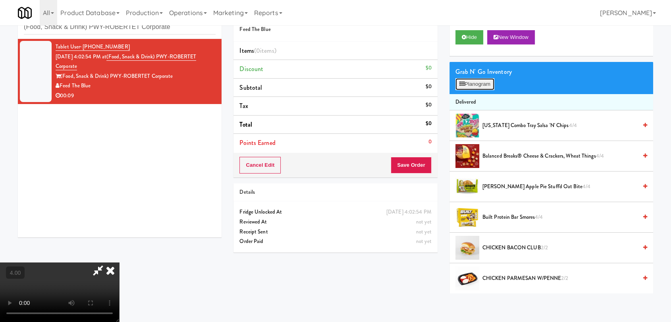
click at [480, 89] on button "Planogram" at bounding box center [474, 84] width 39 height 12
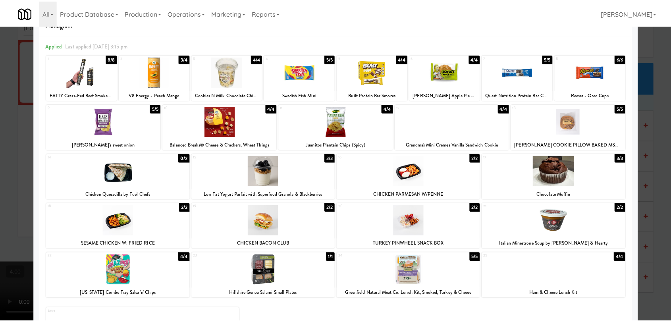
scroll to position [44, 0]
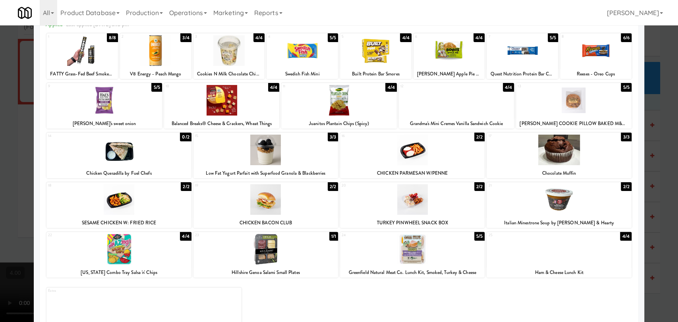
click at [405, 208] on div at bounding box center [412, 199] width 145 height 31
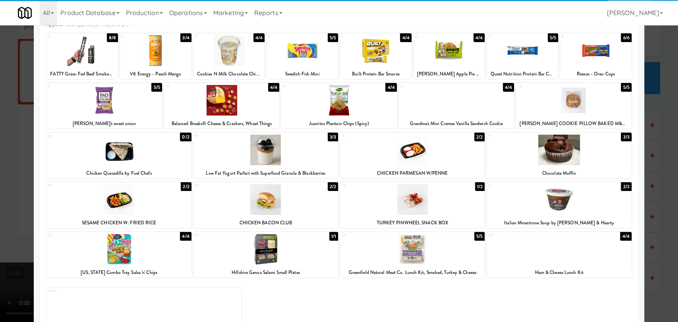
click at [0, 205] on div at bounding box center [339, 161] width 678 height 322
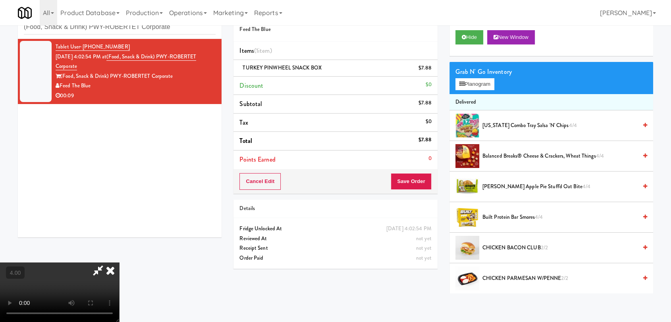
click at [119, 262] on video at bounding box center [59, 292] width 119 height 60
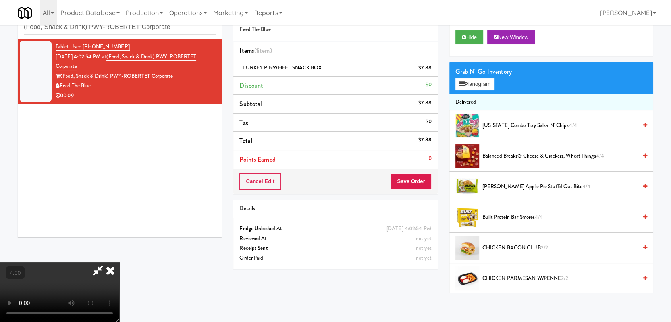
click at [119, 262] on video at bounding box center [59, 292] width 119 height 60
click at [119, 262] on icon at bounding box center [110, 270] width 17 height 16
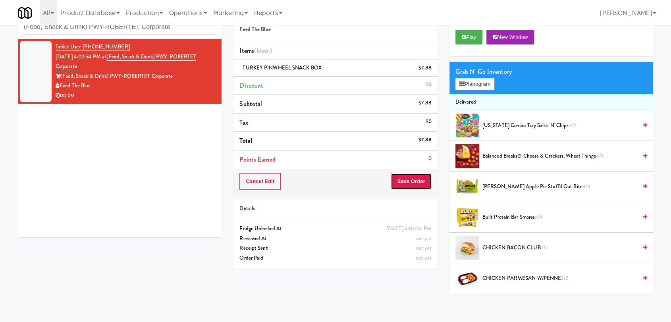
click at [407, 179] on button "Save Order" at bounding box center [411, 181] width 41 height 17
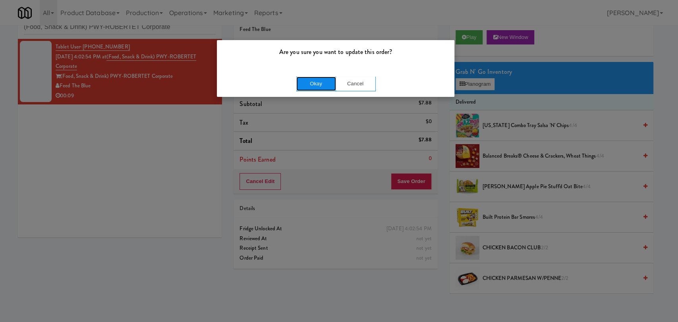
click at [320, 80] on button "Okay" at bounding box center [316, 84] width 40 height 14
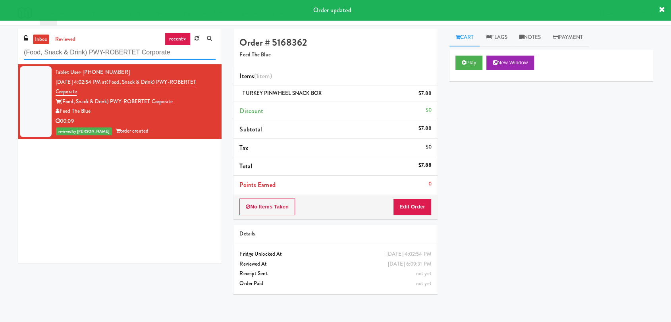
drag, startPoint x: 181, startPoint y: 26, endPoint x: 0, endPoint y: 2, distance: 183.1
click at [0, 25] on body "Order updated Are you sure you want to update this order? Okay Cancel Okay Are …" at bounding box center [335, 186] width 671 height 322
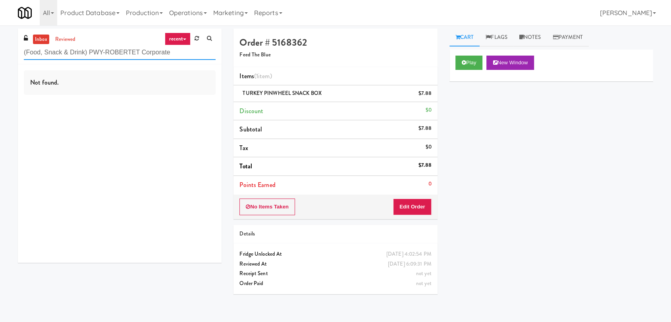
paste input "Snack & Drink) EWR 1-TB-MAIN BREAK ROOM"
drag, startPoint x: 173, startPoint y: 52, endPoint x: 0, endPoint y: 38, distance: 173.3
click at [0, 38] on div "inbox reviewed recent all unclear take inventory issue suspicious failed recent…" at bounding box center [335, 174] width 671 height 290
paste input "Rowan - Pantry - Right"
drag, startPoint x: 170, startPoint y: 53, endPoint x: 0, endPoint y: 47, distance: 170.0
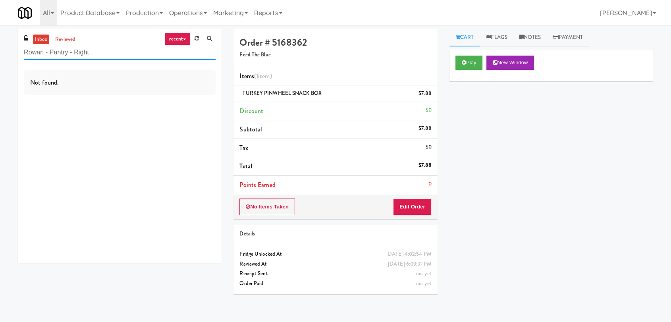
click at [0, 47] on div "inbox reviewed recent all unclear take inventory issue suspicious failed recent…" at bounding box center [335, 174] width 671 height 290
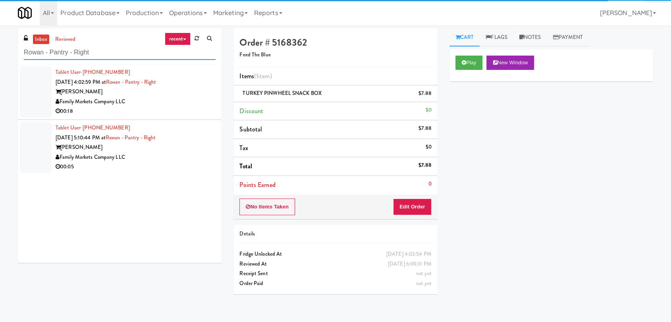
type input "Rowan - Pantry - Right"
click at [192, 107] on div "00:18" at bounding box center [136, 111] width 160 height 10
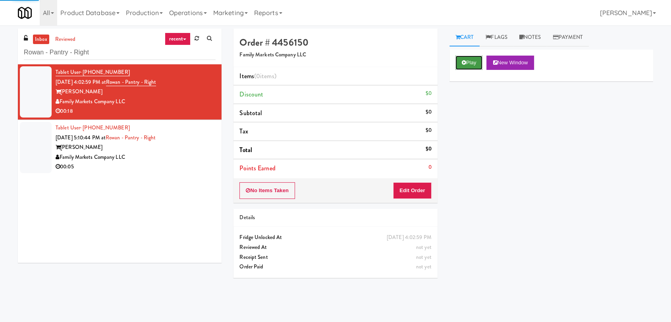
click at [472, 64] on button "Play" at bounding box center [468, 63] width 27 height 14
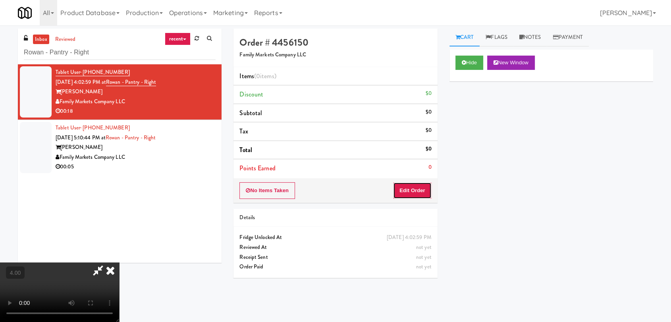
click at [428, 190] on button "Edit Order" at bounding box center [412, 190] width 39 height 17
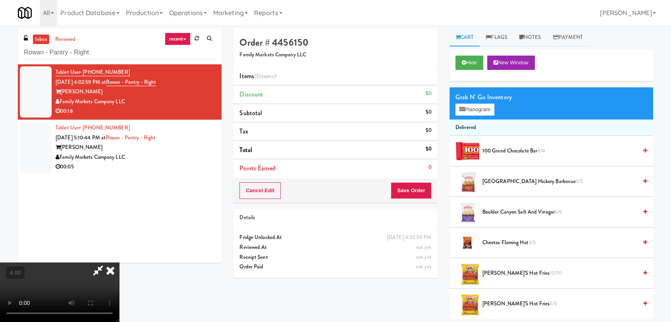
click at [119, 262] on video at bounding box center [59, 292] width 119 height 60
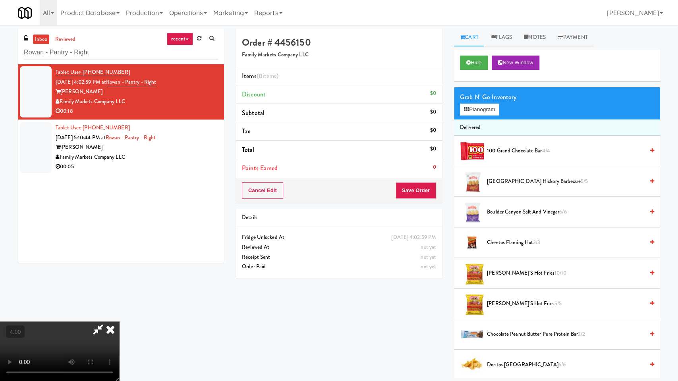
click at [119, 322] on video at bounding box center [59, 352] width 119 height 60
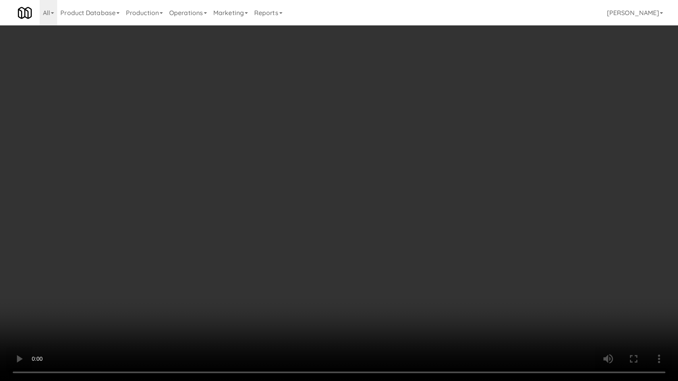
click at [230, 231] on video at bounding box center [339, 190] width 678 height 381
click at [244, 218] on video at bounding box center [339, 190] width 678 height 381
click at [247, 211] on video at bounding box center [339, 190] width 678 height 381
click at [263, 210] on video at bounding box center [339, 190] width 678 height 381
click at [264, 210] on video at bounding box center [339, 190] width 678 height 381
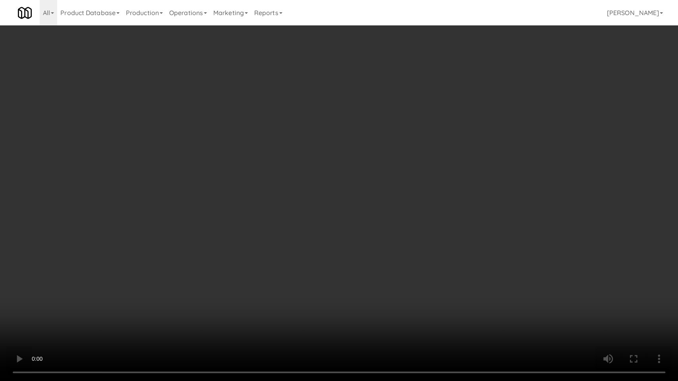
click at [283, 187] on video at bounding box center [339, 190] width 678 height 381
click at [285, 234] on video at bounding box center [339, 190] width 678 height 381
click at [272, 233] on video at bounding box center [339, 190] width 678 height 381
click at [424, 304] on video at bounding box center [339, 190] width 678 height 381
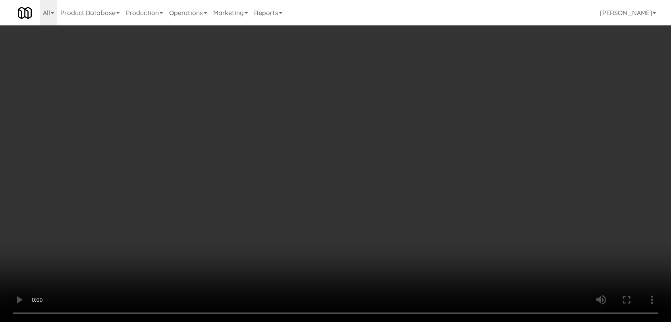
click at [471, 116] on div "Grab N' Go Inventory Planogram" at bounding box center [551, 103] width 204 height 32
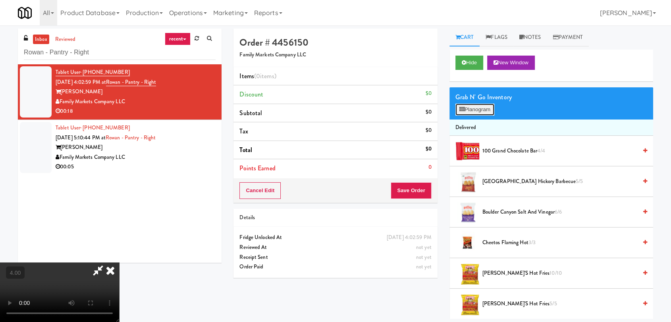
click at [471, 113] on button "Planogram" at bounding box center [474, 110] width 39 height 12
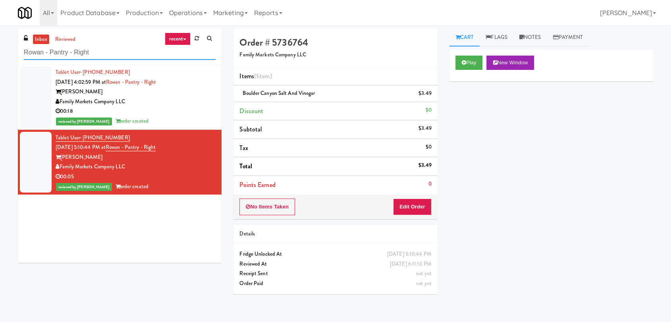
drag, startPoint x: 100, startPoint y: 56, endPoint x: 0, endPoint y: 66, distance: 101.0
paste input "The [PERSON_NAME] - Cooler #2"
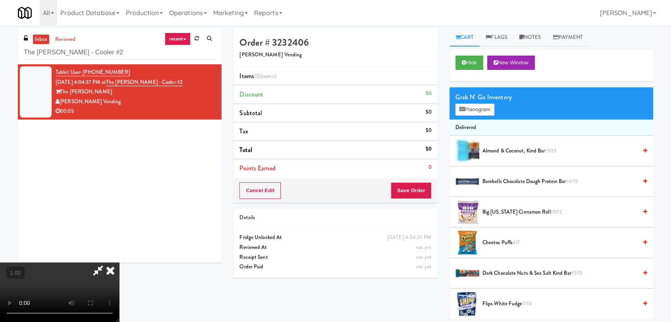
click at [119, 262] on video at bounding box center [59, 292] width 119 height 60
click at [55, 282] on video at bounding box center [59, 292] width 119 height 60
click at [119, 262] on video at bounding box center [59, 292] width 119 height 60
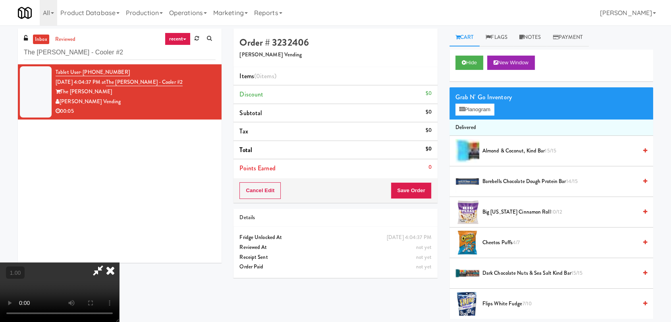
scroll to position [0, 0]
click at [119, 262] on video at bounding box center [59, 292] width 119 height 60
click at [487, 112] on button "Planogram" at bounding box center [474, 110] width 39 height 12
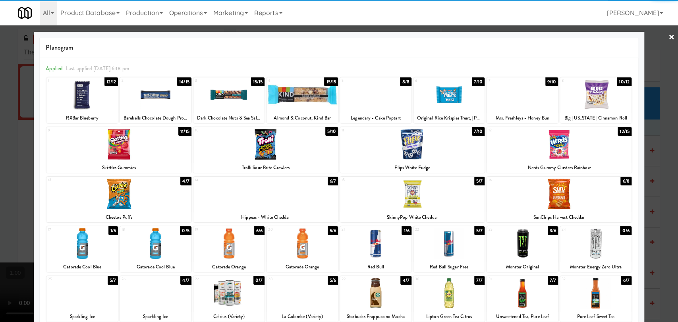
click at [228, 246] on div at bounding box center [228, 243] width 71 height 31
drag, startPoint x: 0, startPoint y: 79, endPoint x: 12, endPoint y: 75, distance: 12.9
click at [0, 78] on div at bounding box center [339, 161] width 678 height 322
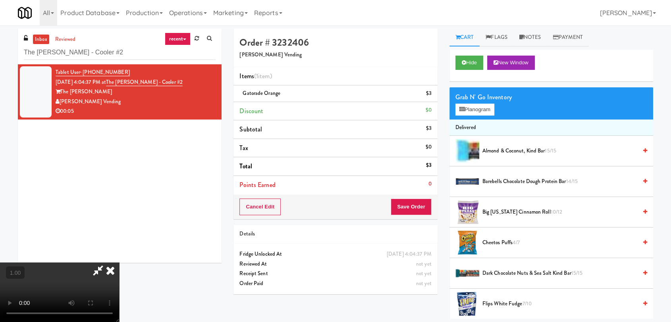
click at [119, 262] on icon at bounding box center [110, 270] width 17 height 16
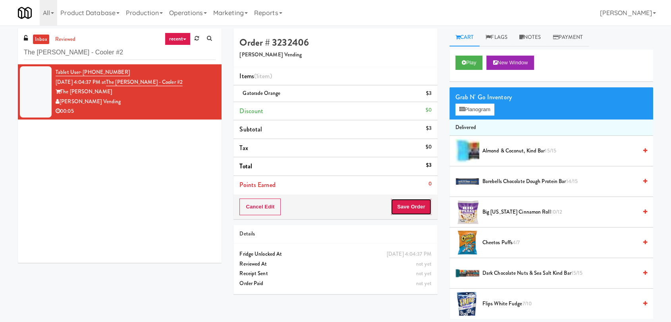
click at [415, 207] on button "Save Order" at bounding box center [411, 207] width 41 height 17
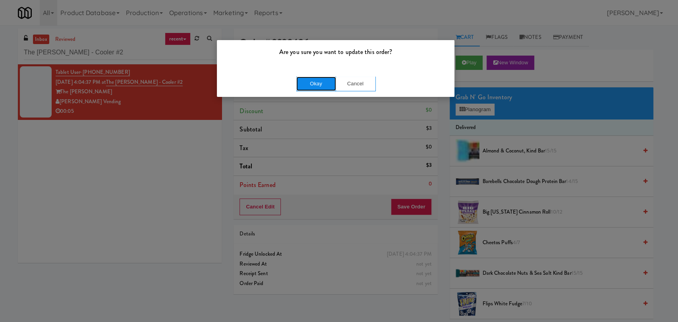
click at [326, 82] on button "Okay" at bounding box center [316, 84] width 40 height 14
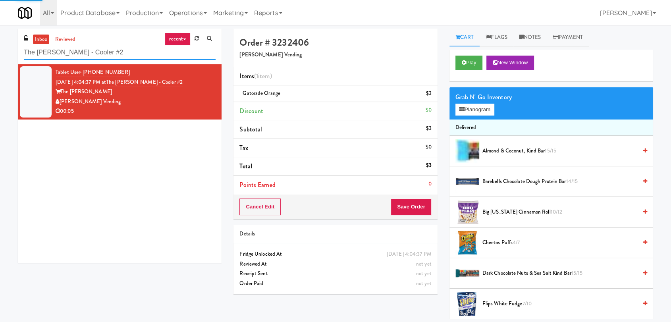
drag, startPoint x: 119, startPoint y: 59, endPoint x: 0, endPoint y: 58, distance: 118.7
click at [0, 58] on div "inbox reviewed recent all unclear take inventory issue suspicious failed recent…" at bounding box center [335, 174] width 671 height 290
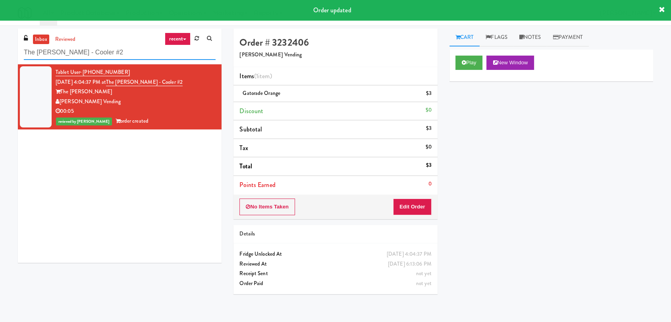
paste input "La Plaza - Cooler 2 Mid"
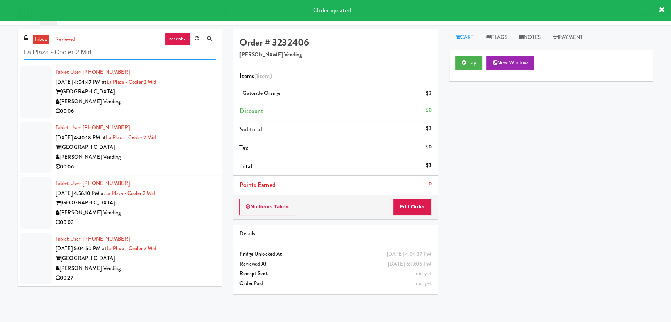
type input "La Plaza - Cooler 2 Mid"
click at [163, 103] on div "[PERSON_NAME] Vending" at bounding box center [136, 102] width 160 height 10
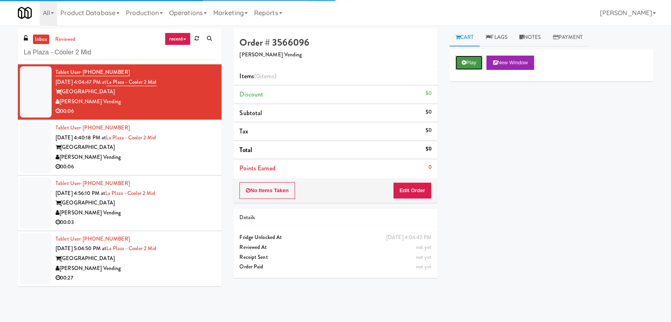
click at [467, 64] on button "Play" at bounding box center [468, 63] width 27 height 14
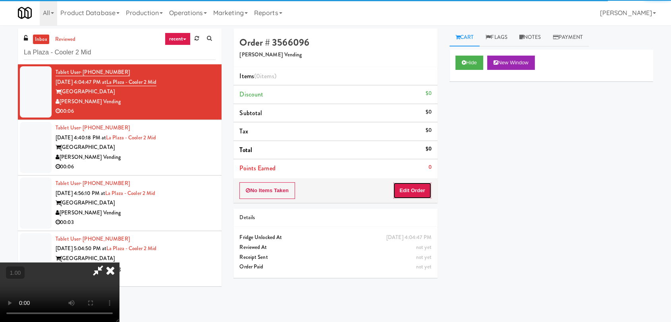
click at [410, 197] on button "Edit Order" at bounding box center [412, 190] width 39 height 17
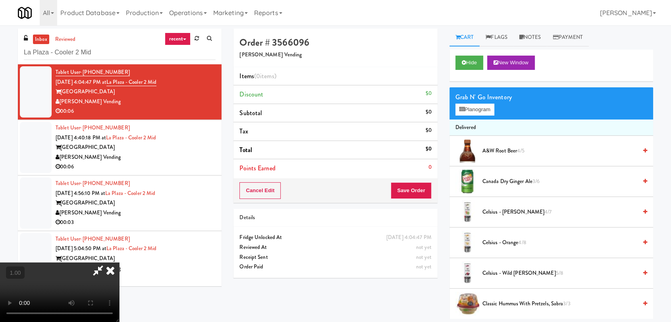
click at [119, 262] on video at bounding box center [59, 292] width 119 height 60
click at [465, 112] on button "Planogram" at bounding box center [474, 110] width 39 height 12
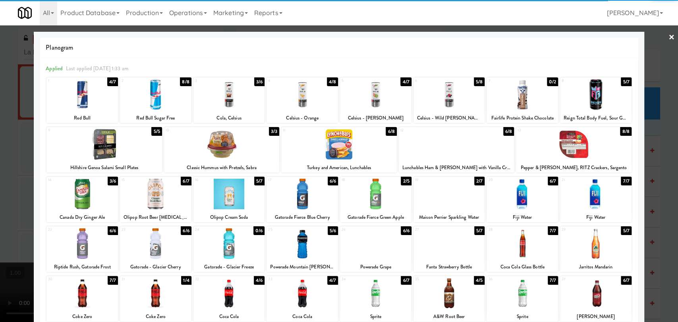
click at [174, 294] on div at bounding box center [155, 293] width 71 height 31
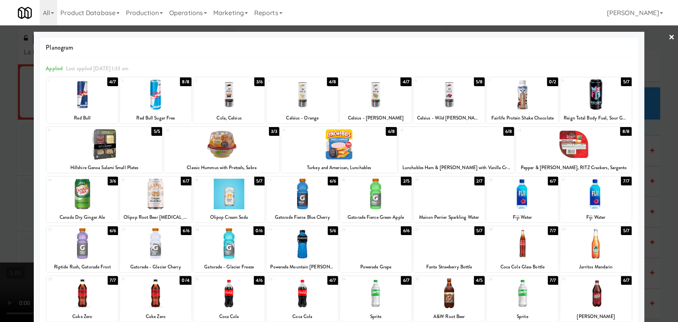
click at [230, 291] on div at bounding box center [228, 293] width 71 height 31
click at [0, 150] on div at bounding box center [339, 161] width 678 height 322
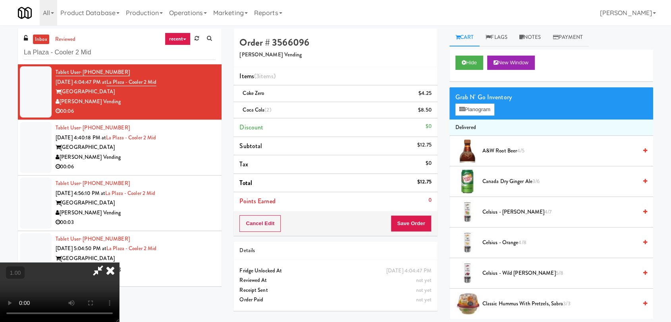
click at [119, 262] on video at bounding box center [59, 292] width 119 height 60
click at [119, 262] on icon at bounding box center [110, 270] width 17 height 16
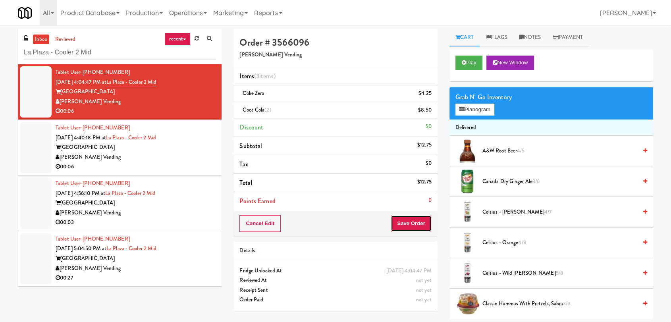
click at [417, 223] on button "Save Order" at bounding box center [411, 223] width 41 height 17
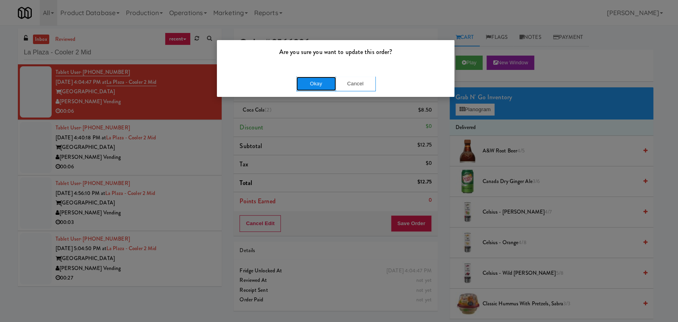
click at [324, 81] on button "Okay" at bounding box center [316, 84] width 40 height 14
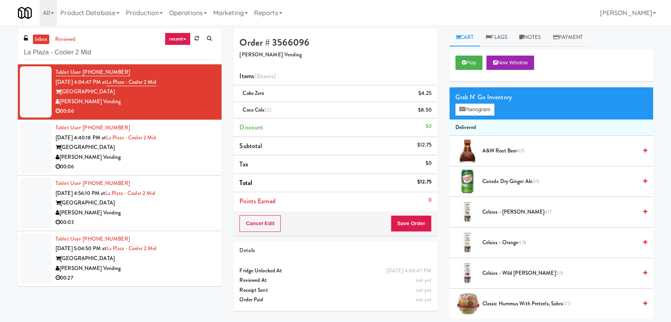
click at [222, 139] on div "Tablet User · (424) 224-3501 [DATE] 4:04:47 PM at [GEOGRAPHIC_DATA] - Cooler 2 …" at bounding box center [120, 175] width 204 height 222
click at [200, 142] on div "Tablet User · (720) 810-7914 [DATE] 4:40:18 PM at [GEOGRAPHIC_DATA] [GEOGRAPHIC…" at bounding box center [136, 147] width 160 height 49
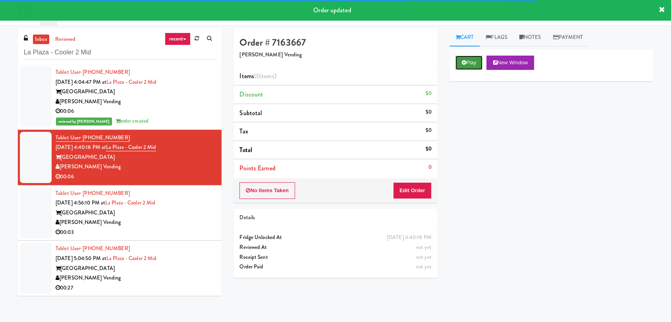
click at [480, 59] on button "Play" at bounding box center [468, 63] width 27 height 14
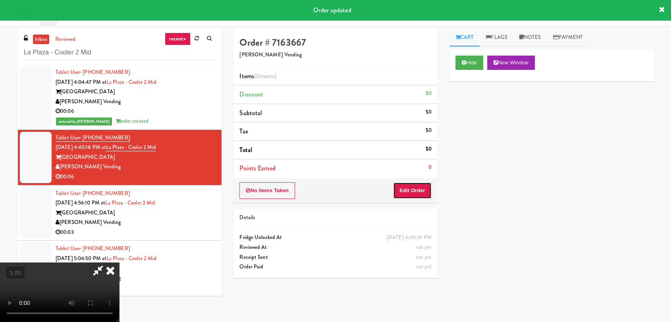
click at [414, 189] on button "Edit Order" at bounding box center [412, 190] width 39 height 17
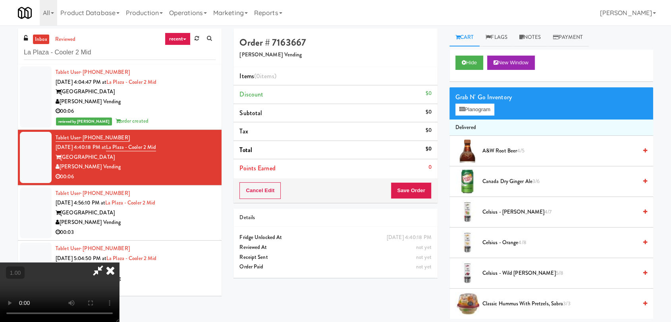
click at [119, 262] on video at bounding box center [59, 292] width 119 height 60
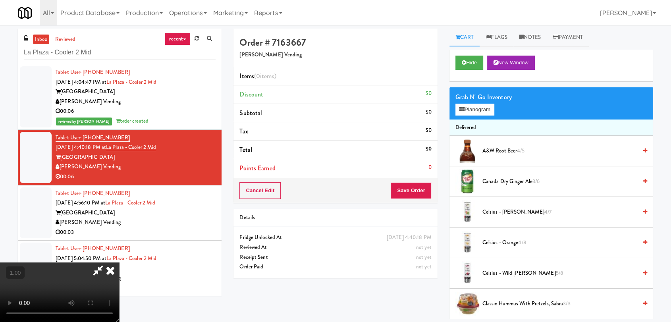
click at [119, 262] on video at bounding box center [59, 292] width 119 height 60
click at [465, 110] on button "Planogram" at bounding box center [474, 110] width 39 height 12
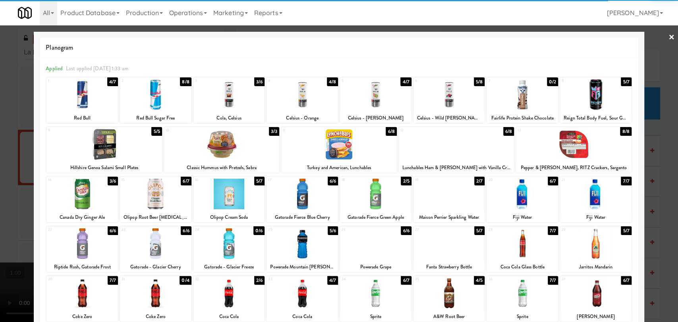
click at [320, 109] on div at bounding box center [301, 94] width 71 height 31
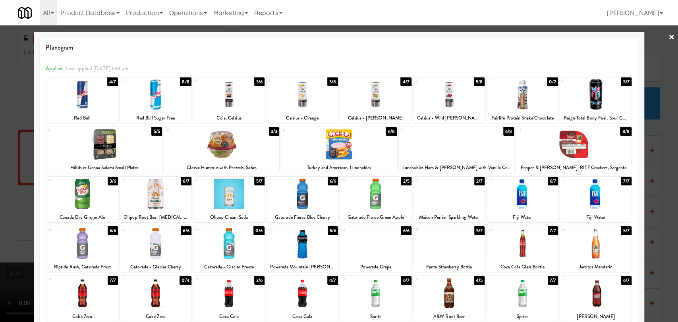
click at [362, 95] on div at bounding box center [375, 94] width 71 height 31
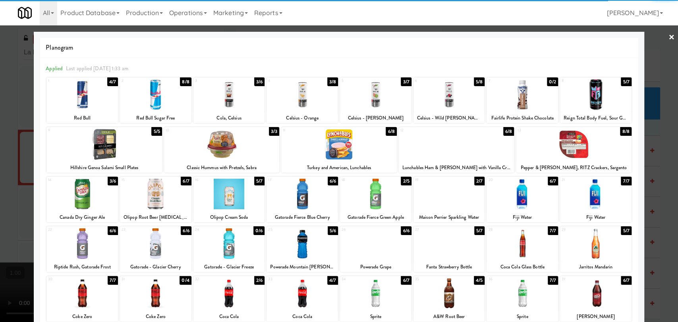
click at [0, 99] on div at bounding box center [339, 161] width 678 height 322
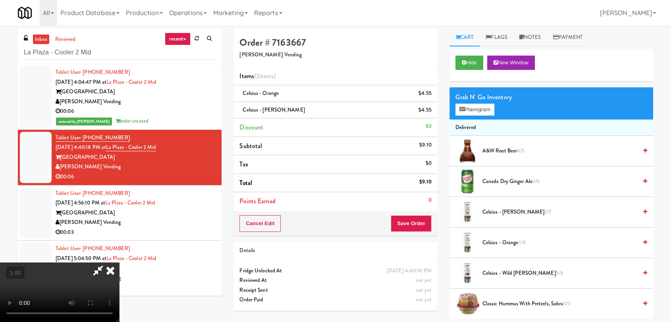
click at [119, 262] on icon at bounding box center [110, 270] width 17 height 16
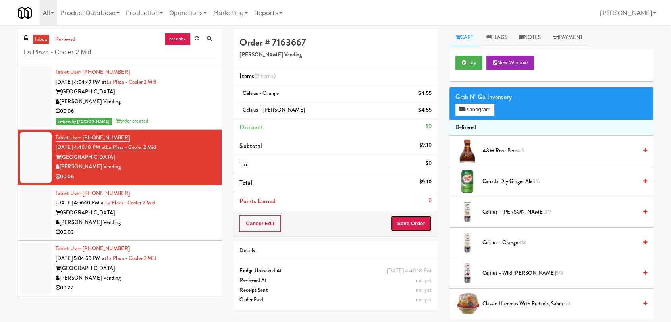
click at [425, 227] on button "Save Order" at bounding box center [411, 223] width 41 height 17
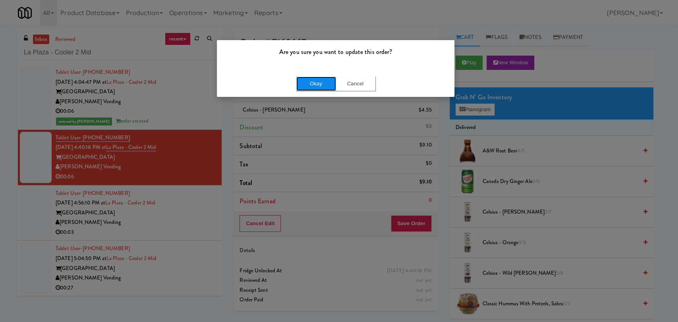
click at [312, 83] on button "Okay" at bounding box center [316, 84] width 40 height 14
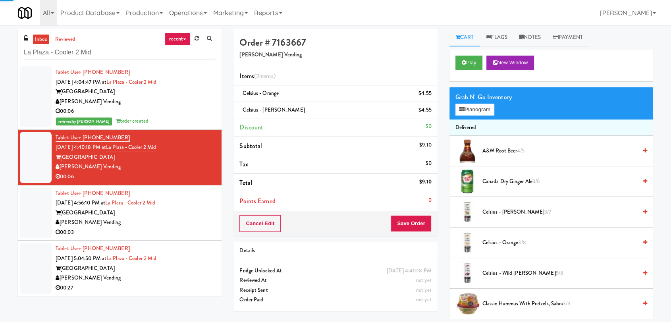
click at [210, 226] on li "Tablet User · (626) 318-1900 [DATE] 4:56:10 PM at [GEOGRAPHIC_DATA] [GEOGRAPHIC…" at bounding box center [120, 213] width 204 height 56
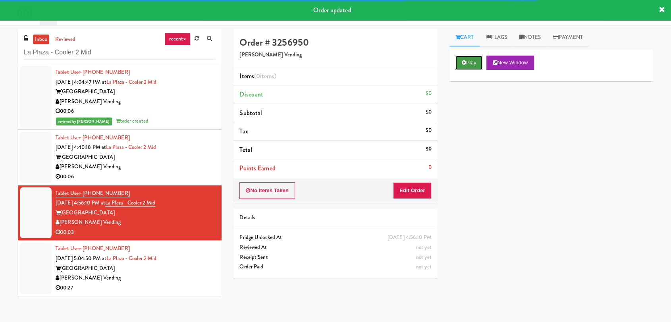
click at [463, 62] on icon at bounding box center [464, 62] width 4 height 5
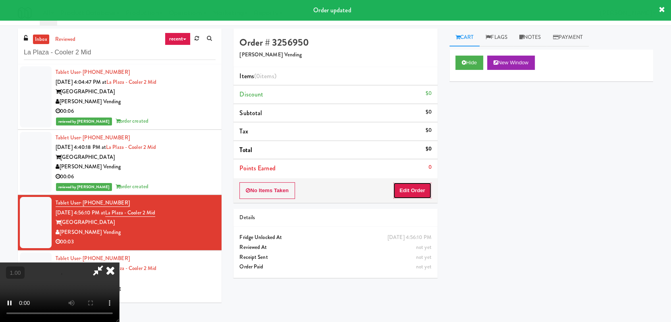
click at [410, 196] on button "Edit Order" at bounding box center [412, 190] width 39 height 17
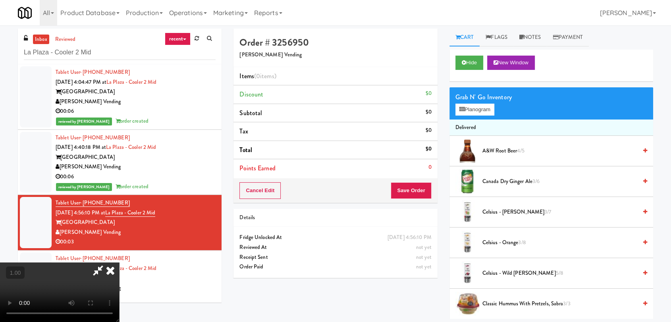
click at [119, 262] on video at bounding box center [59, 292] width 119 height 60
click at [100, 262] on video at bounding box center [59, 292] width 119 height 60
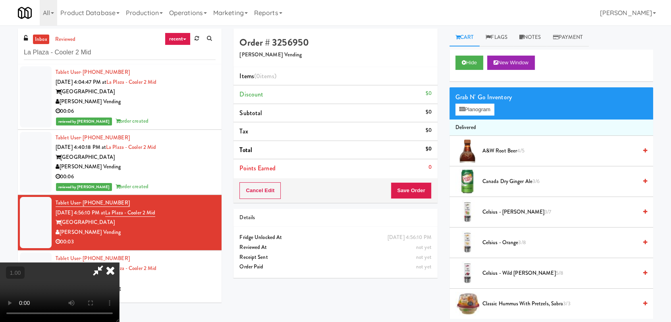
click at [119, 262] on video at bounding box center [59, 292] width 119 height 60
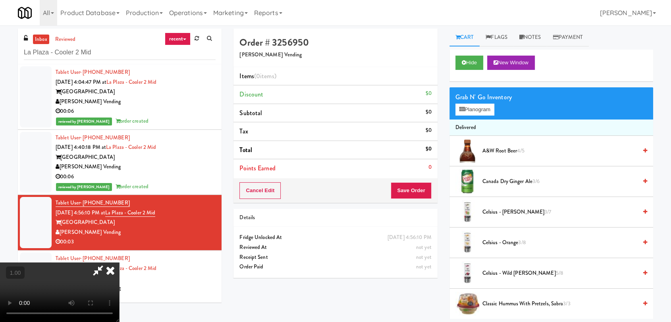
click at [119, 262] on video at bounding box center [59, 292] width 119 height 60
click at [461, 112] on button "Planogram" at bounding box center [474, 110] width 39 height 12
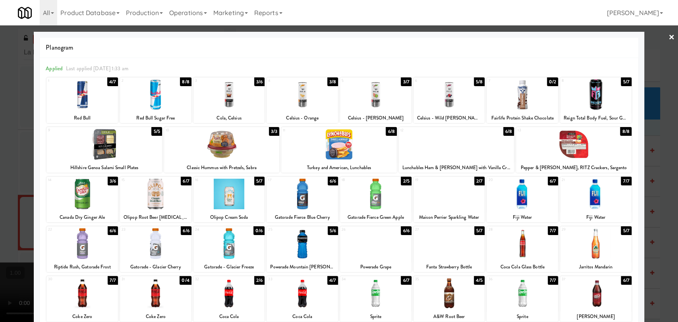
click at [448, 250] on div at bounding box center [448, 243] width 71 height 31
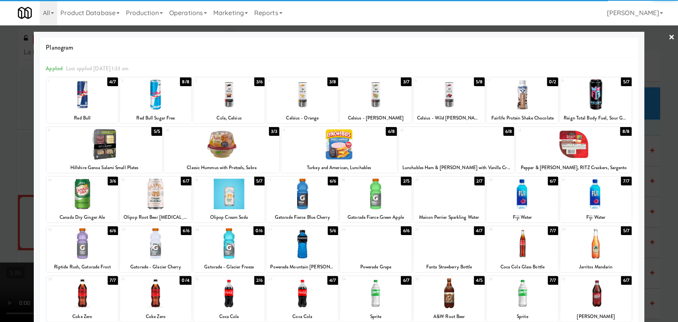
click at [3, 109] on div at bounding box center [339, 161] width 678 height 322
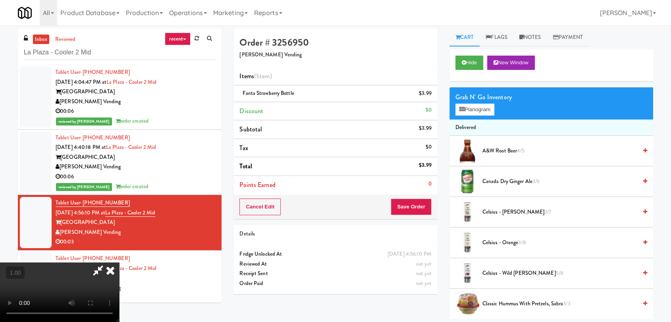
click at [119, 262] on video at bounding box center [59, 292] width 119 height 60
click at [119, 262] on icon at bounding box center [110, 270] width 17 height 16
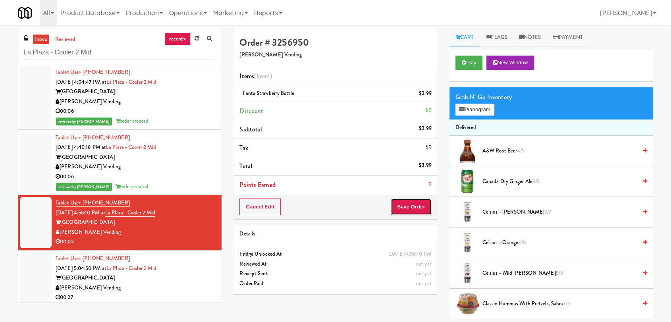
click at [413, 205] on button "Save Order" at bounding box center [411, 207] width 41 height 17
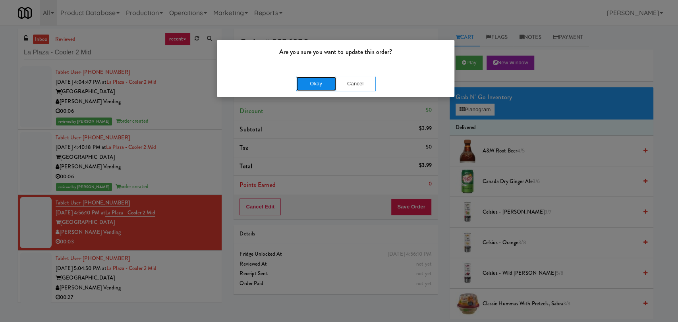
click at [321, 87] on button "Okay" at bounding box center [316, 84] width 40 height 14
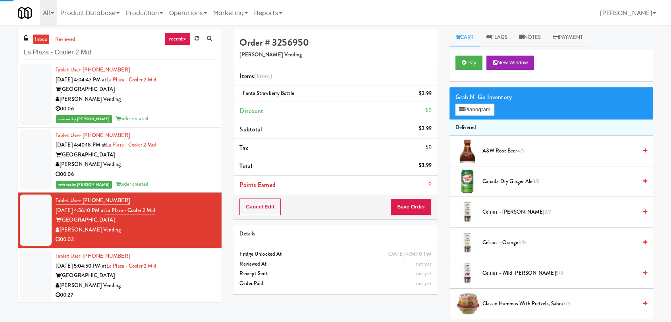
scroll to position [3, 0]
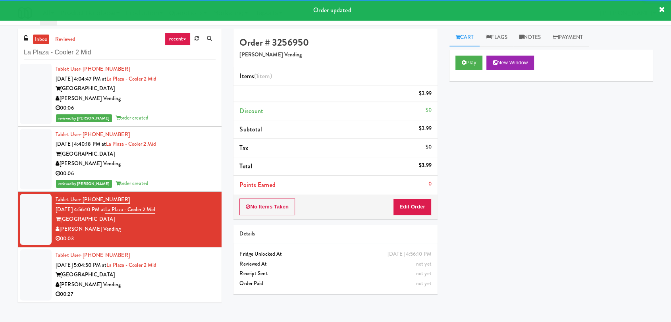
click at [202, 260] on div "Tablet User · (213) 766-8794 [DATE] 5:04:50 PM at [GEOGRAPHIC_DATA] [GEOGRAPHIC…" at bounding box center [136, 275] width 160 height 49
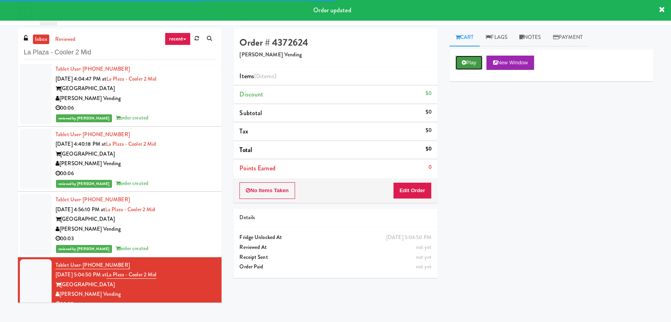
click at [464, 64] on icon at bounding box center [464, 62] width 4 height 5
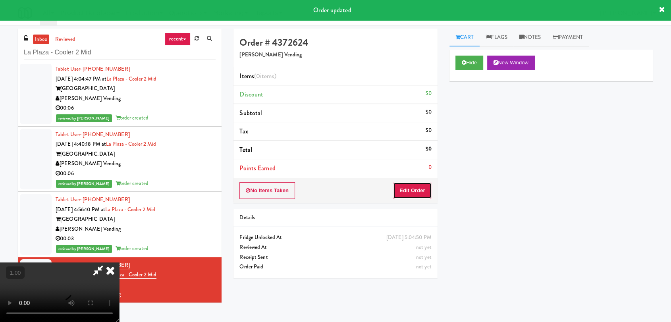
click at [407, 191] on button "Edit Order" at bounding box center [412, 190] width 39 height 17
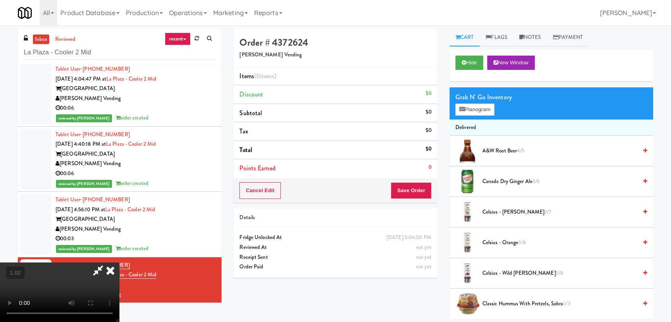
scroll to position [33, 0]
click at [119, 262] on video at bounding box center [59, 292] width 119 height 60
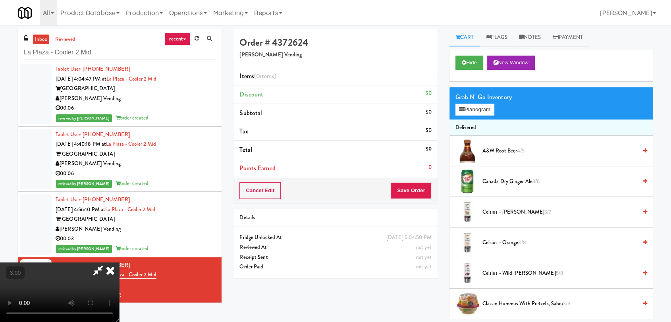
click at [119, 262] on video at bounding box center [59, 292] width 119 height 60
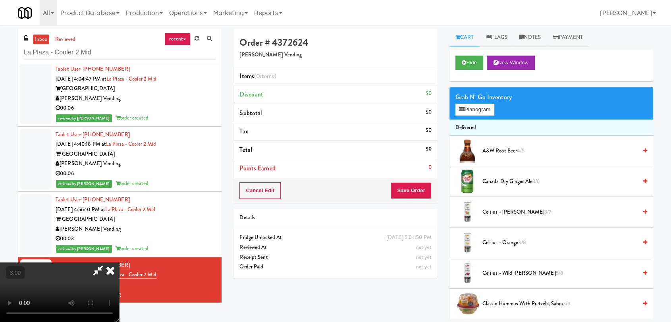
click at [119, 262] on video at bounding box center [59, 292] width 119 height 60
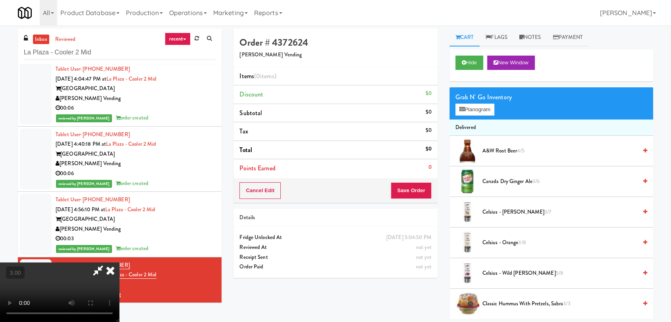
click at [119, 312] on video at bounding box center [59, 292] width 119 height 60
click at [119, 274] on video at bounding box center [59, 292] width 119 height 60
click at [119, 268] on video at bounding box center [59, 292] width 119 height 60
click at [119, 262] on video at bounding box center [59, 292] width 119 height 60
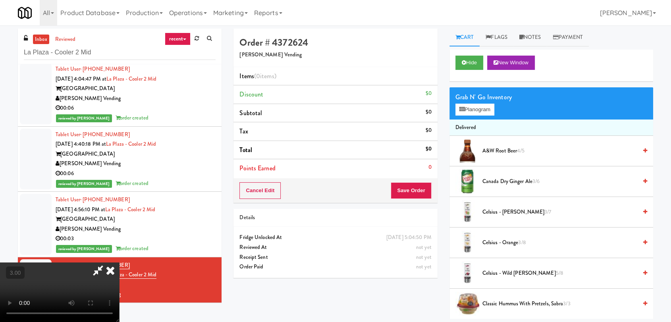
click at [119, 262] on video at bounding box center [59, 292] width 119 height 60
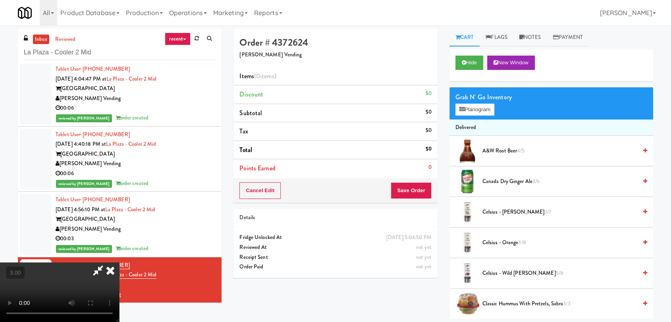
click at [119, 262] on video at bounding box center [59, 292] width 119 height 60
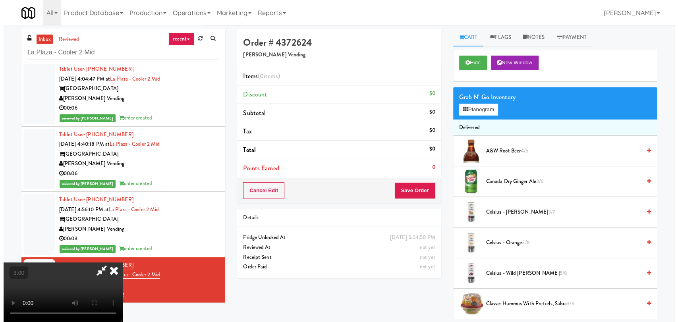
scroll to position [44, 0]
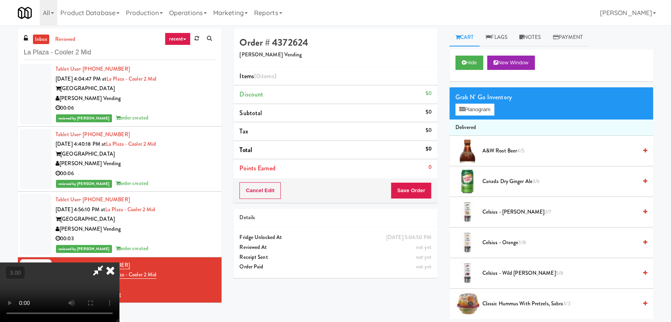
click at [119, 262] on video at bounding box center [59, 292] width 119 height 60
click at [467, 108] on button "Planogram" at bounding box center [474, 110] width 39 height 12
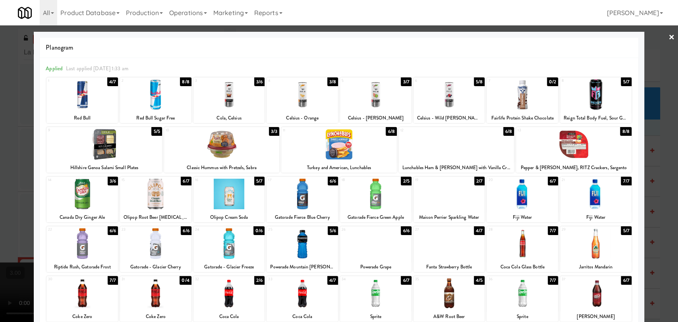
click at [445, 153] on div at bounding box center [456, 144] width 115 height 31
click at [449, 192] on div at bounding box center [448, 194] width 71 height 31
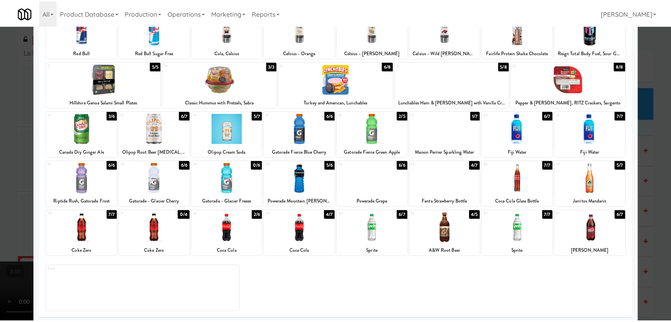
scroll to position [68, 0]
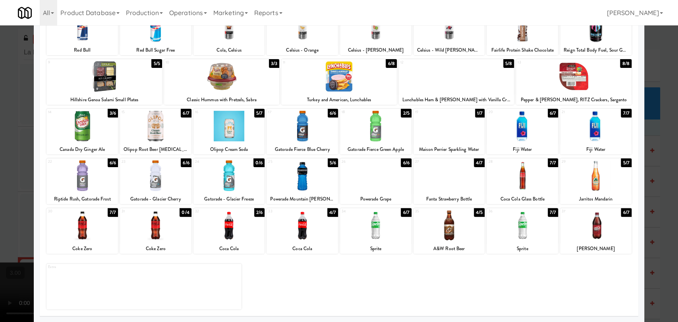
click at [148, 183] on div at bounding box center [155, 175] width 71 height 31
click at [0, 147] on div at bounding box center [339, 161] width 678 height 322
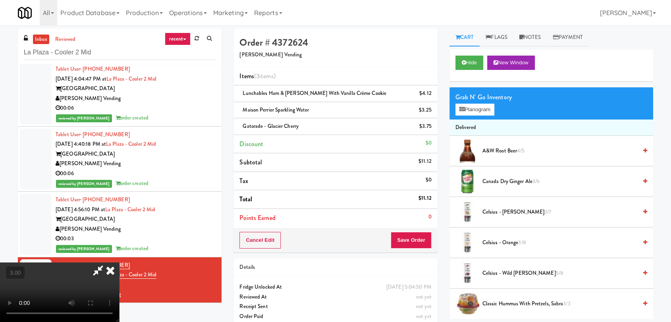
scroll to position [44, 0]
click at [119, 262] on video at bounding box center [59, 292] width 119 height 60
click at [119, 262] on icon at bounding box center [110, 270] width 17 height 16
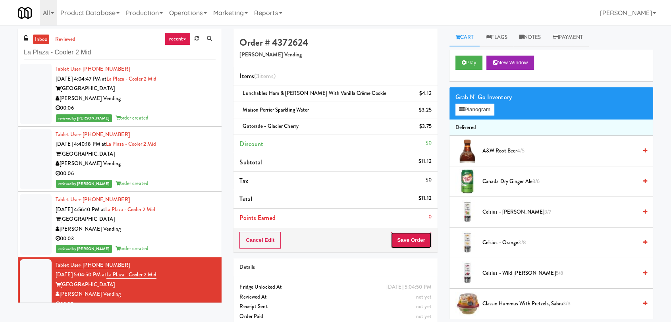
click at [405, 233] on button "Save Order" at bounding box center [411, 240] width 41 height 17
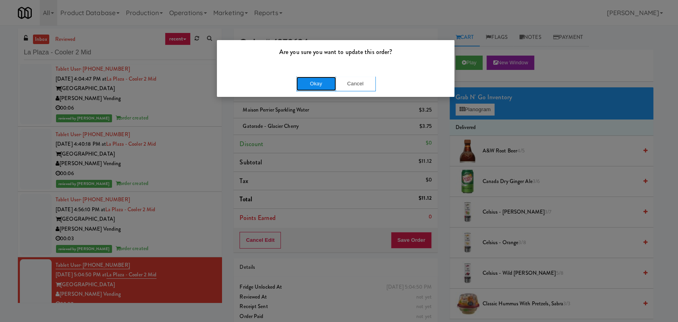
click at [305, 79] on button "Okay" at bounding box center [316, 84] width 40 height 14
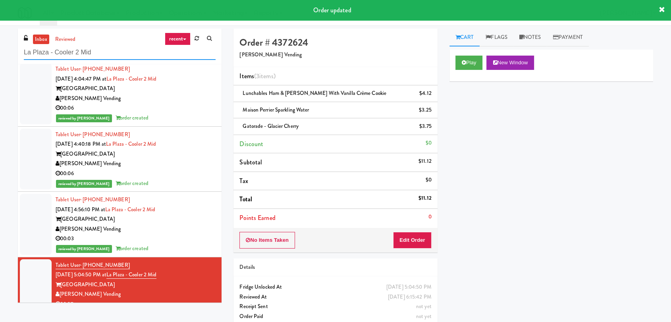
drag, startPoint x: 145, startPoint y: 52, endPoint x: 0, endPoint y: 48, distance: 145.0
click at [0, 48] on div "inbox reviewed recent all unclear take inventory issue suspicious failed recent…" at bounding box center [335, 181] width 671 height 305
paste input "[GEOGRAPHIC_DATA] - Trillium Health"
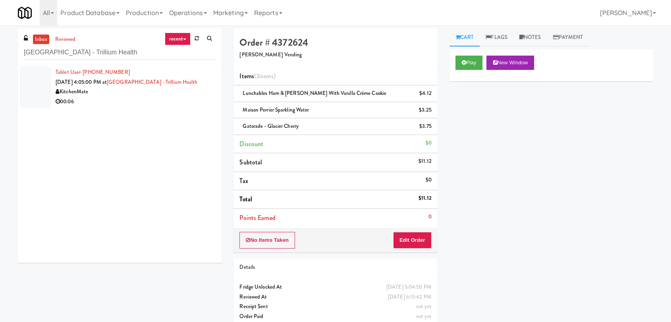
drag, startPoint x: 118, startPoint y: 103, endPoint x: 143, endPoint y: 89, distance: 28.6
click at [118, 103] on div "00:06" at bounding box center [136, 102] width 160 height 10
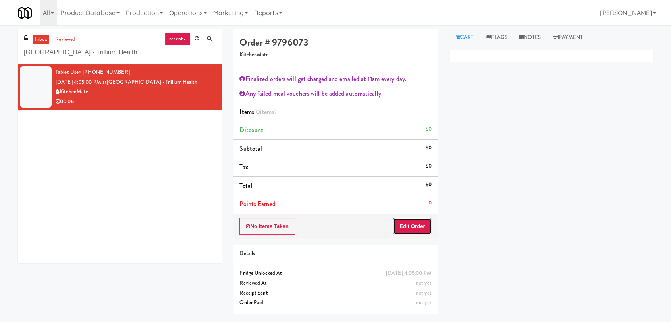
click at [423, 229] on button "Edit Order" at bounding box center [412, 226] width 39 height 17
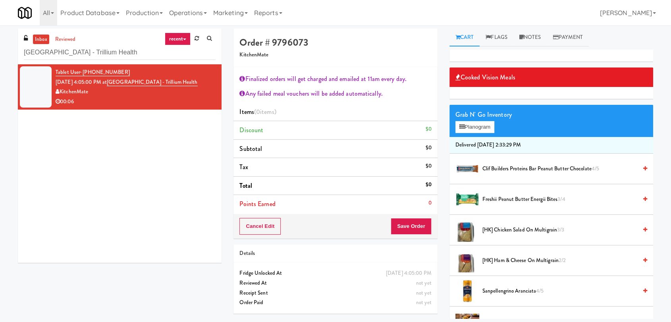
click at [508, 233] on span "[HK] Chicken Salad on Multigrain 3/3" at bounding box center [559, 230] width 155 height 10
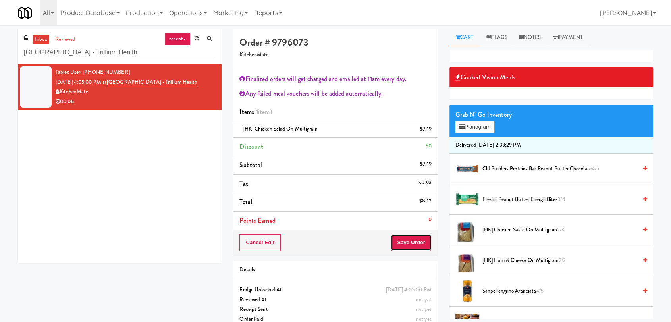
click at [406, 246] on button "Save Order" at bounding box center [411, 242] width 41 height 17
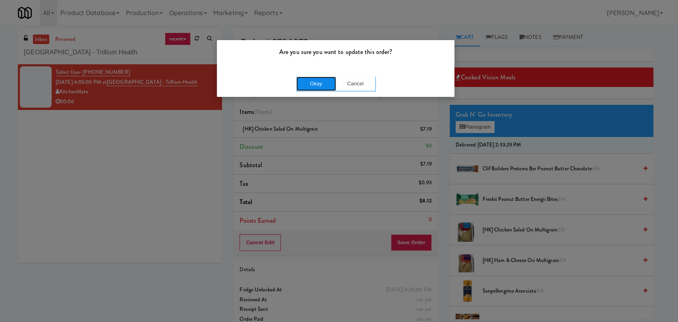
click at [310, 77] on button "Okay" at bounding box center [316, 84] width 40 height 14
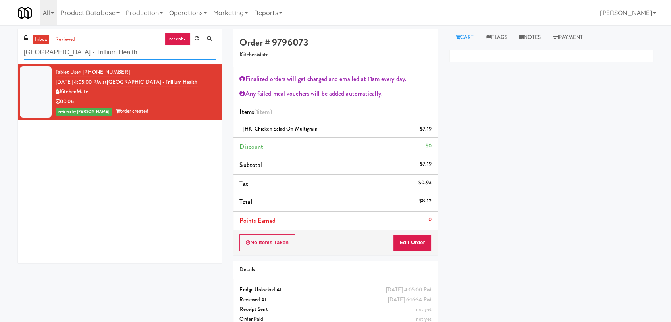
paste input "192 Shoreline Combo B"
drag, startPoint x: 145, startPoint y: 54, endPoint x: 0, endPoint y: 58, distance: 145.4
click at [0, 58] on div "inbox reviewed recent all unclear take inventory issue suspicious failed recent…" at bounding box center [335, 182] width 671 height 307
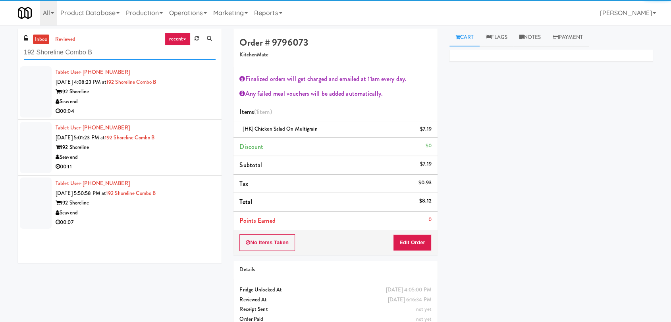
type input "192 Shoreline Combo B"
click at [175, 107] on div "00:04" at bounding box center [136, 111] width 160 height 10
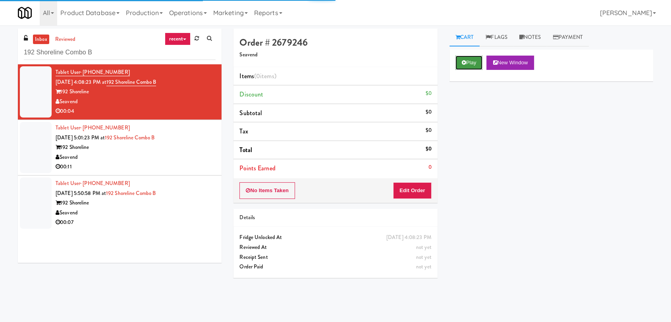
click at [480, 61] on button "Play" at bounding box center [468, 63] width 27 height 14
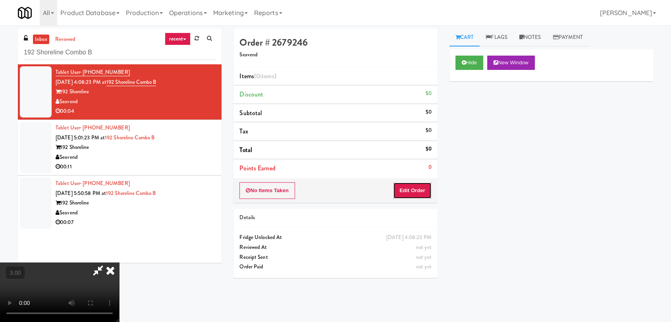
click at [425, 187] on button "Edit Order" at bounding box center [412, 190] width 39 height 17
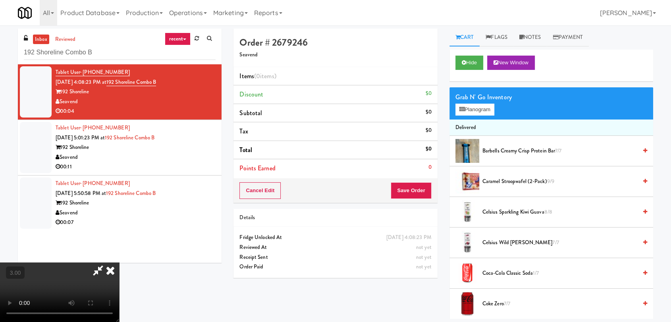
click at [119, 262] on video at bounding box center [59, 292] width 119 height 60
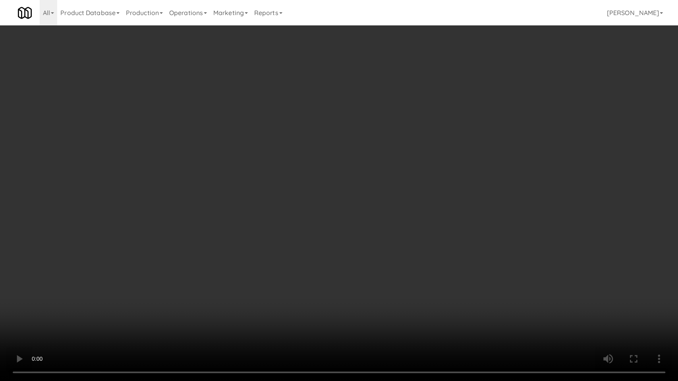
click at [233, 269] on video at bounding box center [339, 190] width 678 height 381
click at [271, 320] on video at bounding box center [339, 190] width 678 height 381
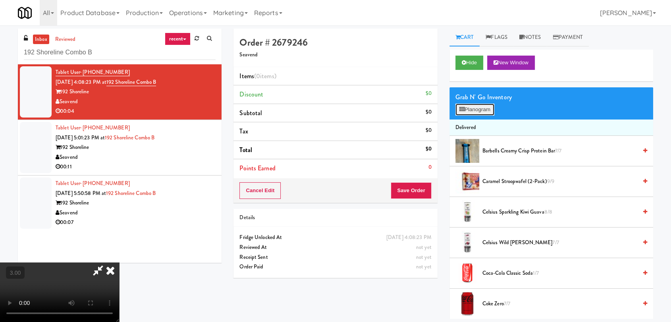
click at [476, 114] on button "Planogram" at bounding box center [474, 110] width 39 height 12
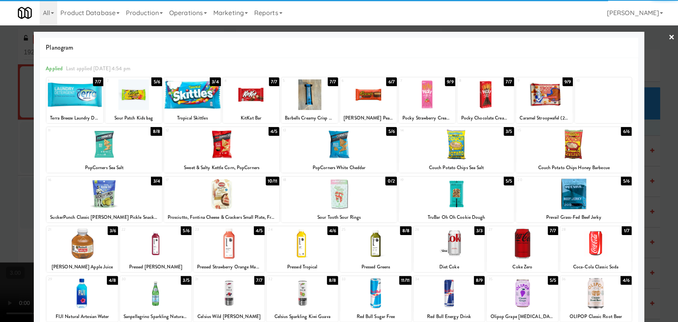
click at [587, 249] on div at bounding box center [595, 243] width 71 height 31
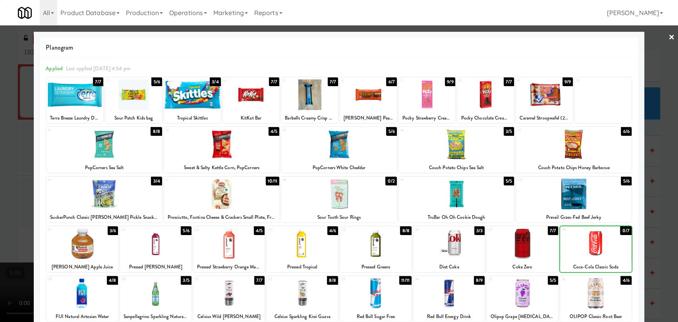
click at [651, 232] on div at bounding box center [339, 161] width 678 height 322
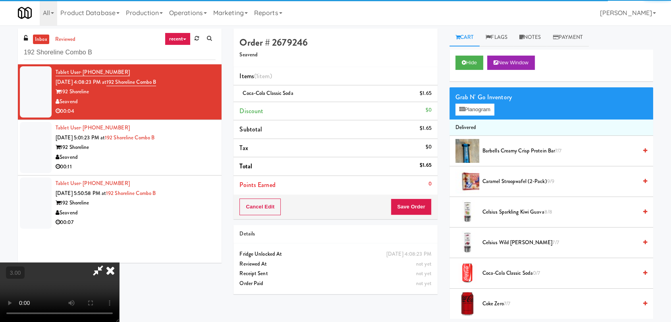
click at [119, 262] on video at bounding box center [59, 292] width 119 height 60
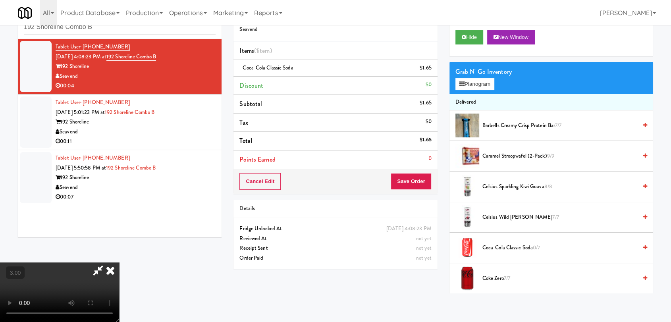
click at [119, 262] on icon at bounding box center [110, 270] width 17 height 16
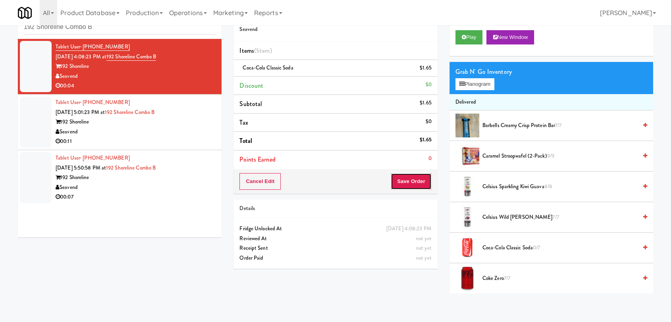
click at [407, 177] on button "Save Order" at bounding box center [411, 181] width 41 height 17
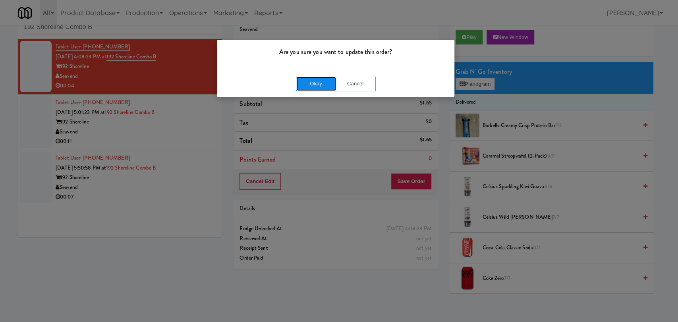
click at [314, 82] on button "Okay" at bounding box center [316, 84] width 40 height 14
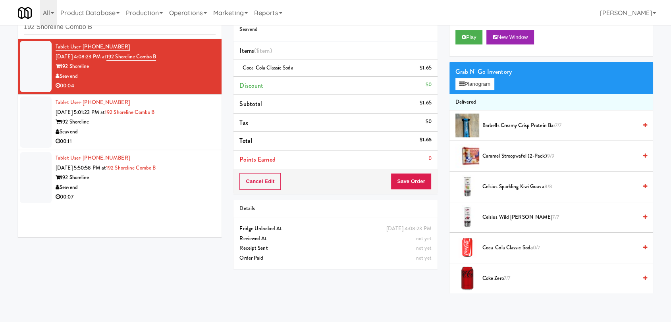
click at [191, 122] on div "192 Shoreline" at bounding box center [136, 122] width 160 height 10
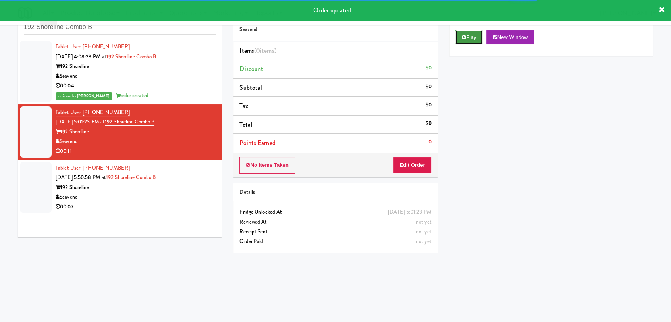
click at [471, 42] on button "Play" at bounding box center [468, 37] width 27 height 14
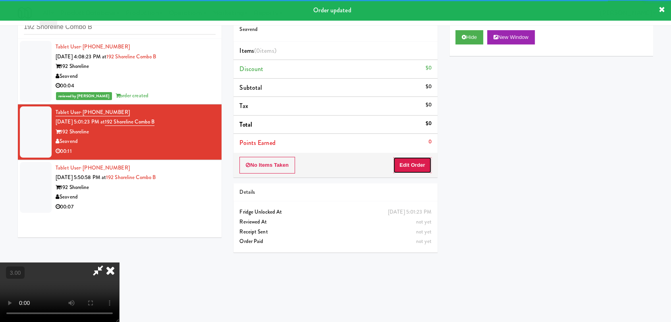
click at [402, 157] on button "Edit Order" at bounding box center [412, 165] width 39 height 17
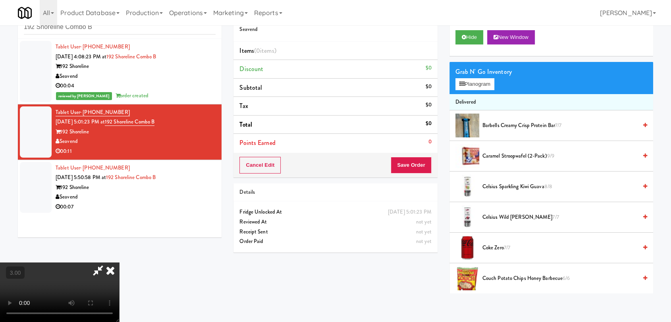
click at [119, 264] on video at bounding box center [59, 292] width 119 height 60
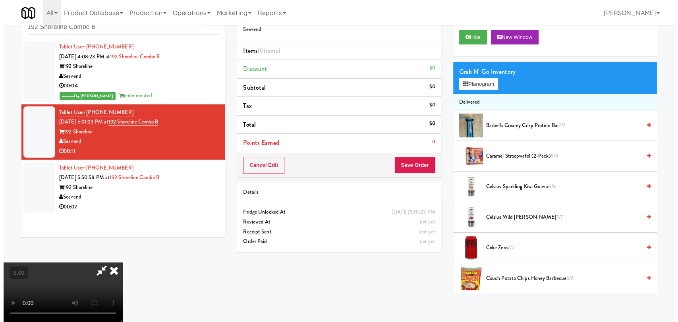
scroll to position [16, 0]
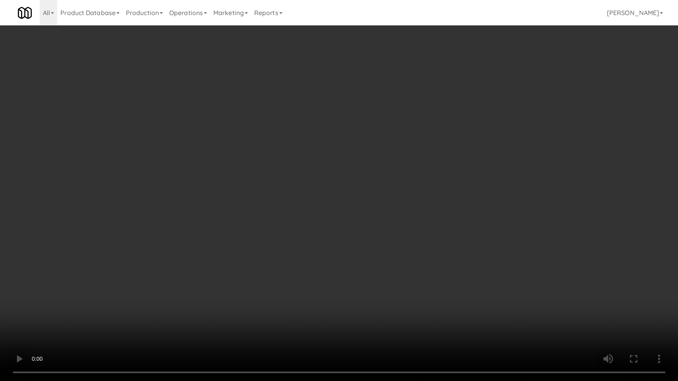
click at [321, 225] on video at bounding box center [339, 190] width 678 height 381
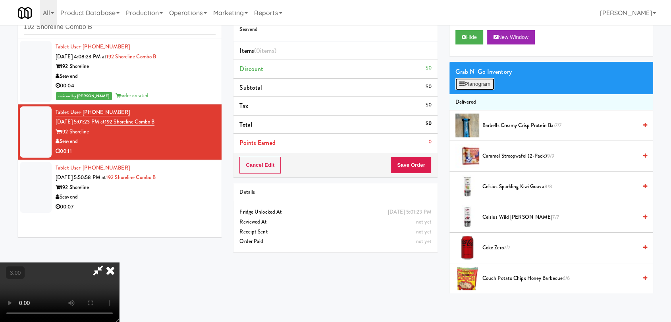
click at [490, 82] on button "Planogram" at bounding box center [474, 84] width 39 height 12
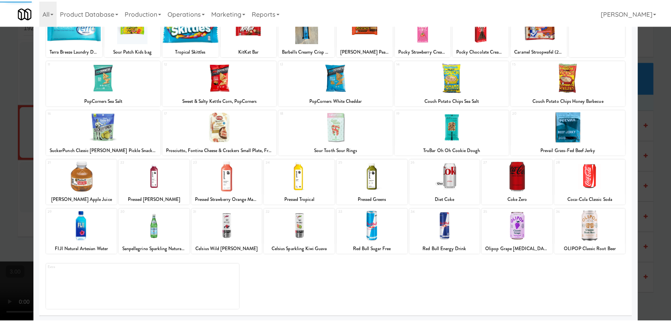
scroll to position [68, 0]
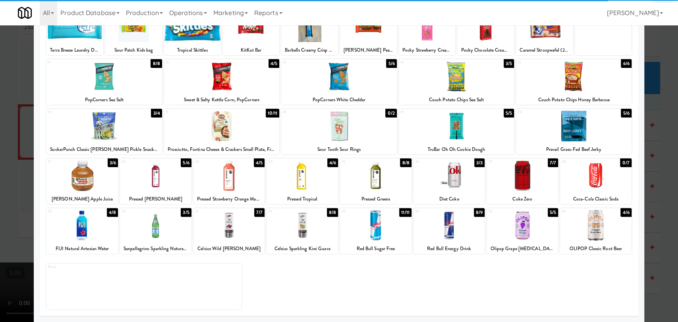
click at [447, 230] on div at bounding box center [448, 225] width 71 height 31
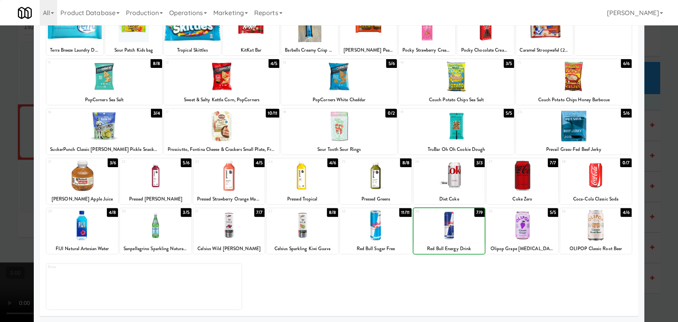
click at [506, 171] on div at bounding box center [521, 175] width 71 height 31
click at [653, 124] on div at bounding box center [339, 161] width 678 height 322
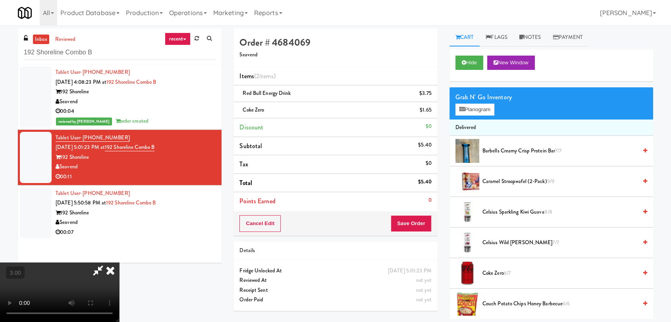
click at [119, 262] on icon at bounding box center [110, 270] width 17 height 16
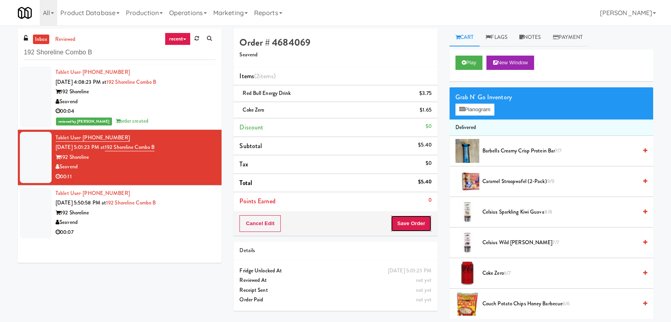
click at [413, 219] on button "Save Order" at bounding box center [411, 223] width 41 height 17
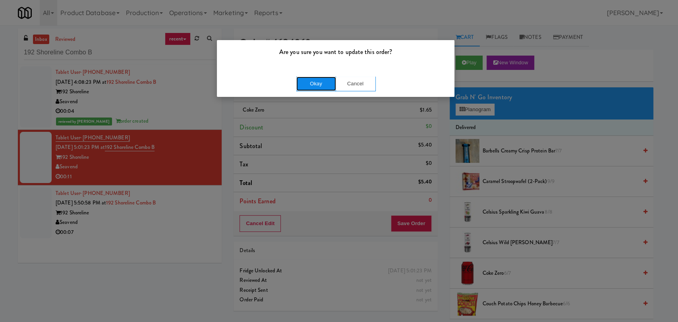
click at [328, 83] on button "Okay" at bounding box center [316, 84] width 40 height 14
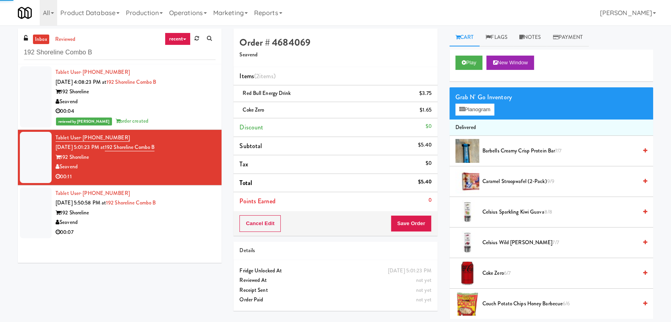
click at [175, 228] on div "00:07" at bounding box center [136, 233] width 160 height 10
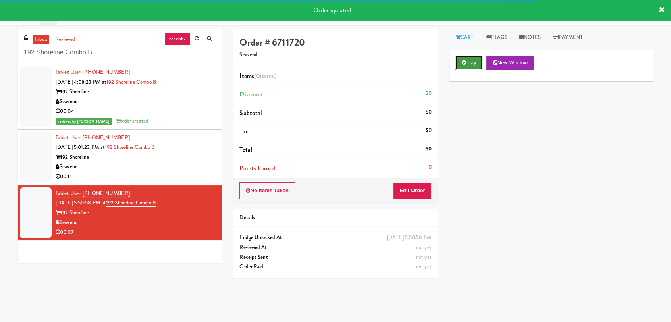
click at [465, 61] on icon at bounding box center [464, 62] width 4 height 5
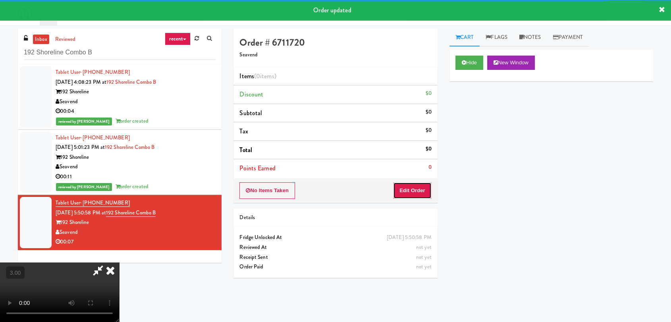
click at [410, 194] on button "Edit Order" at bounding box center [412, 190] width 39 height 17
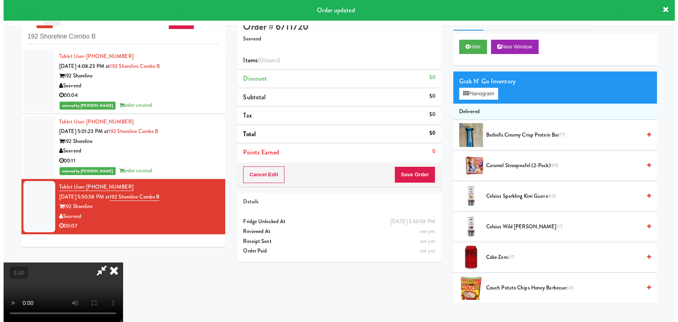
scroll to position [25, 0]
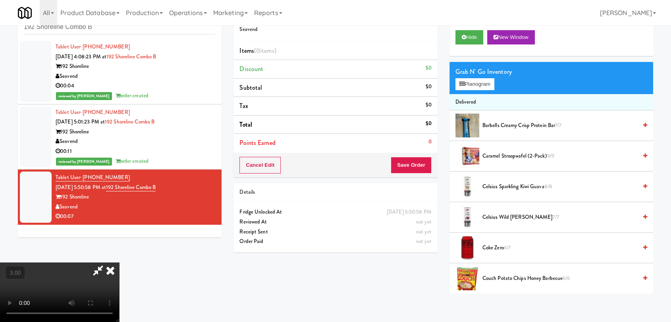
click at [119, 262] on video at bounding box center [59, 292] width 119 height 60
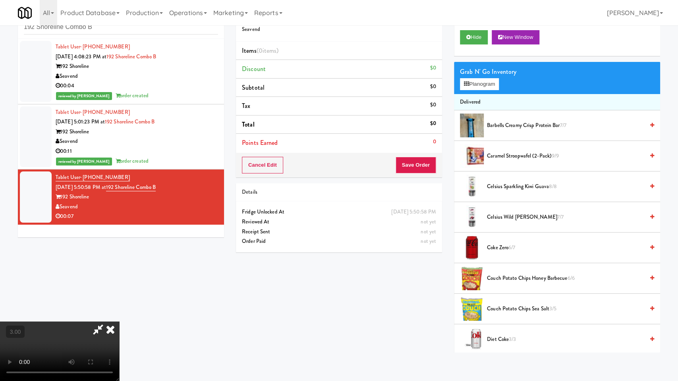
click at [119, 322] on video at bounding box center [59, 352] width 119 height 60
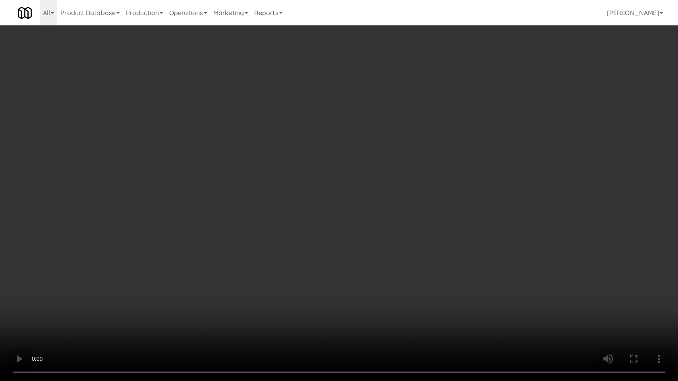
click at [338, 248] on video at bounding box center [339, 190] width 678 height 381
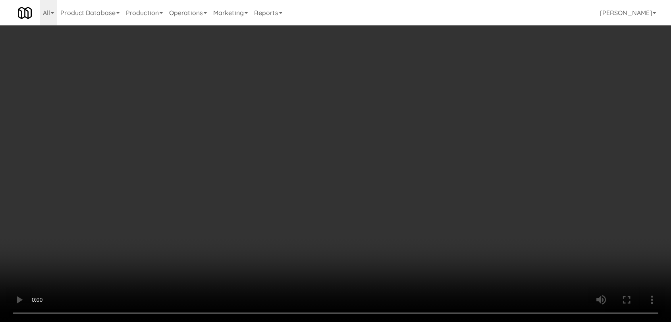
click at [482, 91] on div "Grab N' Go Inventory Planogram" at bounding box center [551, 78] width 204 height 32
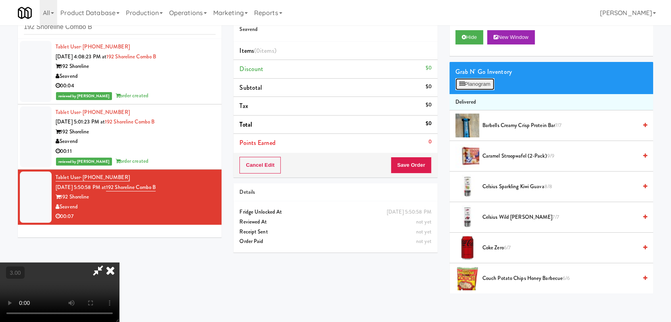
click at [481, 89] on button "Planogram" at bounding box center [474, 84] width 39 height 12
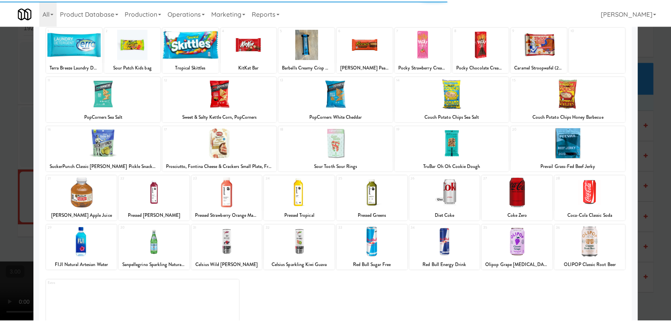
scroll to position [68, 0]
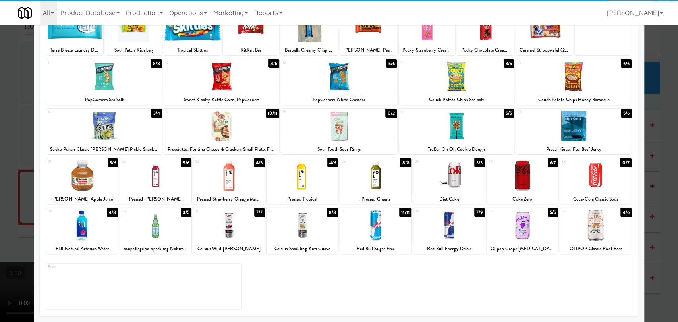
click at [462, 170] on div at bounding box center [448, 175] width 71 height 31
click at [647, 136] on div at bounding box center [339, 161] width 678 height 322
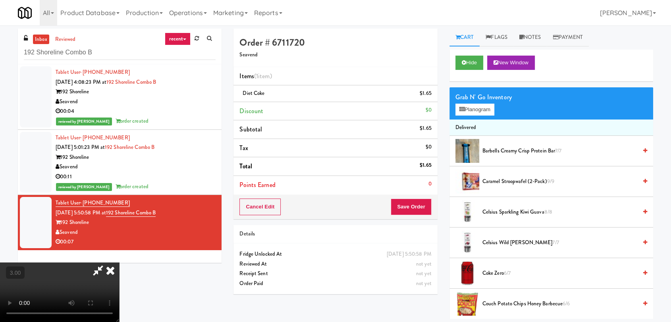
click at [107, 262] on icon at bounding box center [98, 270] width 18 height 16
click at [419, 210] on button "Save Order" at bounding box center [411, 207] width 41 height 17
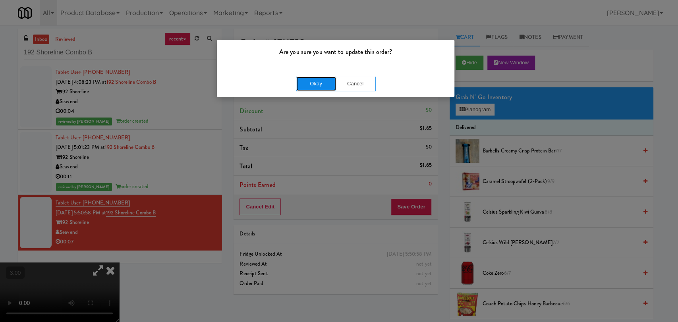
click at [314, 83] on button "Okay" at bounding box center [316, 84] width 40 height 14
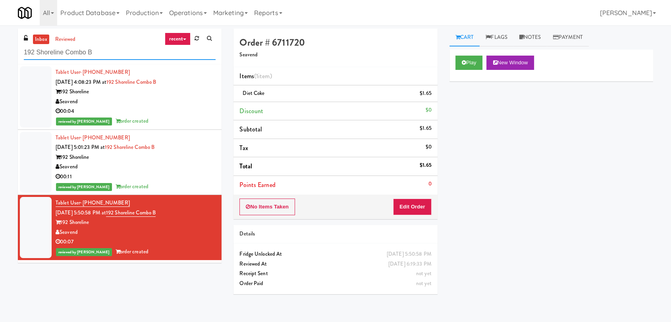
drag, startPoint x: 108, startPoint y: 53, endPoint x: 0, endPoint y: 47, distance: 108.6
click at [0, 47] on div "inbox reviewed recent all unclear take inventory issue suspicious failed recent…" at bounding box center [335, 174] width 671 height 290
paste input "Aqua Cooler"
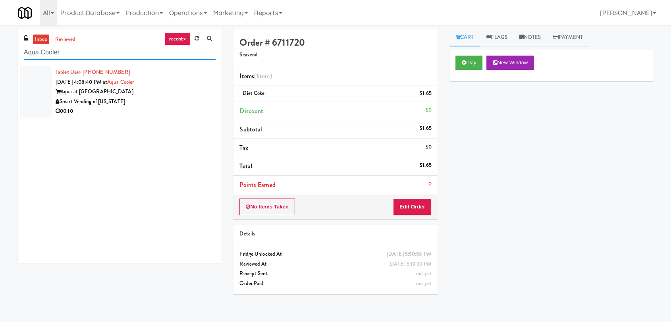
type input "Aqua Cooler"
click at [174, 86] on div "Tablet User · (757) 837-1147 [DATE] 4:08:40 PM at [GEOGRAPHIC_DATA] at [GEOGRAP…" at bounding box center [136, 92] width 160 height 49
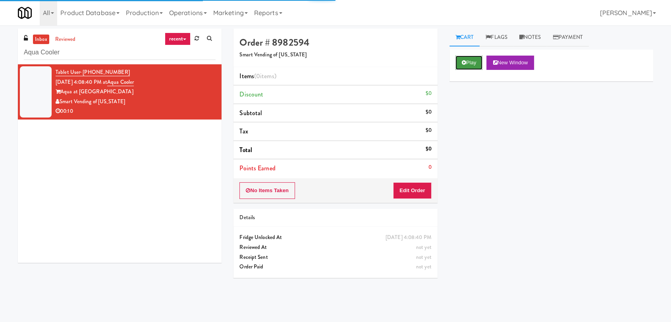
click at [476, 57] on button "Play" at bounding box center [468, 63] width 27 height 14
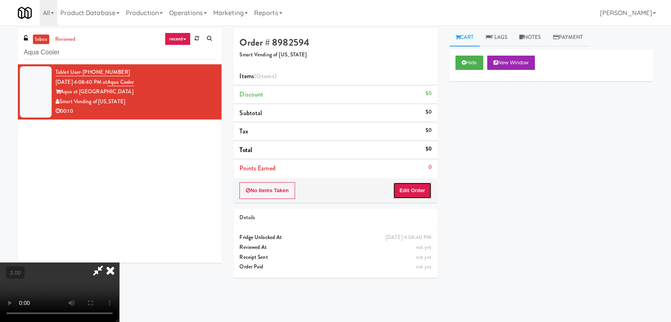
click at [413, 196] on button "Edit Order" at bounding box center [412, 190] width 39 height 17
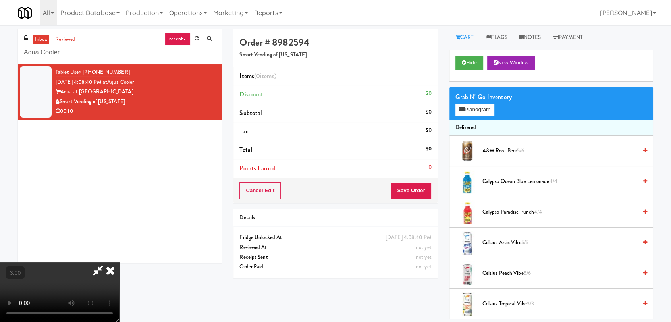
click at [119, 262] on video at bounding box center [59, 292] width 119 height 60
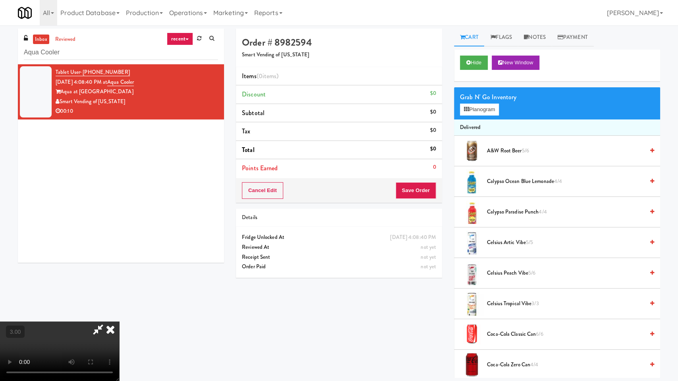
click at [119, 322] on video at bounding box center [59, 352] width 119 height 60
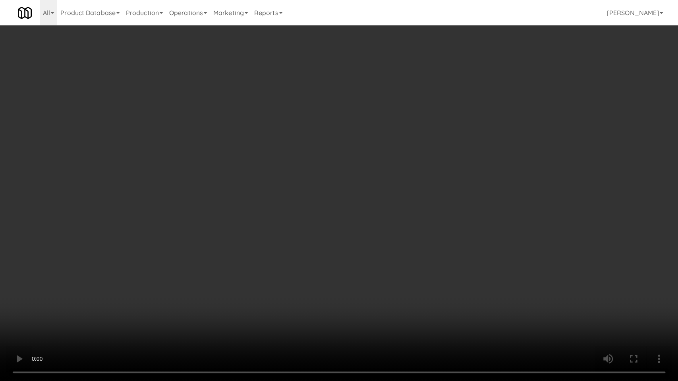
click at [190, 269] on video at bounding box center [339, 190] width 678 height 381
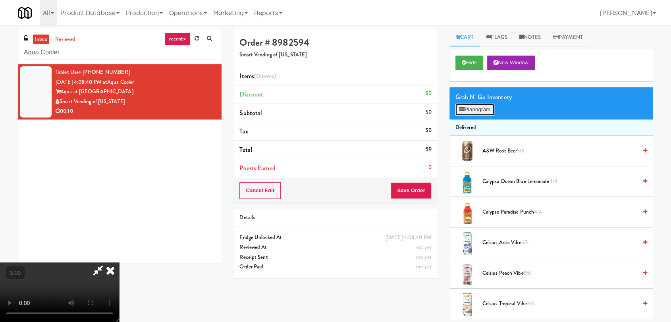
click at [474, 111] on button "Planogram" at bounding box center [474, 110] width 39 height 12
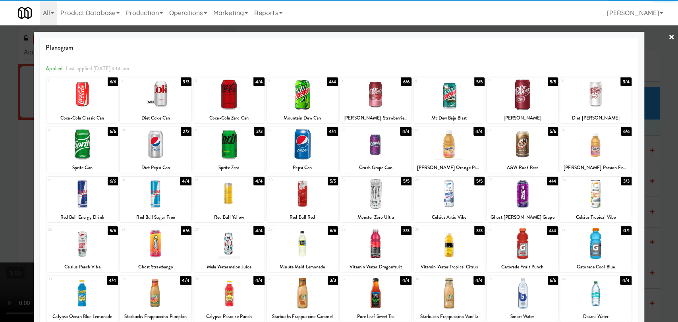
click at [608, 96] on div at bounding box center [595, 94] width 71 height 31
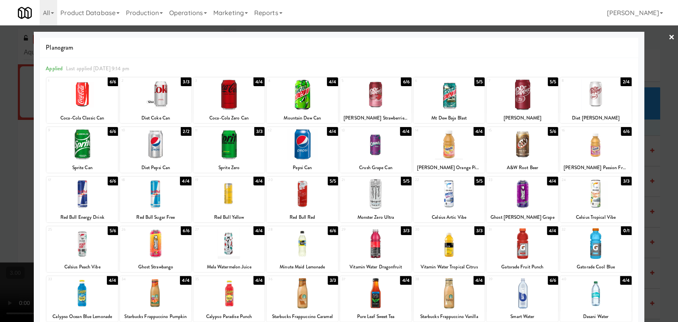
click at [219, 139] on div at bounding box center [228, 144] width 71 height 31
click at [0, 124] on div at bounding box center [339, 161] width 678 height 322
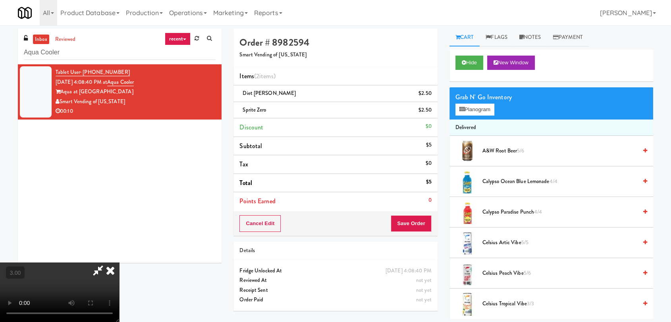
click at [119, 262] on icon at bounding box center [110, 270] width 17 height 16
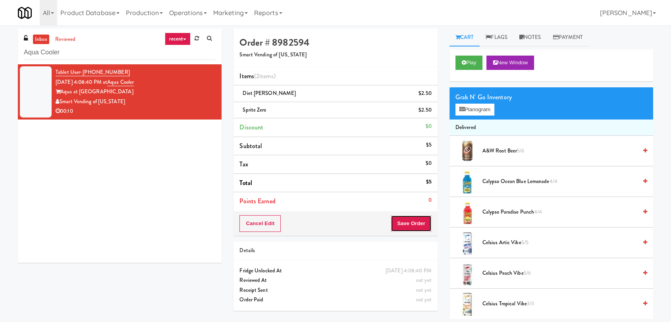
click at [410, 217] on button "Save Order" at bounding box center [411, 223] width 41 height 17
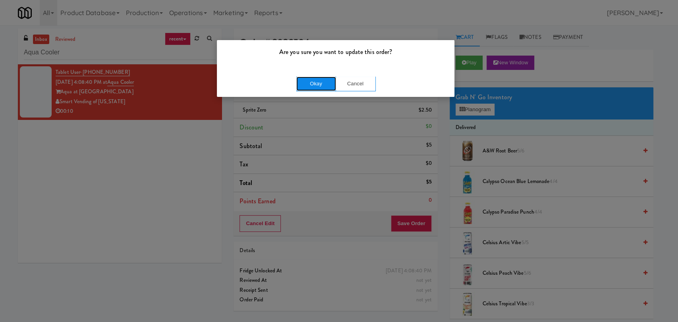
click at [318, 85] on button "Okay" at bounding box center [316, 84] width 40 height 14
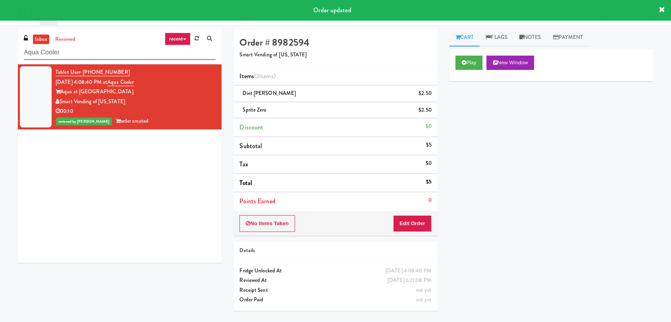
drag, startPoint x: 88, startPoint y: 49, endPoint x: 0, endPoint y: 58, distance: 88.2
click at [0, 58] on div "inbox reviewed recent all unclear take inventory issue suspicious failed recent…" at bounding box center [335, 174] width 671 height 290
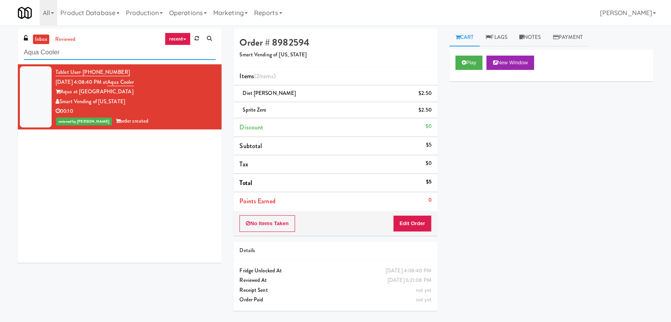
paste input "JVT Cooler 1 Soda"
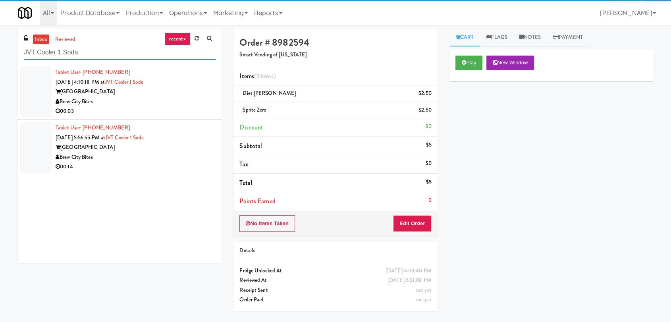
type input "JVT Cooler 1 Soda"
click at [178, 115] on div "00:03" at bounding box center [136, 111] width 160 height 10
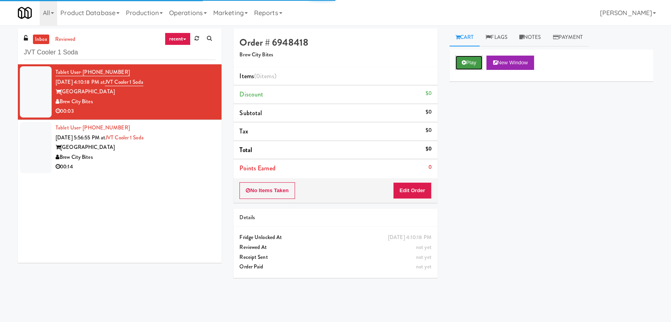
click at [475, 63] on button "Play" at bounding box center [468, 63] width 27 height 14
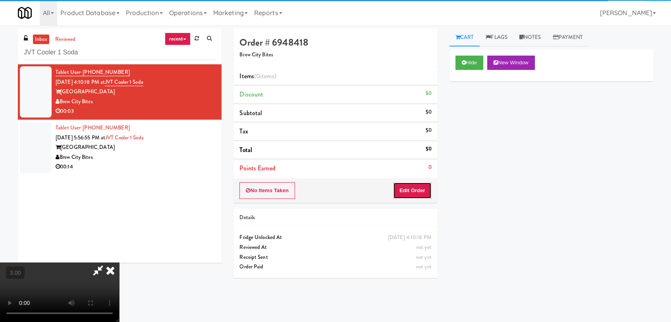
click at [421, 192] on button "Edit Order" at bounding box center [412, 190] width 39 height 17
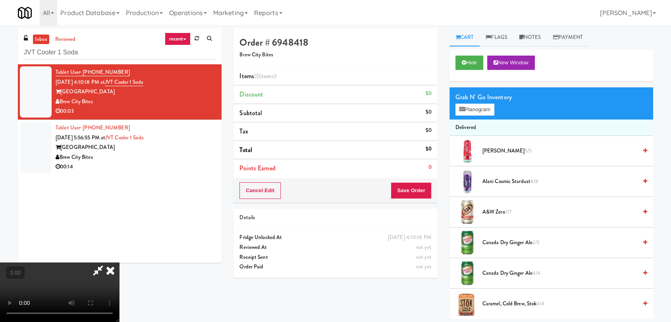
click at [119, 262] on video at bounding box center [59, 292] width 119 height 60
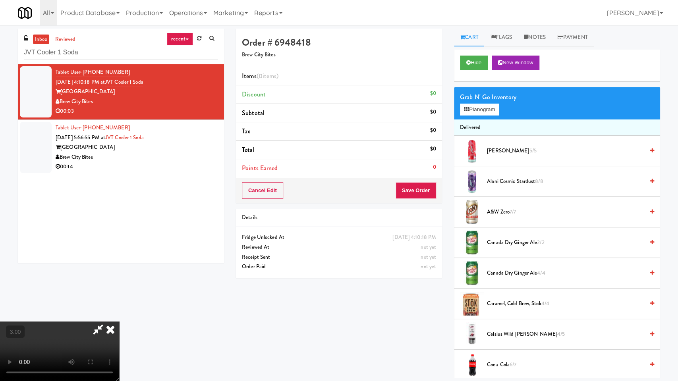
click at [119, 322] on video at bounding box center [59, 352] width 119 height 60
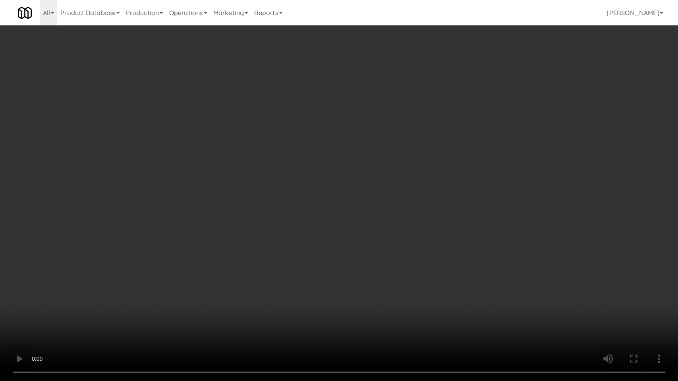
click at [185, 282] on video at bounding box center [339, 190] width 678 height 381
click at [213, 278] on video at bounding box center [339, 190] width 678 height 381
click at [253, 283] on video at bounding box center [339, 190] width 678 height 381
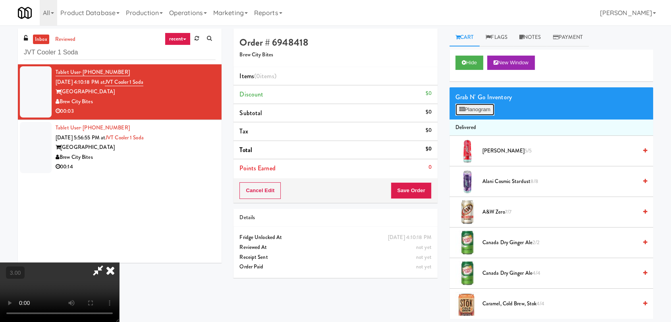
click at [482, 110] on button "Planogram" at bounding box center [474, 110] width 39 height 12
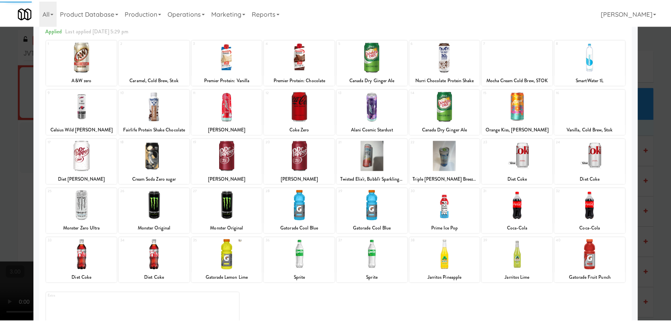
scroll to position [68, 0]
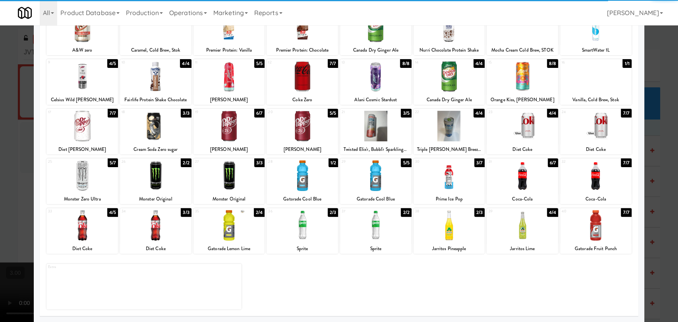
click at [231, 125] on div at bounding box center [228, 126] width 71 height 31
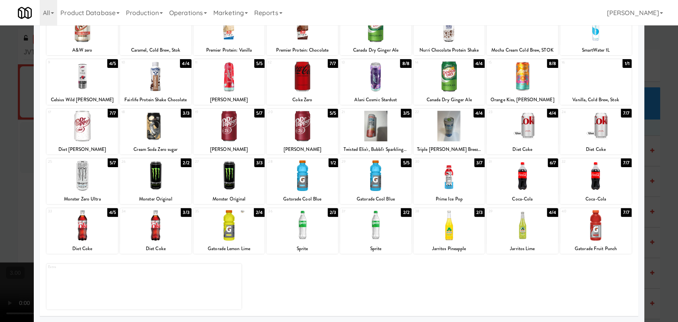
click at [0, 102] on div at bounding box center [339, 161] width 678 height 322
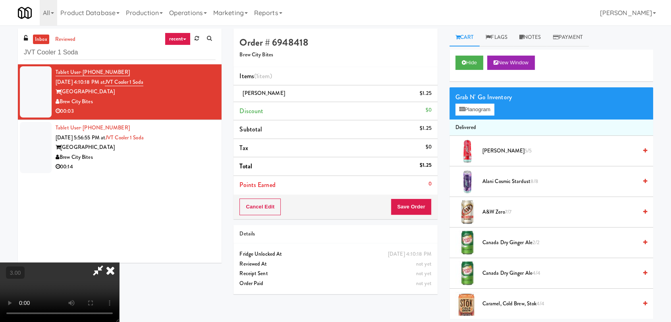
click at [119, 262] on icon at bounding box center [110, 270] width 17 height 16
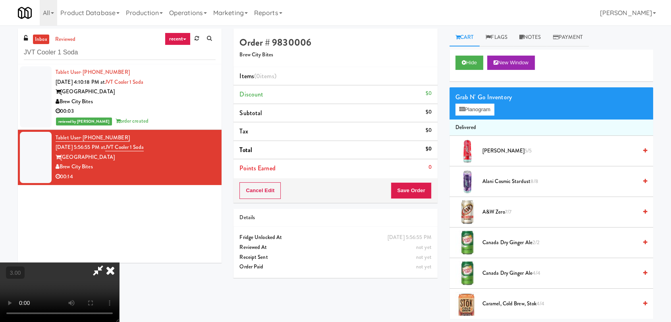
scroll to position [16, 0]
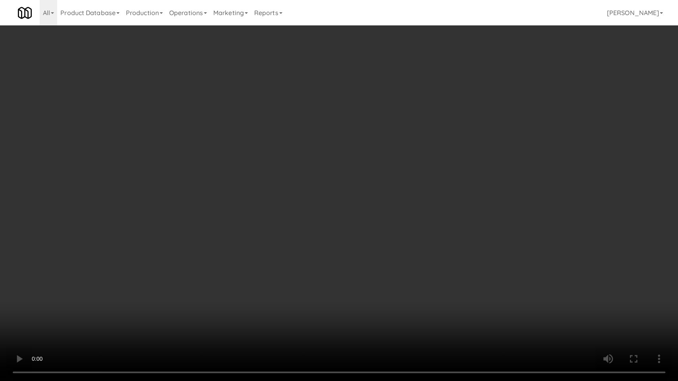
click at [311, 239] on video at bounding box center [339, 190] width 678 height 381
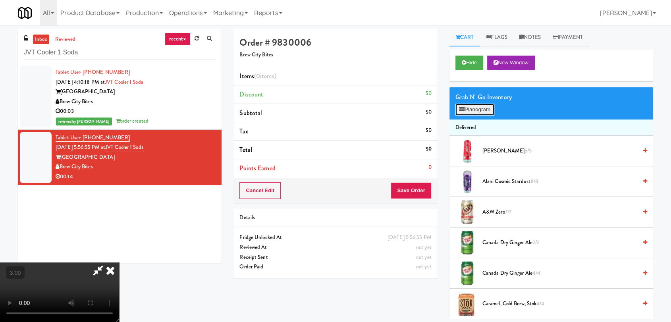
click at [466, 114] on button "Planogram" at bounding box center [474, 110] width 39 height 12
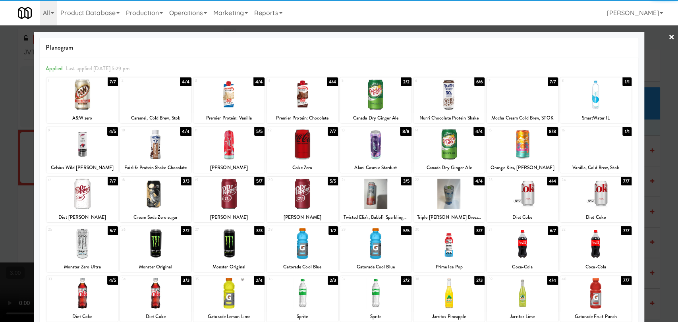
click at [362, 242] on div at bounding box center [375, 243] width 71 height 31
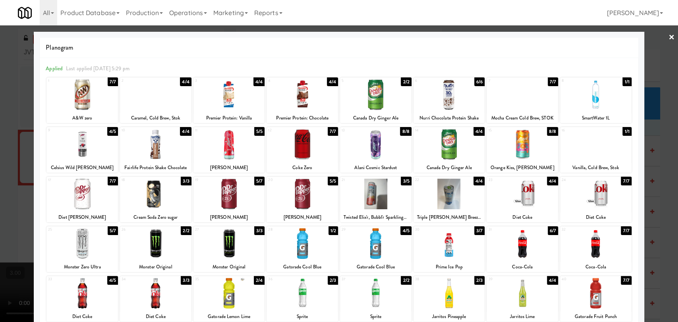
click at [362, 97] on div at bounding box center [375, 94] width 71 height 31
click at [0, 134] on div at bounding box center [339, 161] width 678 height 322
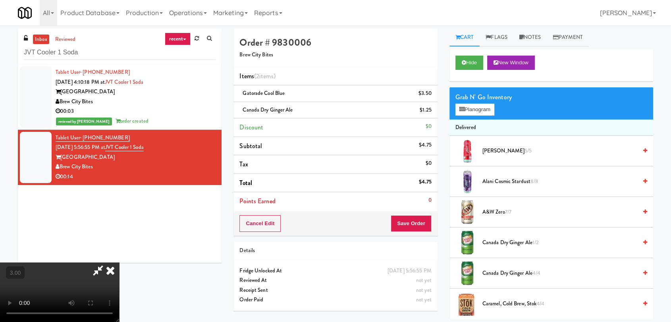
click at [119, 262] on icon at bounding box center [110, 270] width 17 height 16
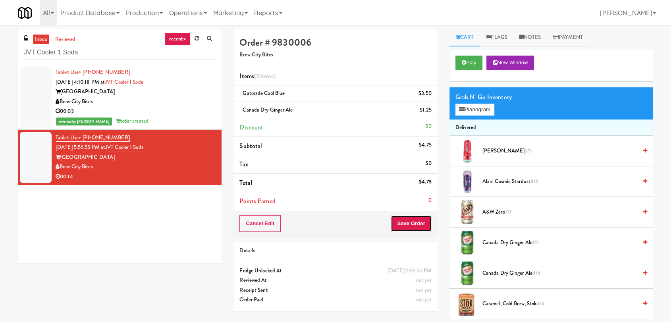
click at [418, 226] on button "Save Order" at bounding box center [411, 223] width 41 height 17
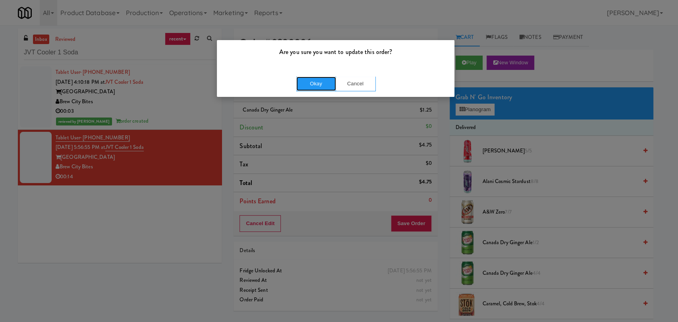
click at [311, 90] on button "Okay" at bounding box center [316, 84] width 40 height 14
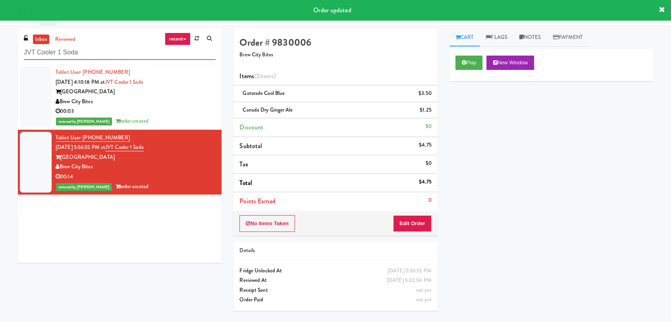
drag, startPoint x: 98, startPoint y: 52, endPoint x: 0, endPoint y: 50, distance: 98.5
click at [0, 50] on div "inbox reviewed recent all unclear take inventory issue suspicious failed recent…" at bounding box center [335, 174] width 671 height 290
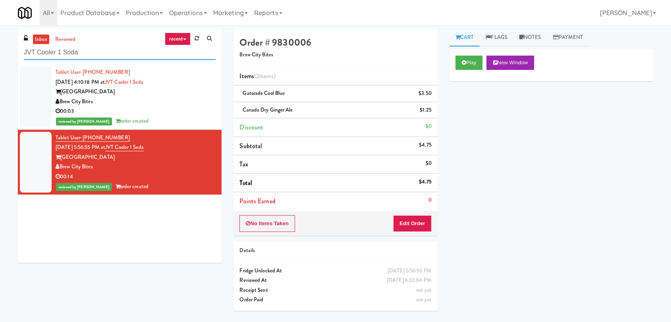
paste input "2200 Progress - Left - Fridge"
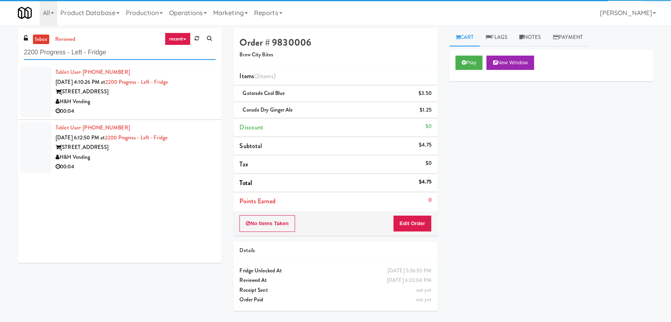
type input "2200 Progress - Left - Fridge"
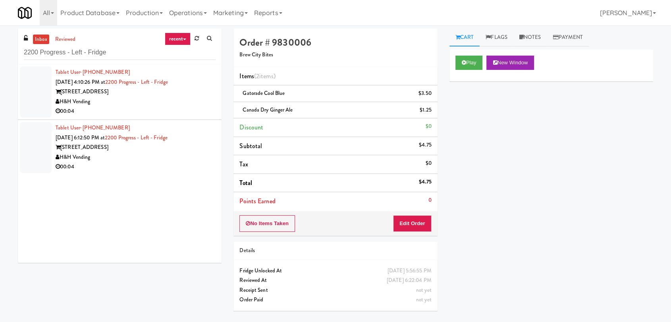
click at [162, 101] on div "H&H Vending" at bounding box center [136, 102] width 160 height 10
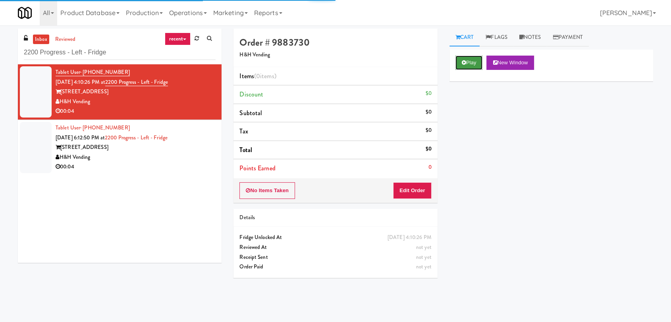
click at [466, 60] on button "Play" at bounding box center [468, 63] width 27 height 14
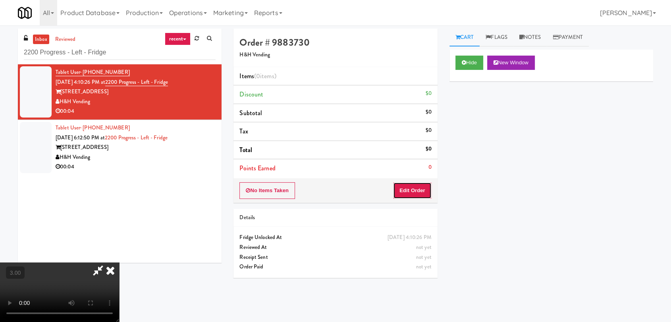
click at [413, 195] on button "Edit Order" at bounding box center [412, 190] width 39 height 17
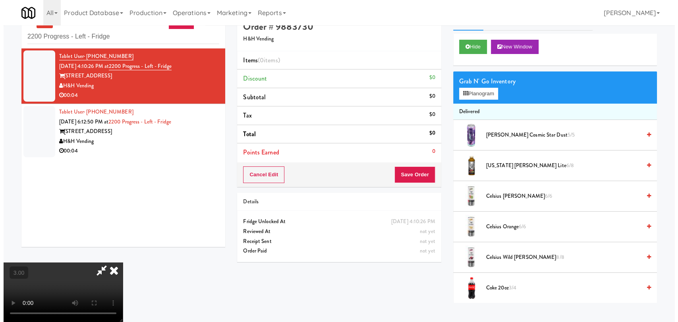
scroll to position [25, 0]
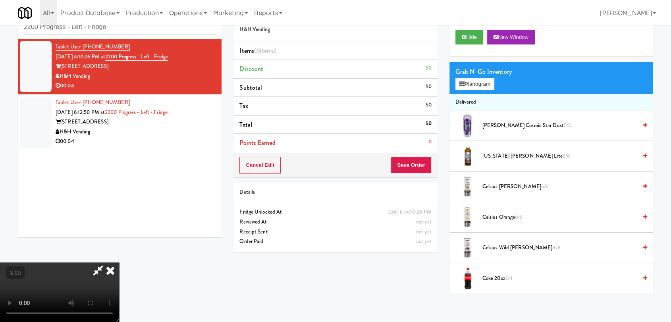
click at [118, 262] on video at bounding box center [59, 292] width 119 height 60
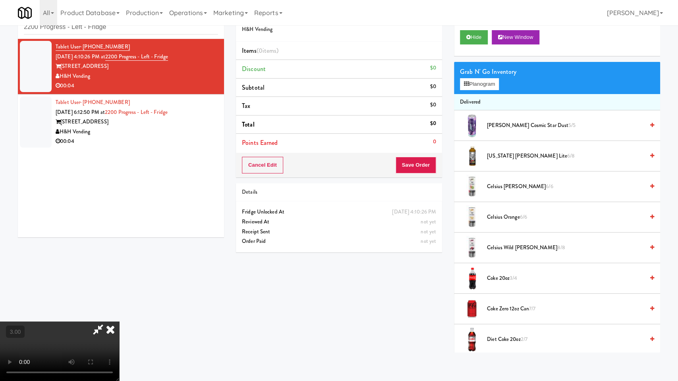
click at [119, 322] on video at bounding box center [59, 352] width 119 height 60
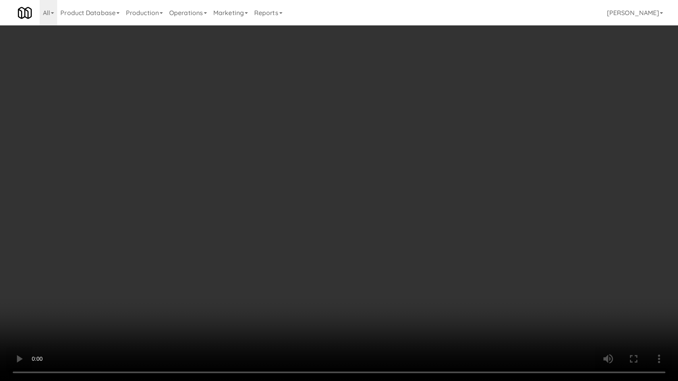
click at [282, 281] on video at bounding box center [339, 190] width 678 height 381
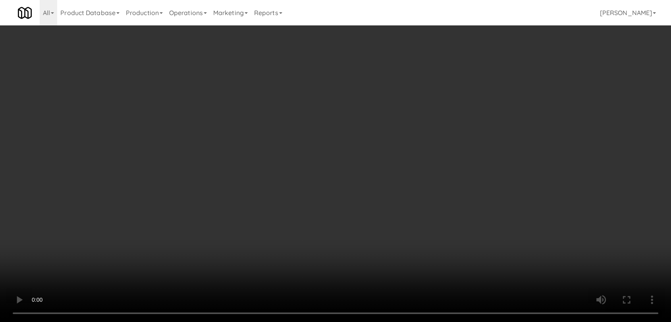
click at [473, 75] on div "Grab N' Go Inventory" at bounding box center [551, 72] width 192 height 12
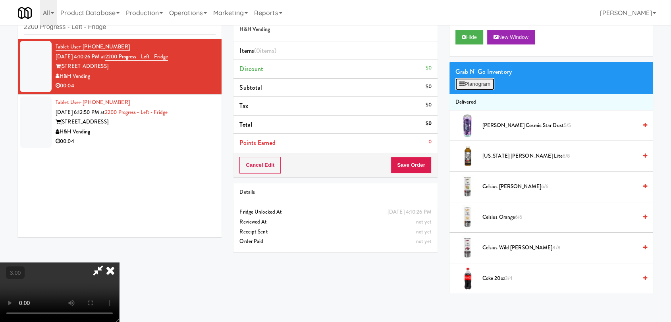
click at [467, 83] on button "Planogram" at bounding box center [474, 84] width 39 height 12
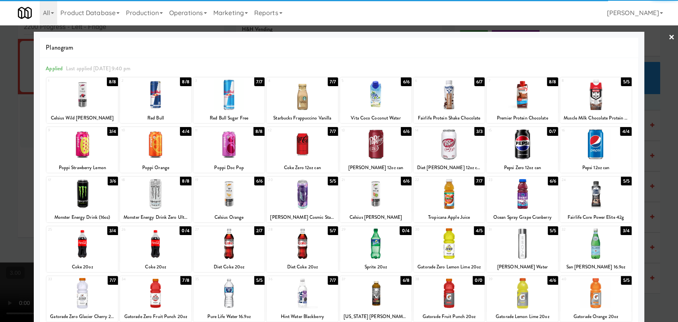
click at [93, 192] on div at bounding box center [81, 194] width 71 height 31
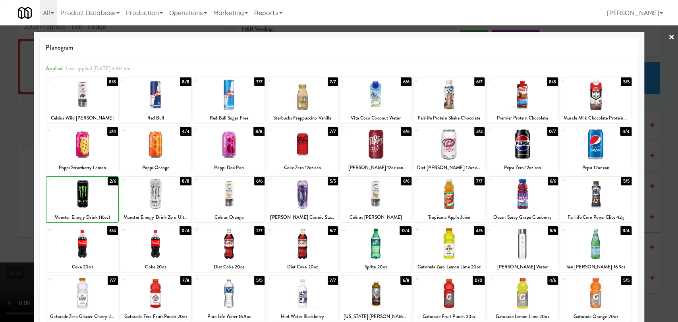
click at [0, 134] on div at bounding box center [339, 161] width 678 height 322
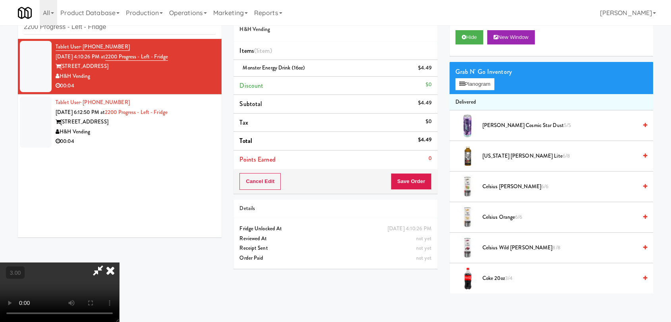
click at [119, 262] on icon at bounding box center [110, 270] width 17 height 16
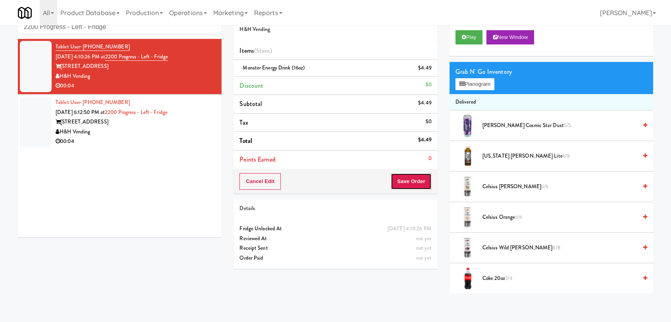
click at [414, 177] on button "Save Order" at bounding box center [411, 181] width 41 height 17
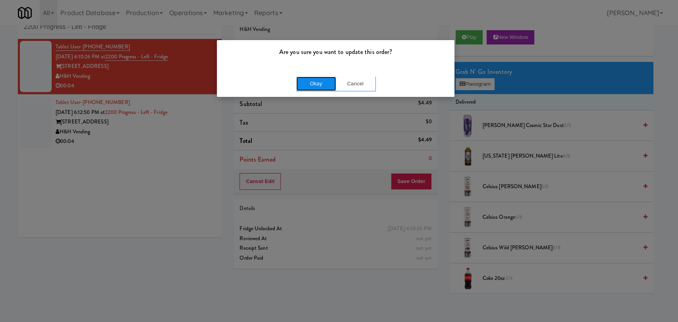
click at [328, 84] on button "Okay" at bounding box center [316, 84] width 40 height 14
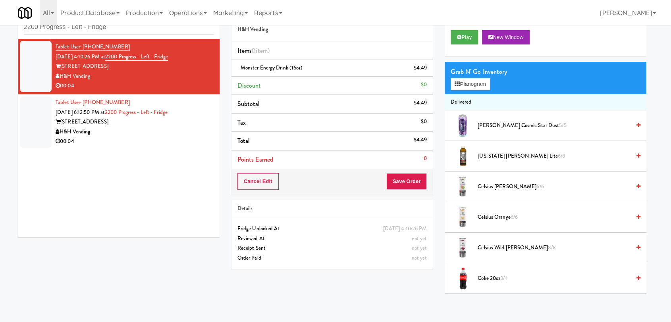
click at [228, 125] on div "Order # 9883730 H&H Vending Items (1 item ) Monster Energy Drink (16oz) $4.49 D…" at bounding box center [333, 139] width 214 height 272
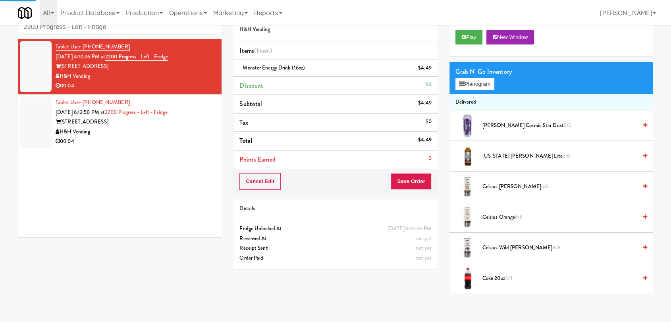
click at [214, 128] on li "Tablet User · (312) 622-0666 [DATE] 6:12:50 PM at 2200 Progress - Left - Fridge…" at bounding box center [120, 122] width 204 height 55
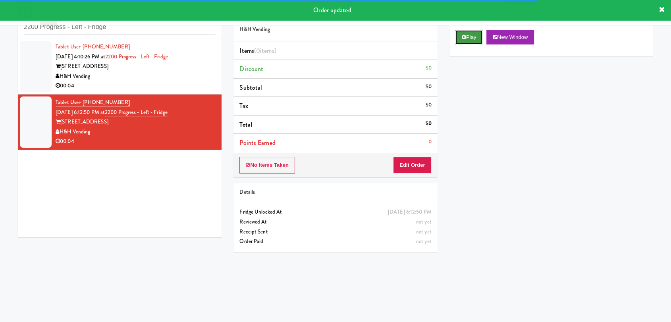
click at [468, 42] on button "Play" at bounding box center [468, 37] width 27 height 14
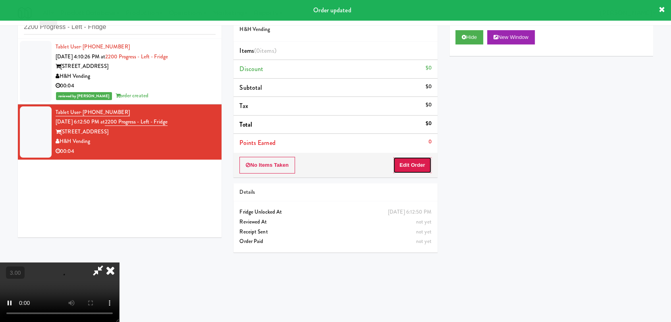
click at [422, 162] on button "Edit Order" at bounding box center [412, 165] width 39 height 17
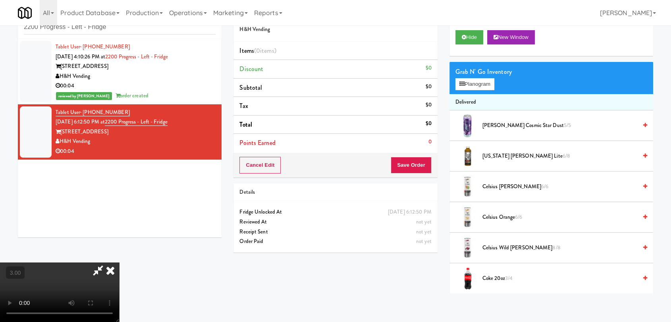
click at [119, 262] on video at bounding box center [59, 292] width 119 height 60
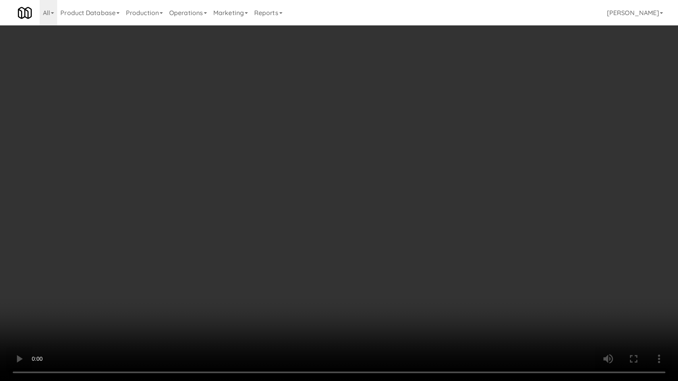
click at [88, 290] on video at bounding box center [339, 190] width 678 height 381
click at [83, 322] on video at bounding box center [339, 190] width 678 height 381
click at [168, 322] on video at bounding box center [339, 190] width 678 height 381
drag, startPoint x: 168, startPoint y: 330, endPoint x: 337, endPoint y: 160, distance: 240.1
click at [169, 322] on video at bounding box center [339, 190] width 678 height 381
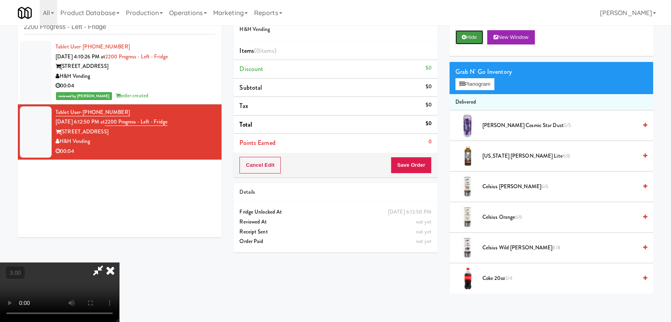
click at [463, 37] on icon at bounding box center [464, 37] width 4 height 5
click at [64, 285] on video at bounding box center [59, 292] width 119 height 60
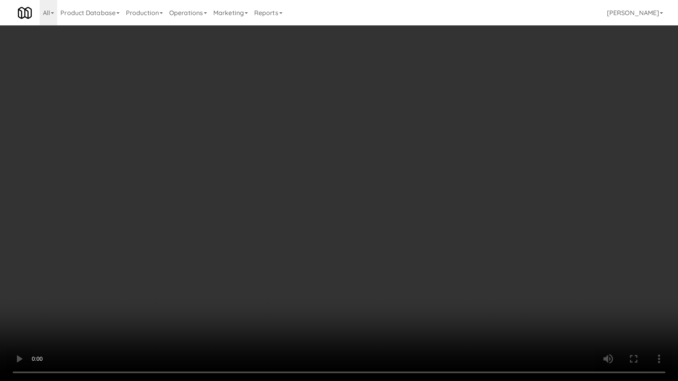
click at [92, 322] on video at bounding box center [339, 190] width 678 height 381
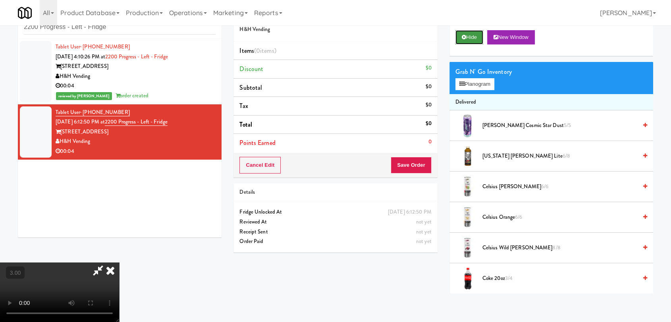
click at [474, 41] on button "Hide" at bounding box center [469, 37] width 28 height 14
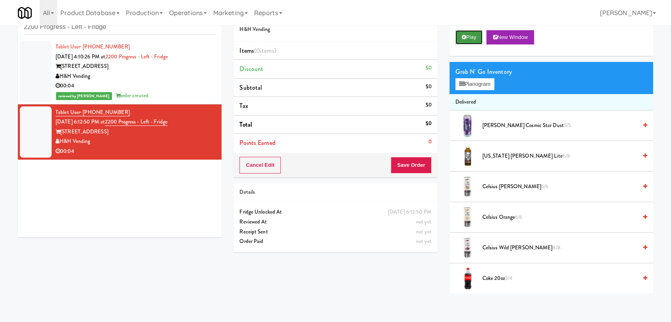
click at [474, 41] on button "Play" at bounding box center [468, 37] width 27 height 14
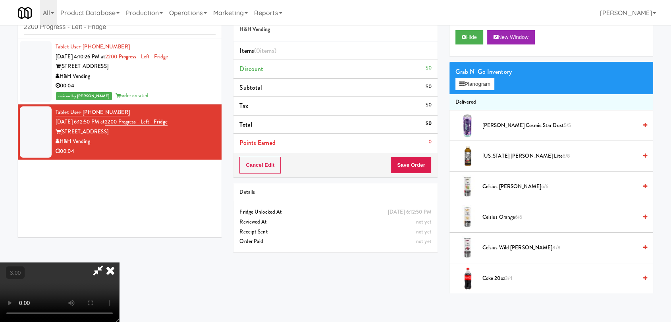
click at [119, 262] on video at bounding box center [59, 292] width 119 height 60
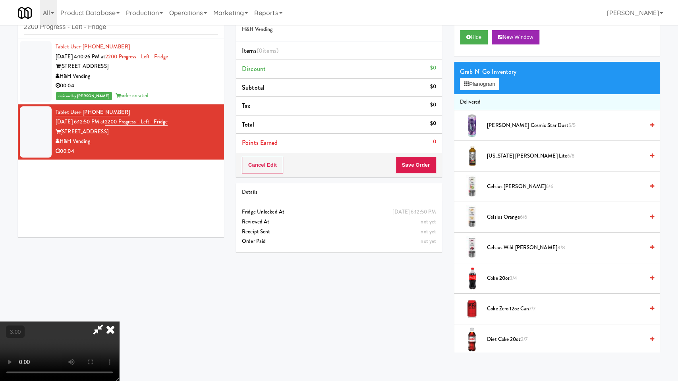
drag, startPoint x: 164, startPoint y: 335, endPoint x: 140, endPoint y: 340, distance: 24.4
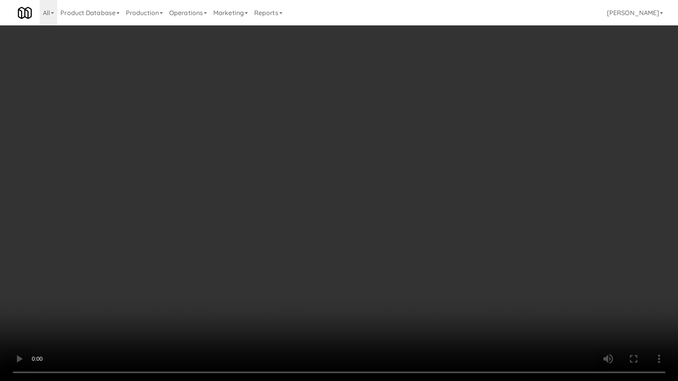
click at [164, 322] on video at bounding box center [339, 190] width 678 height 381
click at [184, 311] on video at bounding box center [339, 190] width 678 height 381
click at [196, 305] on video at bounding box center [339, 190] width 678 height 381
click at [198, 305] on video at bounding box center [339, 190] width 678 height 381
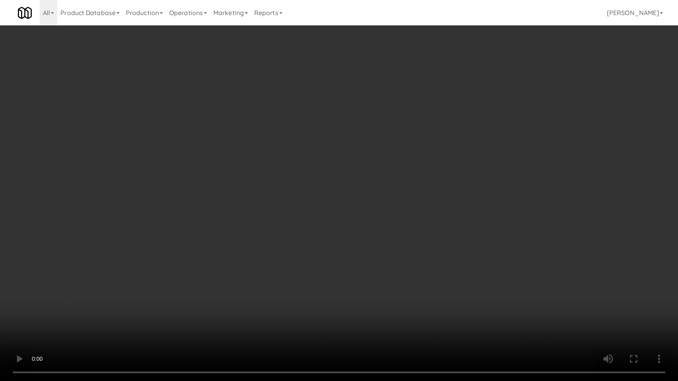
click at [200, 303] on video at bounding box center [339, 190] width 678 height 381
click at [205, 302] on video at bounding box center [339, 190] width 678 height 381
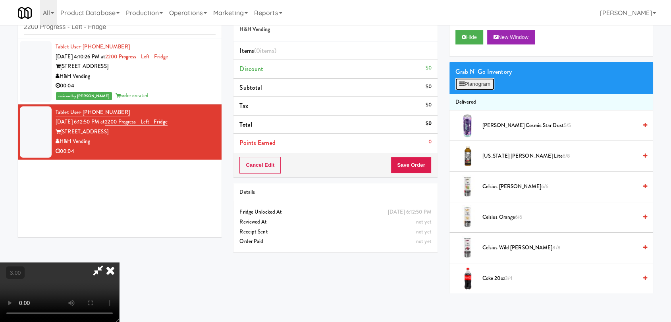
click at [476, 89] on button "Planogram" at bounding box center [474, 84] width 39 height 12
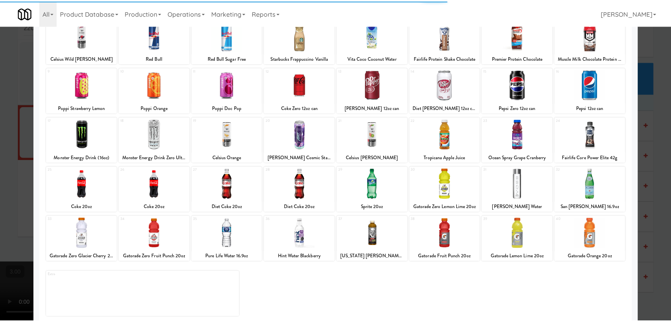
scroll to position [68, 0]
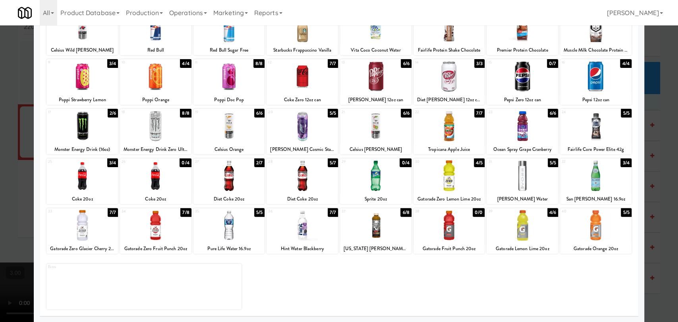
click at [386, 180] on div at bounding box center [375, 175] width 71 height 31
click at [651, 178] on div at bounding box center [339, 161] width 678 height 322
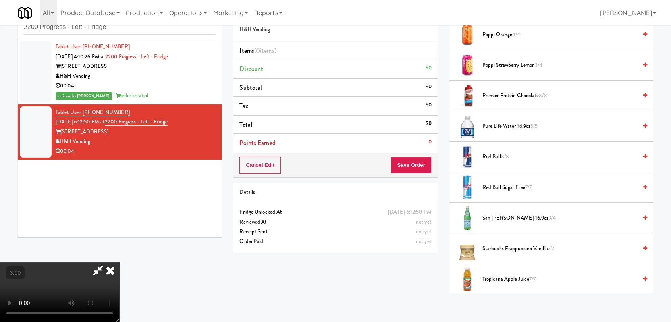
scroll to position [1008, 0]
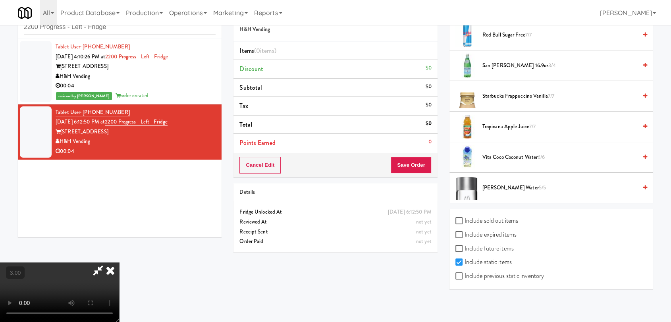
click at [503, 222] on label "Include sold out items" at bounding box center [486, 221] width 63 height 12
click at [465, 222] on input "Include sold out items" at bounding box center [459, 221] width 9 height 6
checkbox input "true"
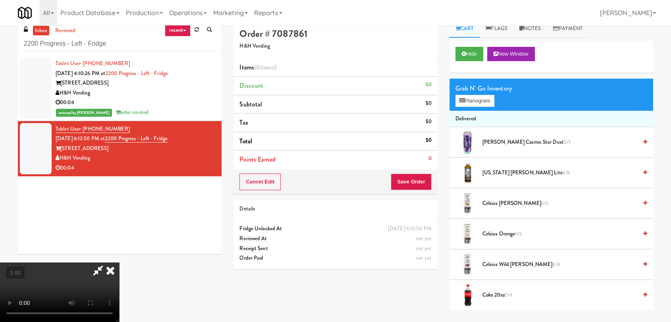
scroll to position [0, 0]
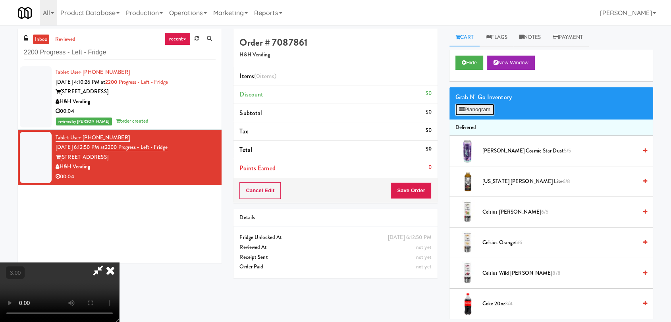
click at [472, 111] on button "Planogram" at bounding box center [474, 110] width 39 height 12
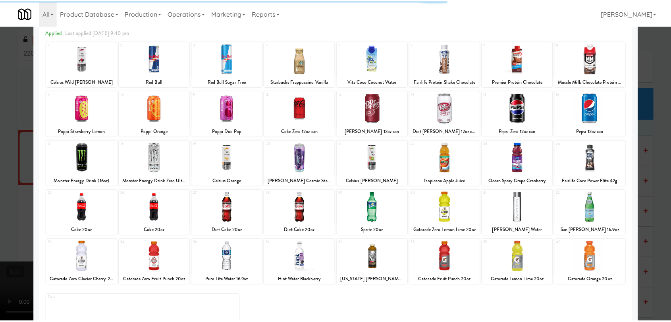
scroll to position [68, 0]
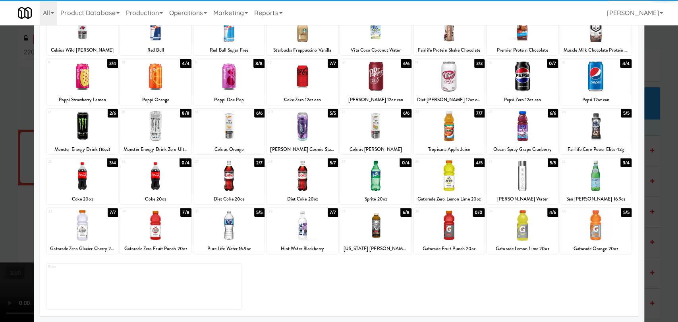
click at [387, 172] on div at bounding box center [375, 175] width 71 height 31
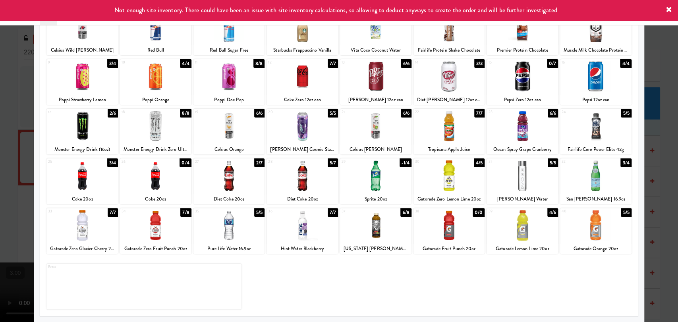
click at [0, 115] on div at bounding box center [339, 161] width 678 height 322
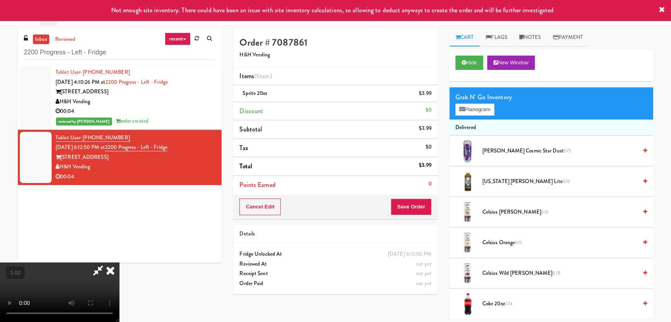
click at [119, 262] on icon at bounding box center [110, 270] width 17 height 16
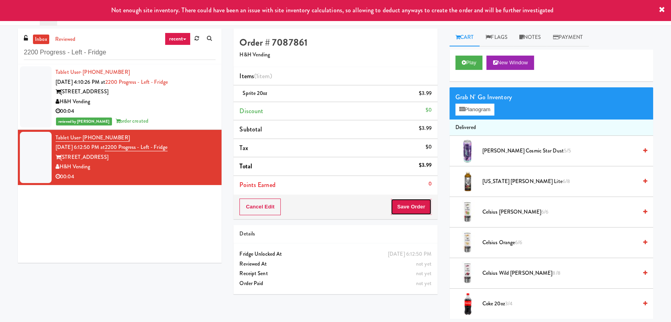
click at [404, 212] on button "Save Order" at bounding box center [411, 207] width 41 height 17
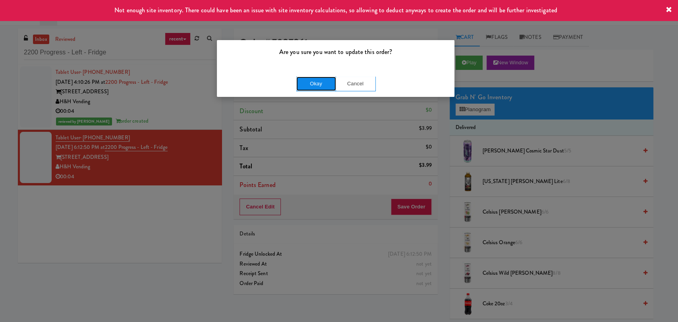
click at [314, 85] on button "Okay" at bounding box center [316, 84] width 40 height 14
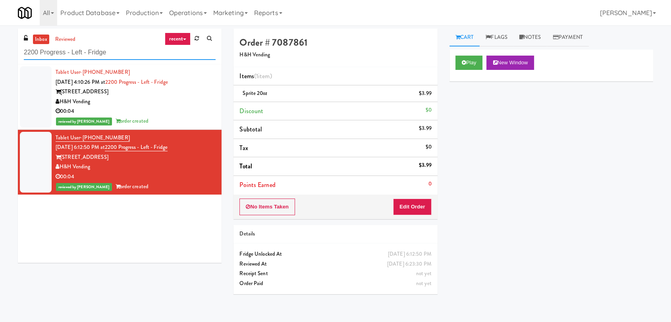
drag, startPoint x: 135, startPoint y: 54, endPoint x: 0, endPoint y: 52, distance: 135.4
click at [0, 52] on div "inbox reviewed recent all unclear take inventory issue suspicious failed recent…" at bounding box center [335, 174] width 671 height 290
paste input "Fridge Right-2 Columbus"
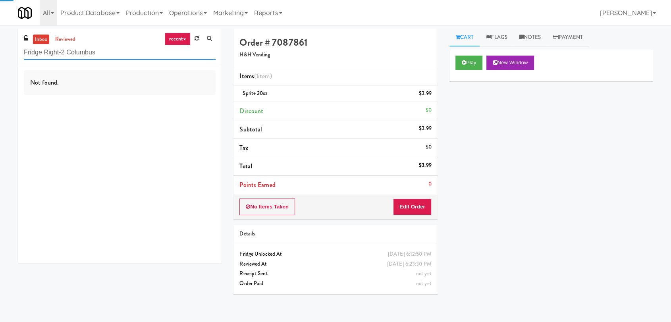
type input "Fridge Right-2 Columbus"
click at [178, 104] on div "Not found." at bounding box center [120, 163] width 204 height 199
click at [181, 106] on div "Not found." at bounding box center [120, 163] width 204 height 199
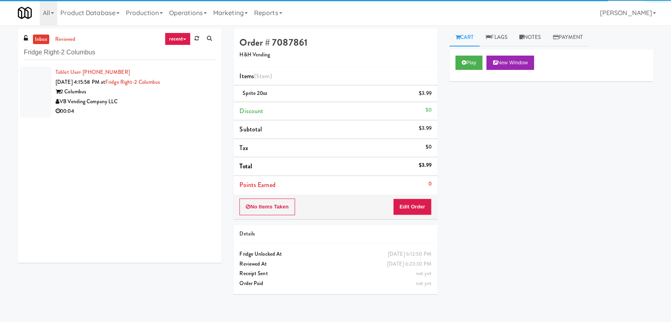
click at [178, 107] on div "00:04" at bounding box center [136, 111] width 160 height 10
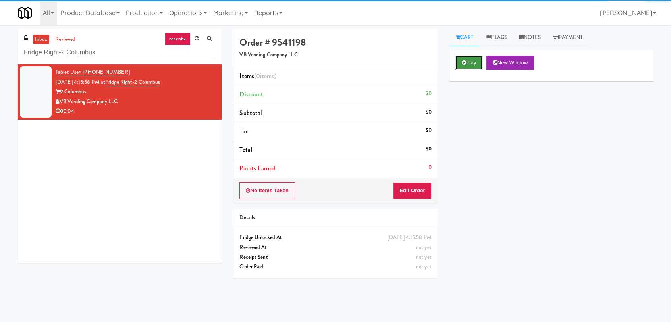
click at [483, 61] on button "Play" at bounding box center [468, 63] width 27 height 14
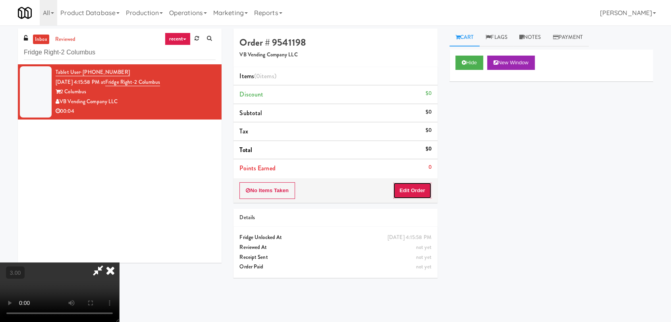
click at [415, 188] on button "Edit Order" at bounding box center [412, 190] width 39 height 17
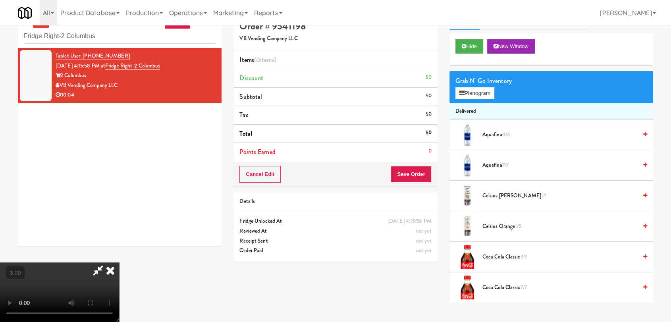
click at [119, 262] on video at bounding box center [59, 292] width 119 height 60
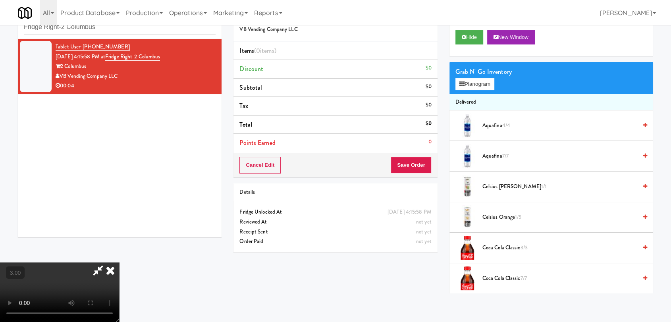
click at [119, 262] on video at bounding box center [59, 292] width 119 height 60
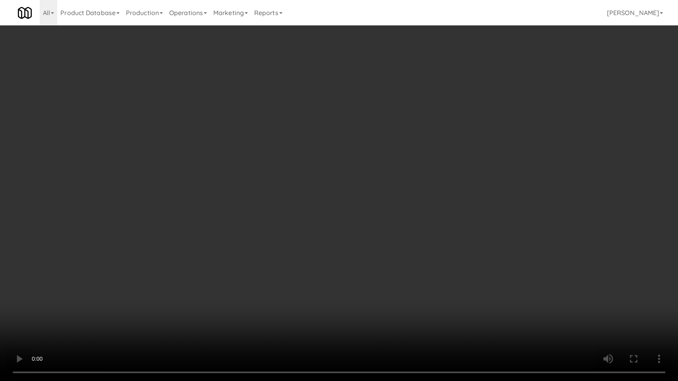
click at [386, 189] on video at bounding box center [339, 190] width 678 height 381
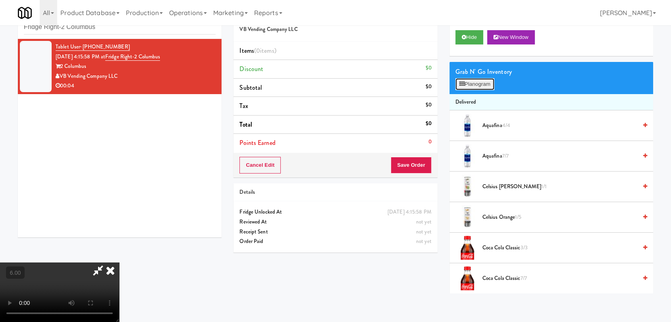
click at [473, 81] on button "Planogram" at bounding box center [474, 84] width 39 height 12
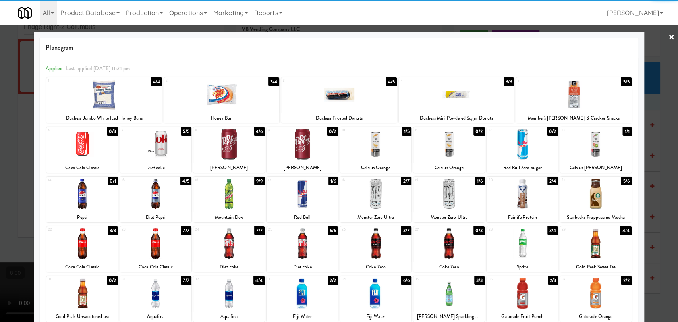
click at [450, 206] on div at bounding box center [448, 194] width 71 height 31
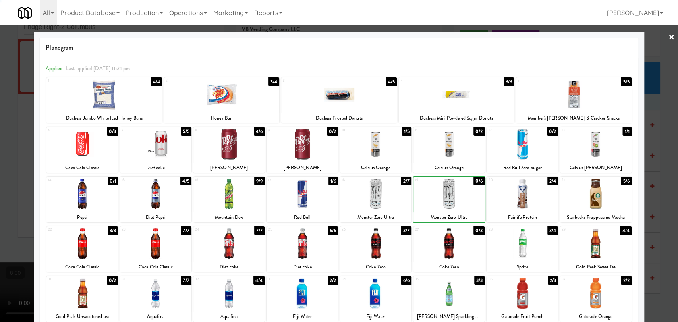
click at [0, 150] on div at bounding box center [339, 161] width 678 height 322
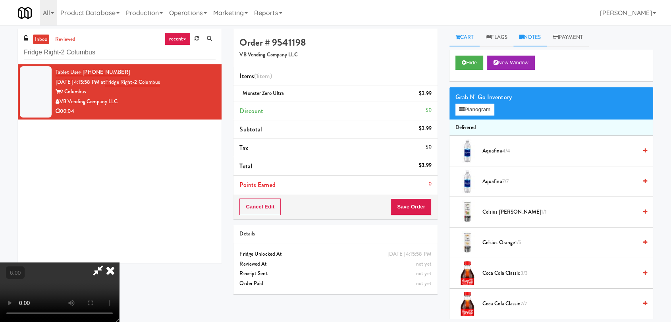
click at [530, 33] on link "Notes" at bounding box center [530, 38] width 34 height 18
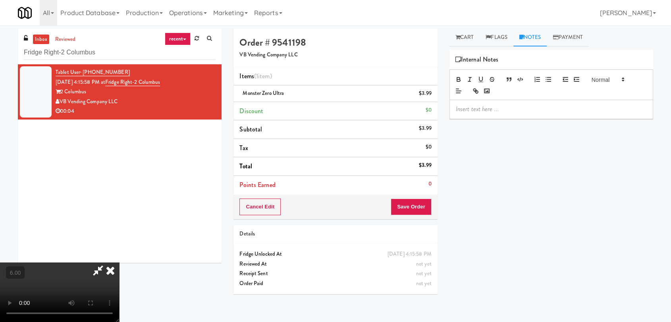
click at [527, 99] on div at bounding box center [551, 84] width 204 height 31
click at [527, 104] on div at bounding box center [551, 109] width 203 height 18
click at [417, 201] on button "Save Order" at bounding box center [411, 207] width 41 height 17
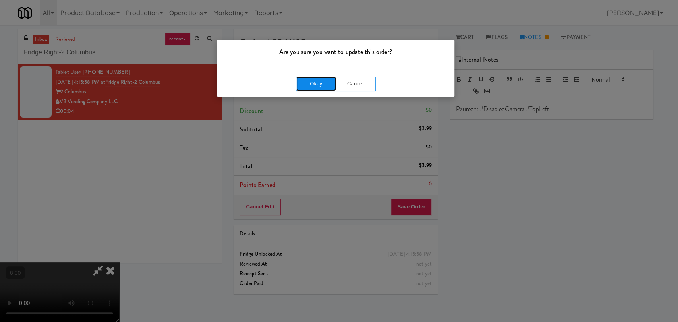
click at [328, 86] on button "Okay" at bounding box center [316, 84] width 40 height 14
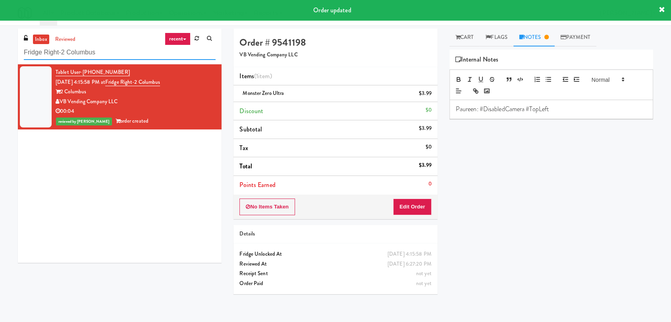
paste input "[PERSON_NAME] Right"
drag, startPoint x: 133, startPoint y: 57, endPoint x: 1, endPoint y: 62, distance: 131.9
click at [1, 62] on div "inbox reviewed recent all unclear take inventory issue suspicious failed recent…" at bounding box center [335, 174] width 671 height 290
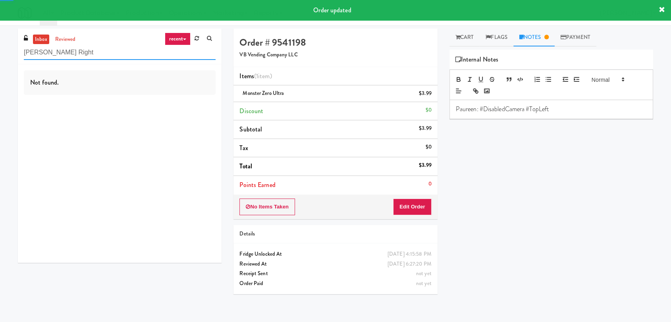
type input "[PERSON_NAME] Right"
click at [184, 112] on div "Not found." at bounding box center [120, 163] width 204 height 199
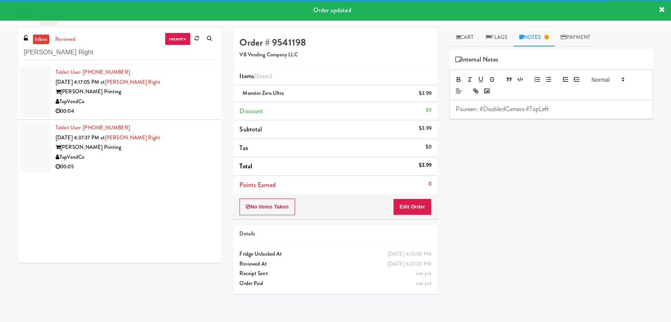
click at [185, 105] on div "TopVendCo" at bounding box center [136, 102] width 160 height 10
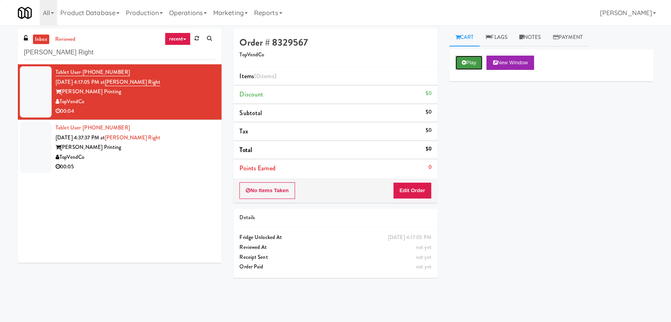
click at [465, 68] on button "Play" at bounding box center [468, 63] width 27 height 14
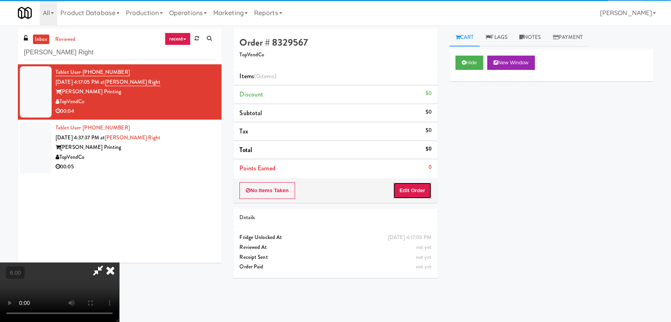
click at [423, 186] on button "Edit Order" at bounding box center [412, 190] width 39 height 17
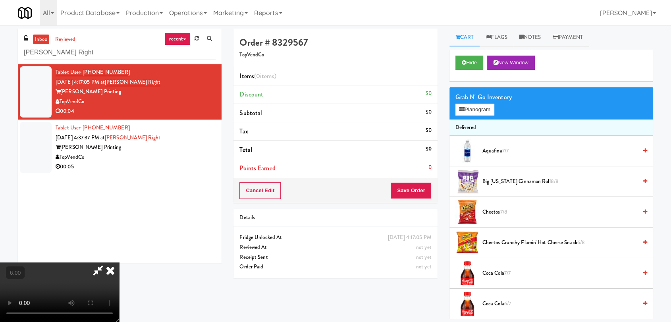
click at [119, 262] on video at bounding box center [59, 292] width 119 height 60
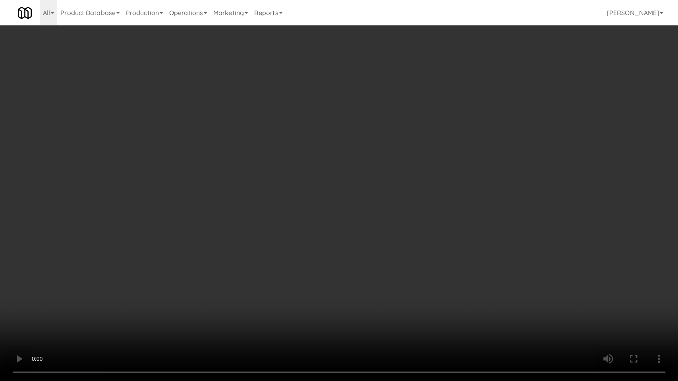
click at [129, 322] on video at bounding box center [339, 190] width 678 height 381
click at [165, 243] on video at bounding box center [339, 190] width 678 height 381
click at [210, 243] on video at bounding box center [339, 190] width 678 height 381
click at [222, 238] on video at bounding box center [339, 190] width 678 height 381
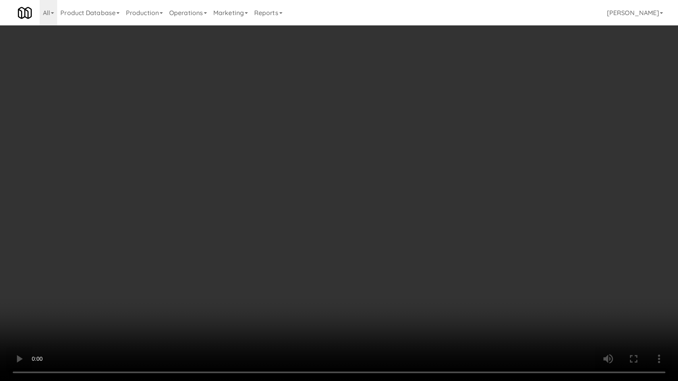
click at [222, 249] on video at bounding box center [339, 190] width 678 height 381
click at [247, 254] on video at bounding box center [339, 190] width 678 height 381
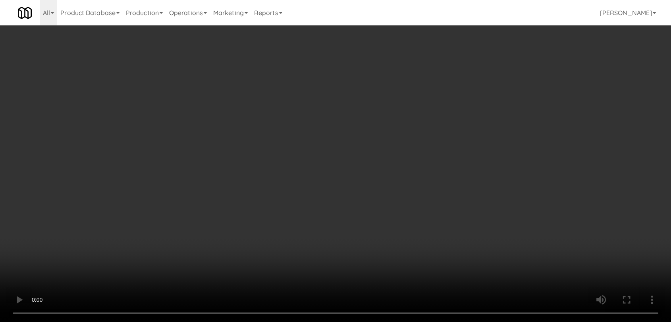
click at [188, 233] on video at bounding box center [335, 161] width 671 height 322
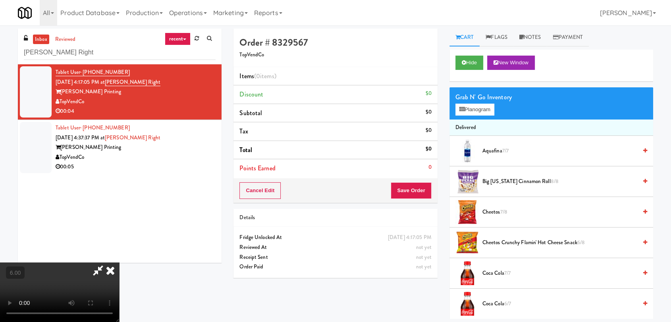
click at [119, 262] on video at bounding box center [59, 292] width 119 height 60
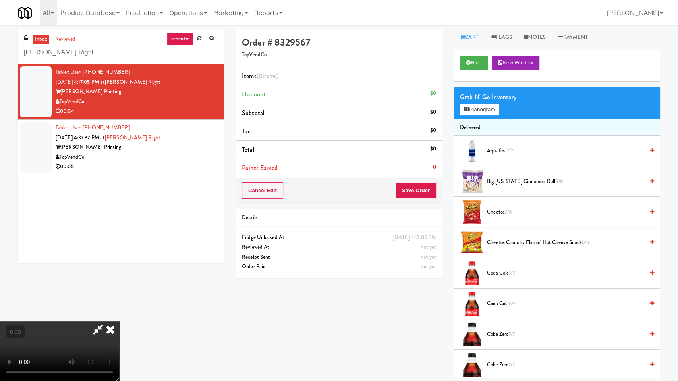
click at [119, 322] on video at bounding box center [59, 352] width 119 height 60
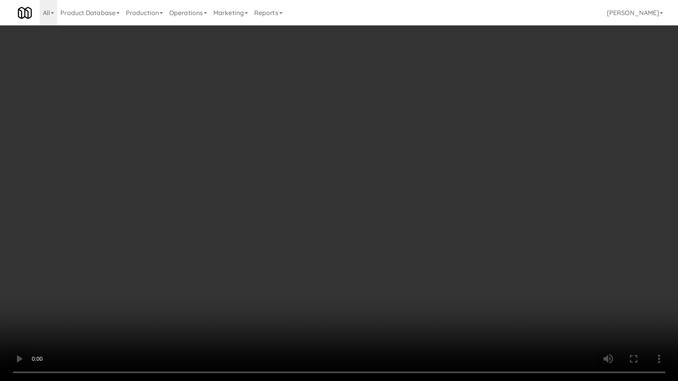
click at [218, 268] on video at bounding box center [339, 190] width 678 height 381
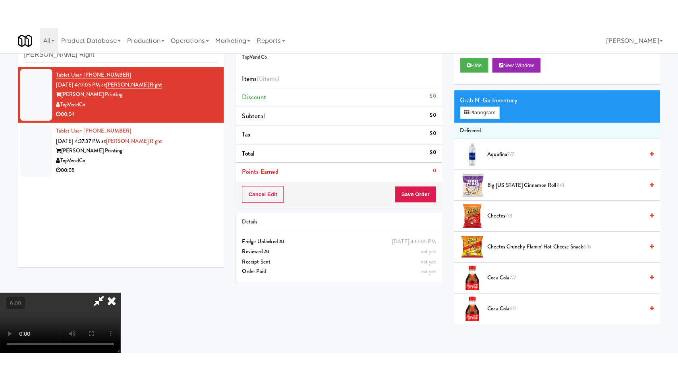
scroll to position [121, 0]
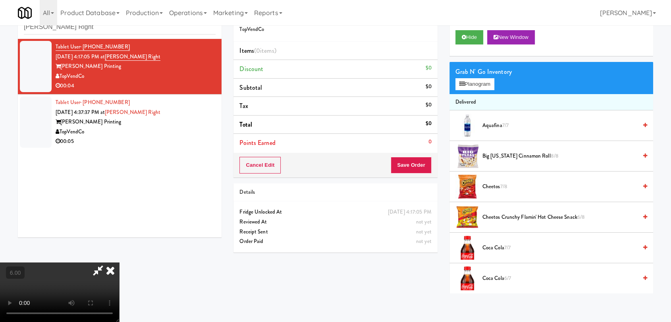
click at [119, 262] on video at bounding box center [59, 292] width 119 height 60
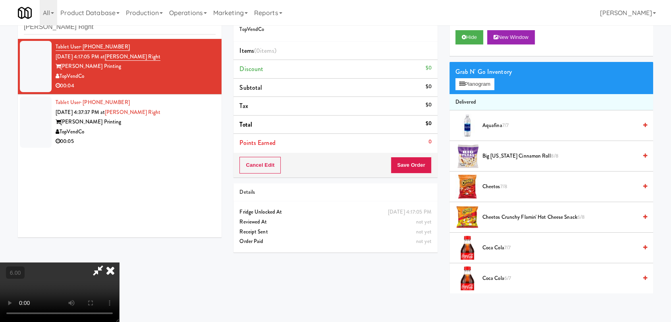
click at [119, 262] on video at bounding box center [59, 292] width 119 height 60
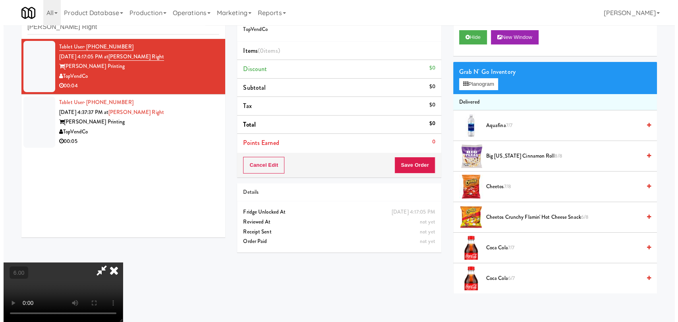
scroll to position [16, 0]
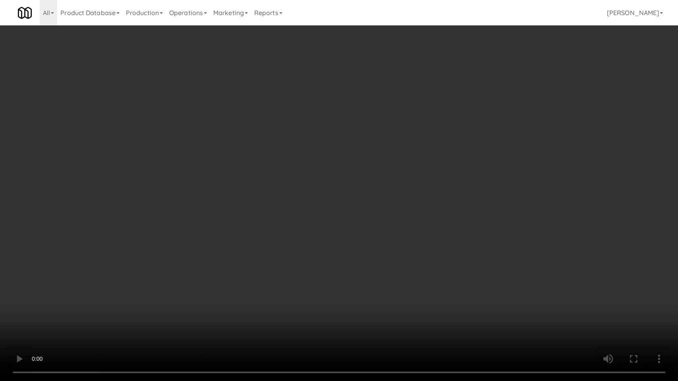
click at [216, 262] on video at bounding box center [339, 190] width 678 height 381
click at [205, 264] on video at bounding box center [339, 190] width 678 height 381
click at [203, 262] on video at bounding box center [339, 190] width 678 height 381
click at [229, 253] on video at bounding box center [339, 190] width 678 height 381
click at [241, 251] on video at bounding box center [339, 190] width 678 height 381
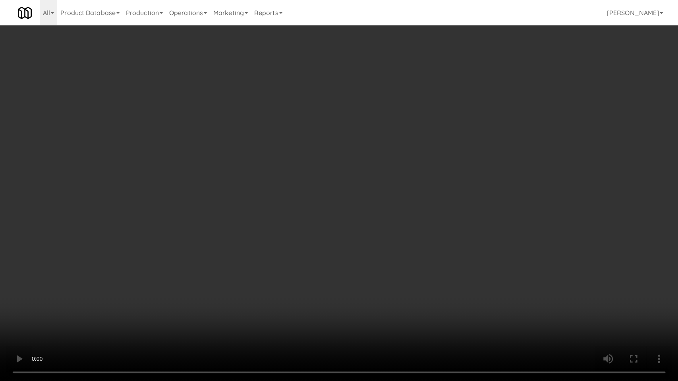
click at [382, 214] on video at bounding box center [339, 190] width 678 height 381
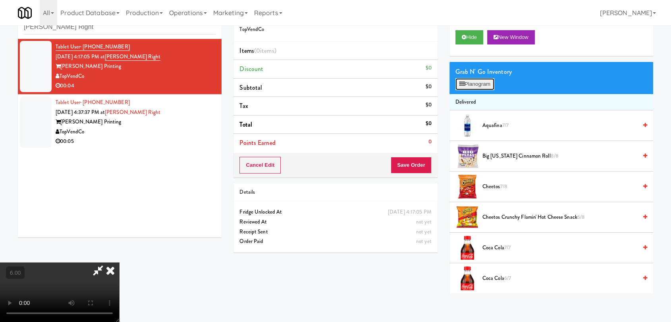
click at [480, 80] on button "Planogram" at bounding box center [474, 84] width 39 height 12
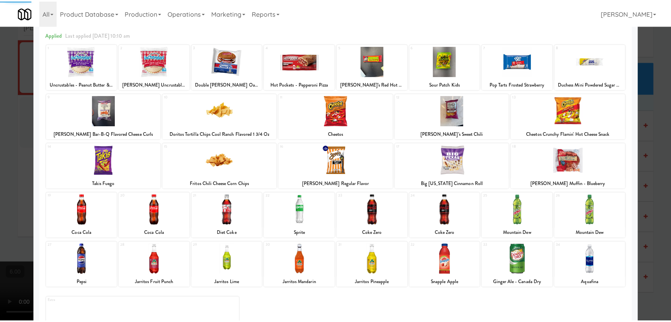
scroll to position [68, 0]
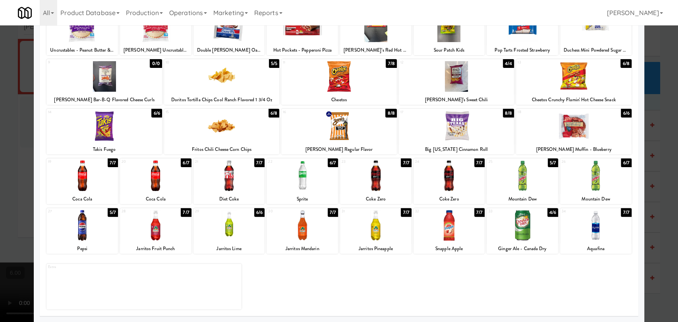
click at [378, 173] on div at bounding box center [375, 175] width 71 height 31
click at [0, 156] on div at bounding box center [339, 161] width 678 height 322
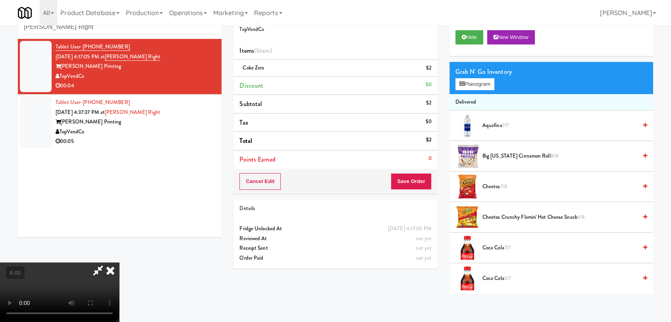
click at [119, 262] on video at bounding box center [59, 292] width 119 height 60
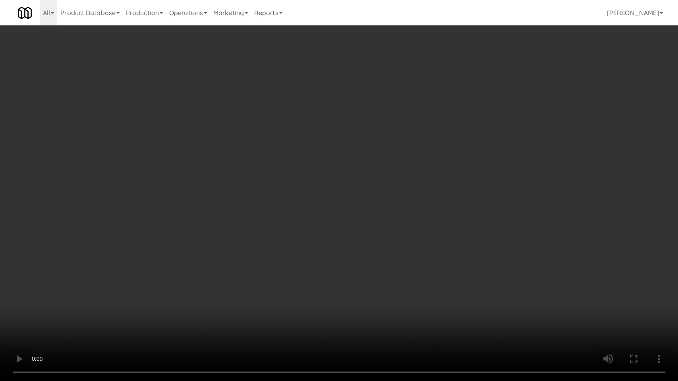
click at [219, 284] on video at bounding box center [339, 190] width 678 height 381
click at [216, 287] on video at bounding box center [339, 190] width 678 height 381
click at [236, 286] on video at bounding box center [339, 190] width 678 height 381
click at [240, 287] on video at bounding box center [339, 190] width 678 height 381
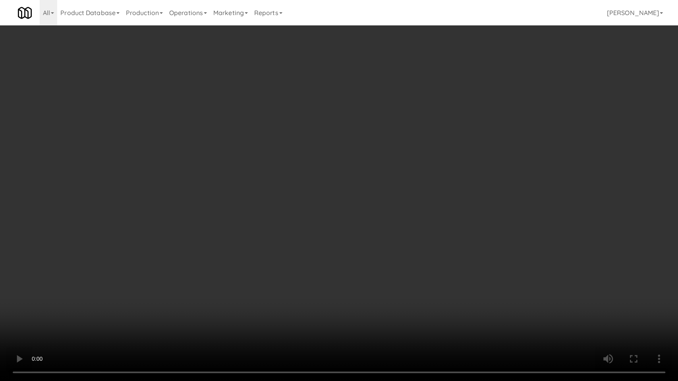
click at [245, 285] on video at bounding box center [339, 190] width 678 height 381
drag, startPoint x: 241, startPoint y: 280, endPoint x: 231, endPoint y: 276, distance: 11.1
click at [238, 279] on video at bounding box center [339, 190] width 678 height 381
click at [202, 267] on video at bounding box center [339, 190] width 678 height 381
click at [207, 266] on video at bounding box center [339, 190] width 678 height 381
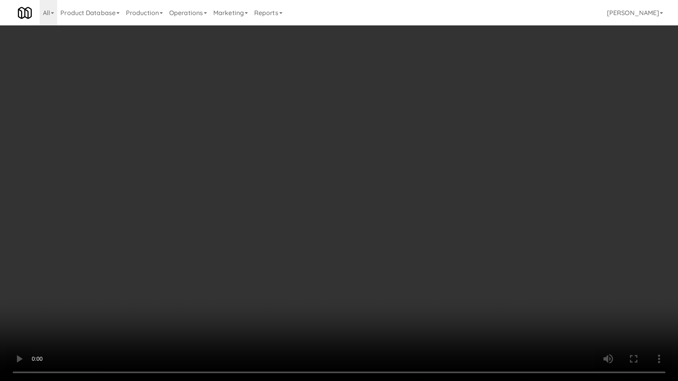
click at [253, 249] on video at bounding box center [339, 190] width 678 height 381
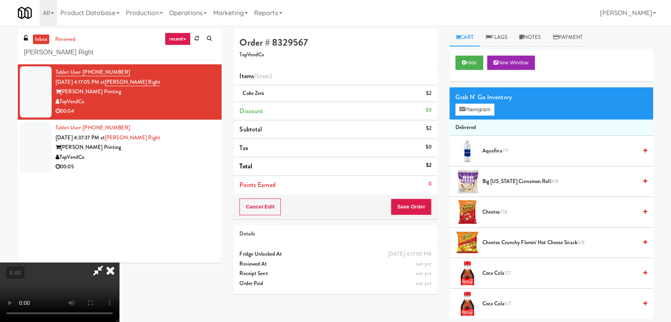
scroll to position [0, 0]
click at [119, 262] on icon at bounding box center [110, 270] width 17 height 16
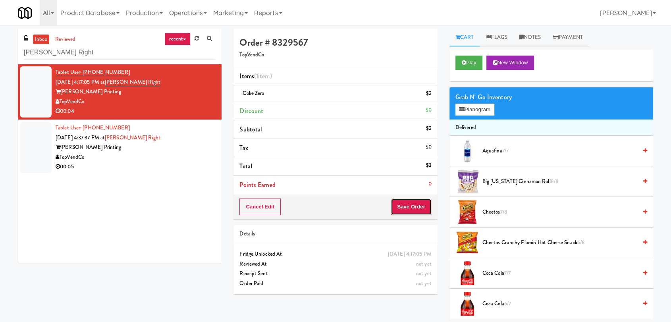
click at [409, 211] on button "Save Order" at bounding box center [411, 207] width 41 height 17
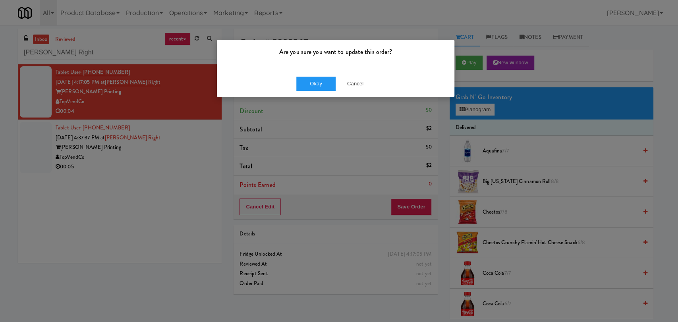
click at [312, 91] on div "Okay Cancel" at bounding box center [335, 83] width 237 height 27
click at [316, 84] on button "Okay" at bounding box center [316, 84] width 40 height 14
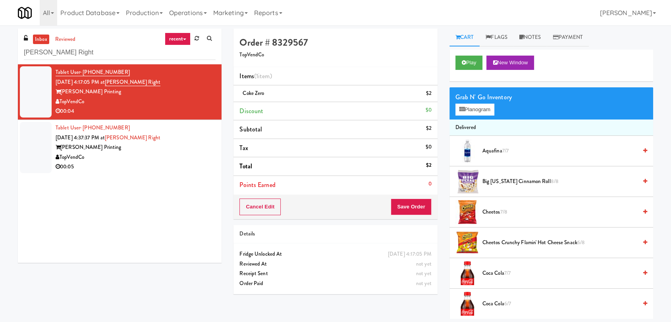
click at [183, 147] on div "[PERSON_NAME] Printing" at bounding box center [136, 148] width 160 height 10
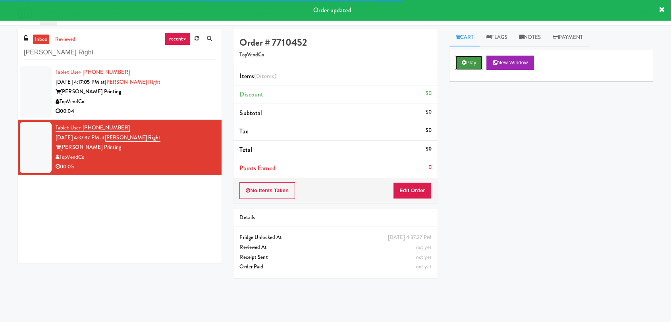
click at [476, 64] on button "Play" at bounding box center [468, 63] width 27 height 14
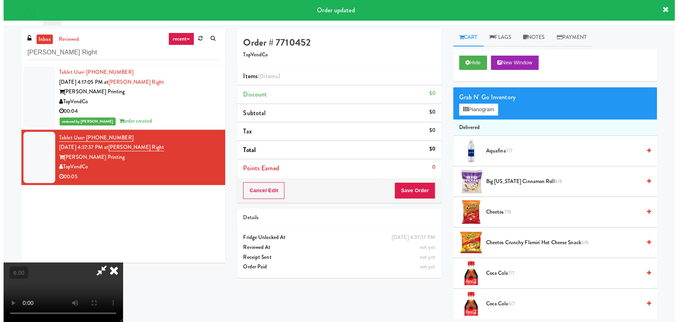
scroll to position [25, 0]
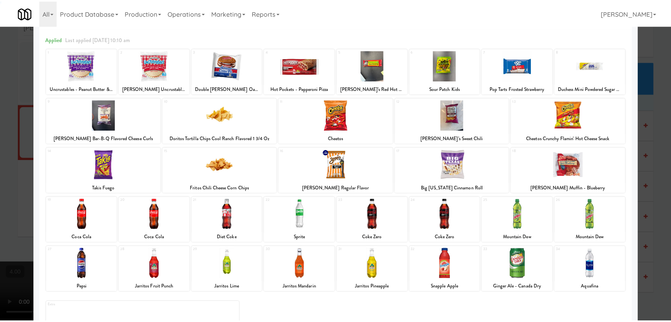
scroll to position [68, 0]
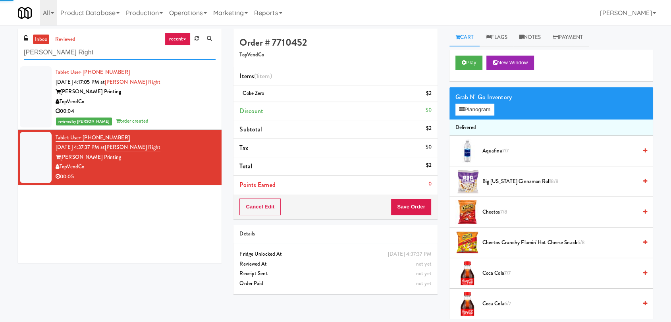
paste input "Westlyn - Right - Fridge"
drag, startPoint x: 120, startPoint y: 54, endPoint x: 0, endPoint y: 58, distance: 120.4
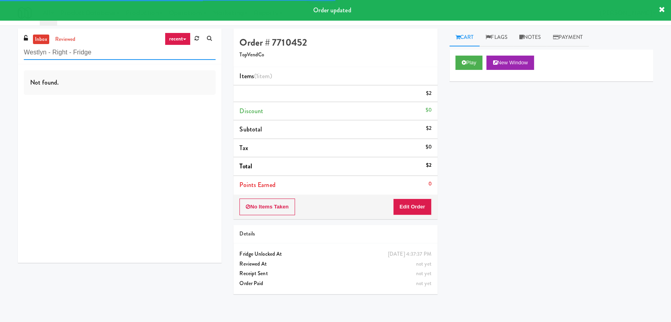
type input "Westlyn - Right - Fridge"
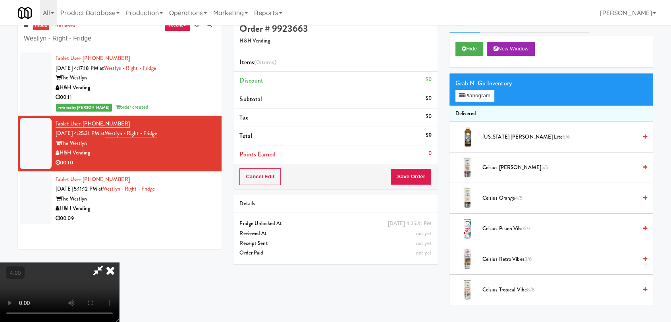
scroll to position [25, 0]
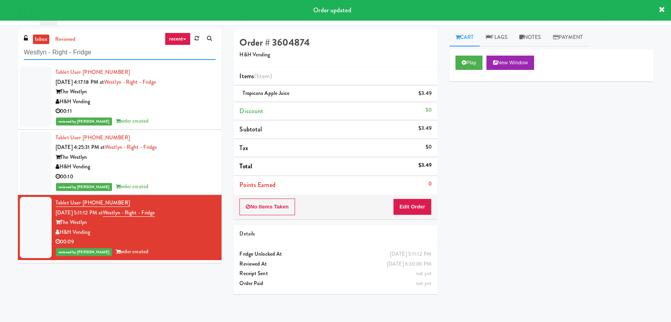
drag, startPoint x: 108, startPoint y: 55, endPoint x: 0, endPoint y: 52, distance: 108.0
paste input "[PERSON_NAME] - Cooler"
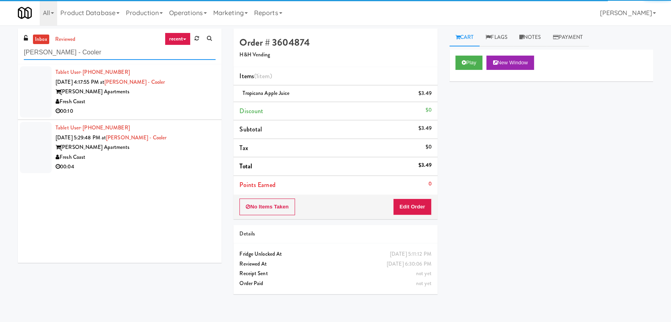
type input "[PERSON_NAME] - Cooler"
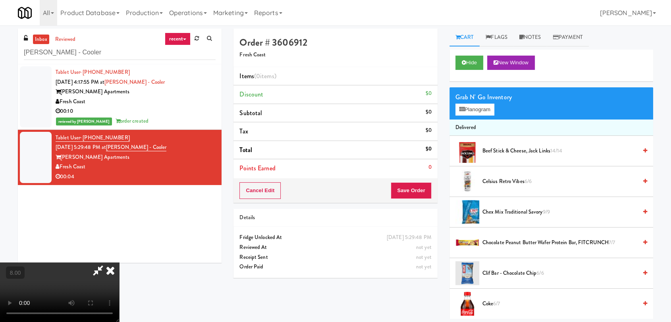
scroll to position [121, 0]
